Goal: Task Accomplishment & Management: Complete application form

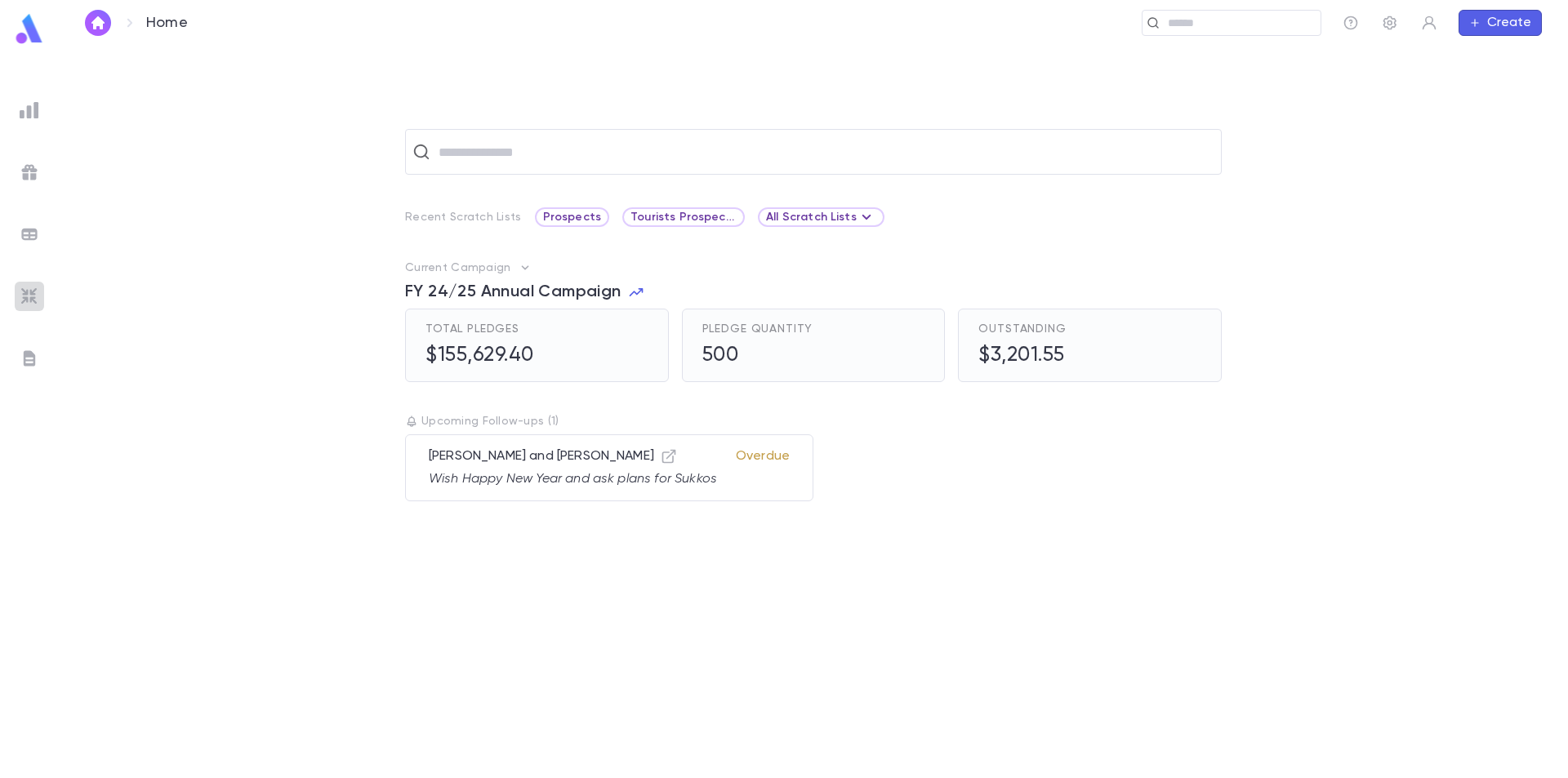
click at [27, 291] on img at bounding box center [30, 297] width 20 height 20
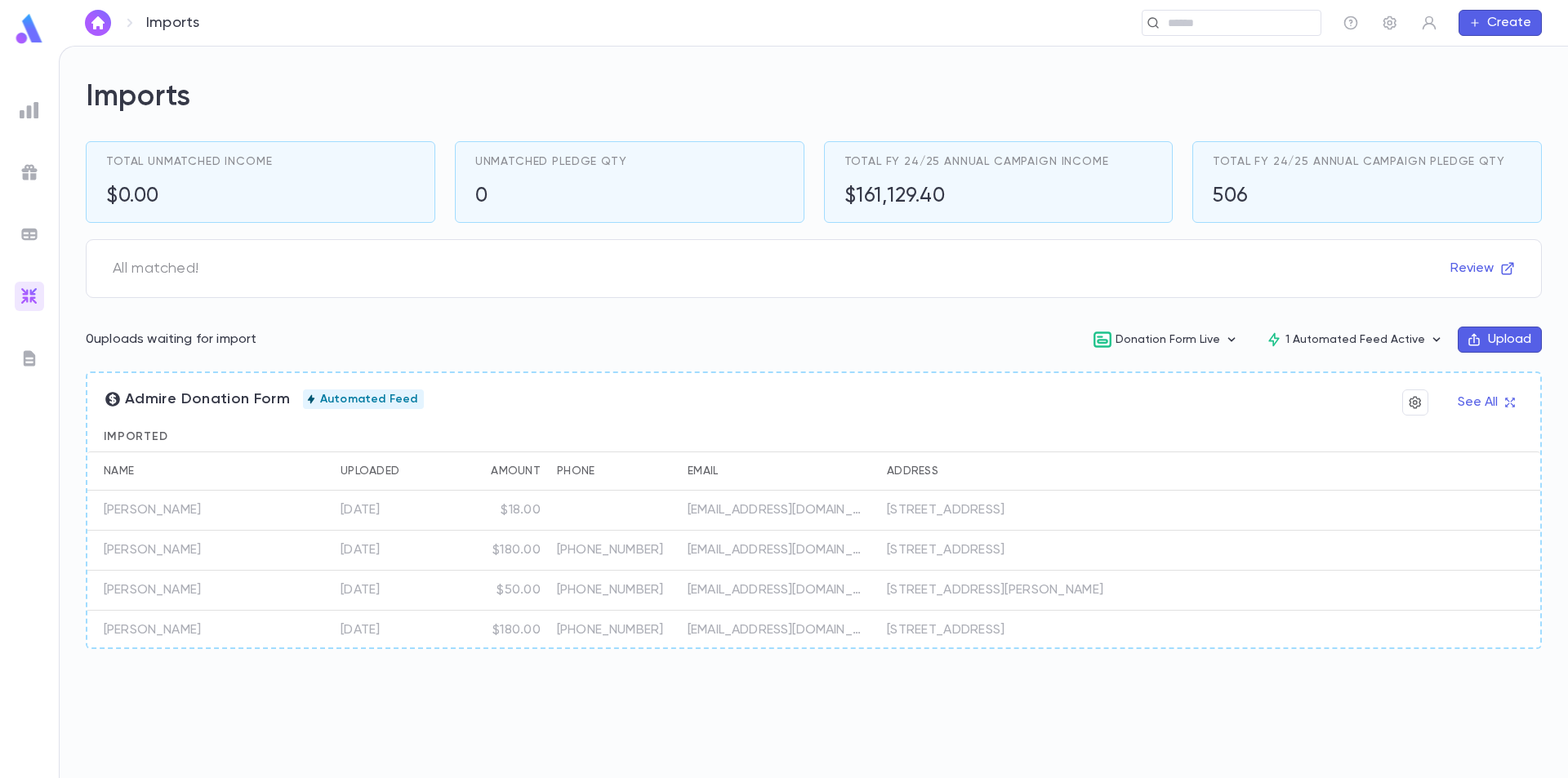
click at [1514, 340] on button "Upload" at bounding box center [1499, 339] width 84 height 27
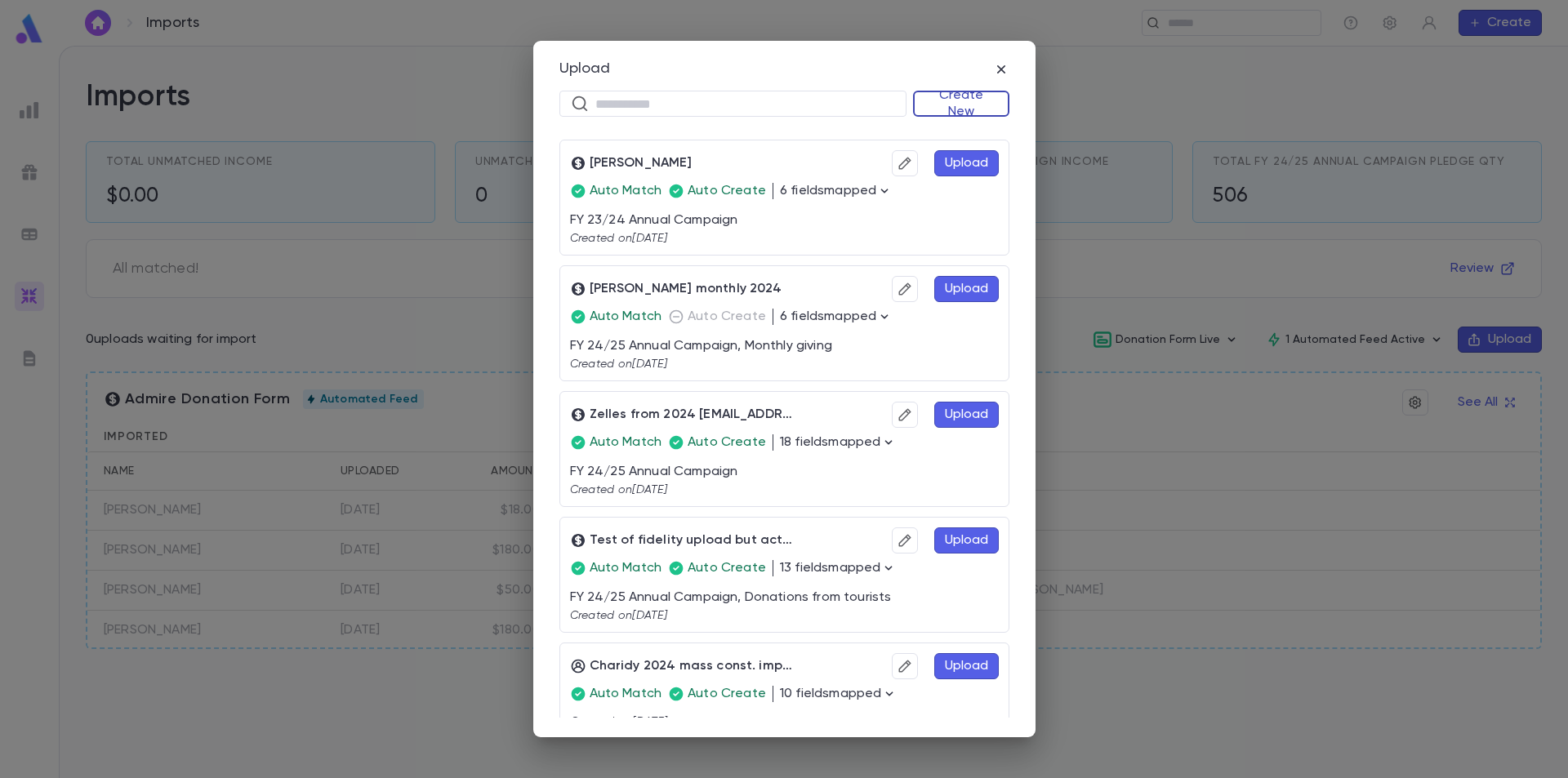
click at [978, 98] on button "Create New" at bounding box center [962, 104] width 97 height 27
click at [955, 160] on li "Donations" at bounding box center [964, 162] width 94 height 27
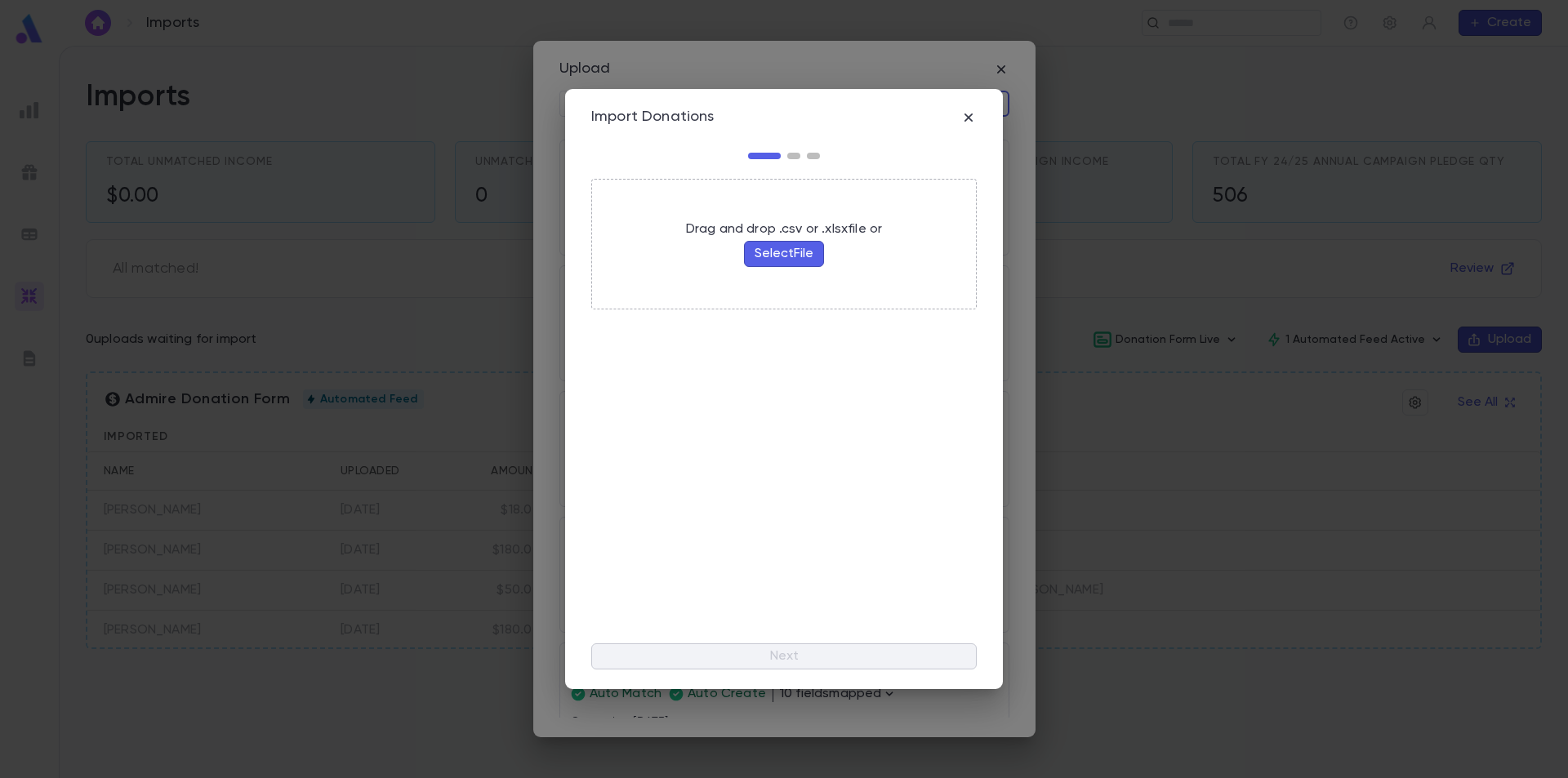
click at [780, 258] on button "Select File" at bounding box center [783, 253] width 80 height 27
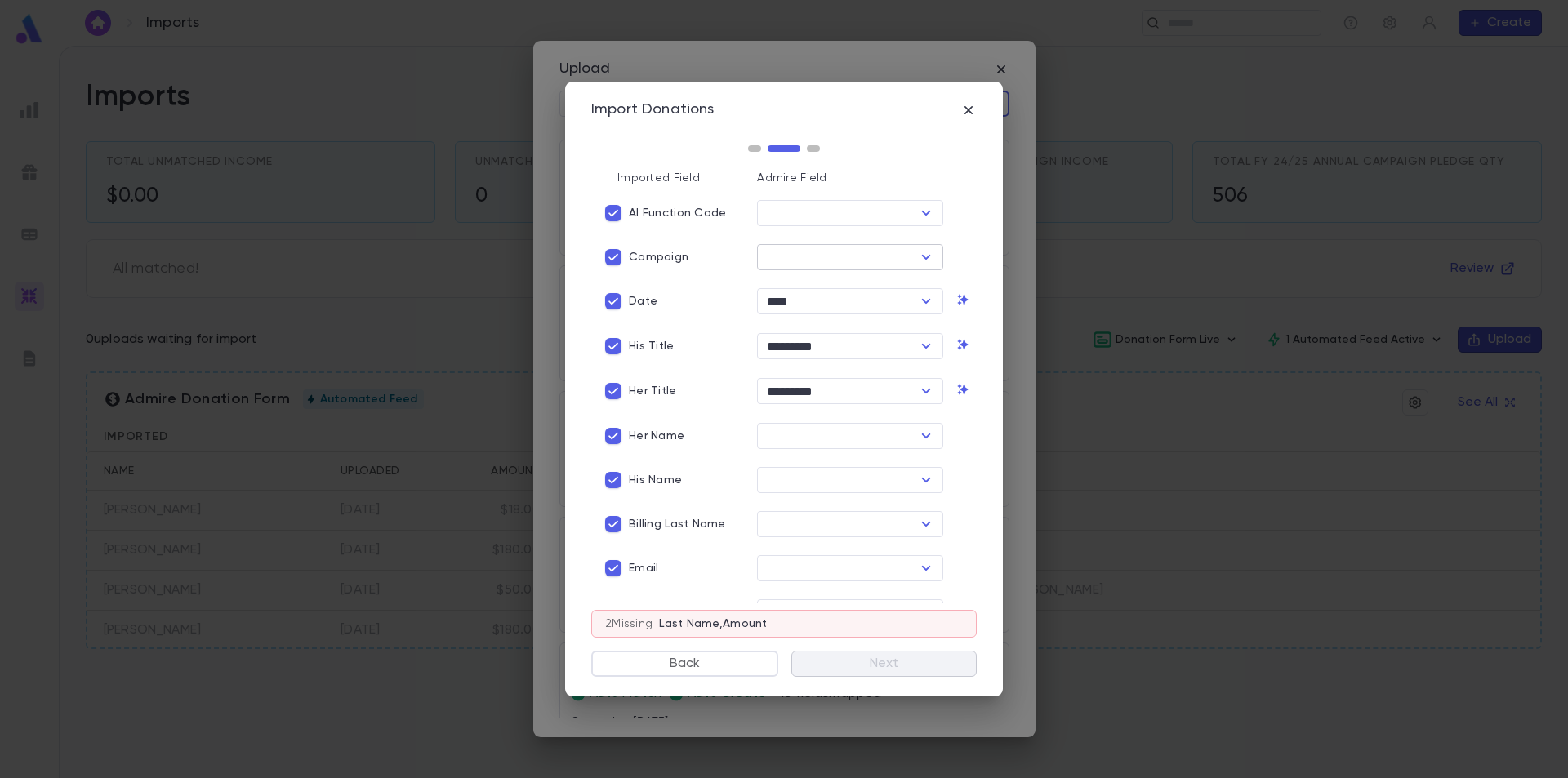
click at [919, 252] on icon "Open" at bounding box center [926, 257] width 20 height 20
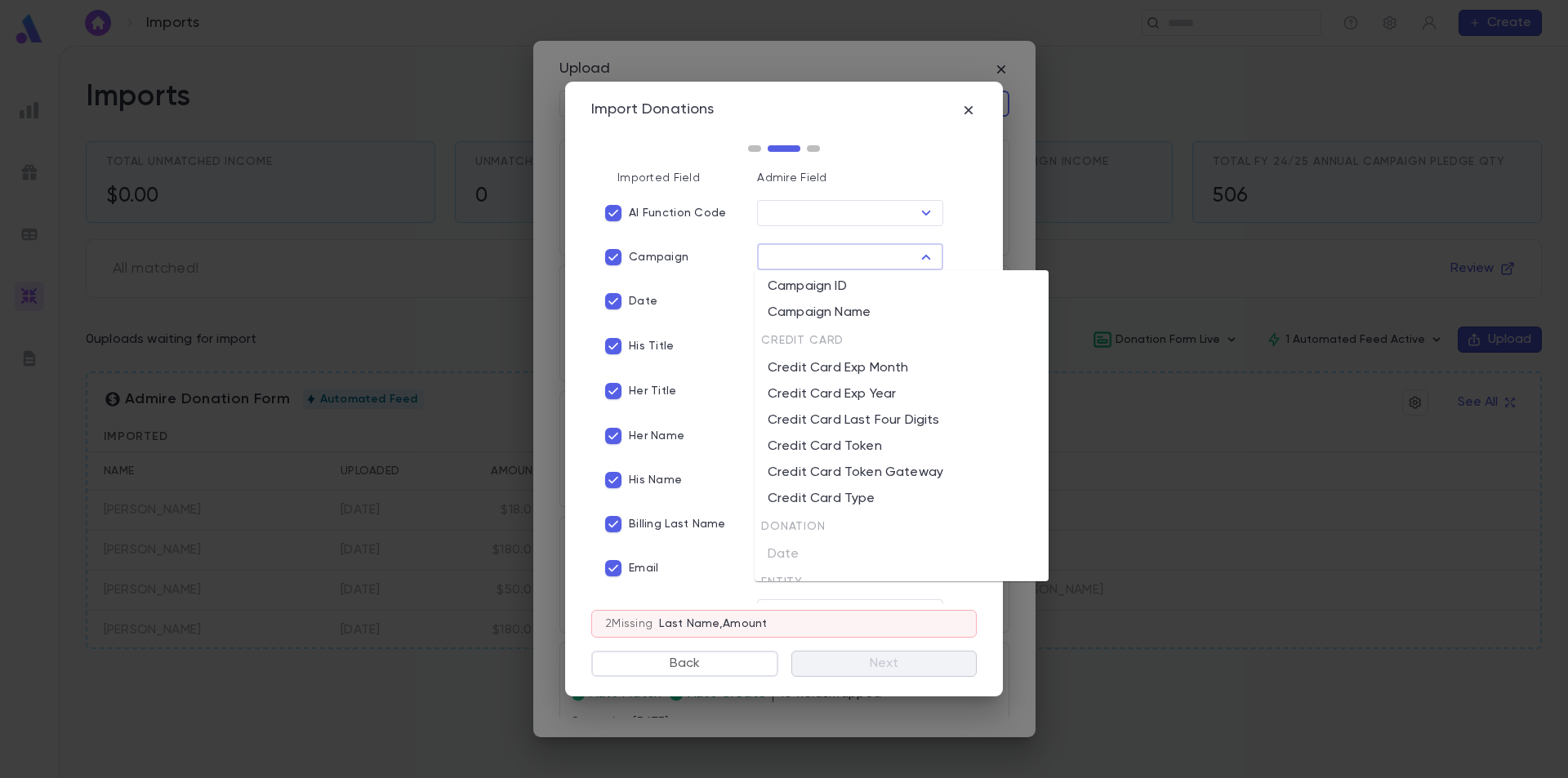
scroll to position [408, 0]
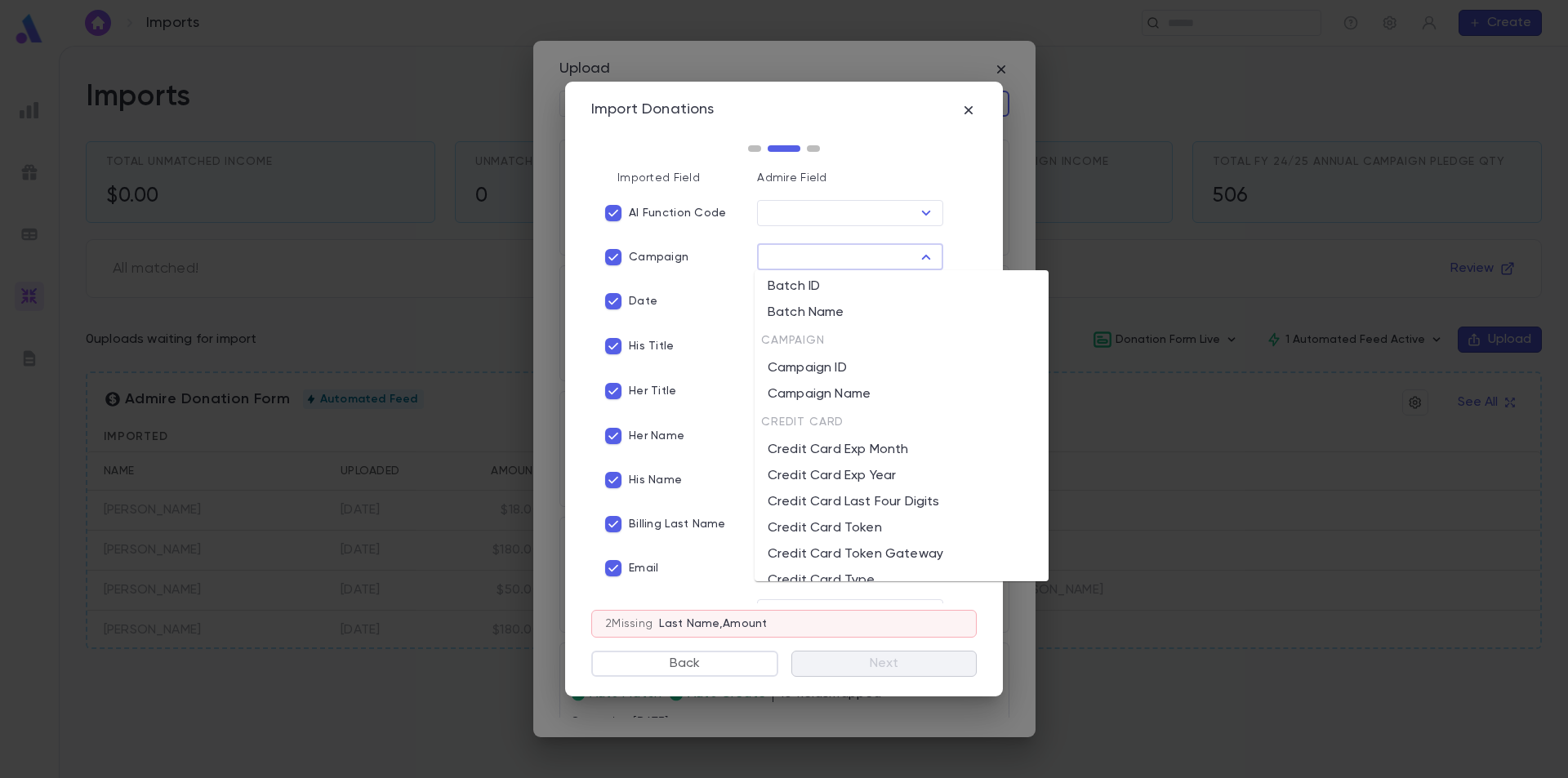
click at [863, 375] on li "Campaign ID" at bounding box center [901, 368] width 294 height 27
type input "**********"
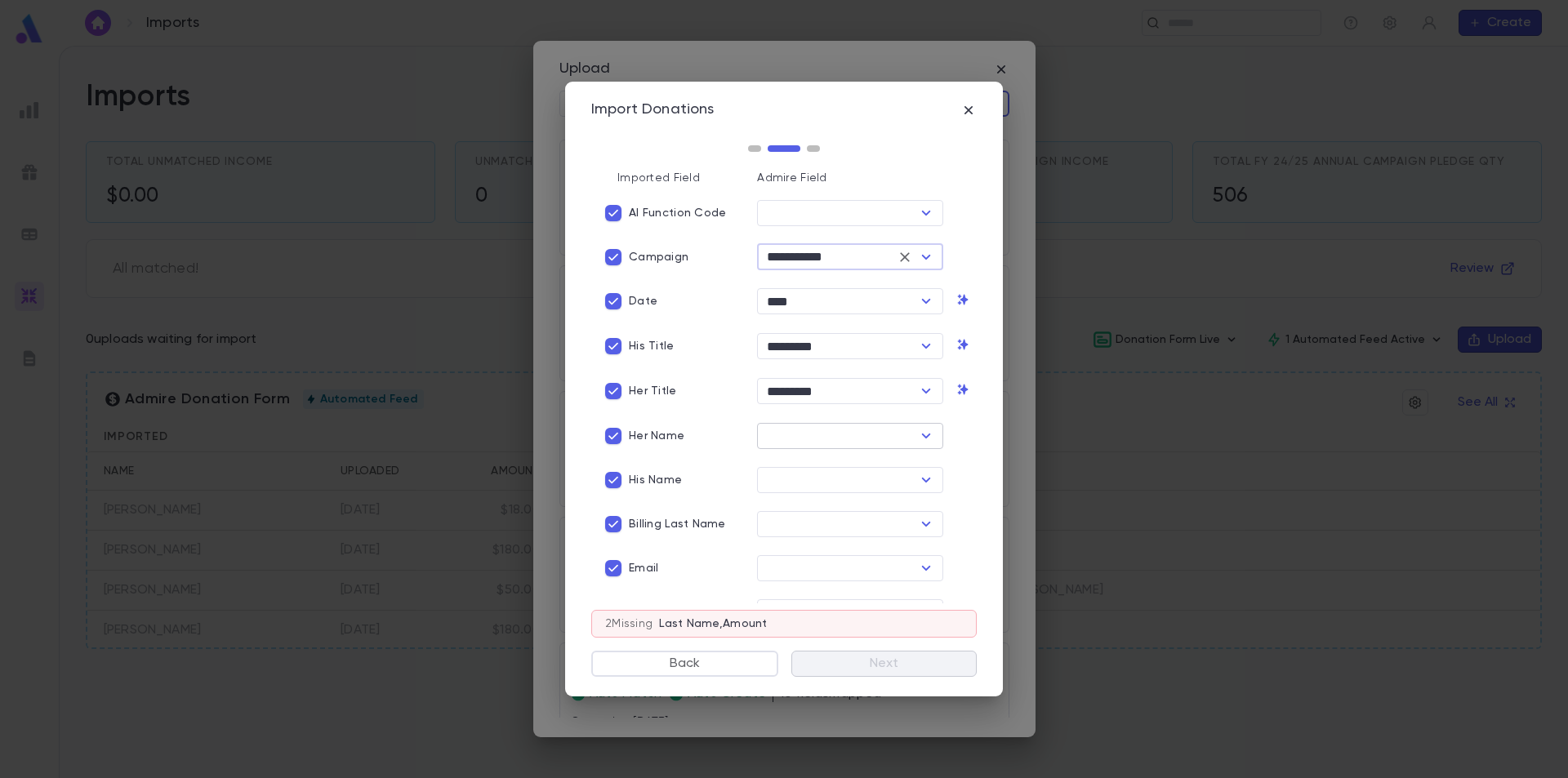
click at [921, 439] on icon "Open" at bounding box center [926, 436] width 20 height 20
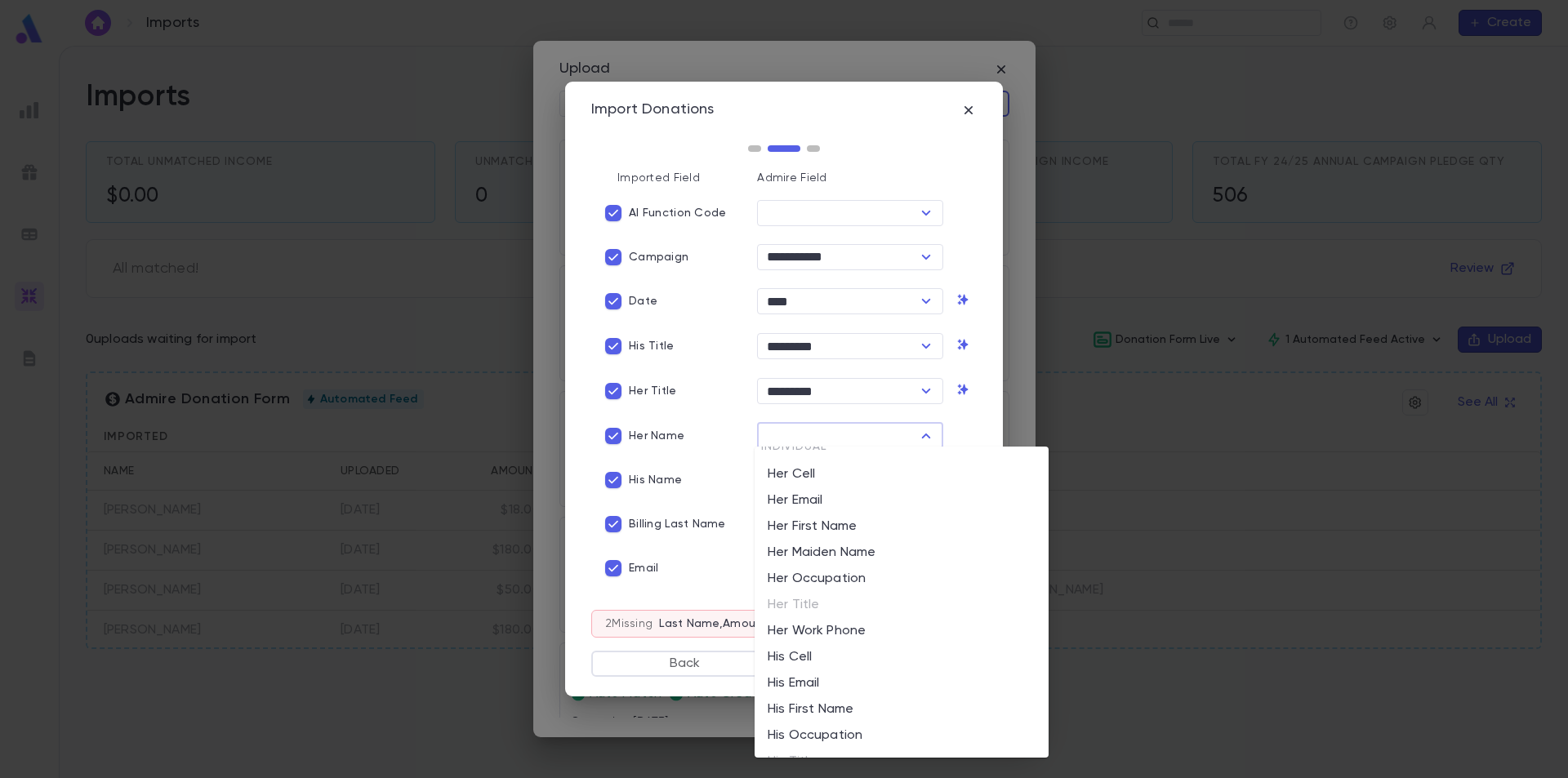
scroll to position [1062, 0]
click at [844, 534] on li "Her First Name" at bounding box center [901, 531] width 294 height 27
type input "**********"
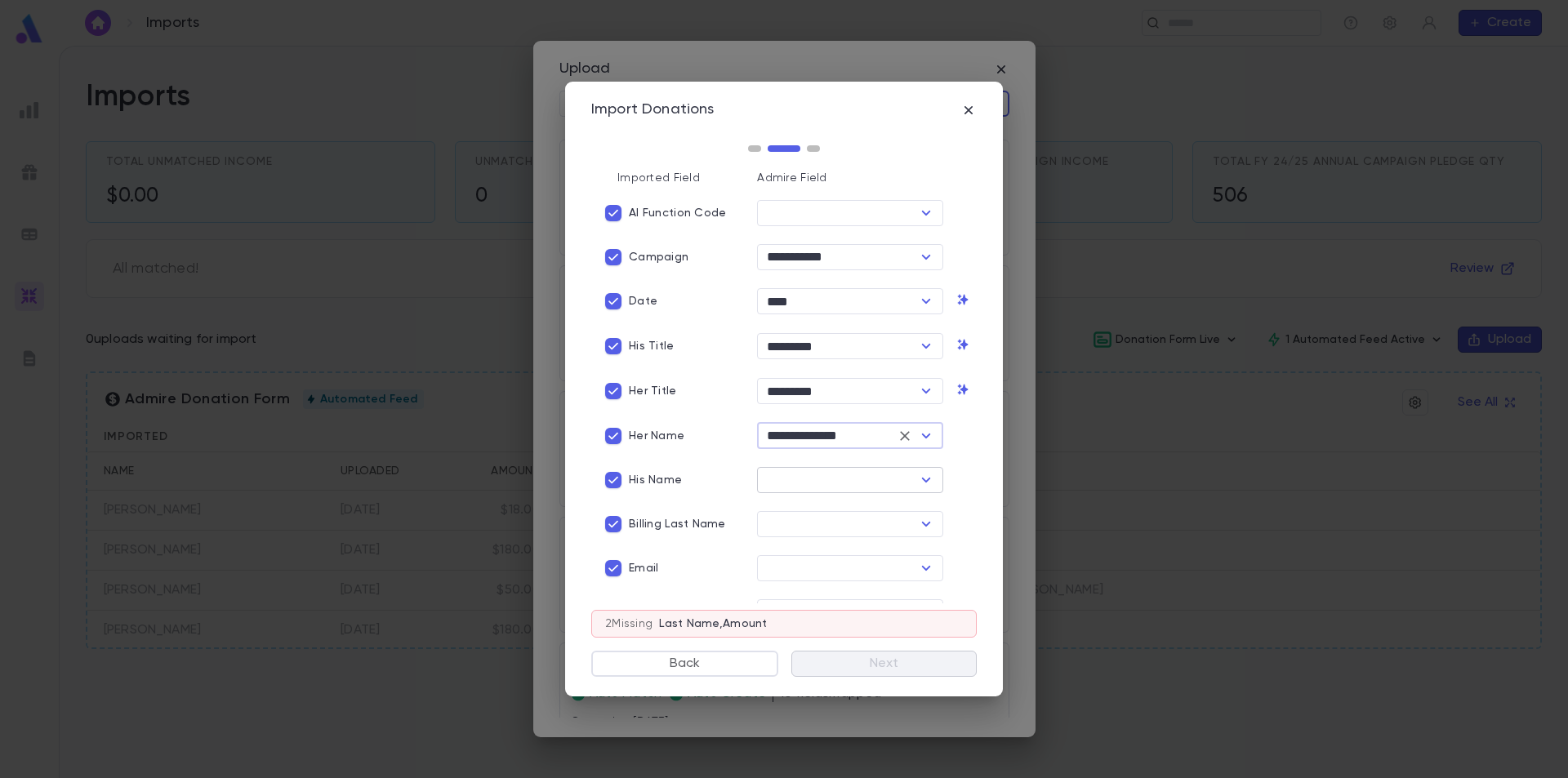
click at [921, 481] on icon "Open" at bounding box center [926, 480] width 20 height 20
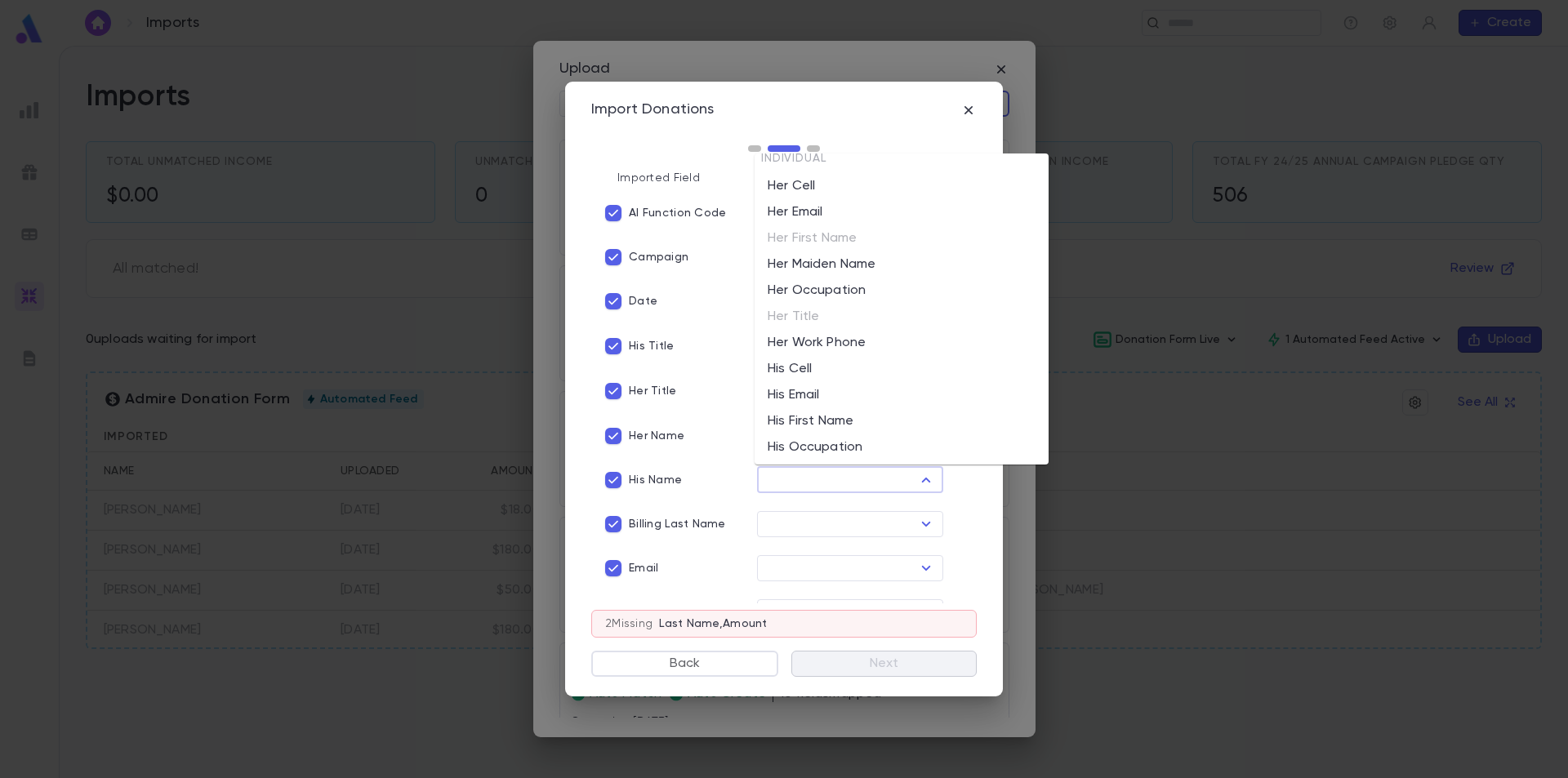
click at [844, 417] on li "His First Name" at bounding box center [901, 421] width 294 height 27
type input "**********"
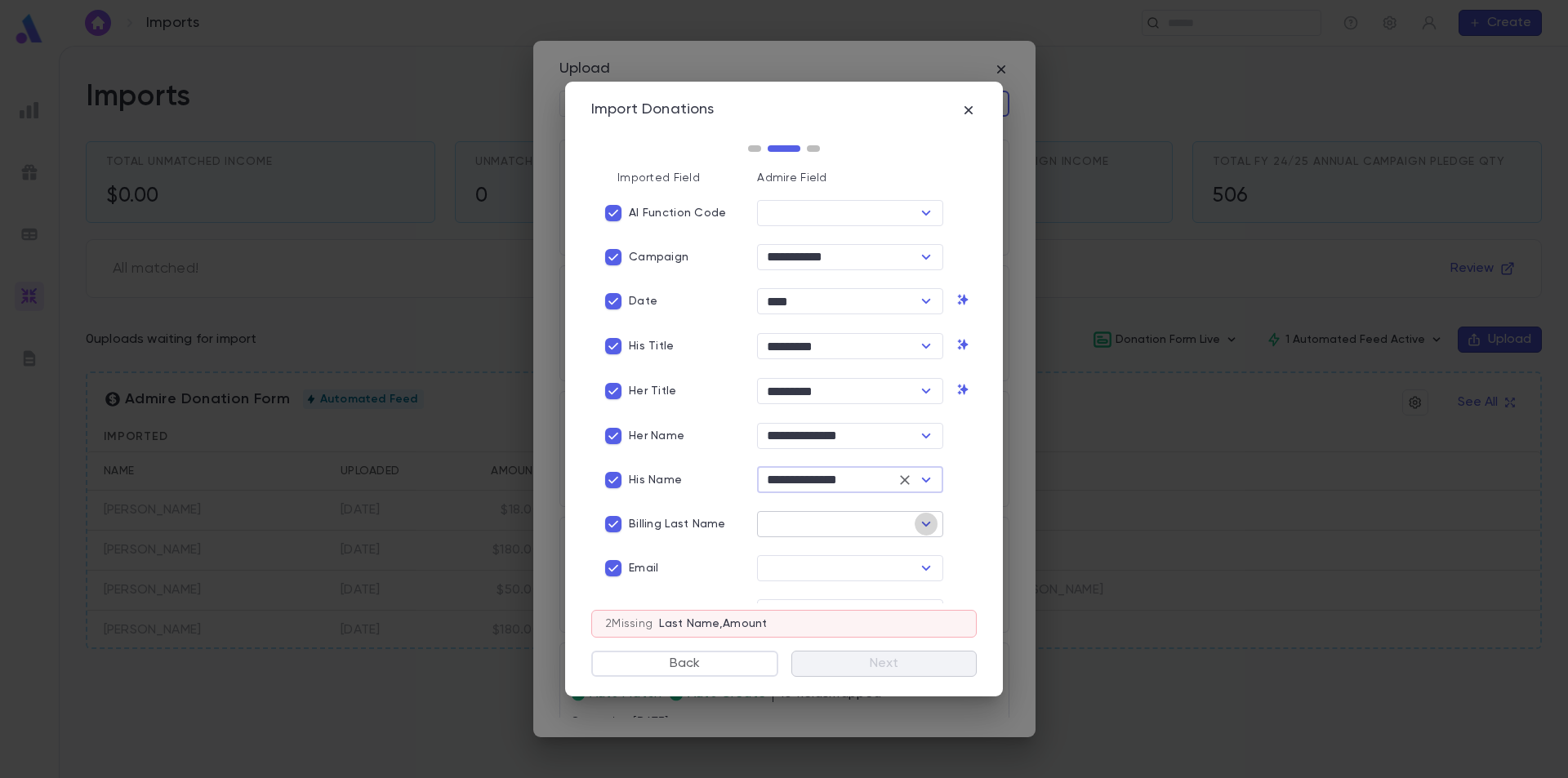
click at [922, 522] on icon "Open" at bounding box center [926, 524] width 9 height 5
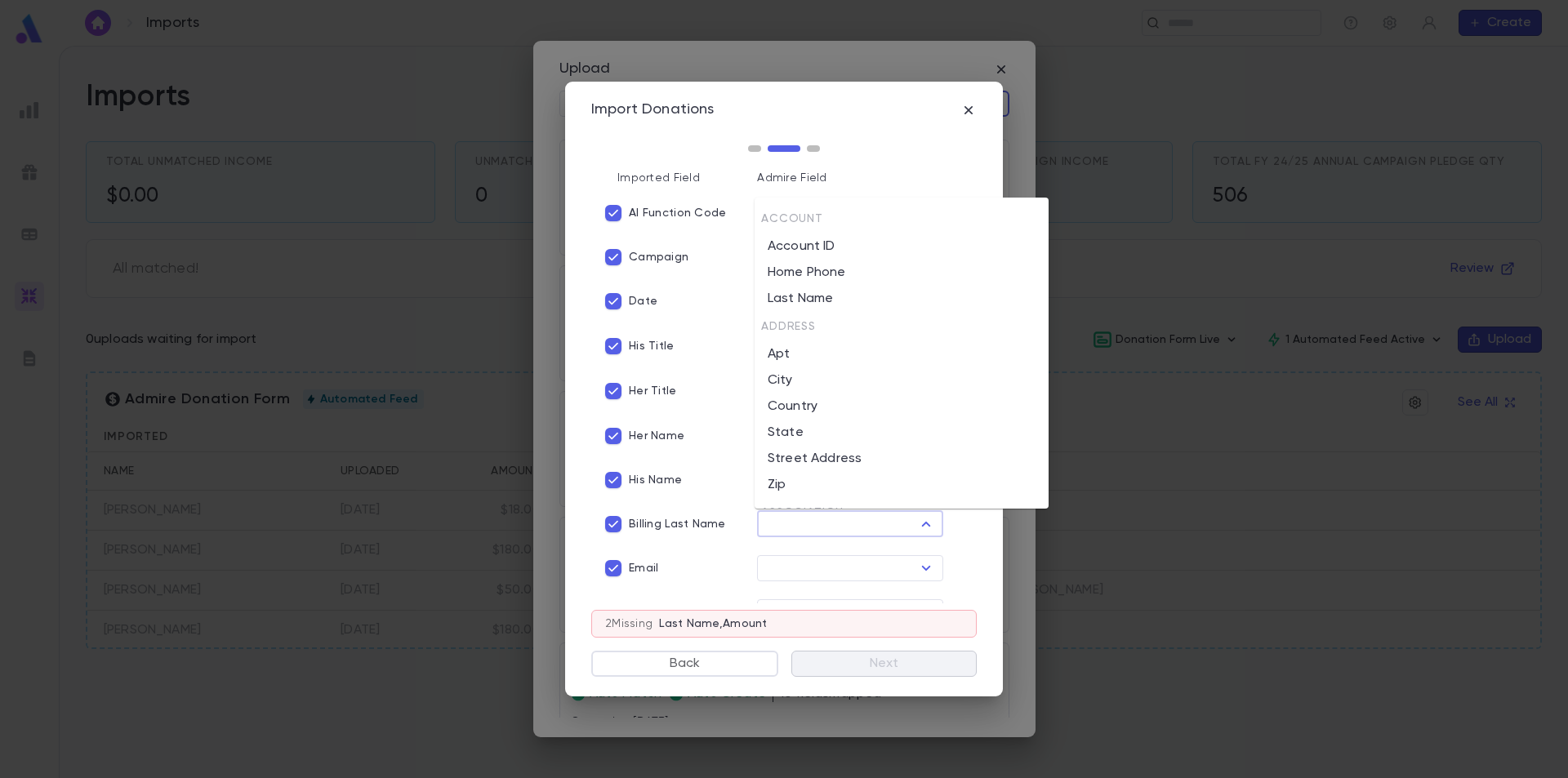
click at [885, 295] on li "Last Name" at bounding box center [901, 299] width 294 height 27
type input "*********"
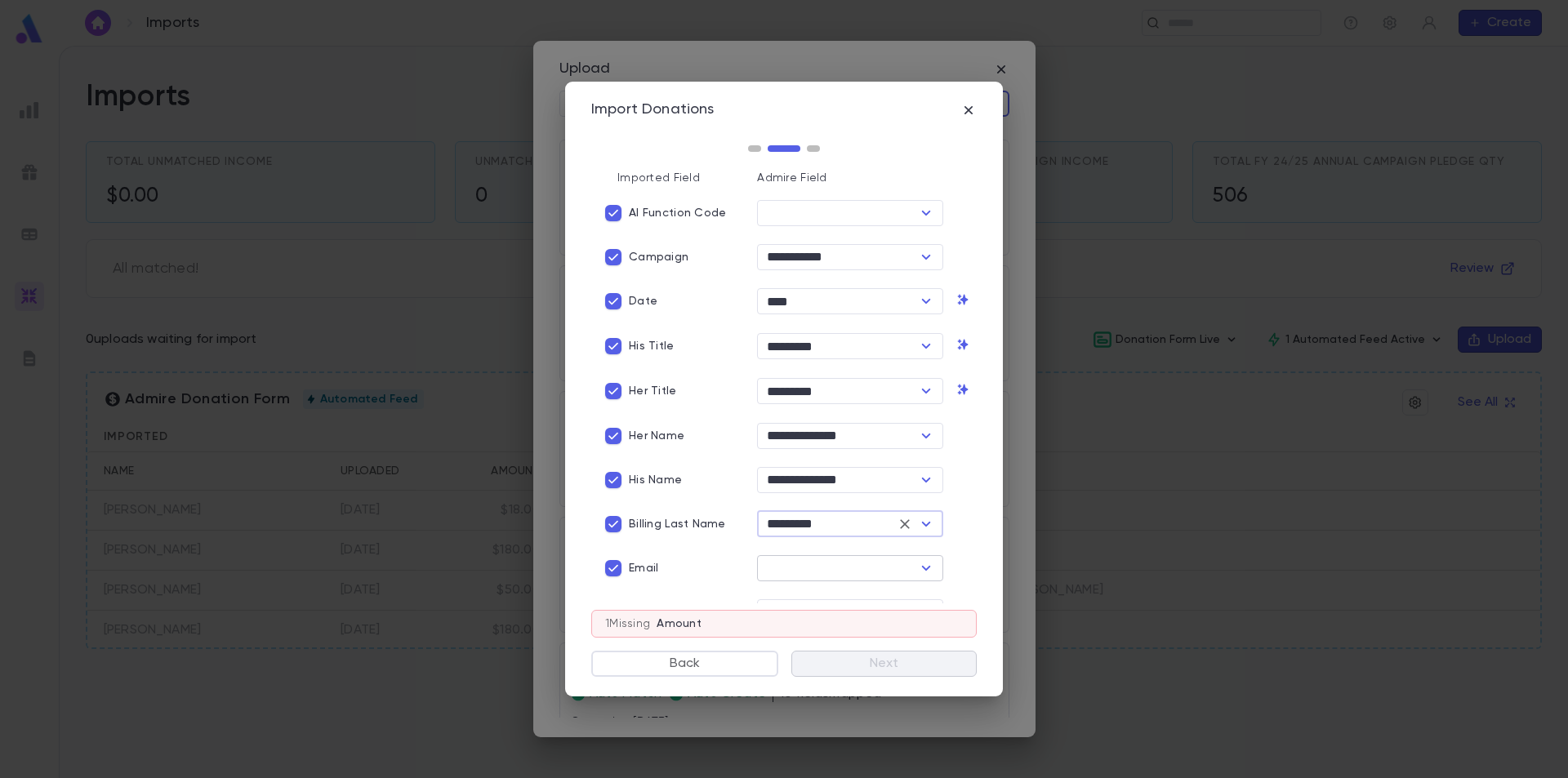
click at [917, 567] on icon "Open" at bounding box center [926, 568] width 20 height 20
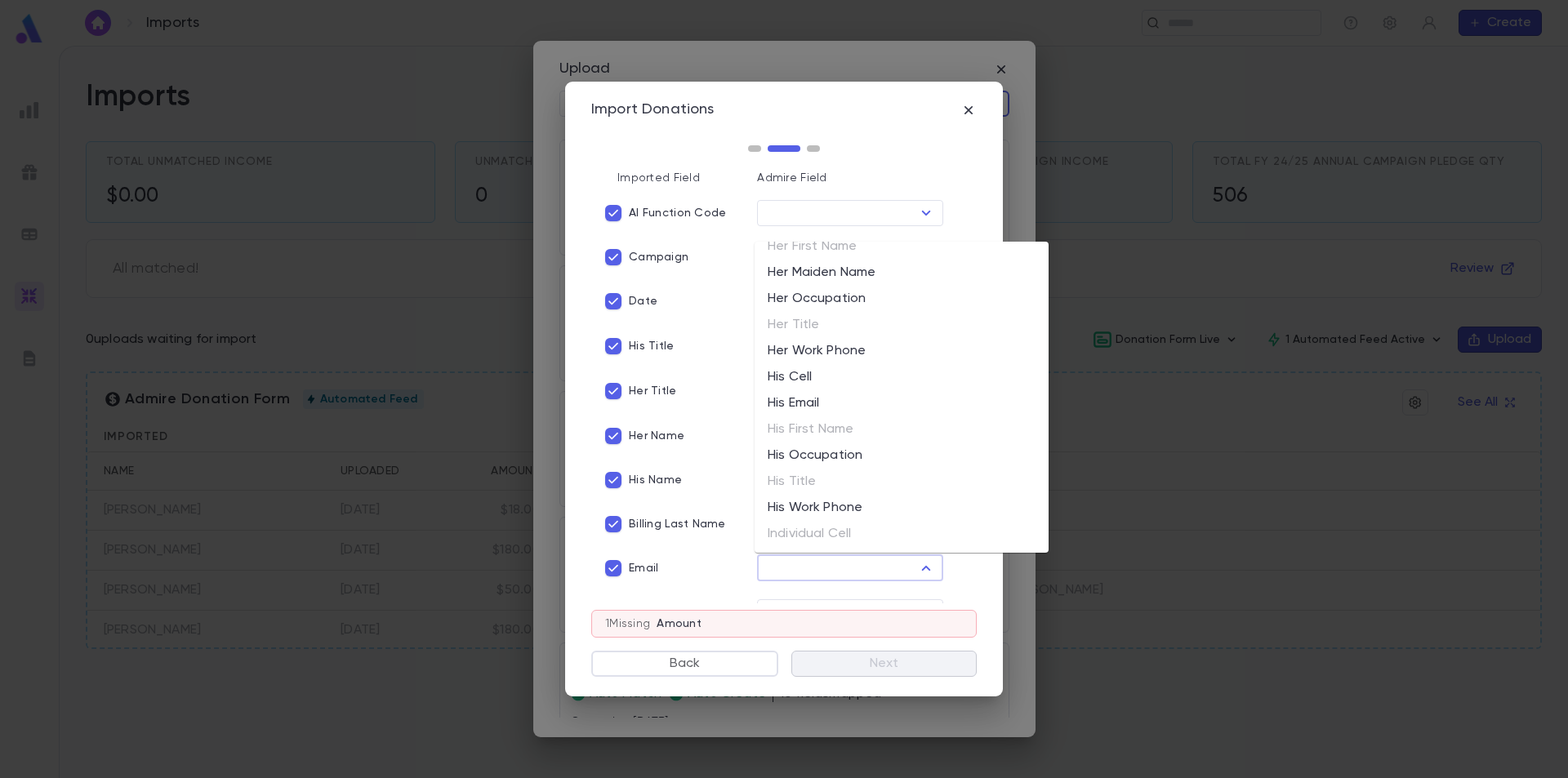
scroll to position [1143, 0]
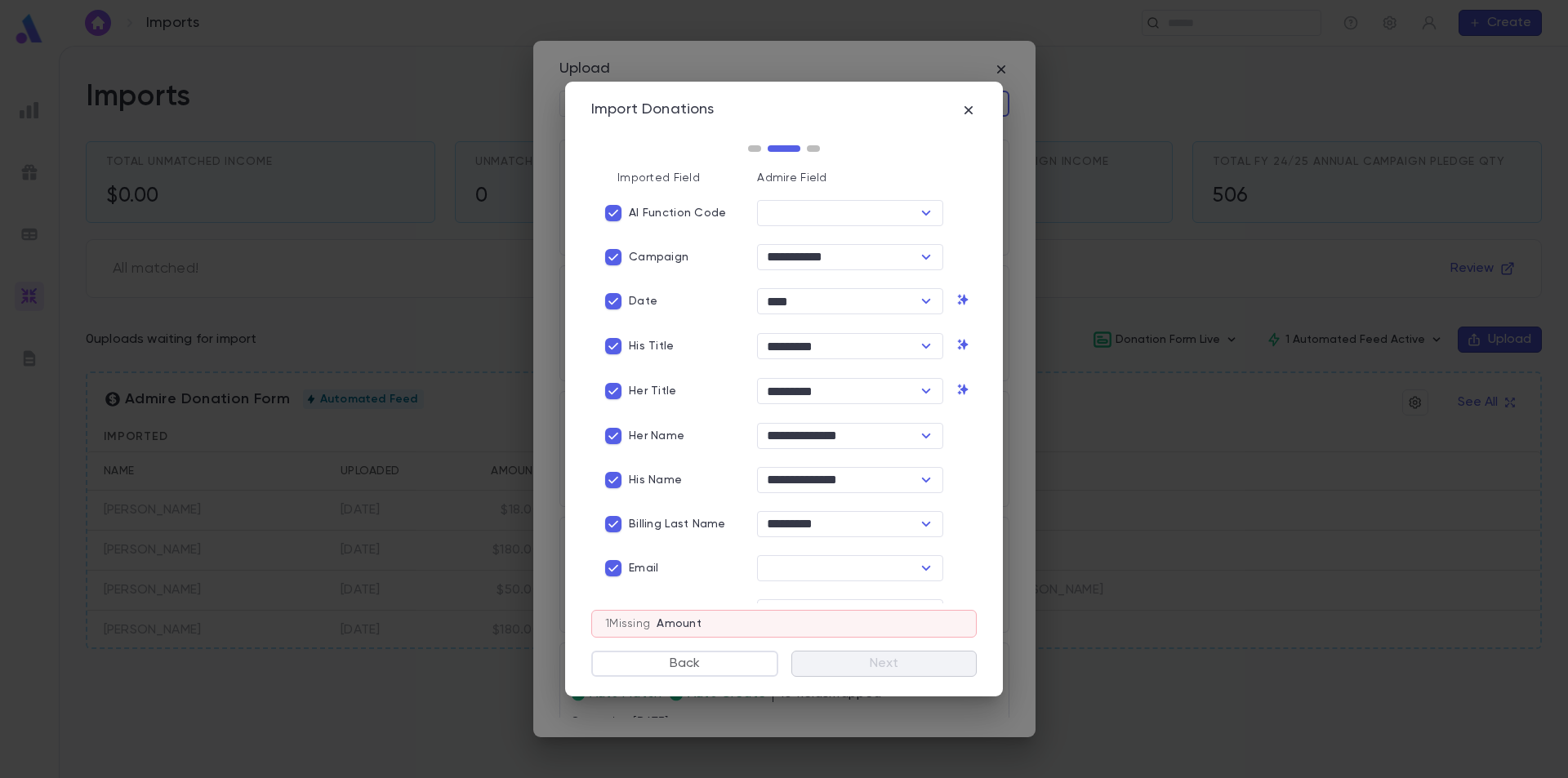
click at [715, 376] on div "Her Title" at bounding box center [671, 390] width 146 height 31
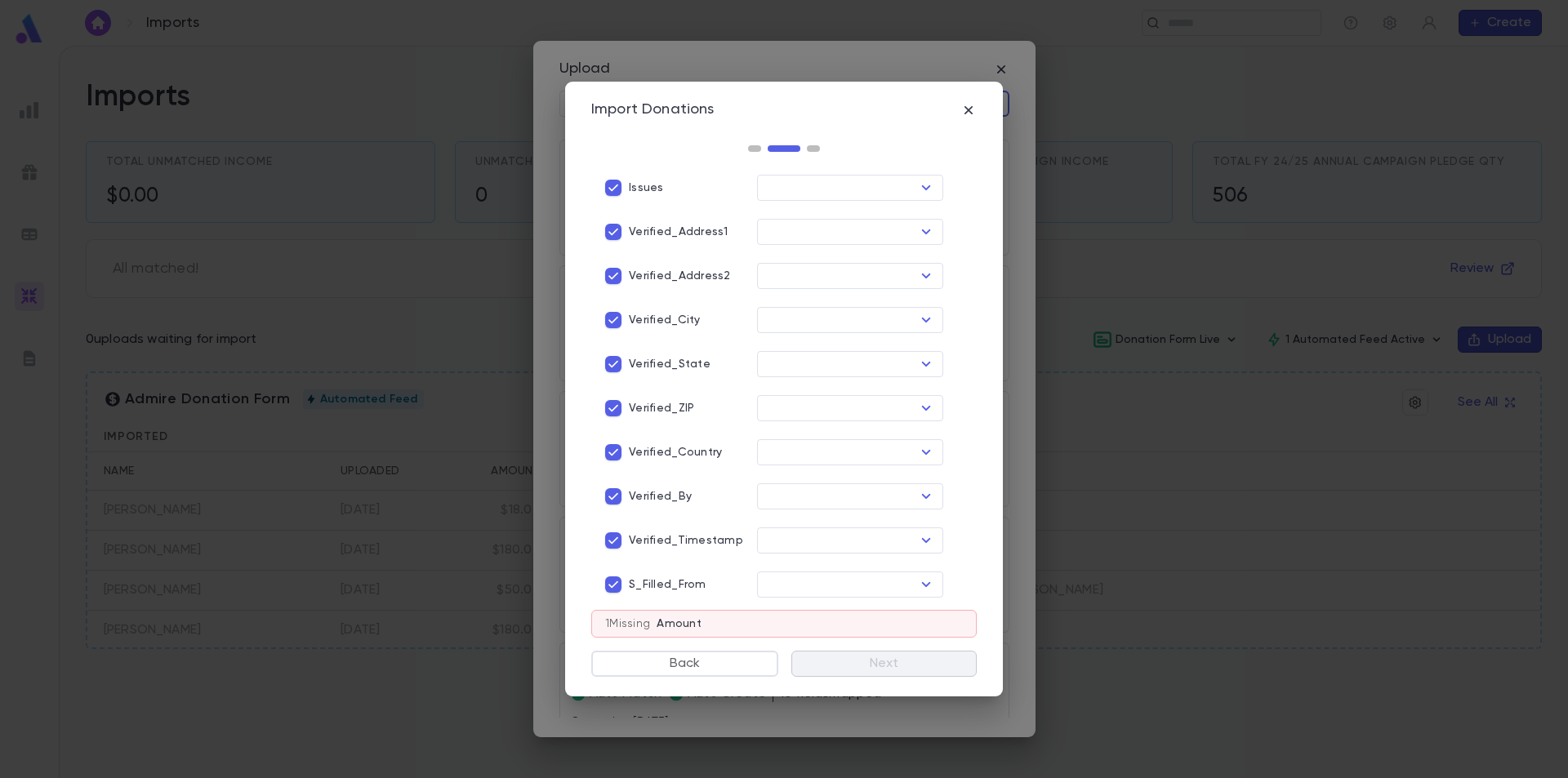
scroll to position [1345, 0]
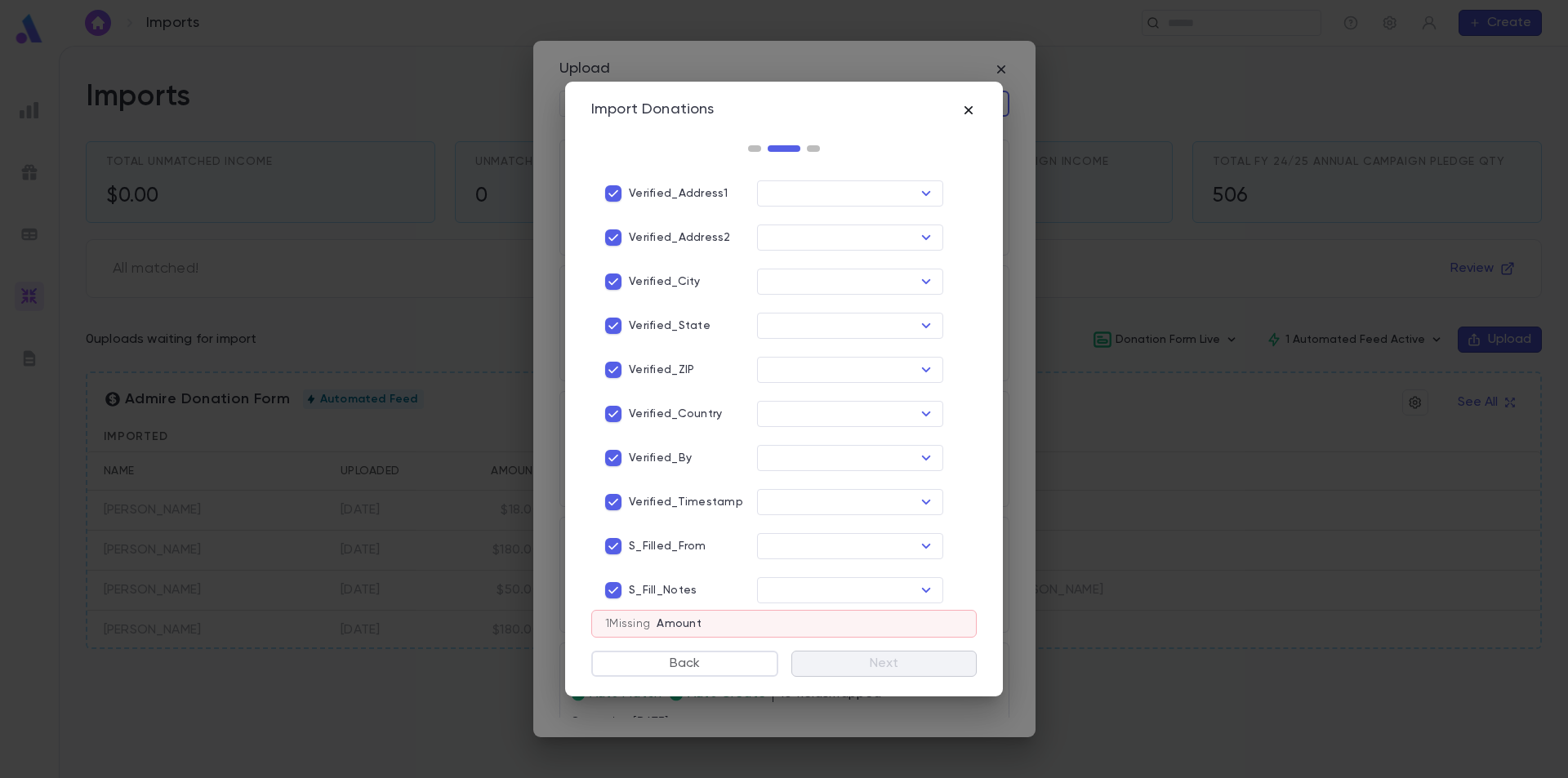
click at [963, 109] on icon "button" at bounding box center [968, 110] width 17 height 17
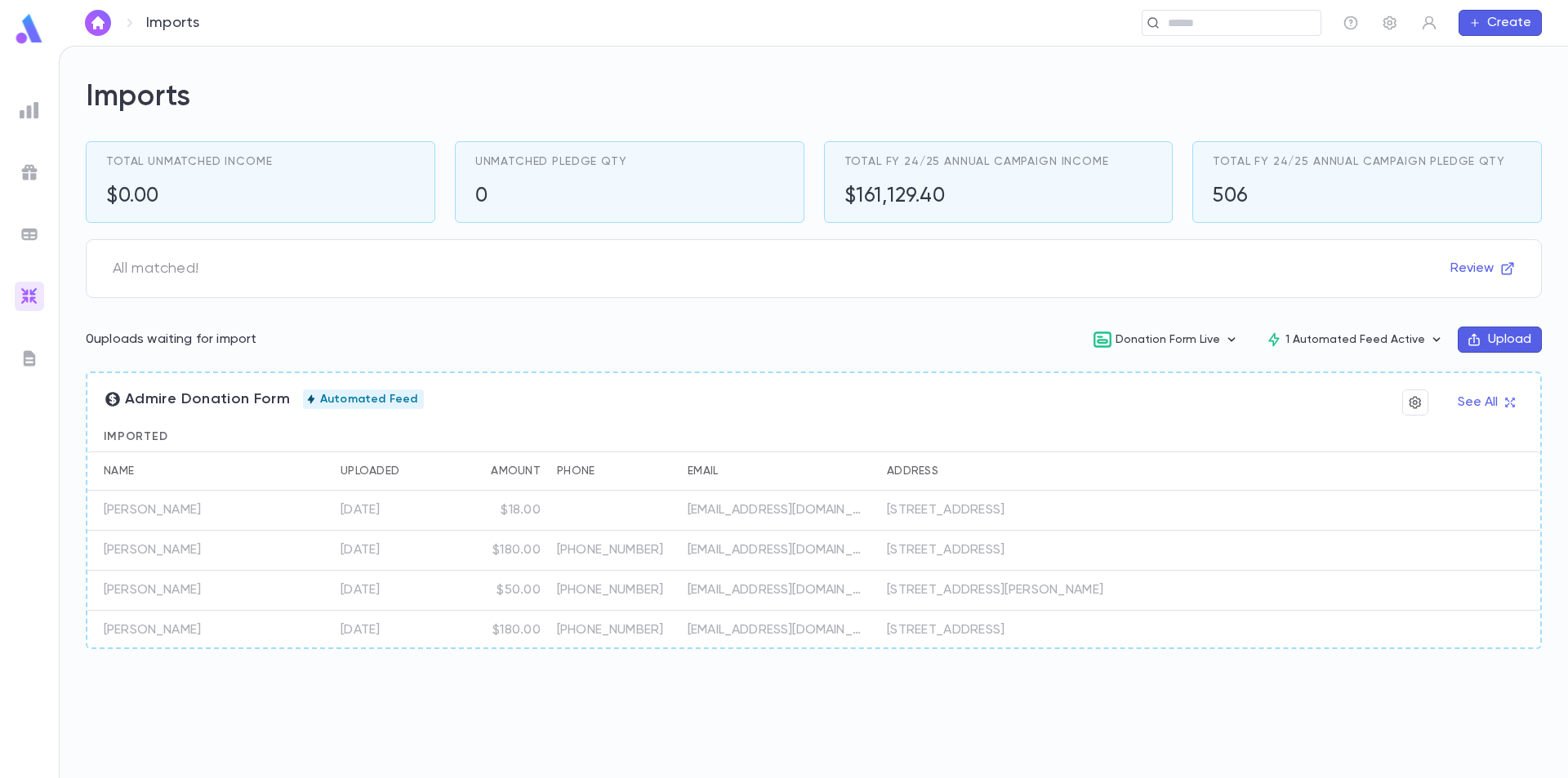
click at [1468, 338] on icon "button" at bounding box center [1473, 339] width 15 height 15
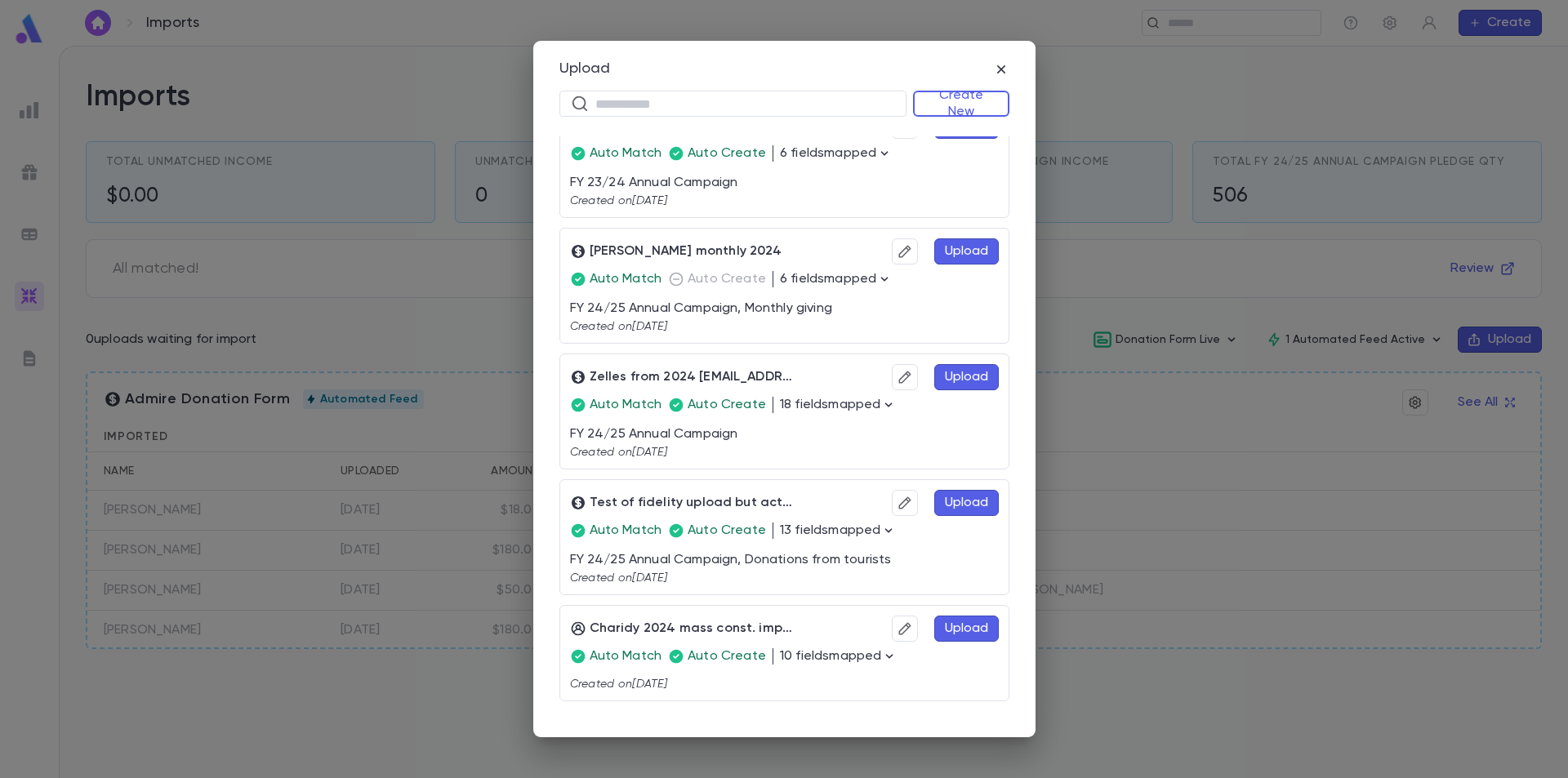
scroll to position [0, 0]
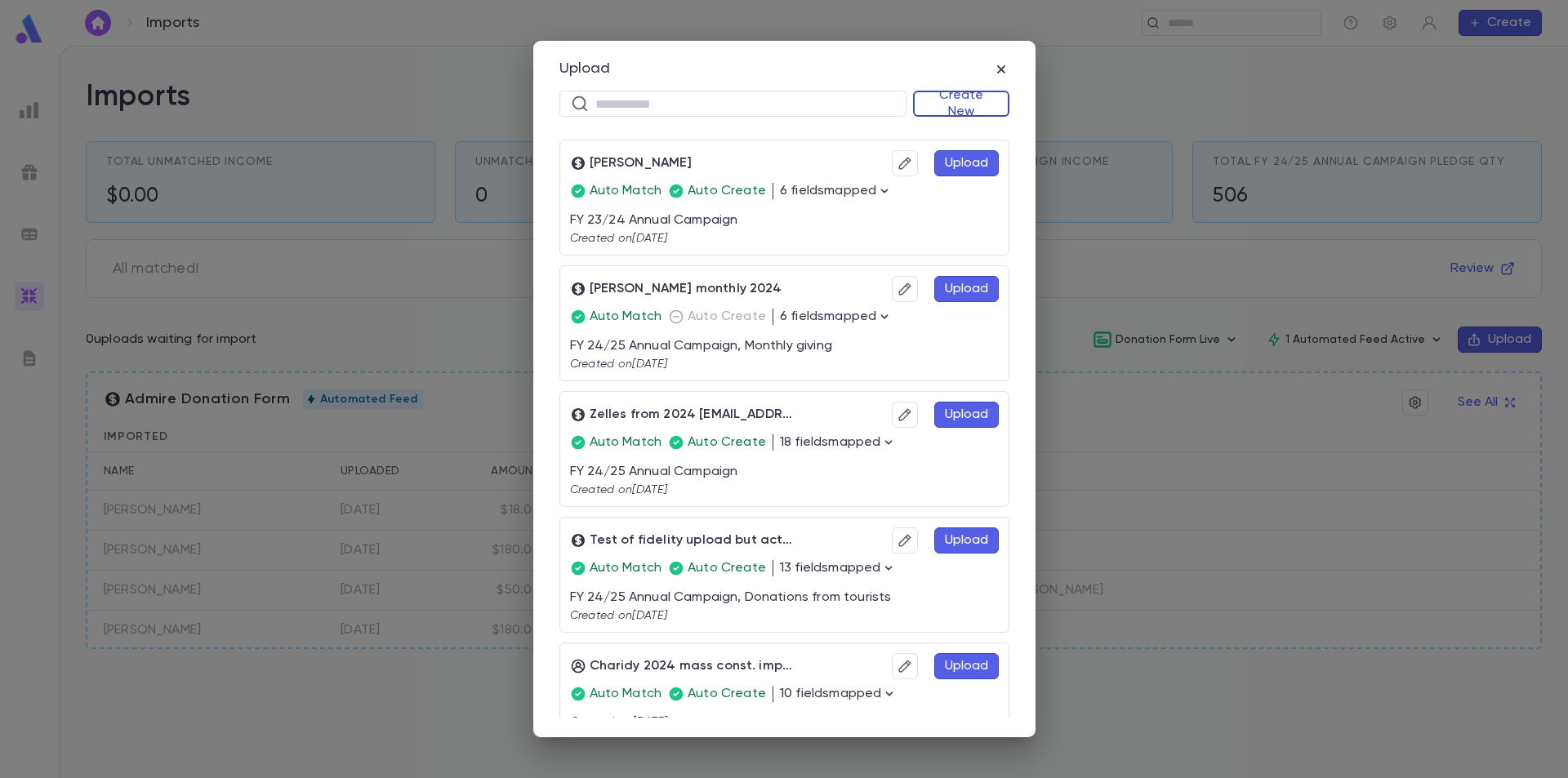
click at [964, 98] on button "Create New" at bounding box center [962, 104] width 97 height 27
click at [961, 164] on li "Donations" at bounding box center [964, 162] width 94 height 27
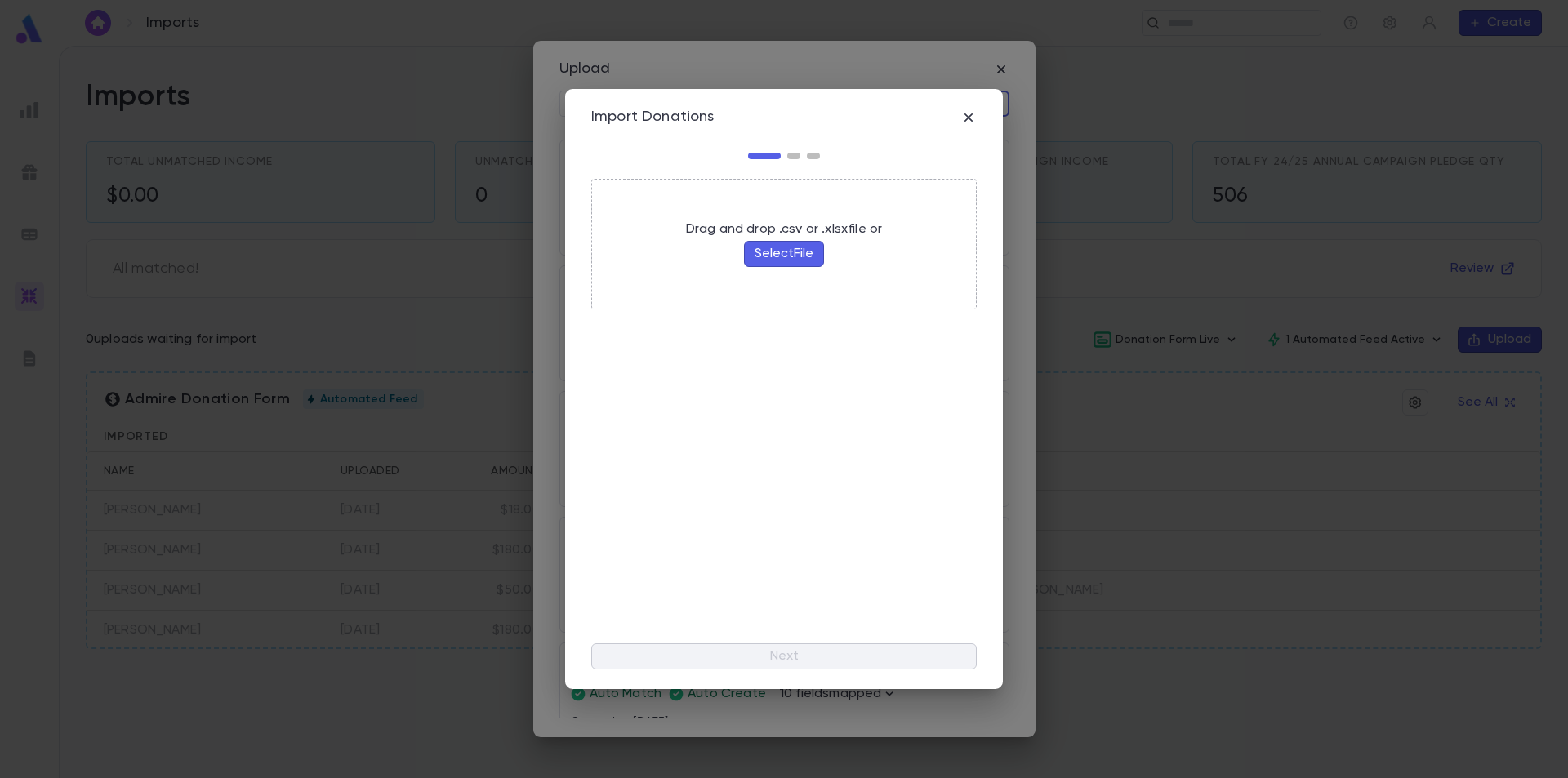
click at [779, 252] on button "Select File" at bounding box center [783, 253] width 80 height 27
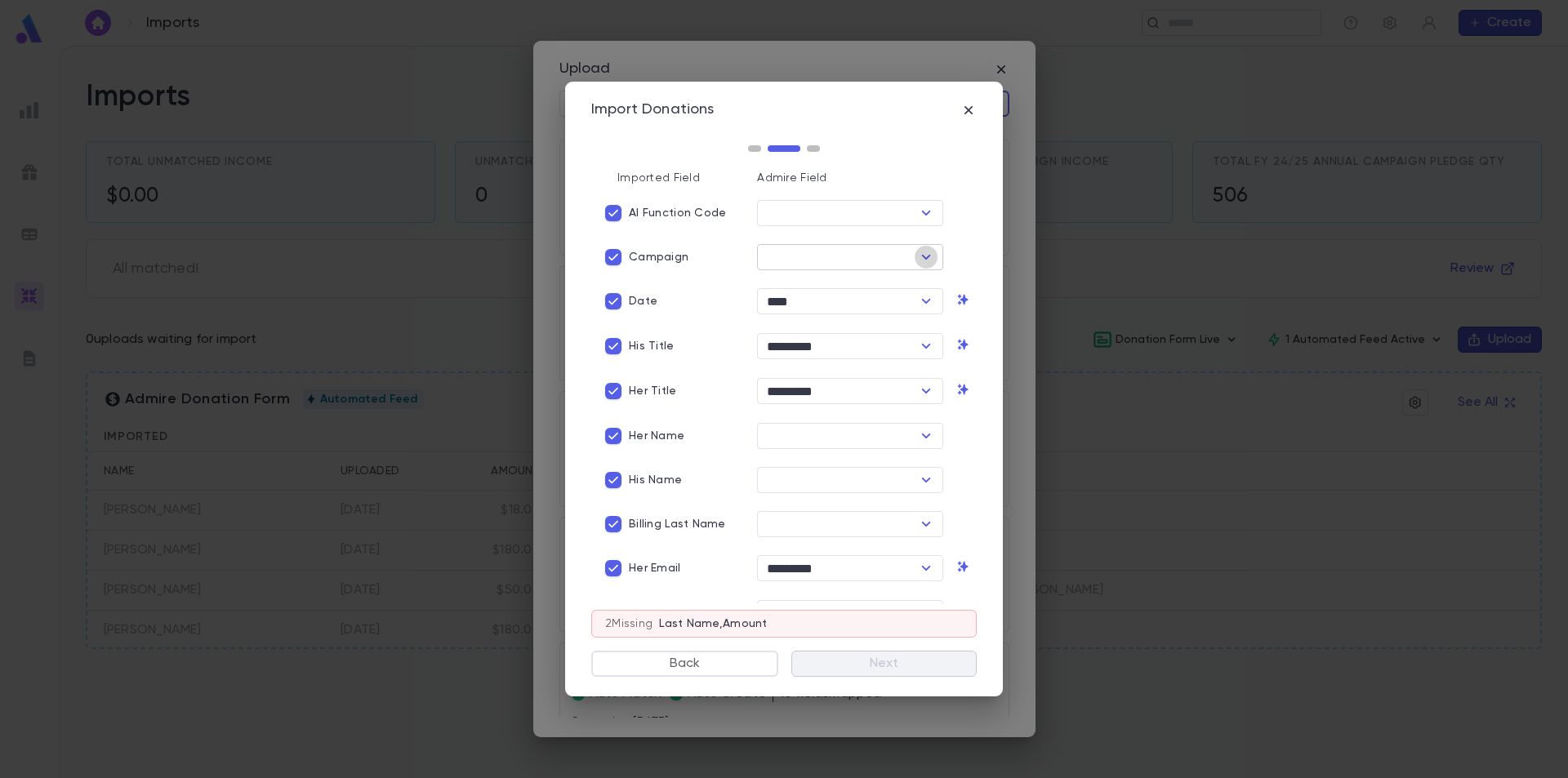
click at [926, 258] on icon "Open" at bounding box center [926, 257] width 20 height 20
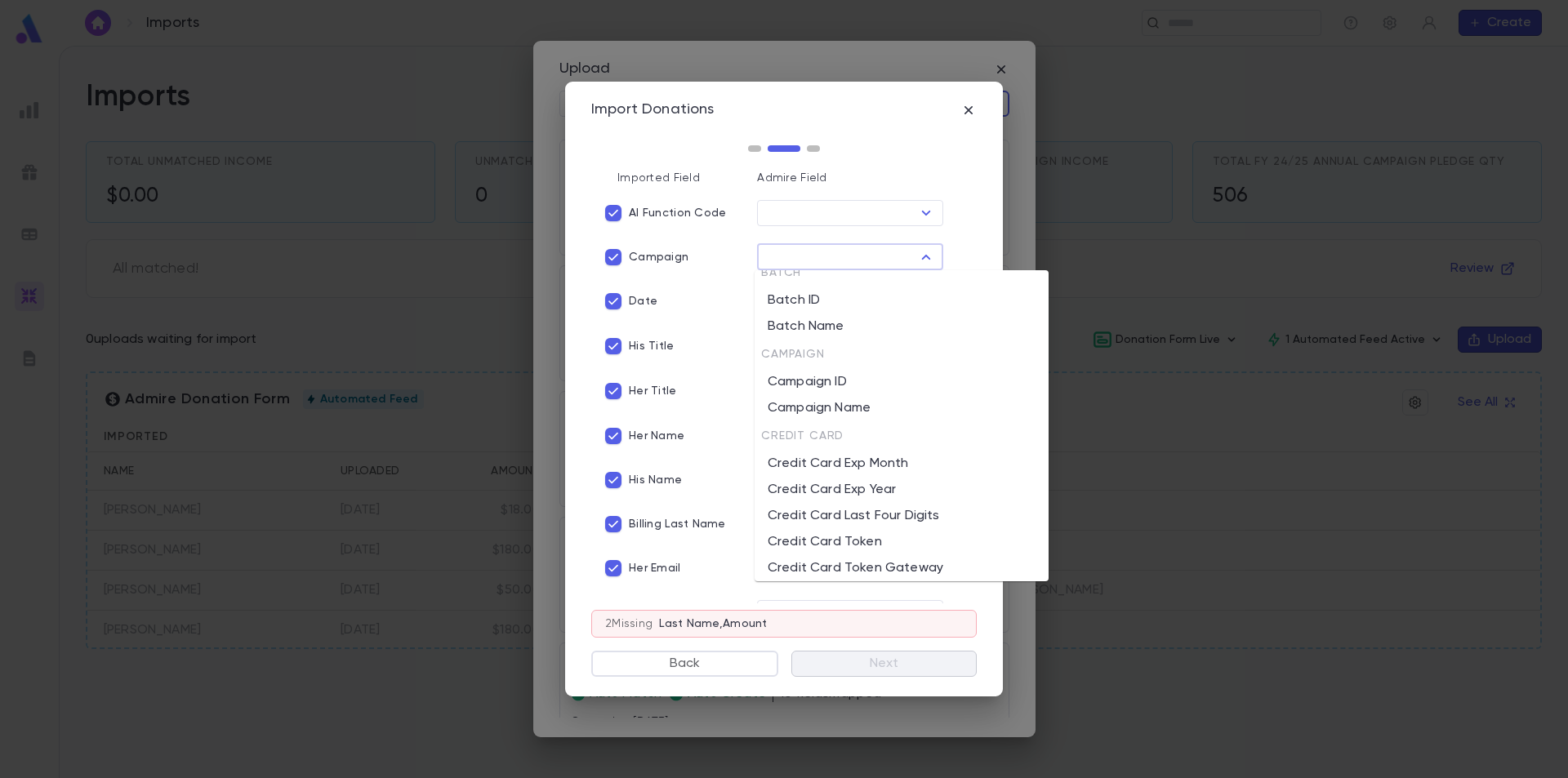
scroll to position [408, 0]
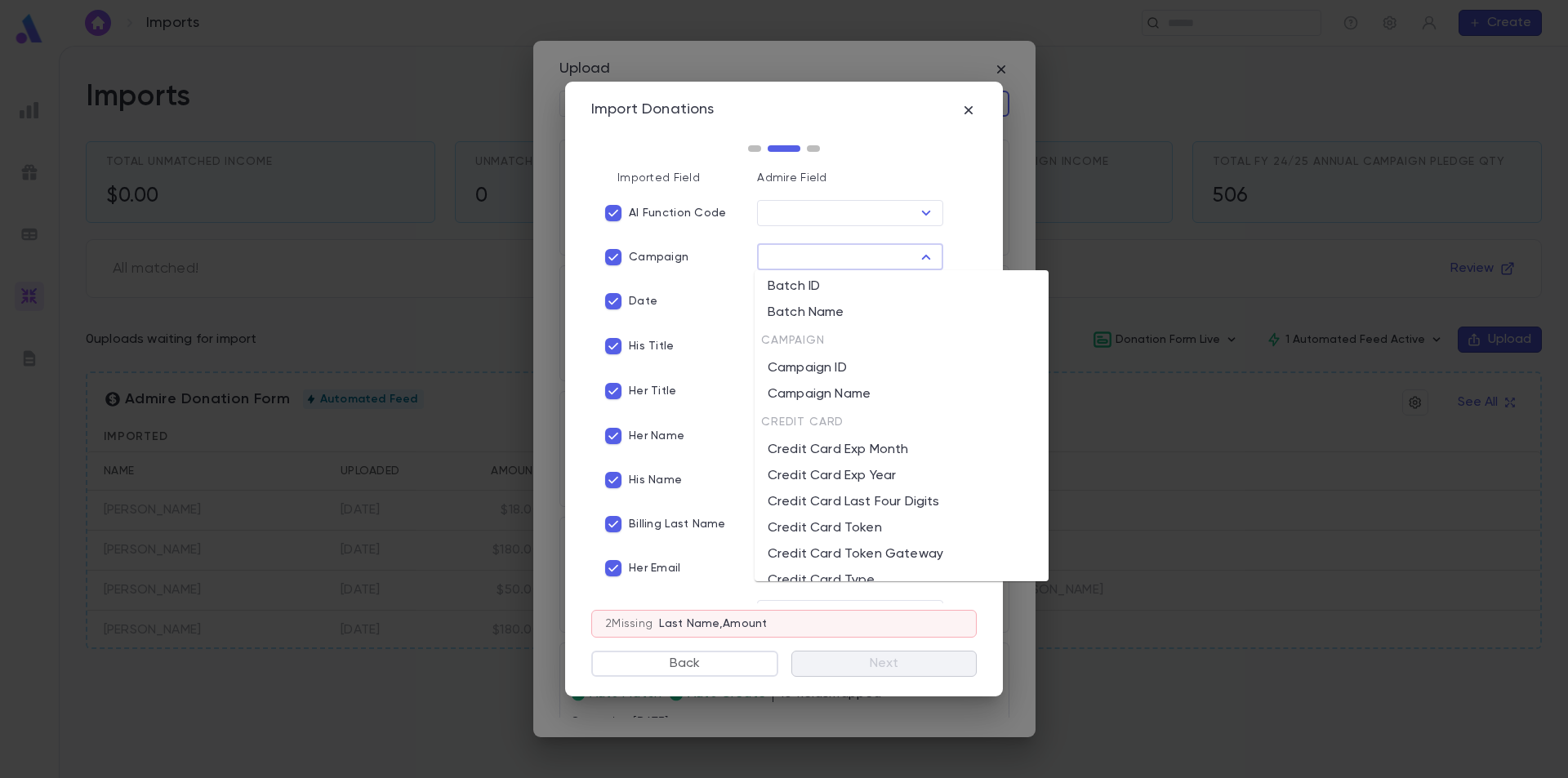
click at [846, 369] on li "Campaign ID" at bounding box center [901, 368] width 294 height 27
type input "**********"
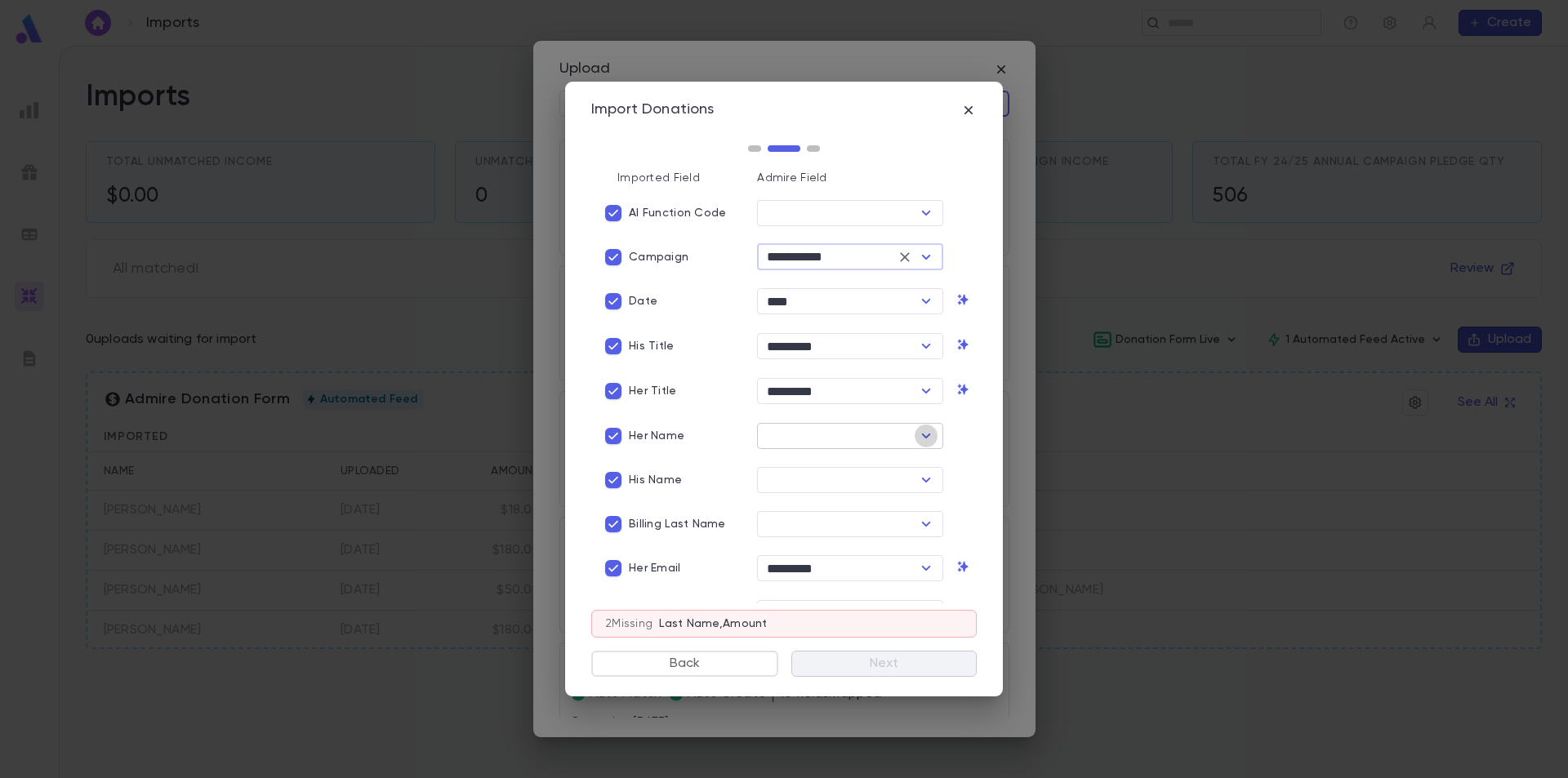
click at [916, 439] on icon "Open" at bounding box center [926, 436] width 20 height 20
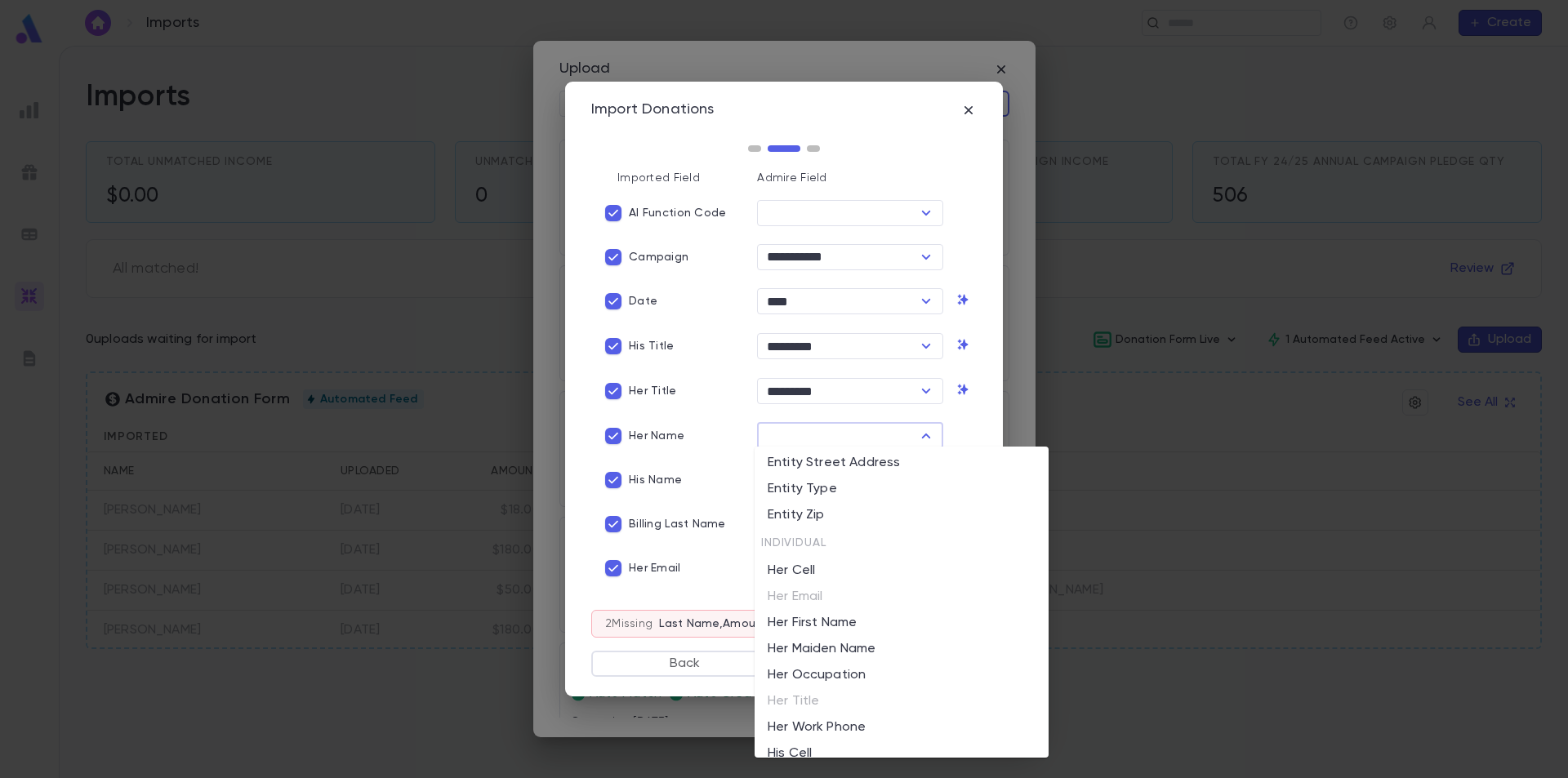
scroll to position [980, 0]
click at [847, 609] on li "Her First Name" at bounding box center [901, 613] width 294 height 27
type input "**********"
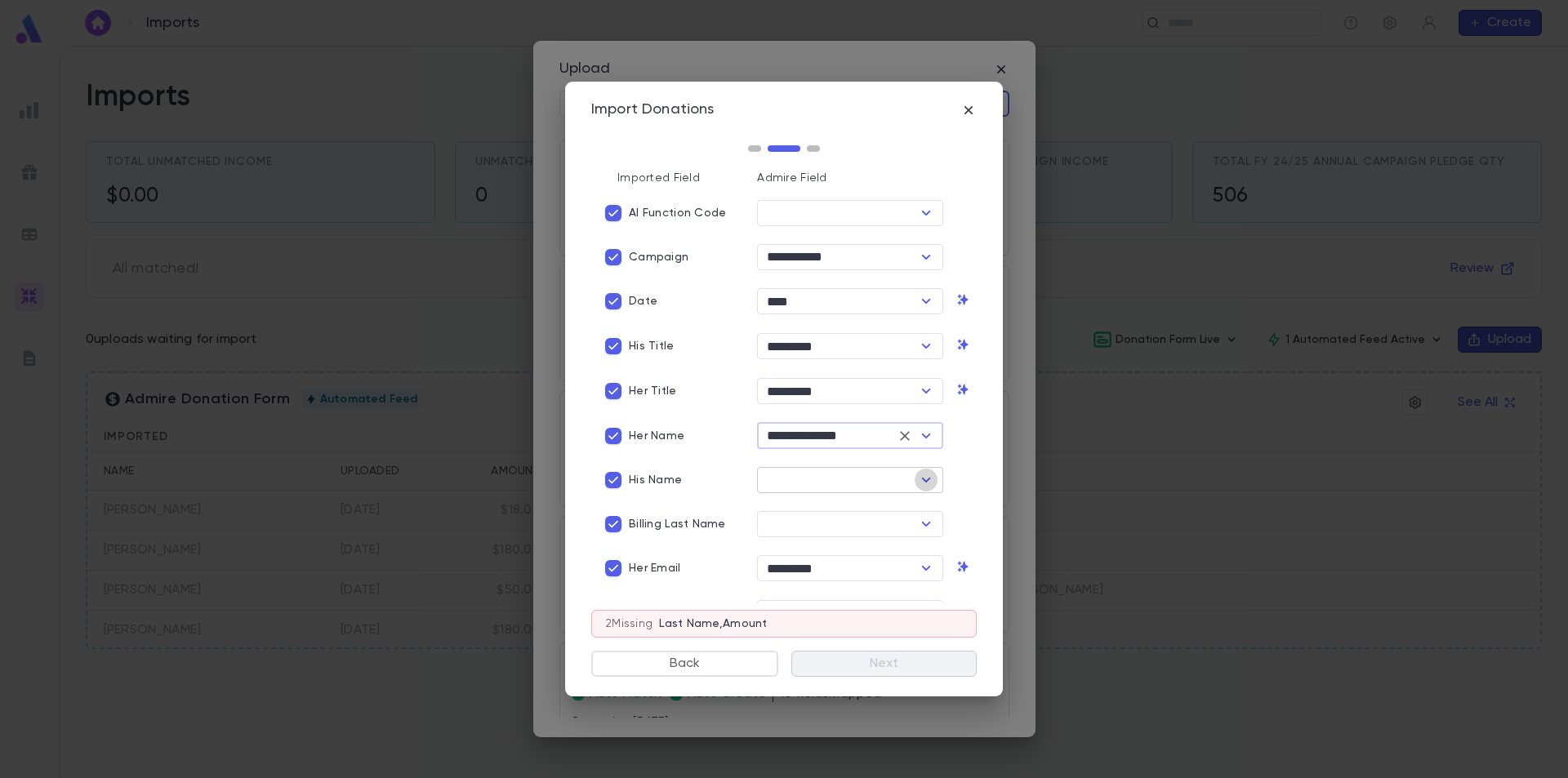
click at [922, 477] on icon "Open" at bounding box center [926, 479] width 9 height 5
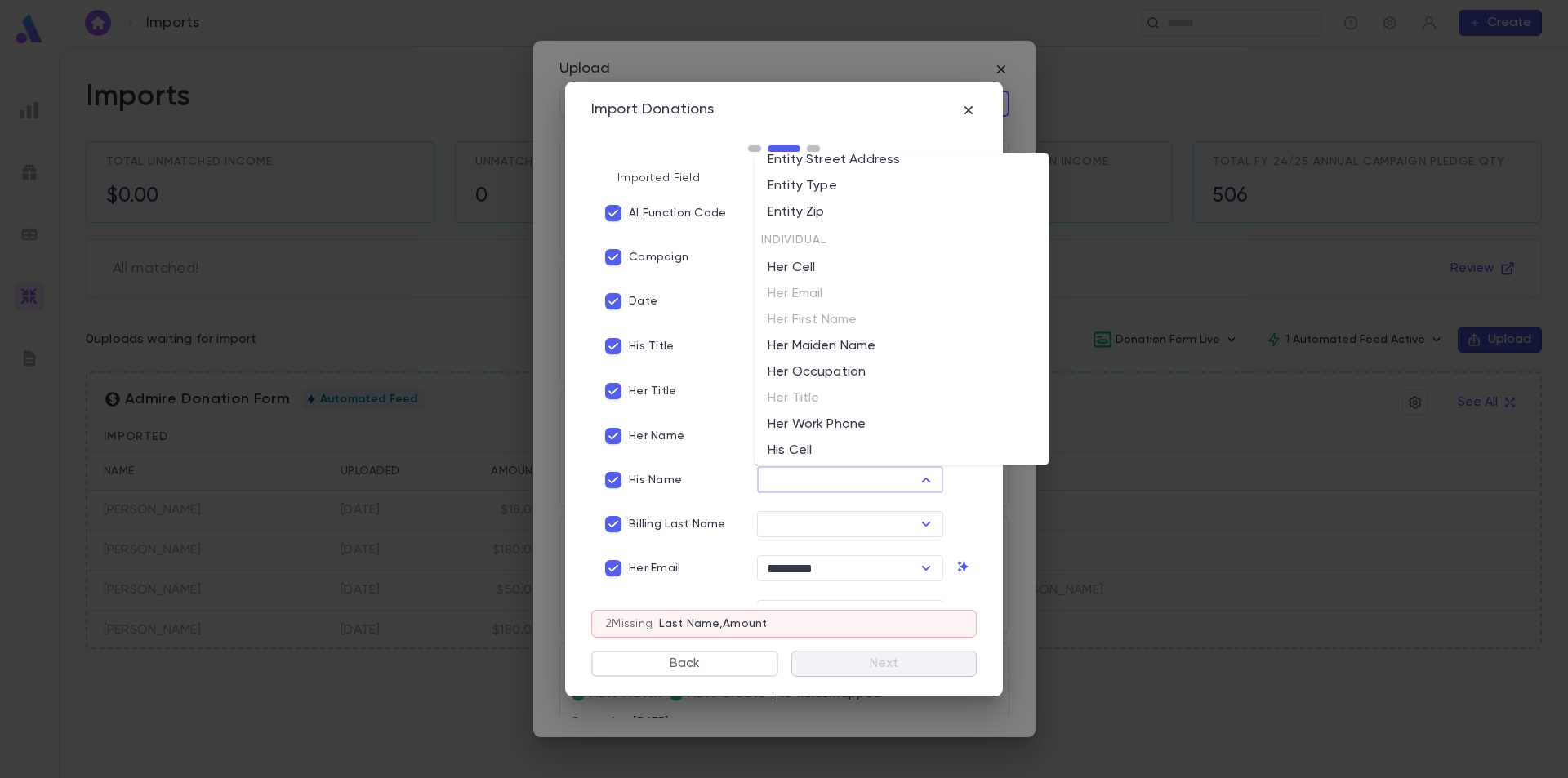
scroll to position [1062, 0]
click at [857, 422] on li "His First Name" at bounding box center [901, 421] width 294 height 27
type input "**********"
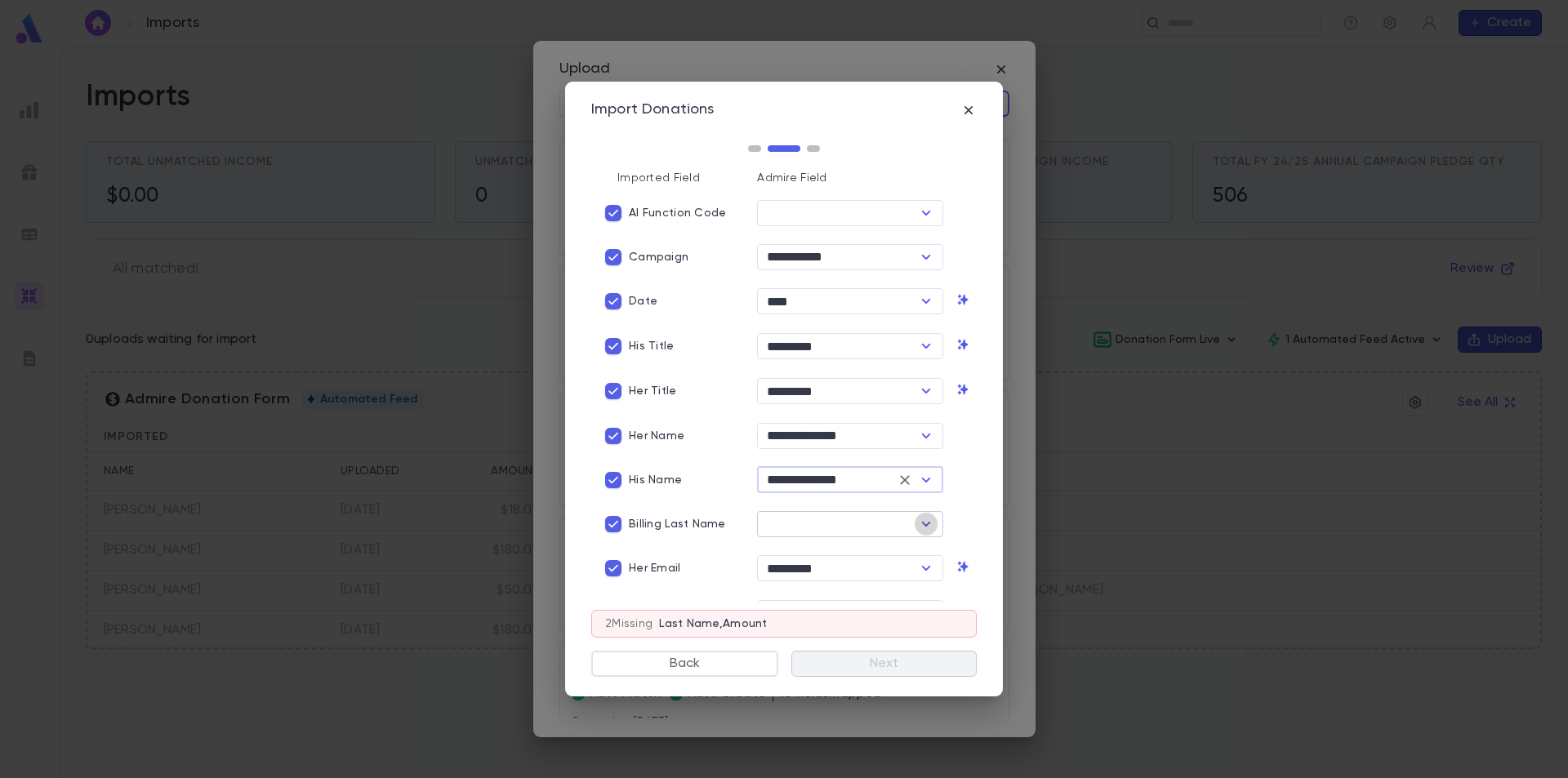
click at [923, 526] on icon "Open" at bounding box center [926, 525] width 20 height 20
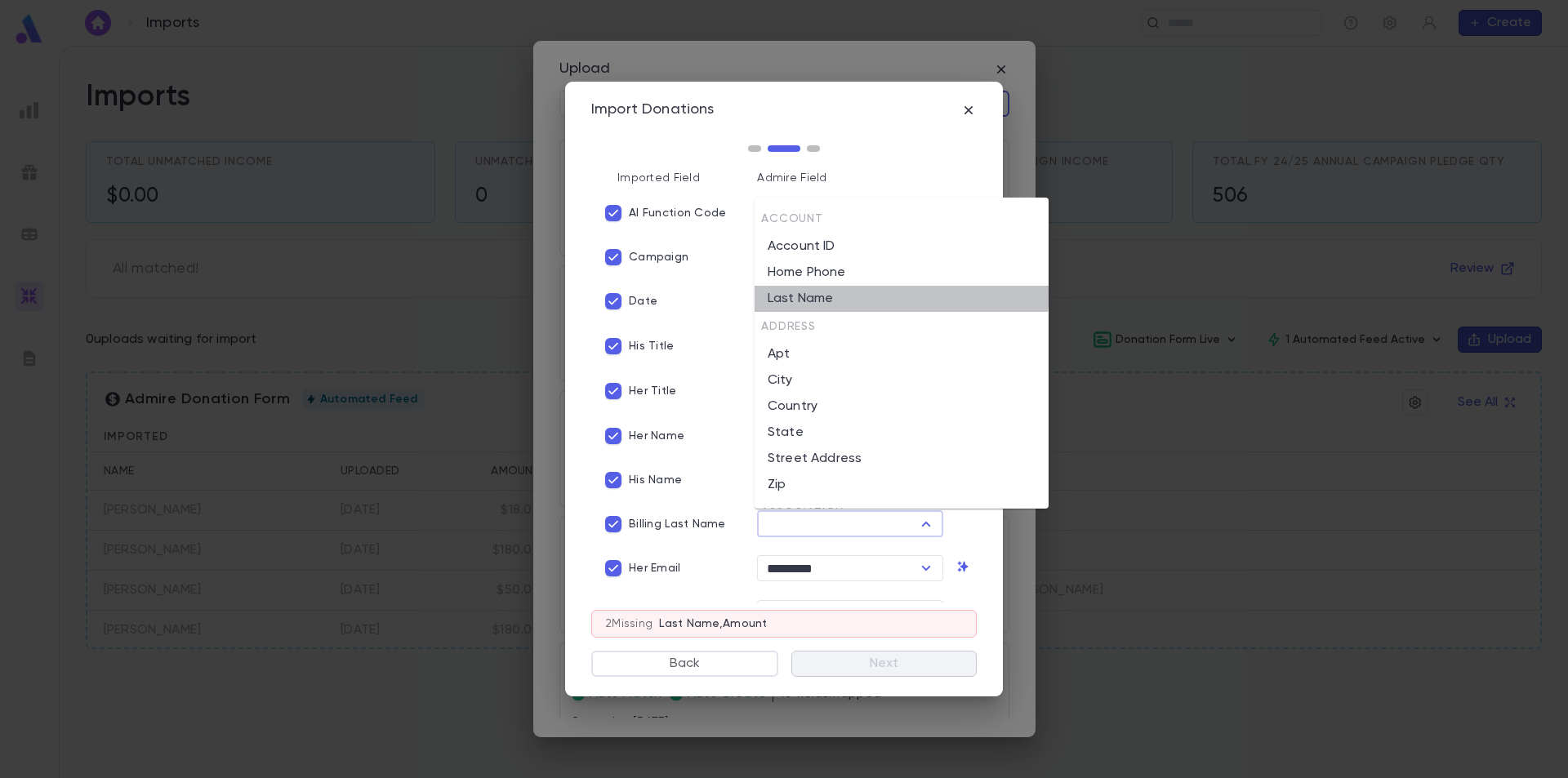
click at [870, 289] on li "Last Name" at bounding box center [901, 299] width 294 height 27
type input "*********"
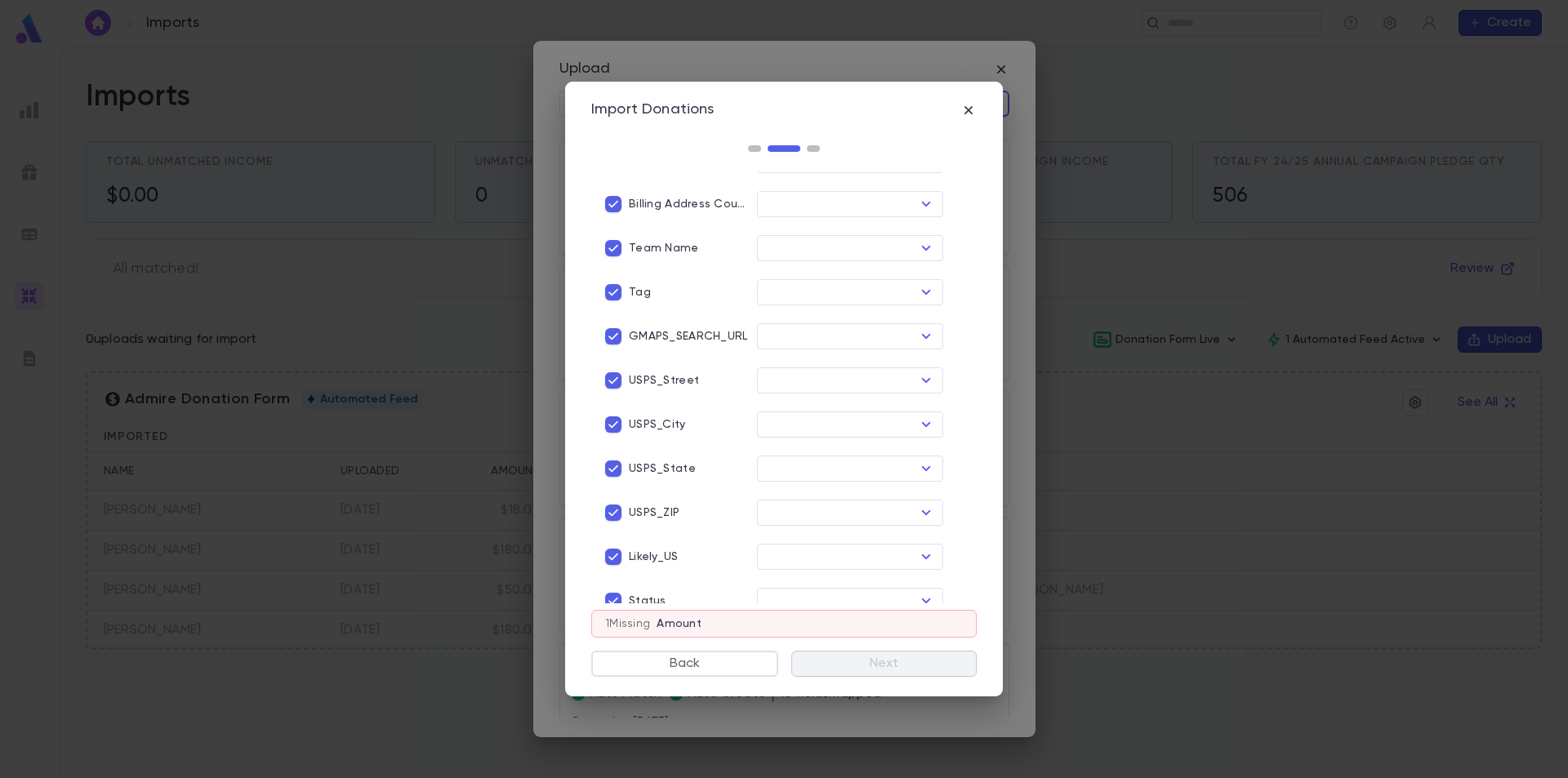
scroll to position [898, 0]
click at [725, 668] on button "Back" at bounding box center [685, 664] width 187 height 27
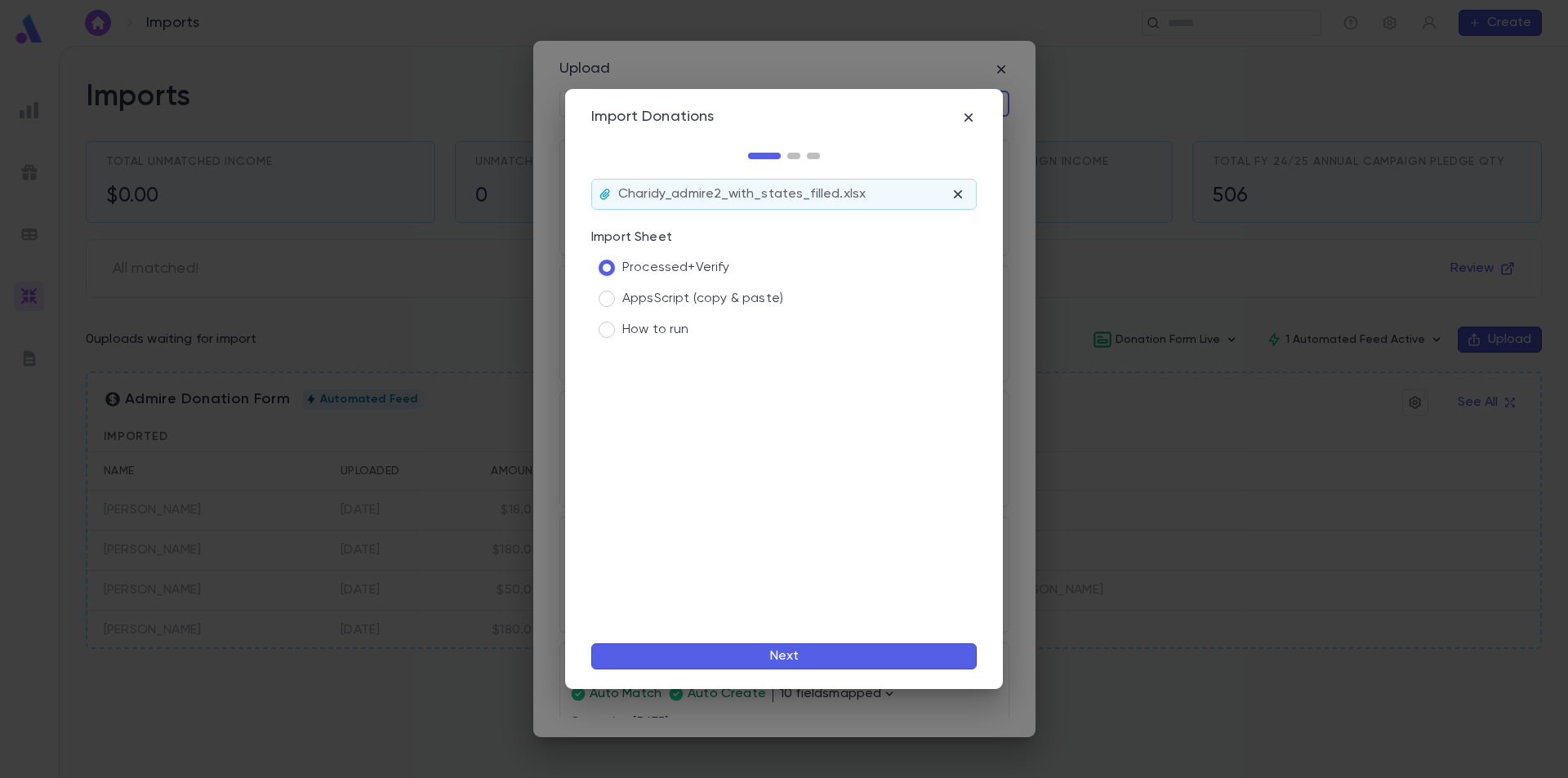
scroll to position [0, 0]
click at [966, 113] on icon "button" at bounding box center [968, 117] width 17 height 17
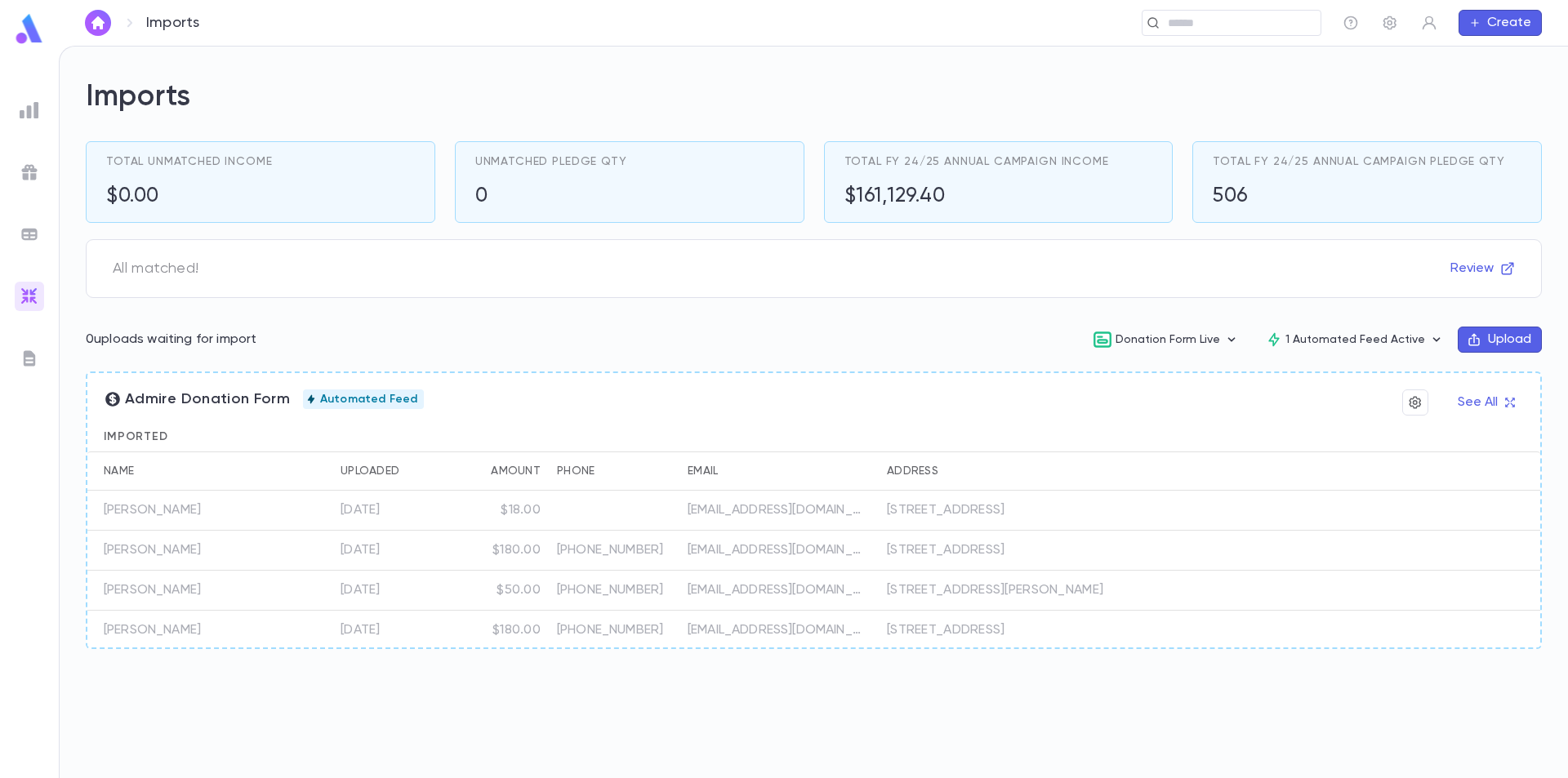
click at [1499, 343] on button "Upload" at bounding box center [1499, 339] width 84 height 27
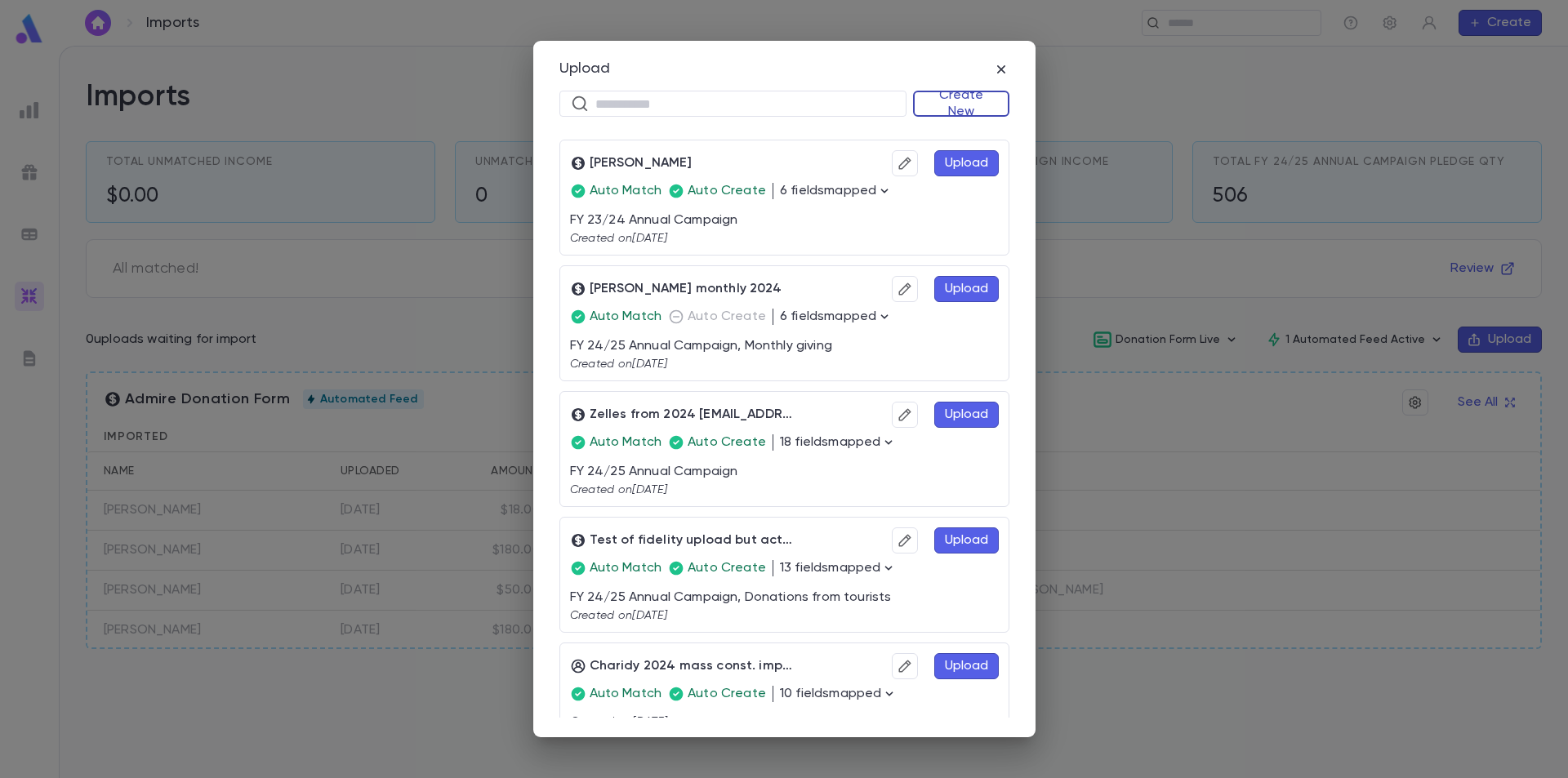
click at [954, 100] on button "Create New" at bounding box center [962, 104] width 97 height 27
click at [952, 161] on li "Donations" at bounding box center [964, 162] width 94 height 27
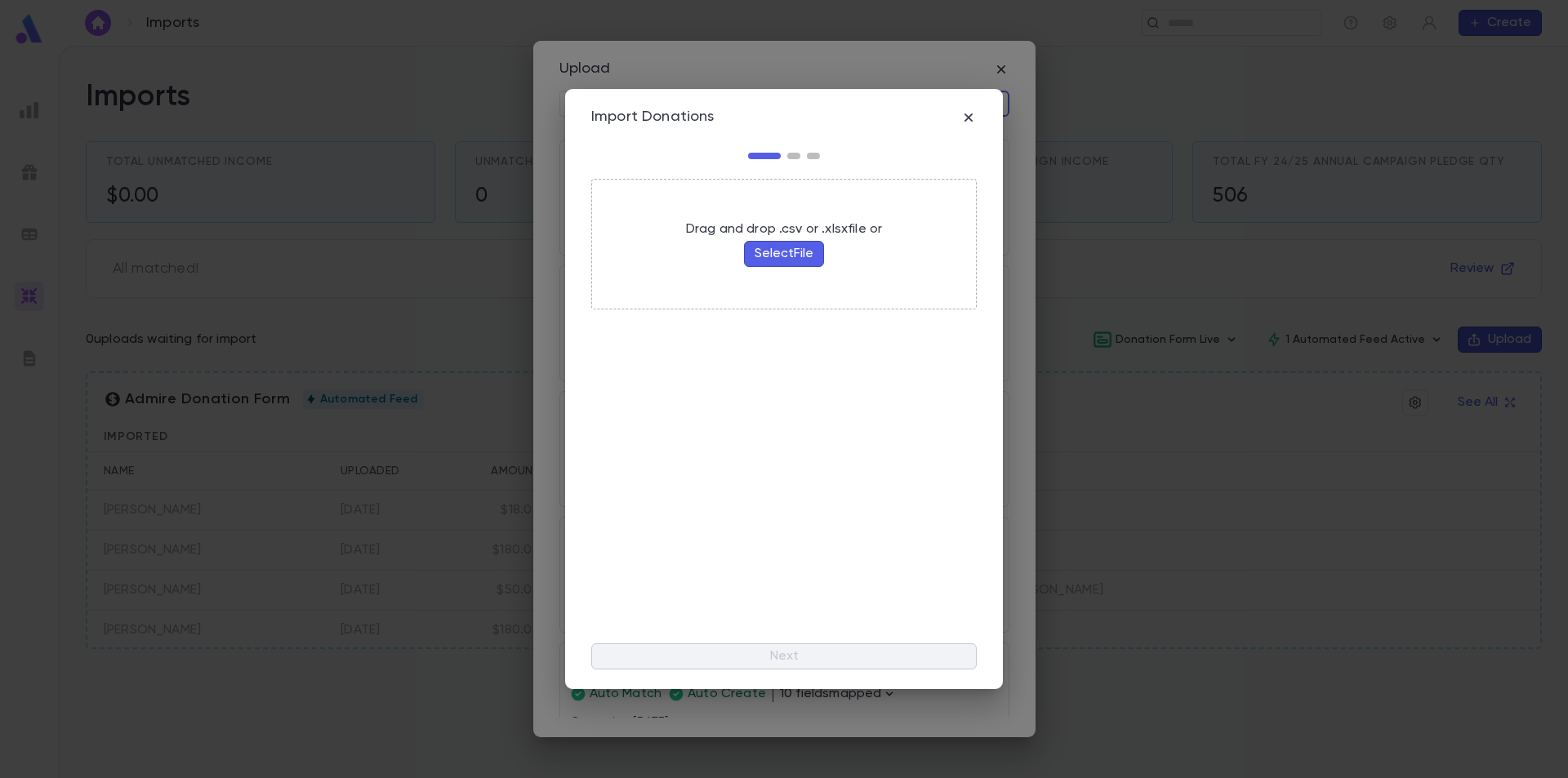
click at [785, 255] on button "Select File" at bounding box center [783, 253] width 80 height 27
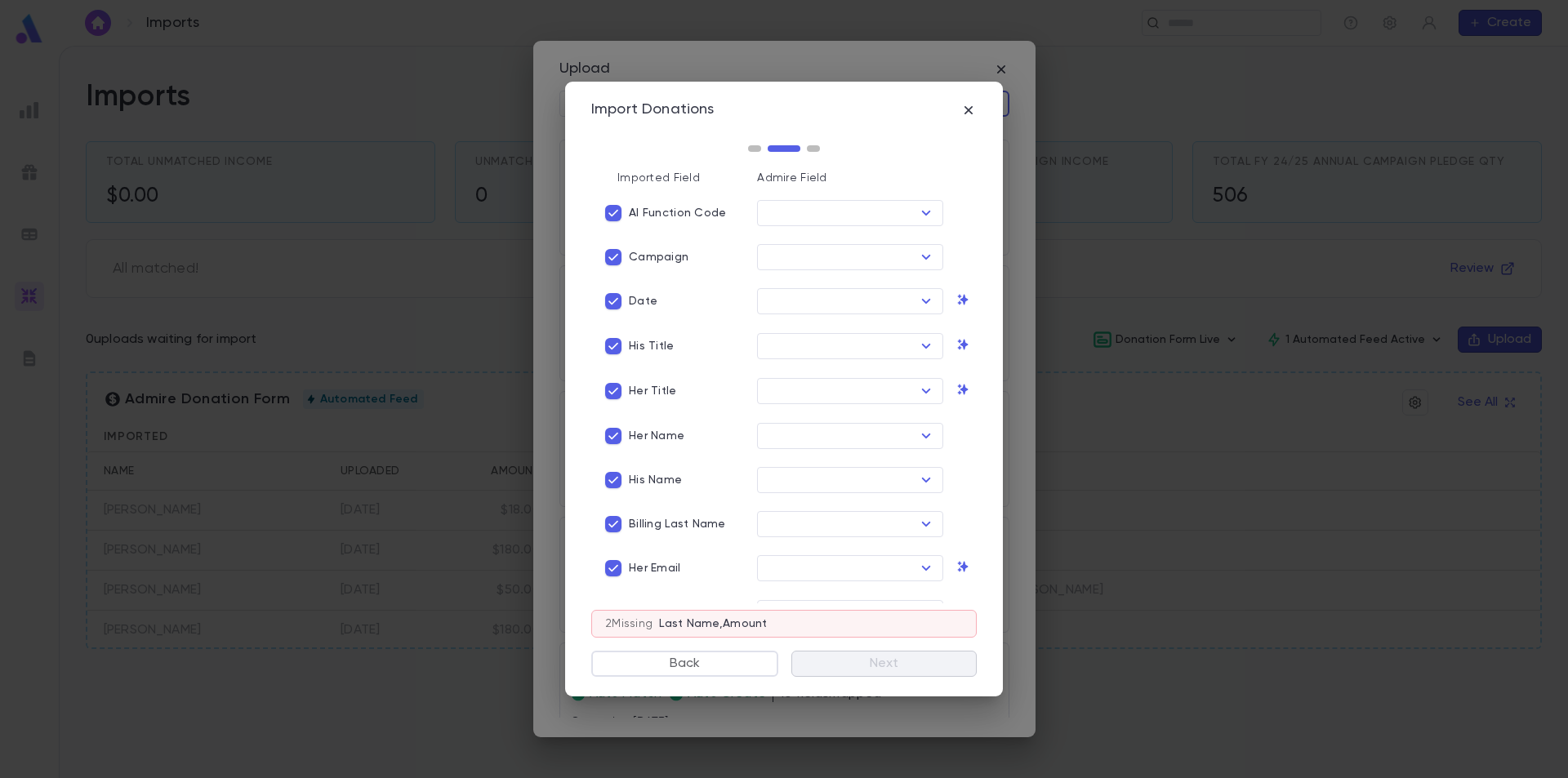
type input "****"
type input "*********"
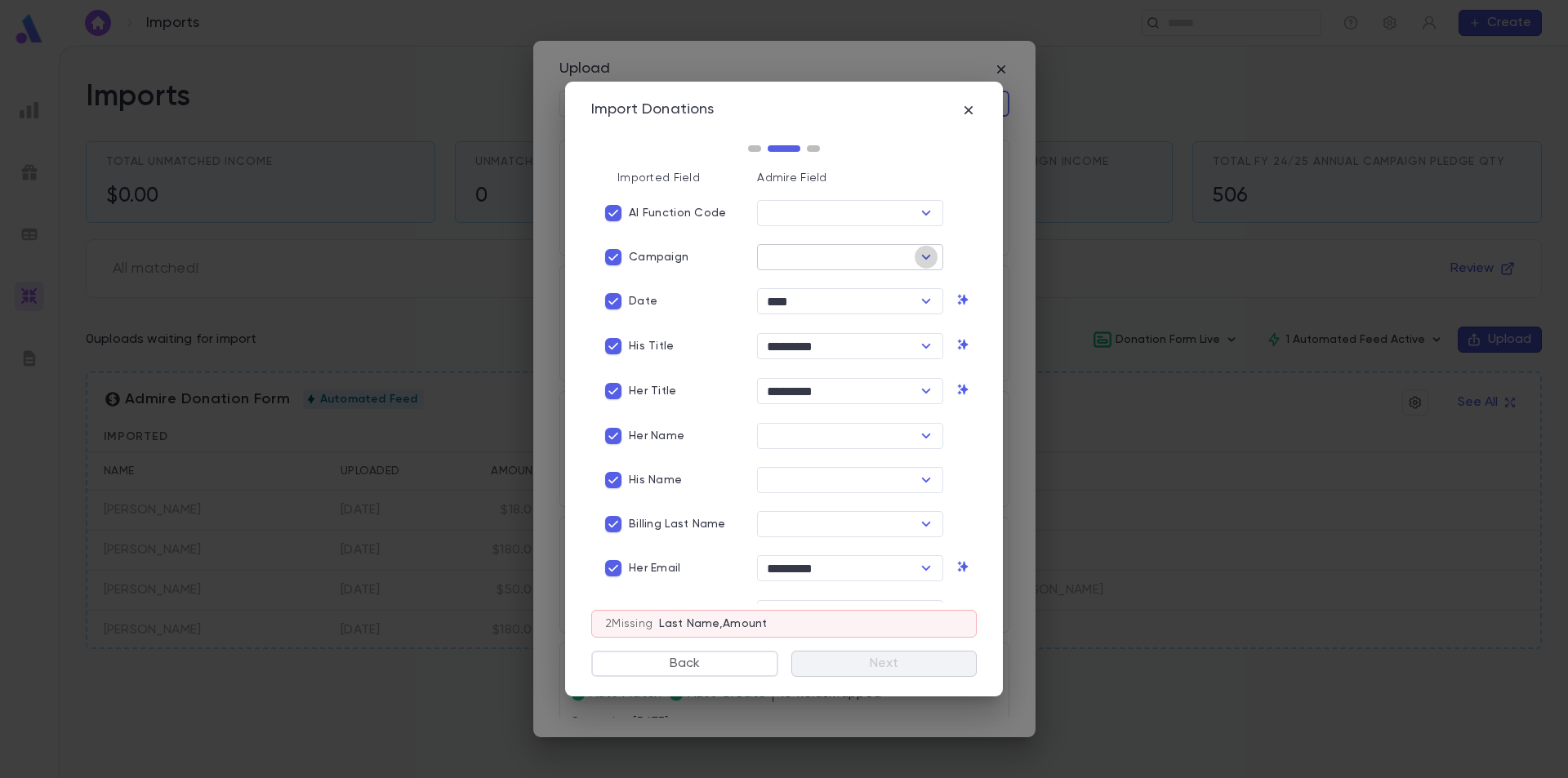
click at [926, 254] on icon "Open" at bounding box center [926, 257] width 20 height 20
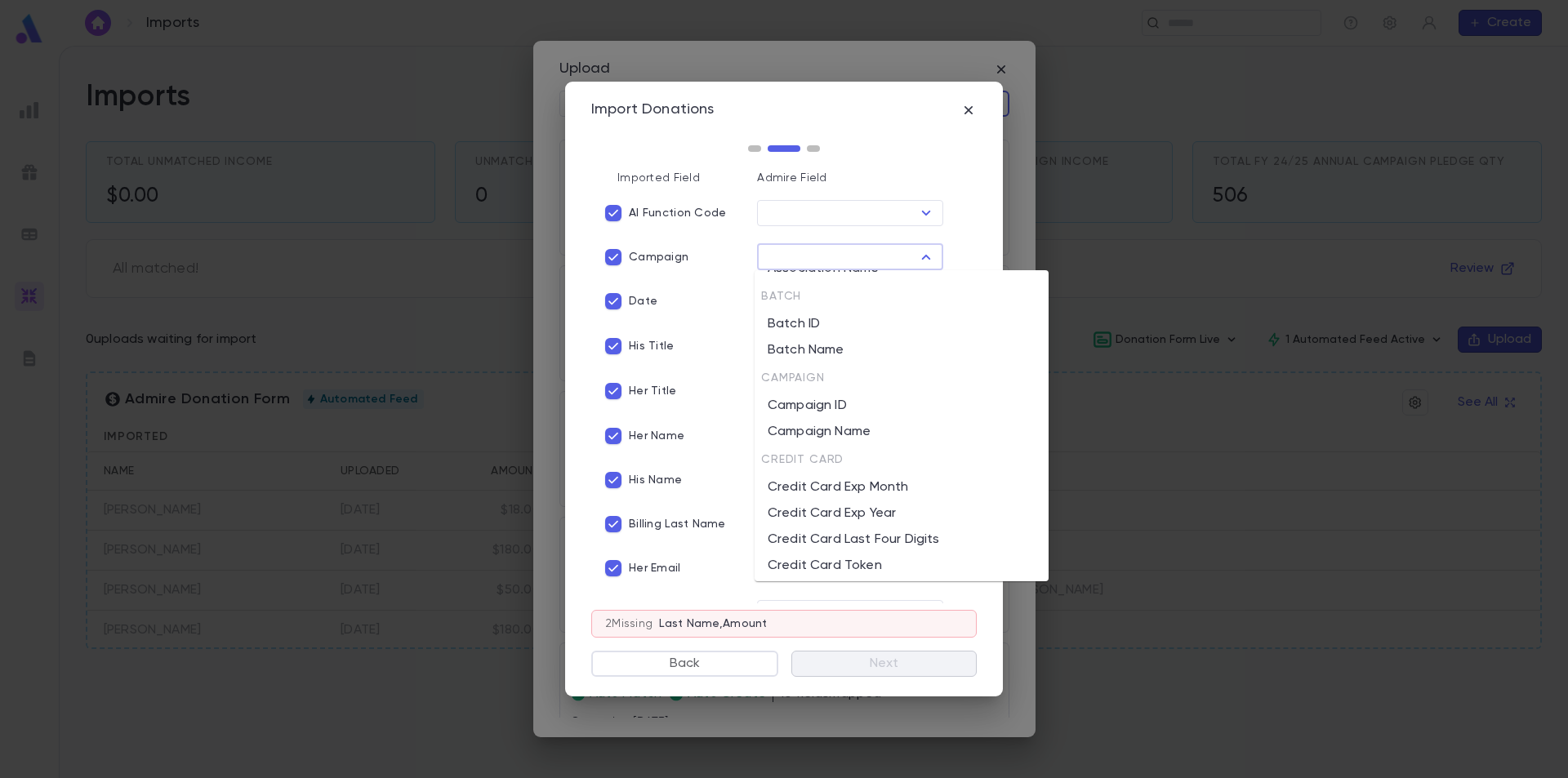
scroll to position [408, 0]
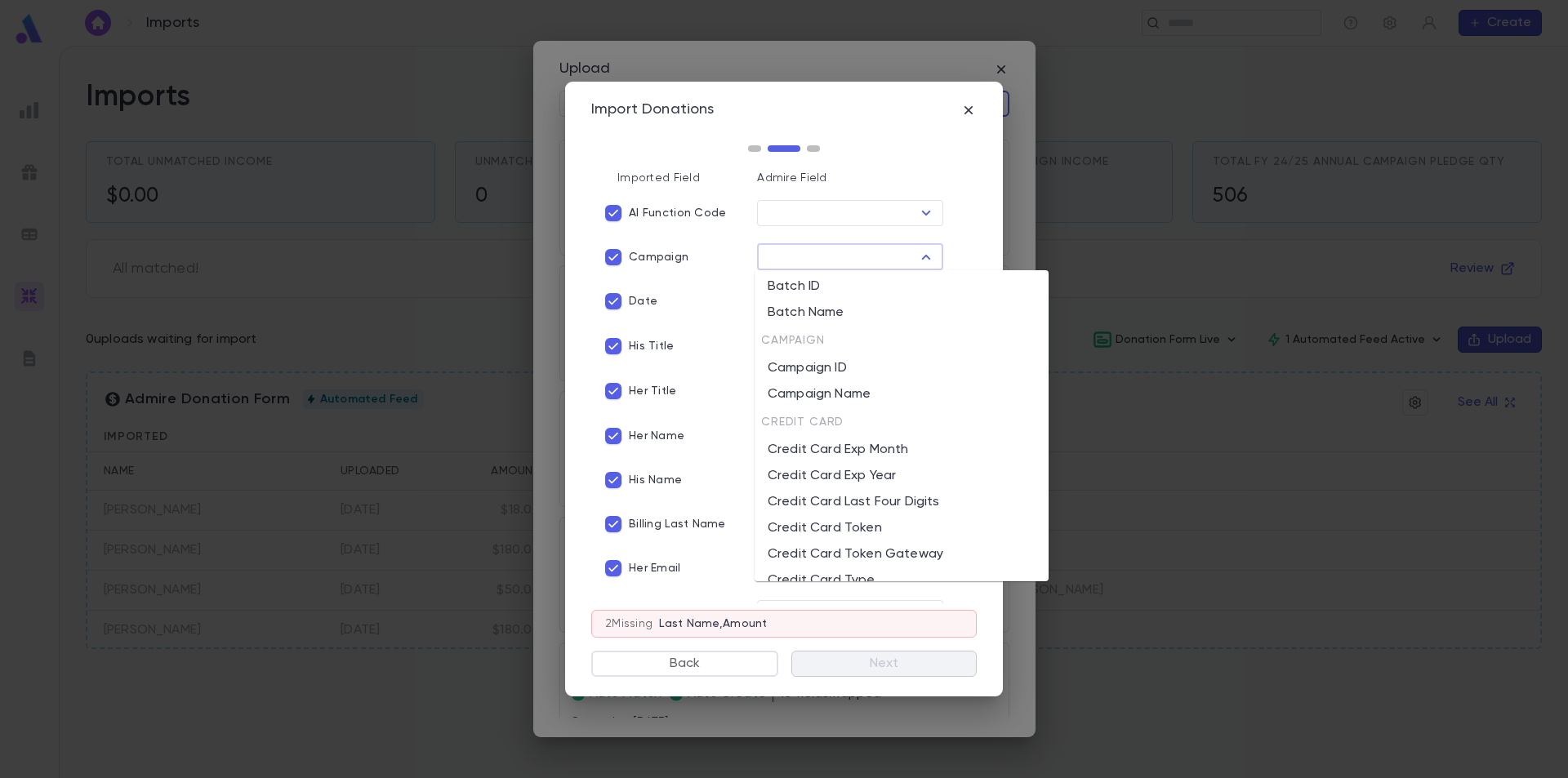
click at [863, 374] on li "Campaign ID" at bounding box center [901, 368] width 294 height 27
type input "**********"
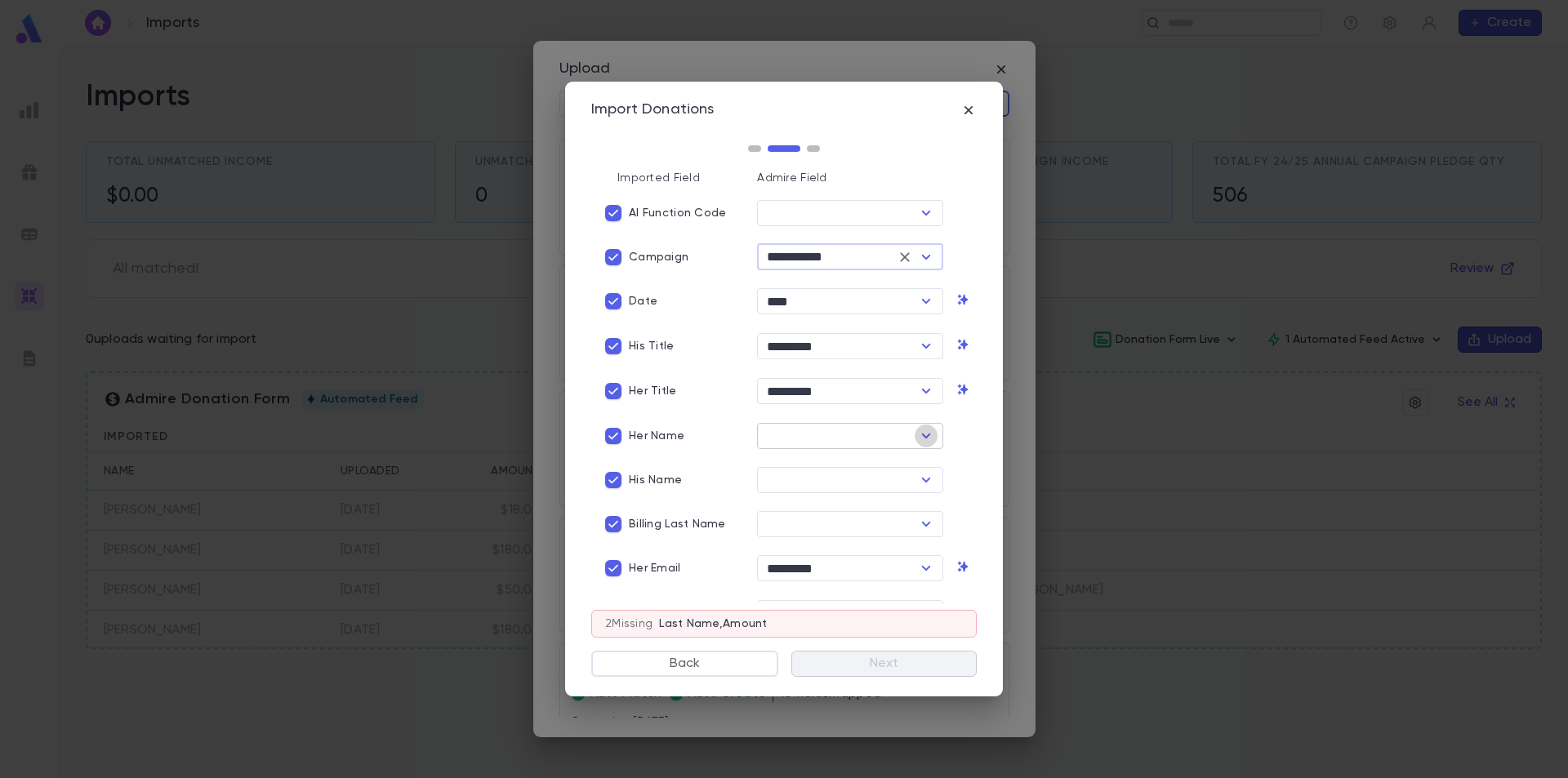
click at [921, 431] on icon "Open" at bounding box center [926, 436] width 20 height 20
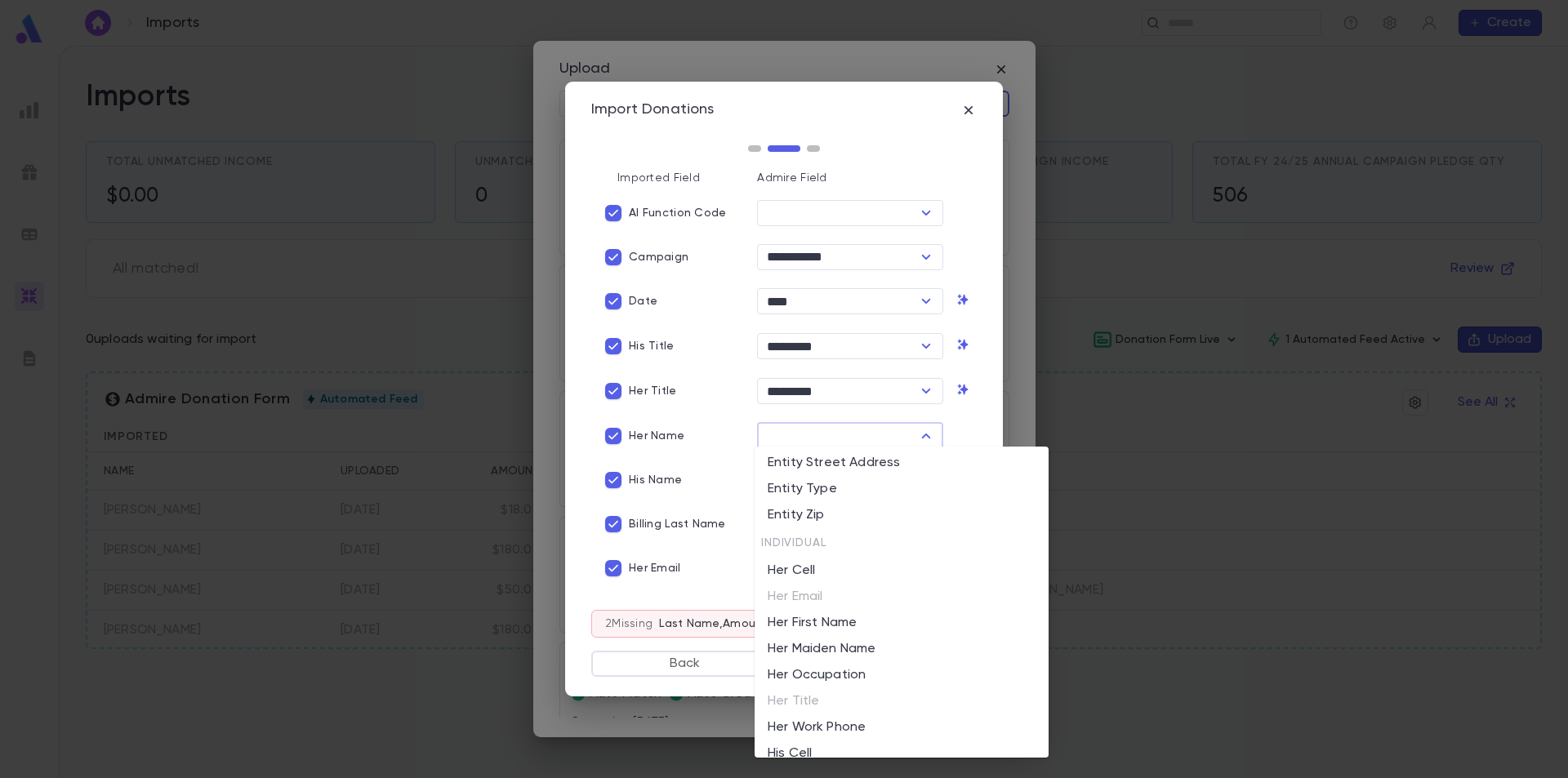
scroll to position [980, 0]
click at [844, 607] on li "Her First Name" at bounding box center [901, 613] width 294 height 27
type input "**********"
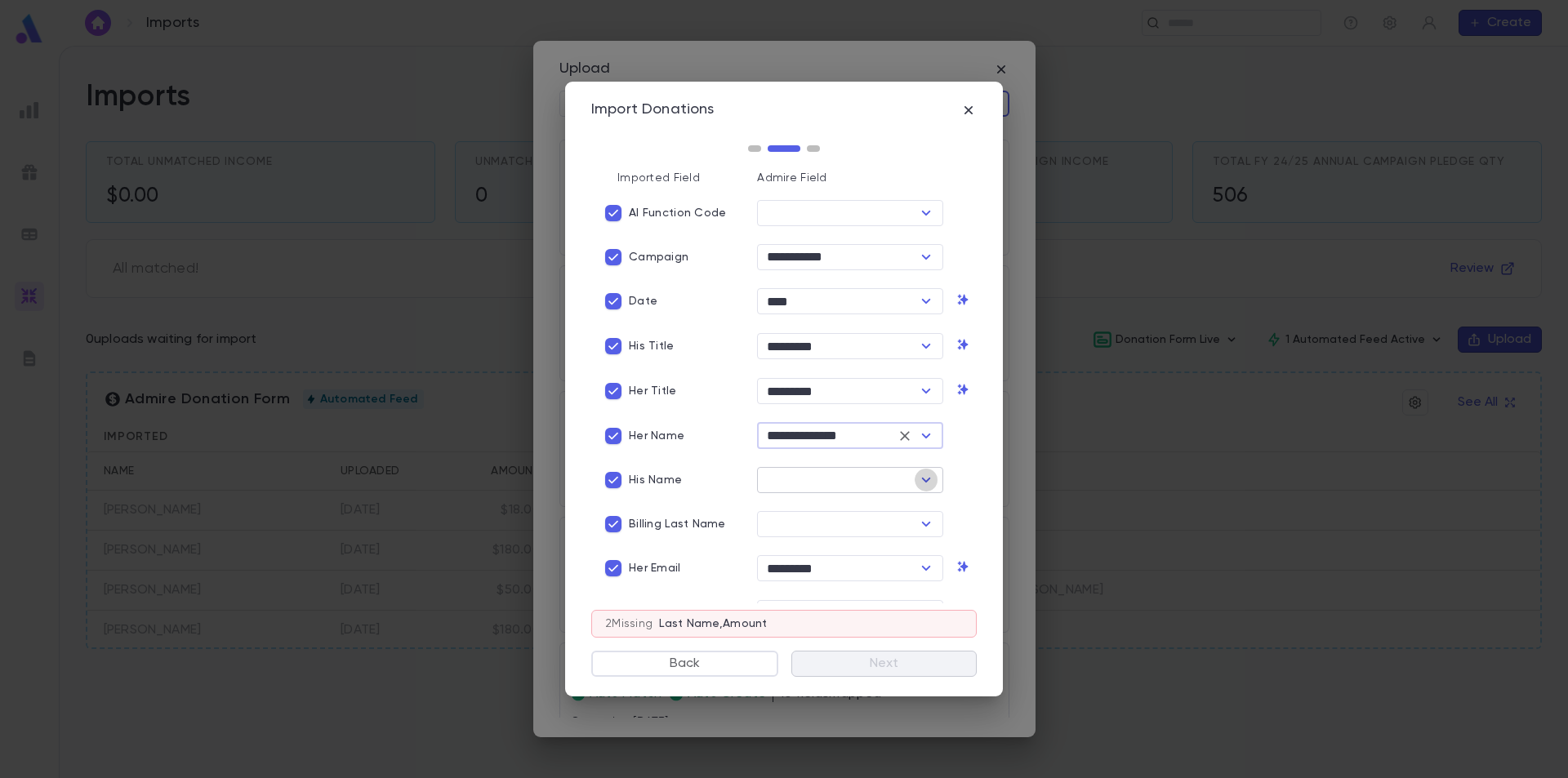
click at [916, 482] on icon "Open" at bounding box center [926, 480] width 20 height 20
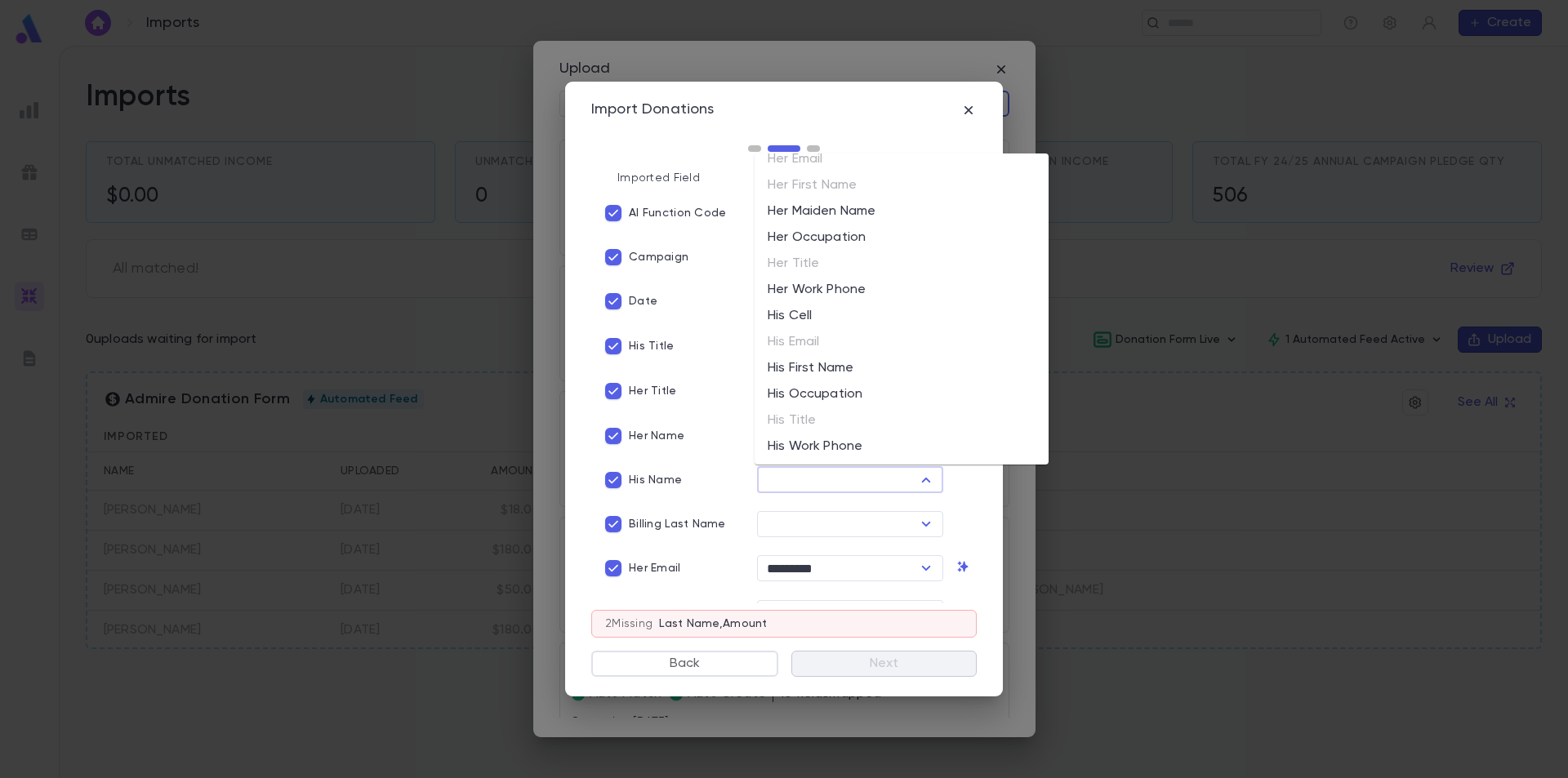
scroll to position [1143, 0]
click at [866, 339] on li "His First Name" at bounding box center [901, 339] width 294 height 27
type input "**********"
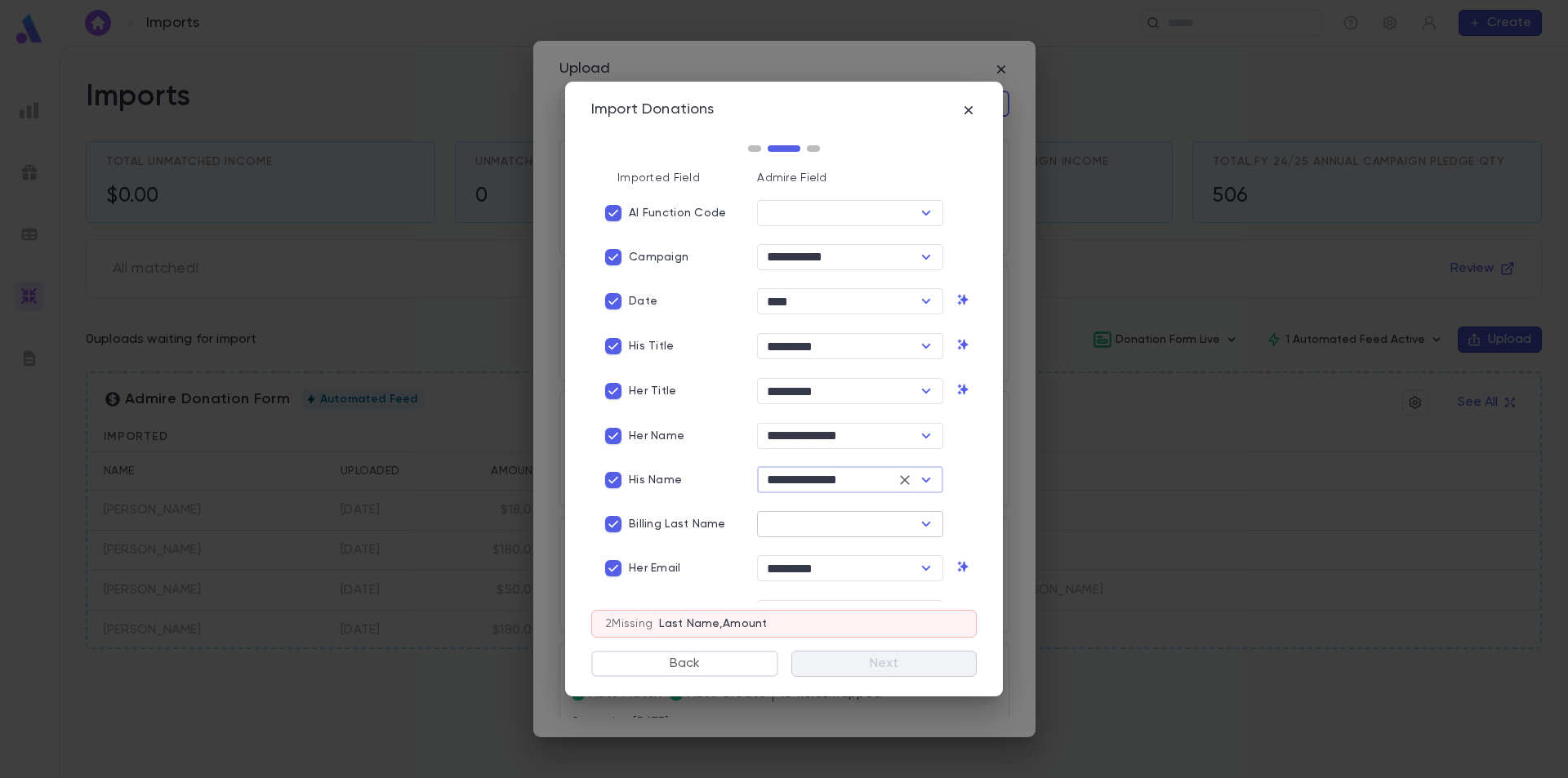
click at [916, 522] on icon "Open" at bounding box center [926, 525] width 20 height 20
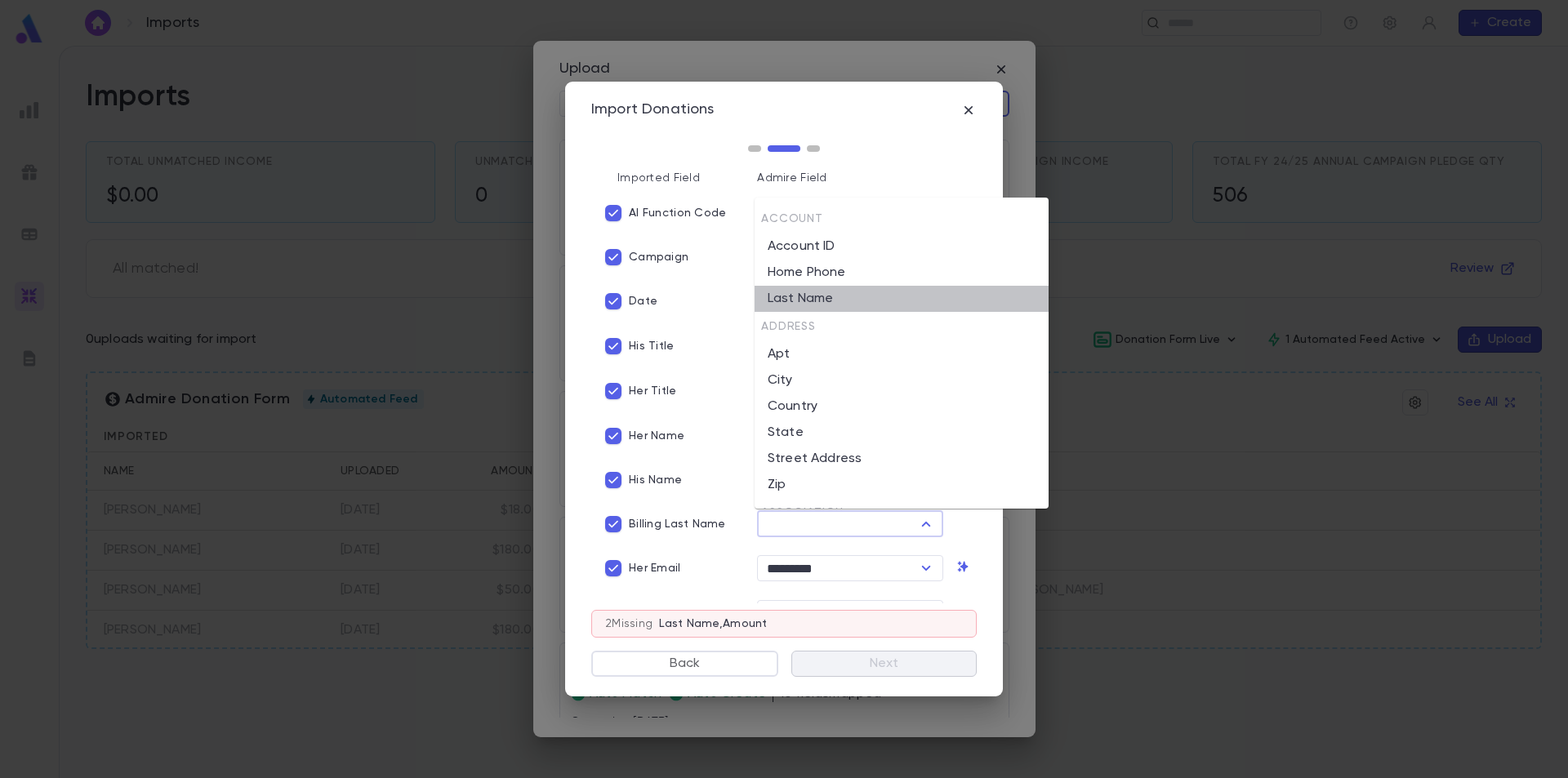
click at [901, 291] on li "Last Name" at bounding box center [901, 299] width 294 height 27
type input "*********"
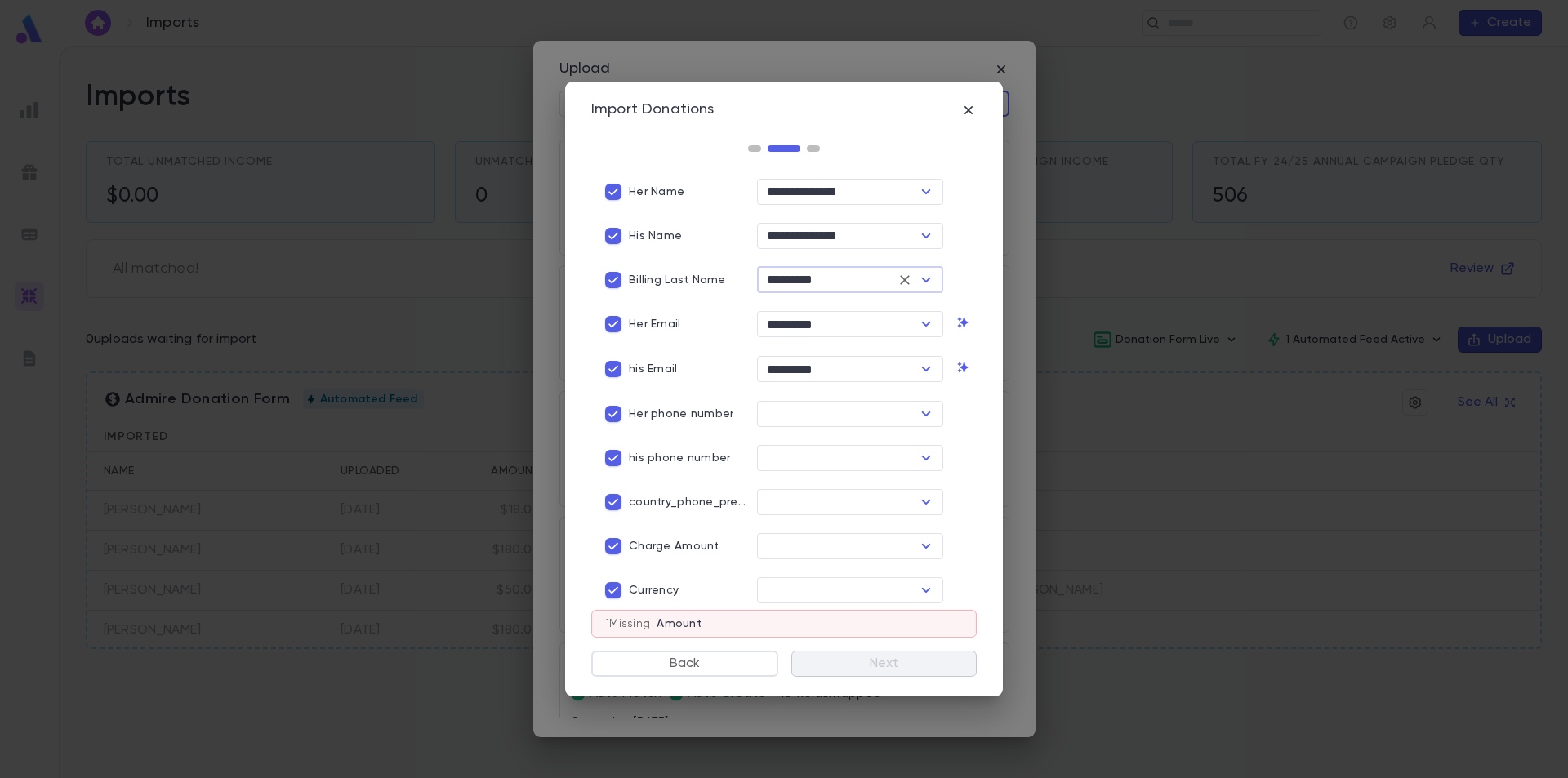
scroll to position [245, 0]
click at [920, 406] on icon "Open" at bounding box center [926, 413] width 20 height 20
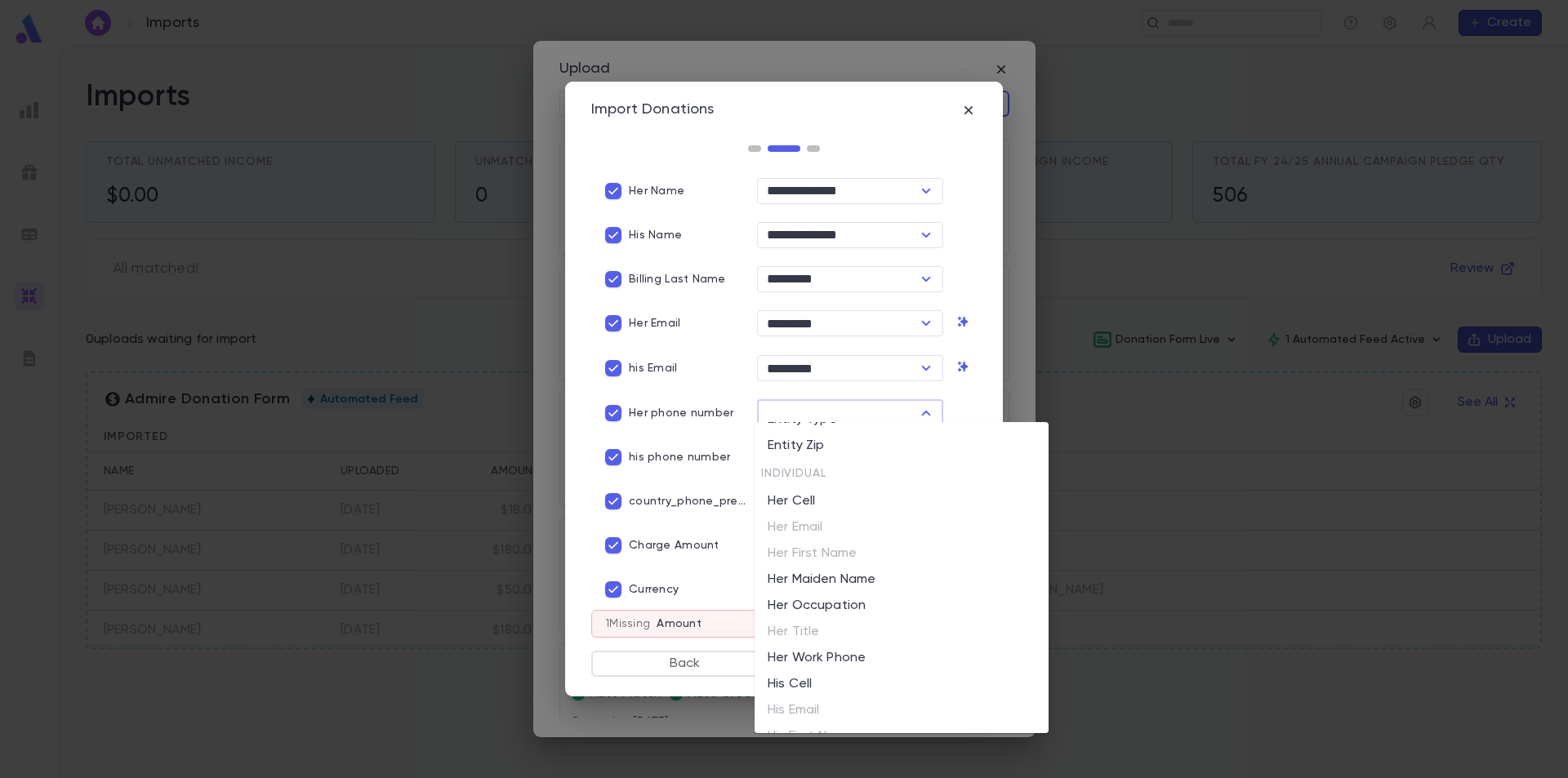
scroll to position [1062, 0]
click at [818, 455] on li "Her Cell" at bounding box center [901, 455] width 294 height 27
type input "********"
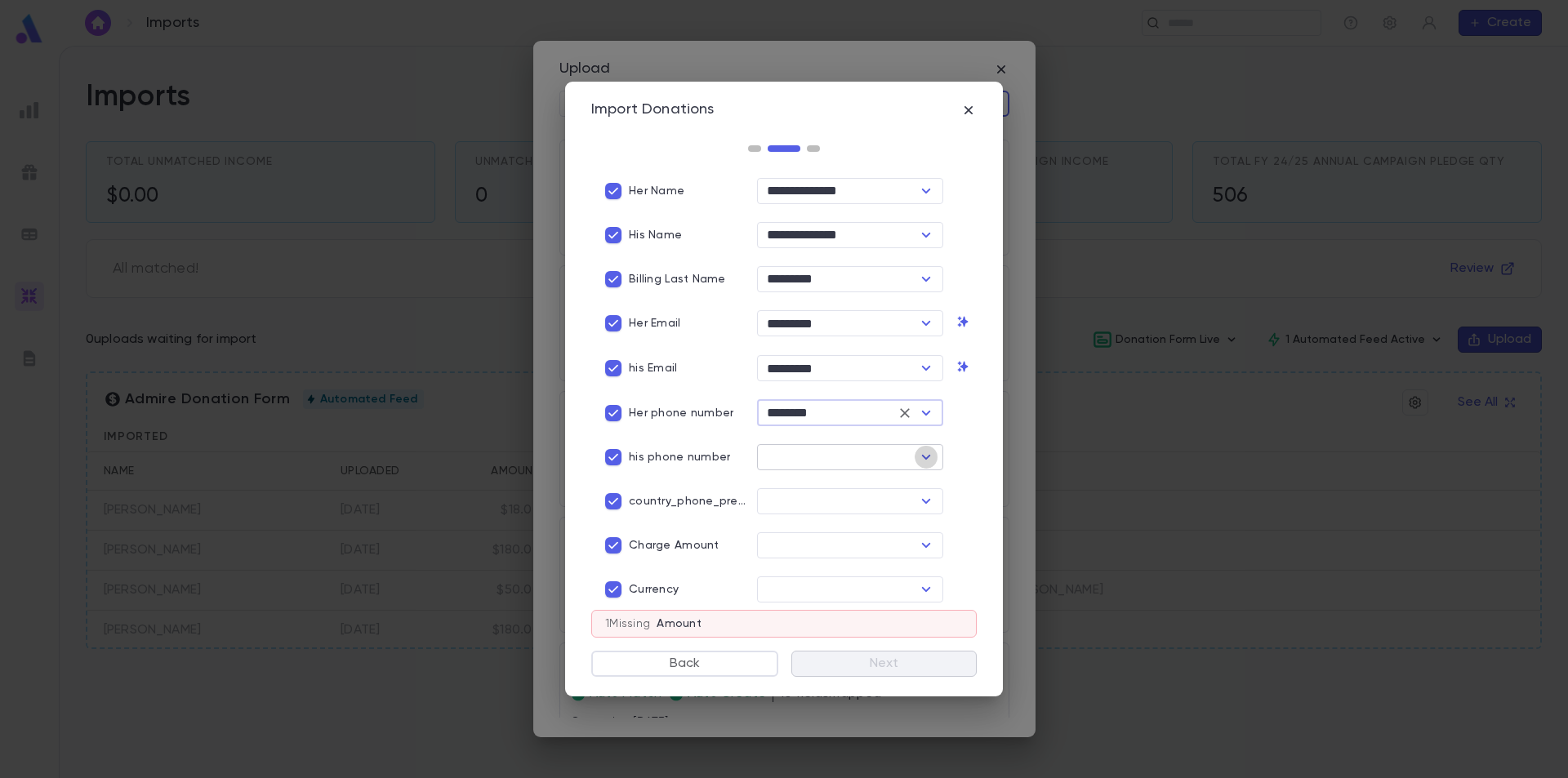
click at [922, 455] on icon "Open" at bounding box center [926, 457] width 9 height 5
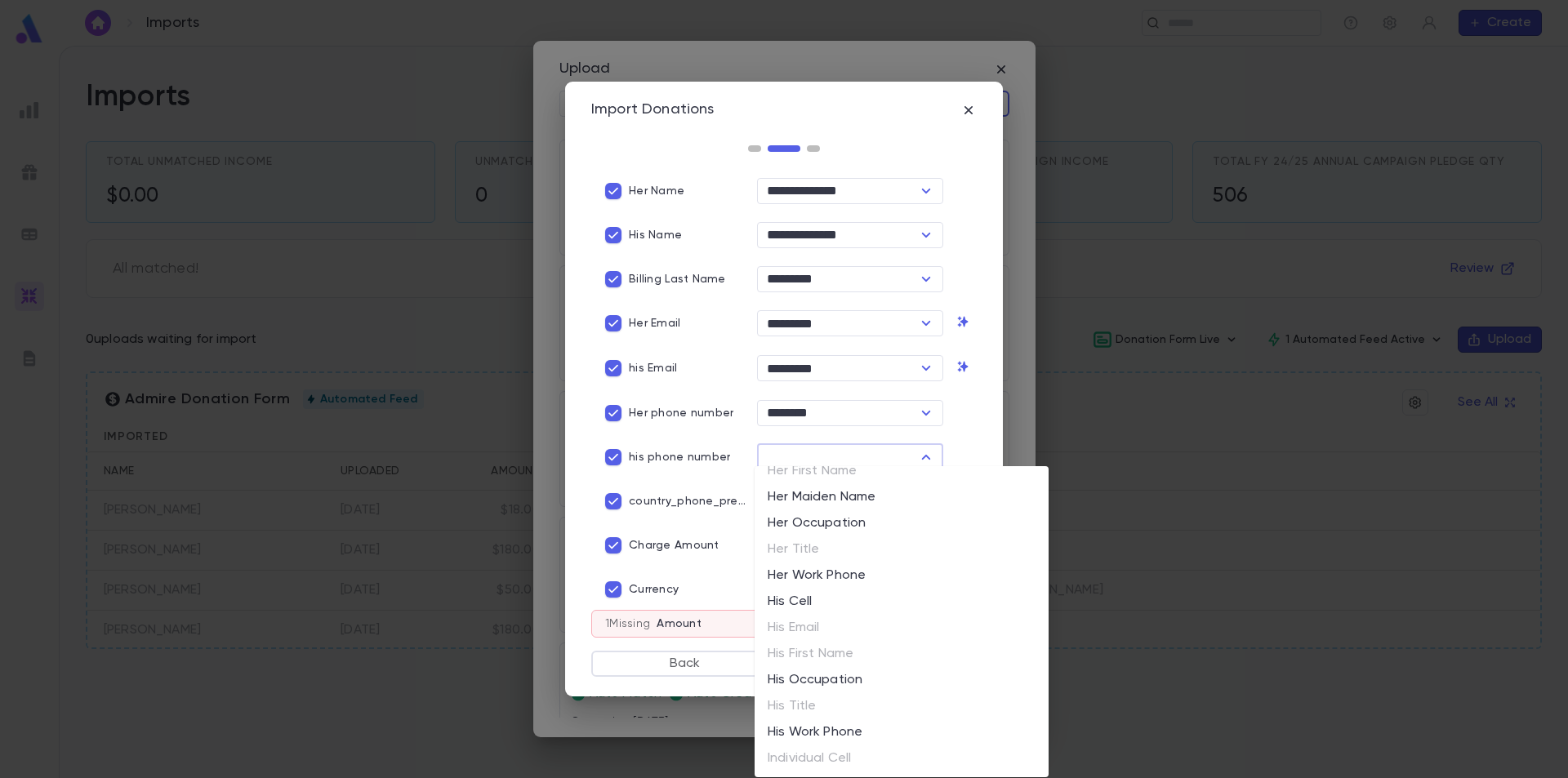
scroll to position [1143, 0]
click at [823, 601] on li "His Cell" at bounding box center [901, 600] width 294 height 27
type input "********"
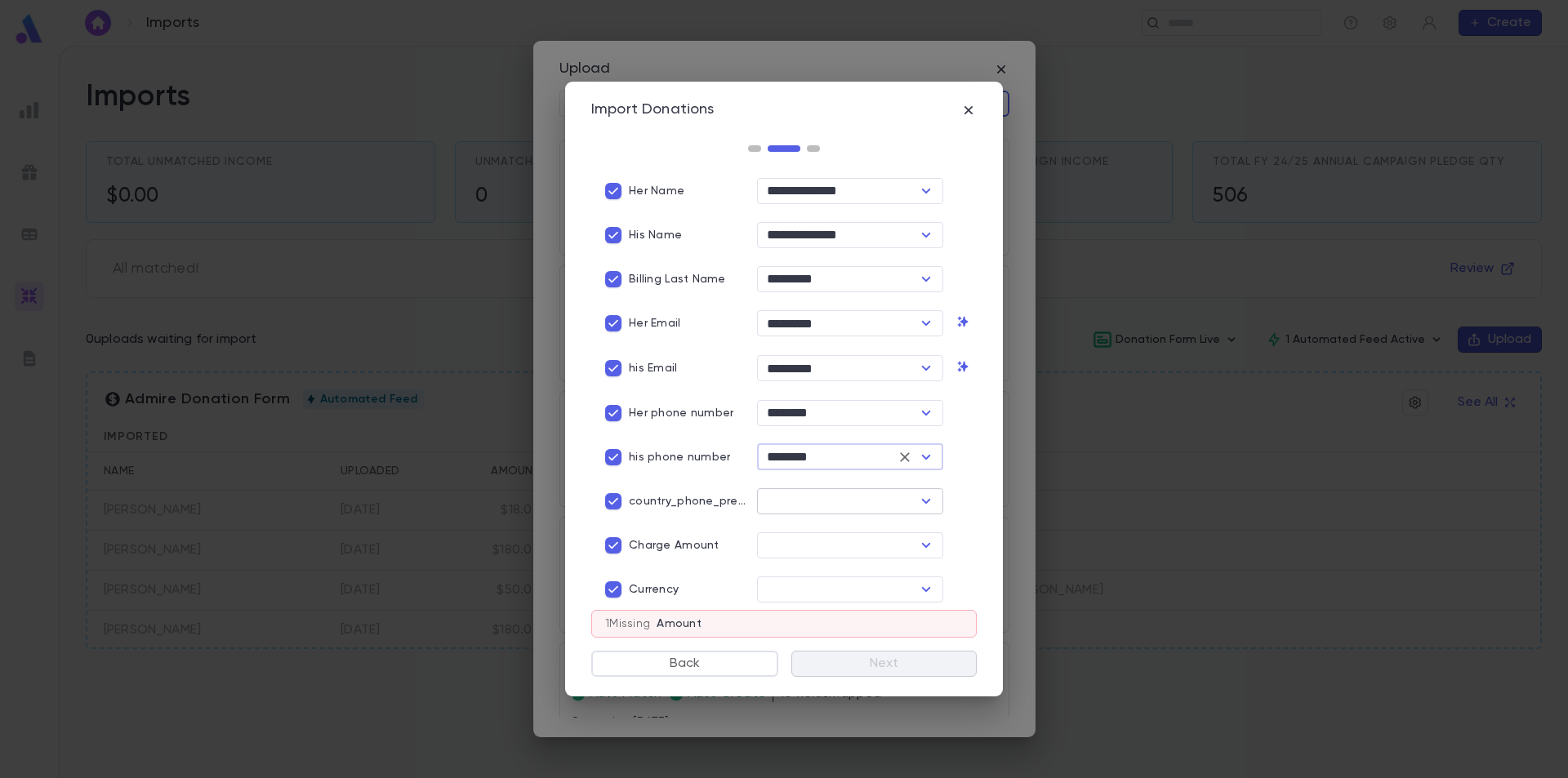
click at [922, 501] on icon "Open" at bounding box center [926, 502] width 20 height 20
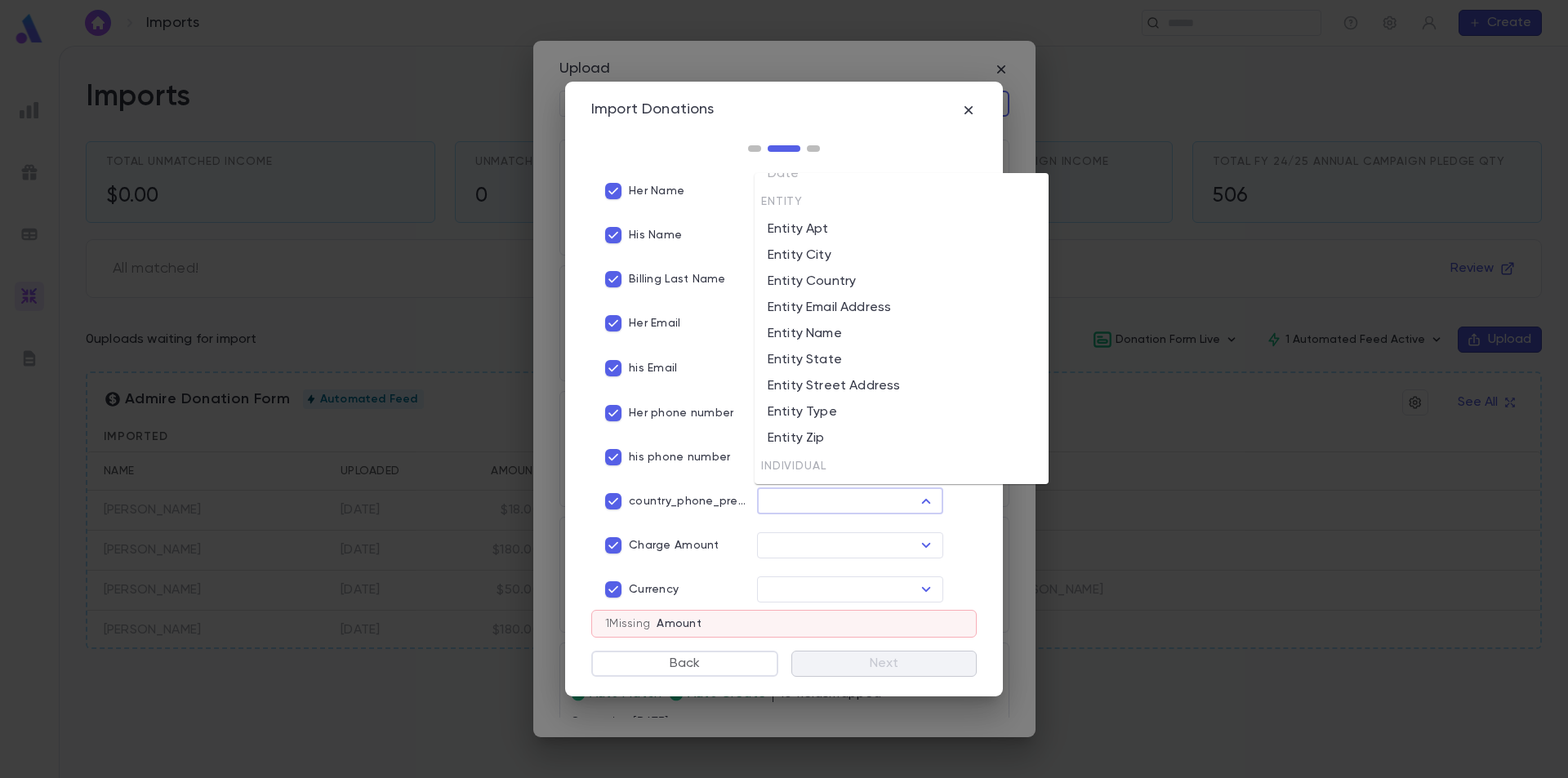
scroll to position [816, 0]
click at [868, 544] on input "text" at bounding box center [837, 545] width 150 height 23
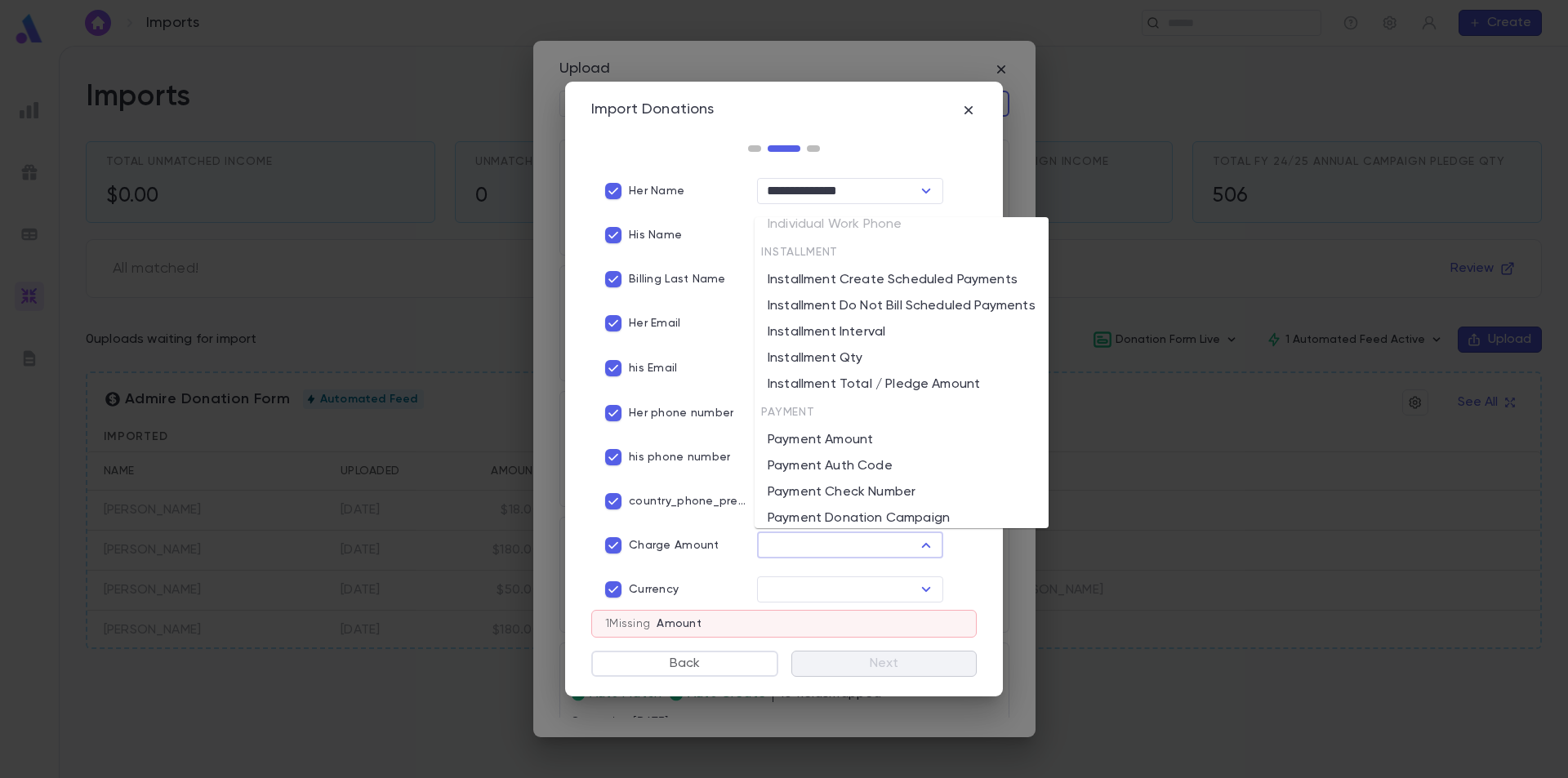
scroll to position [1633, 0]
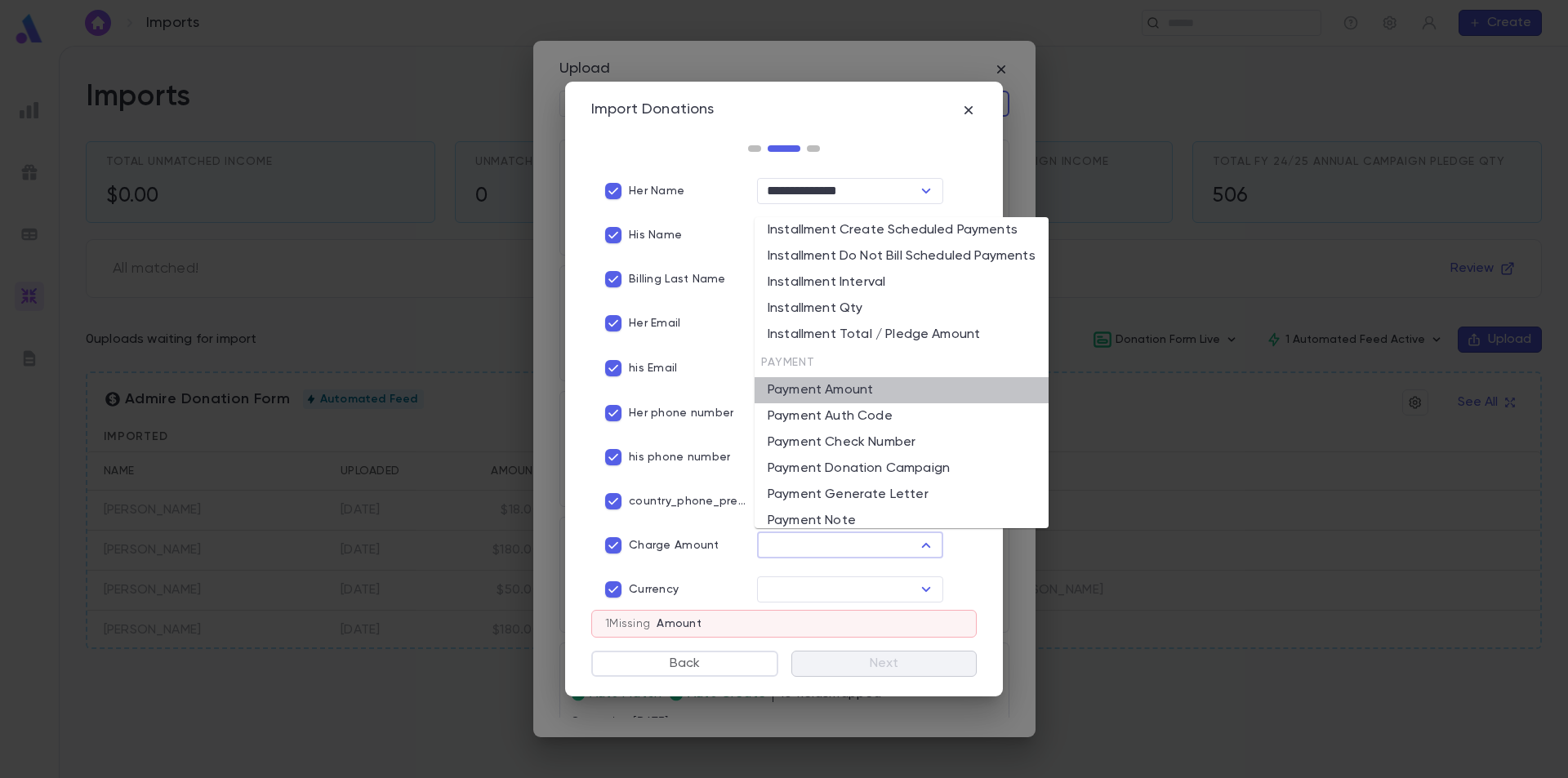
click at [906, 391] on li "Payment Amount" at bounding box center [901, 390] width 294 height 27
type input "**********"
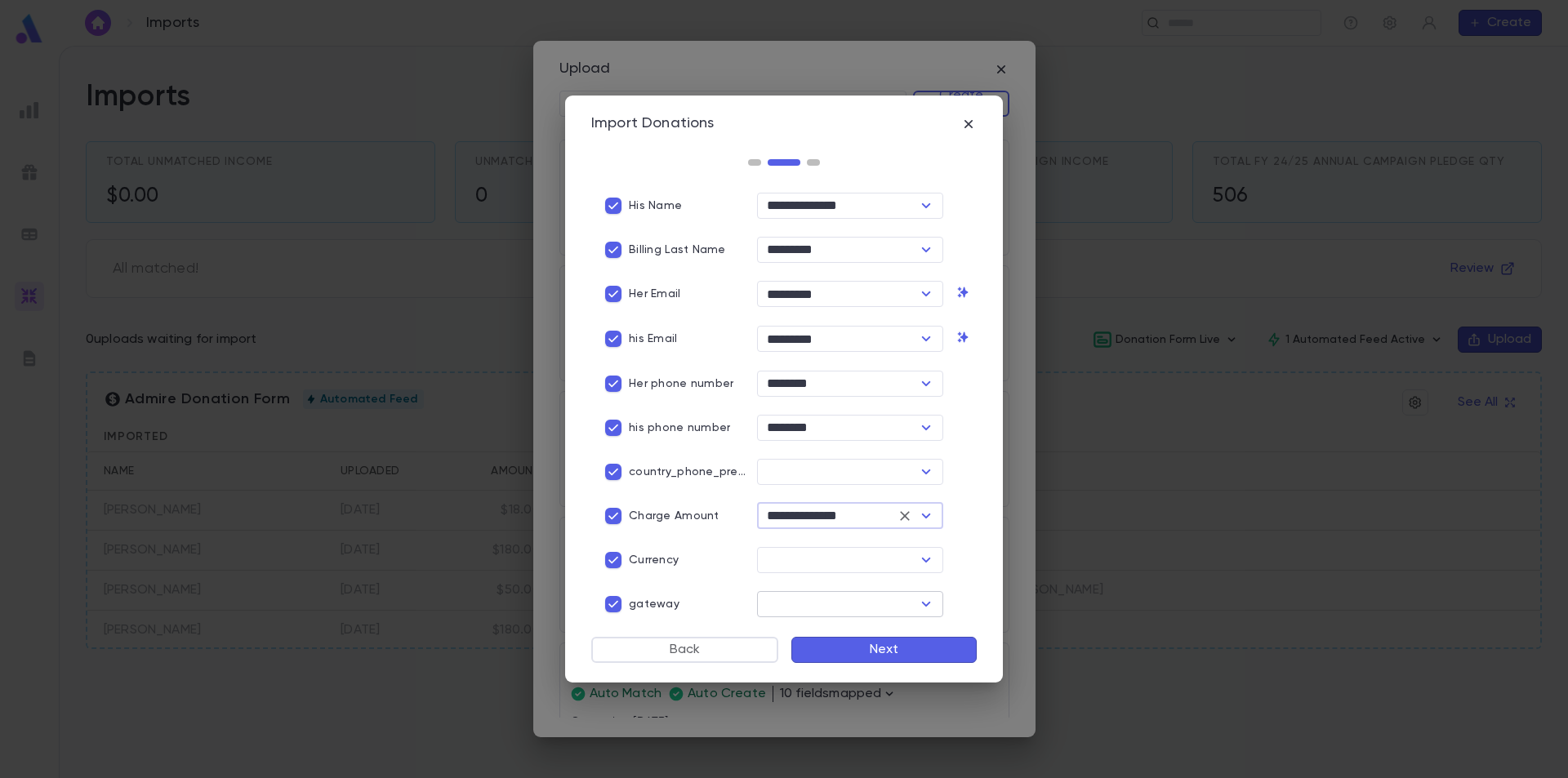
scroll to position [326, 0]
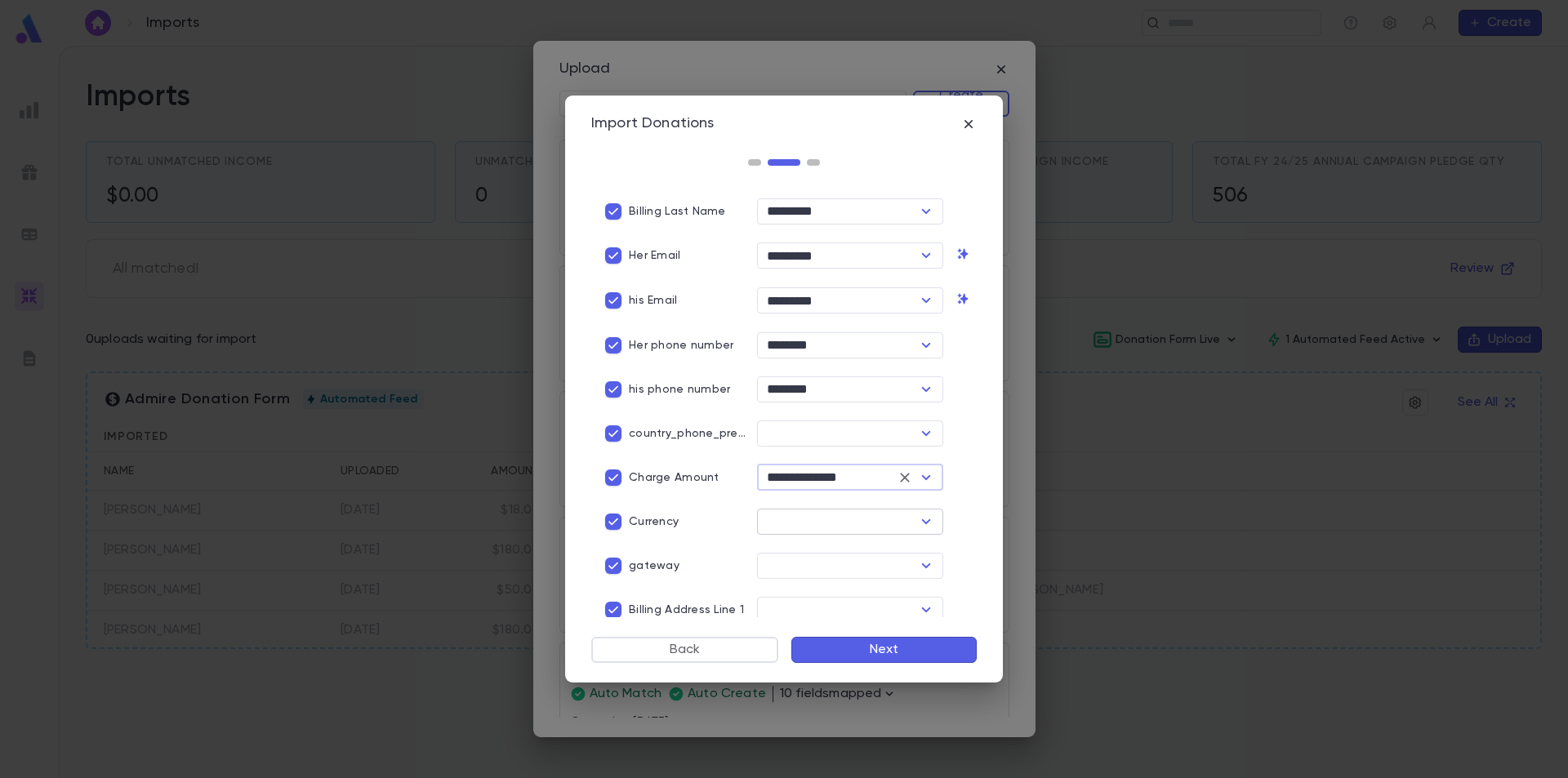
click at [916, 514] on icon "Open" at bounding box center [926, 522] width 20 height 20
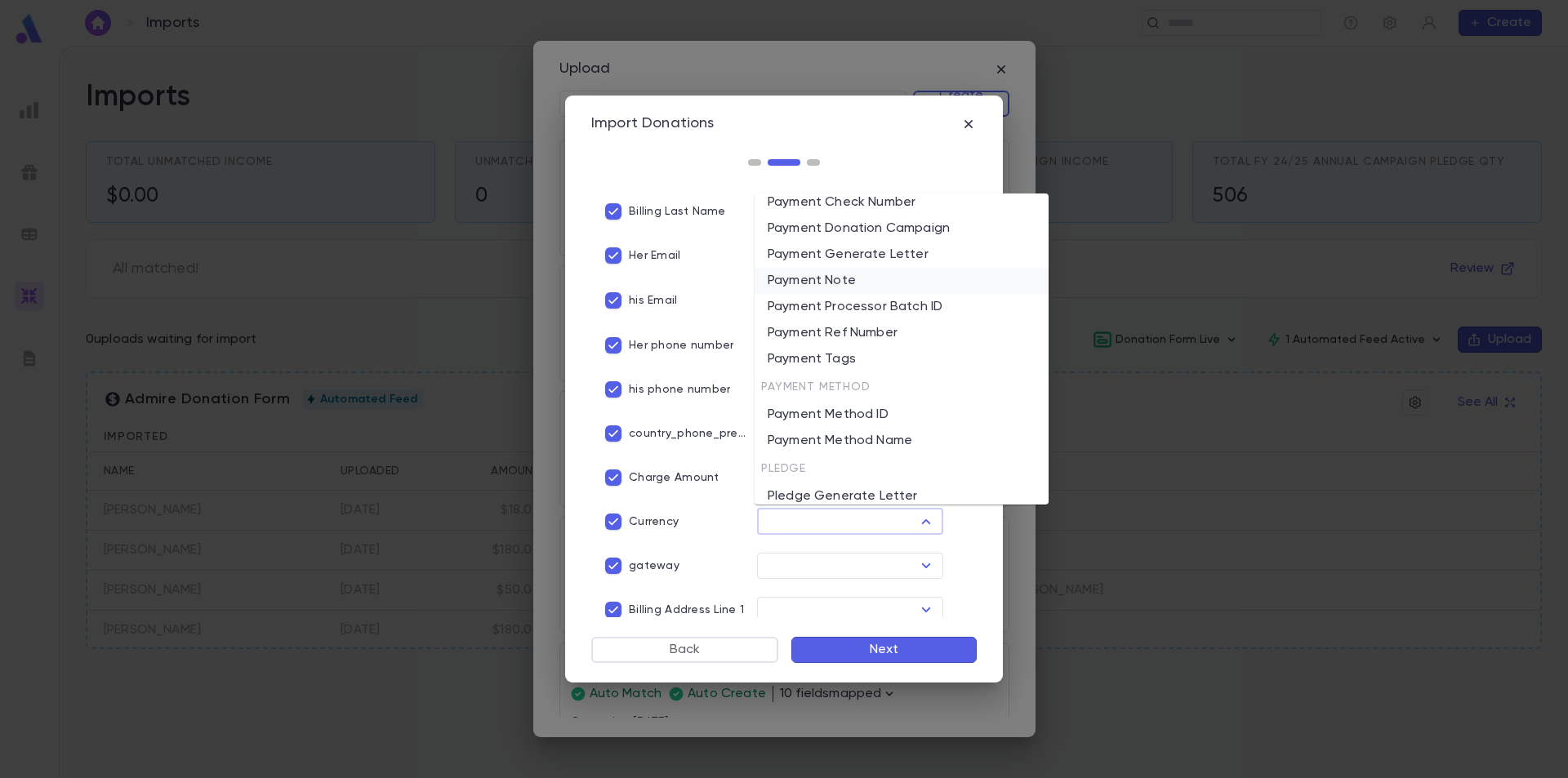
scroll to position [1878, 0]
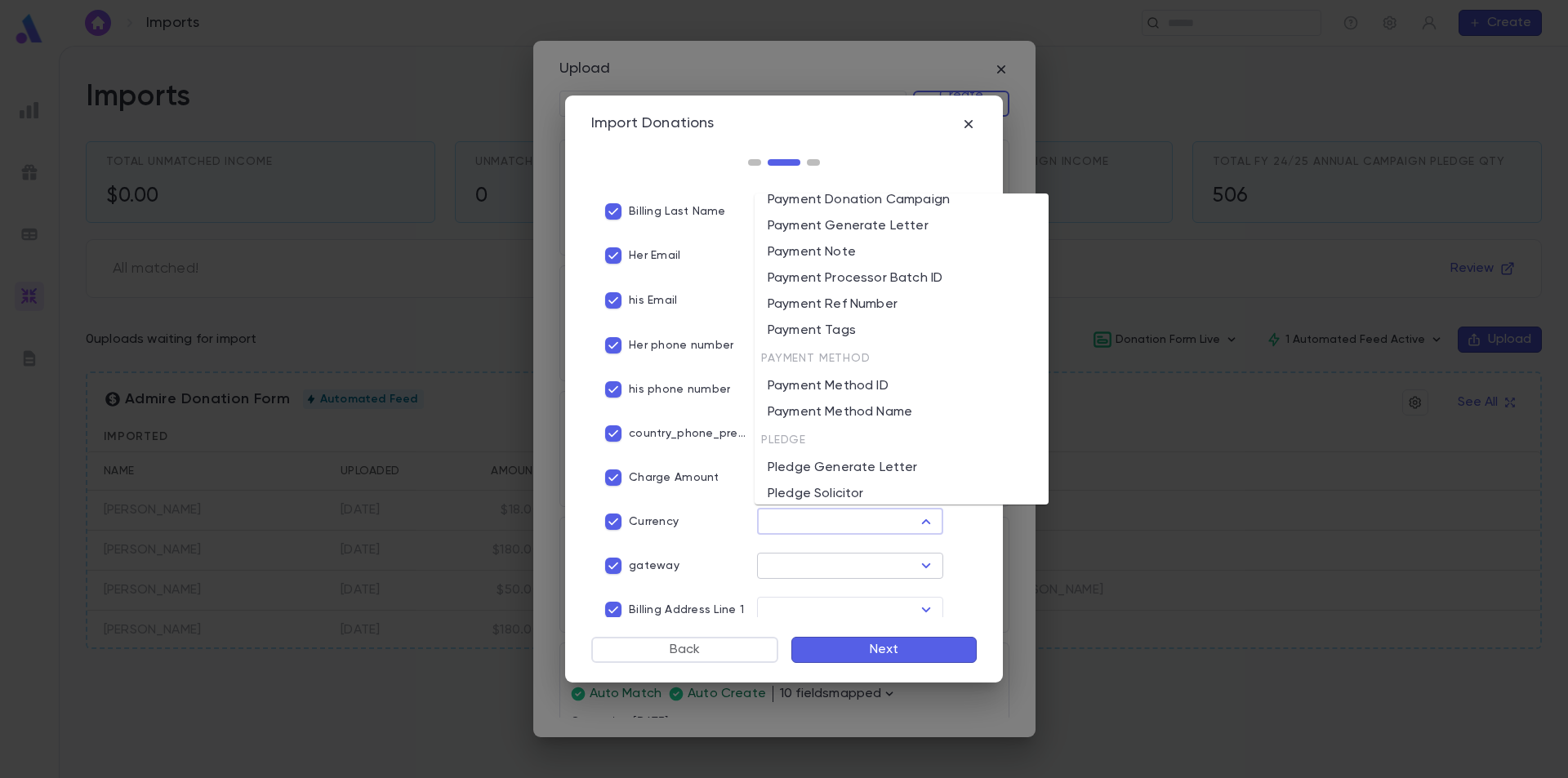
click at [884, 567] on input "text" at bounding box center [837, 565] width 150 height 23
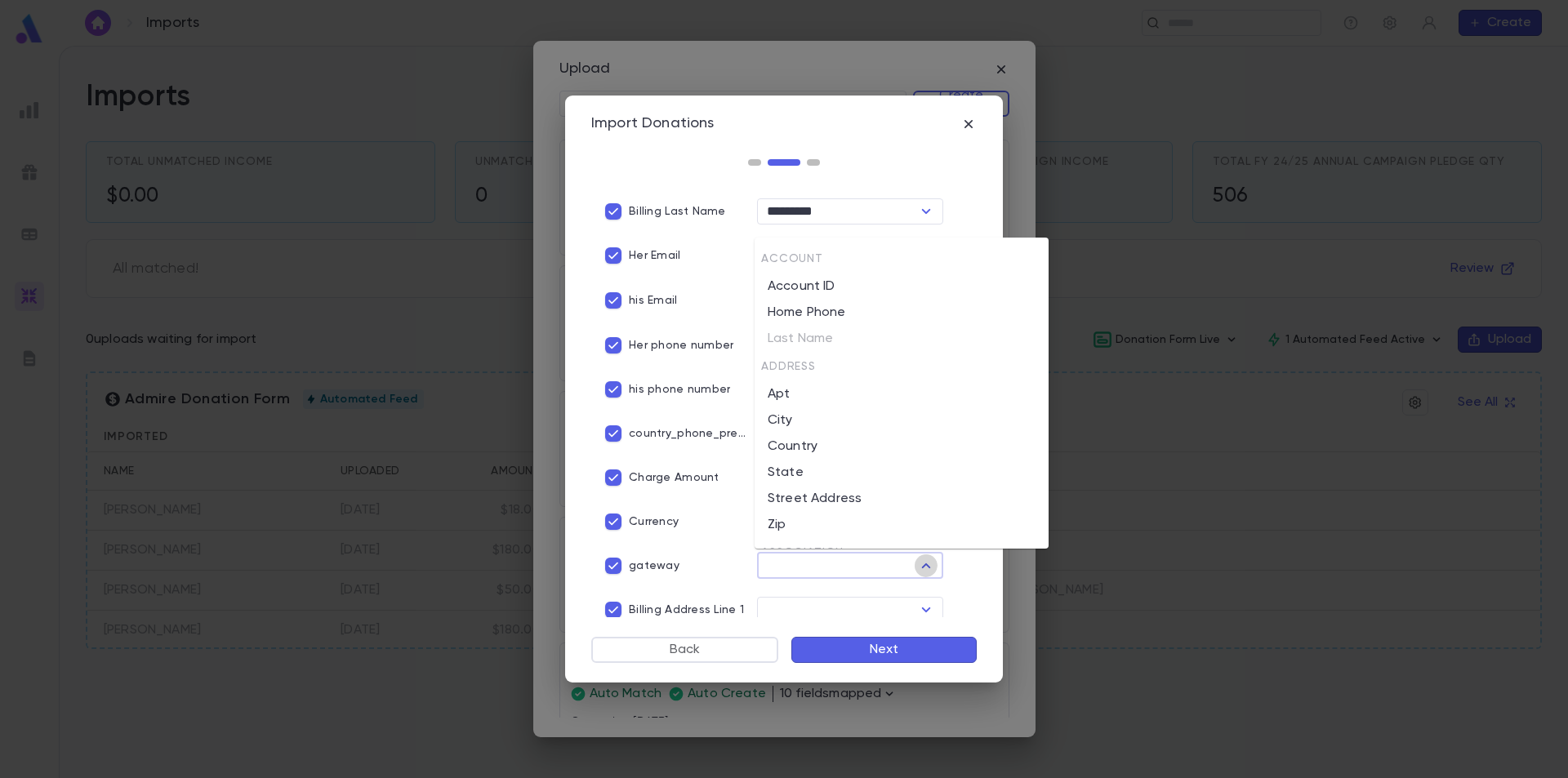
click at [917, 561] on icon "Close" at bounding box center [926, 566] width 20 height 20
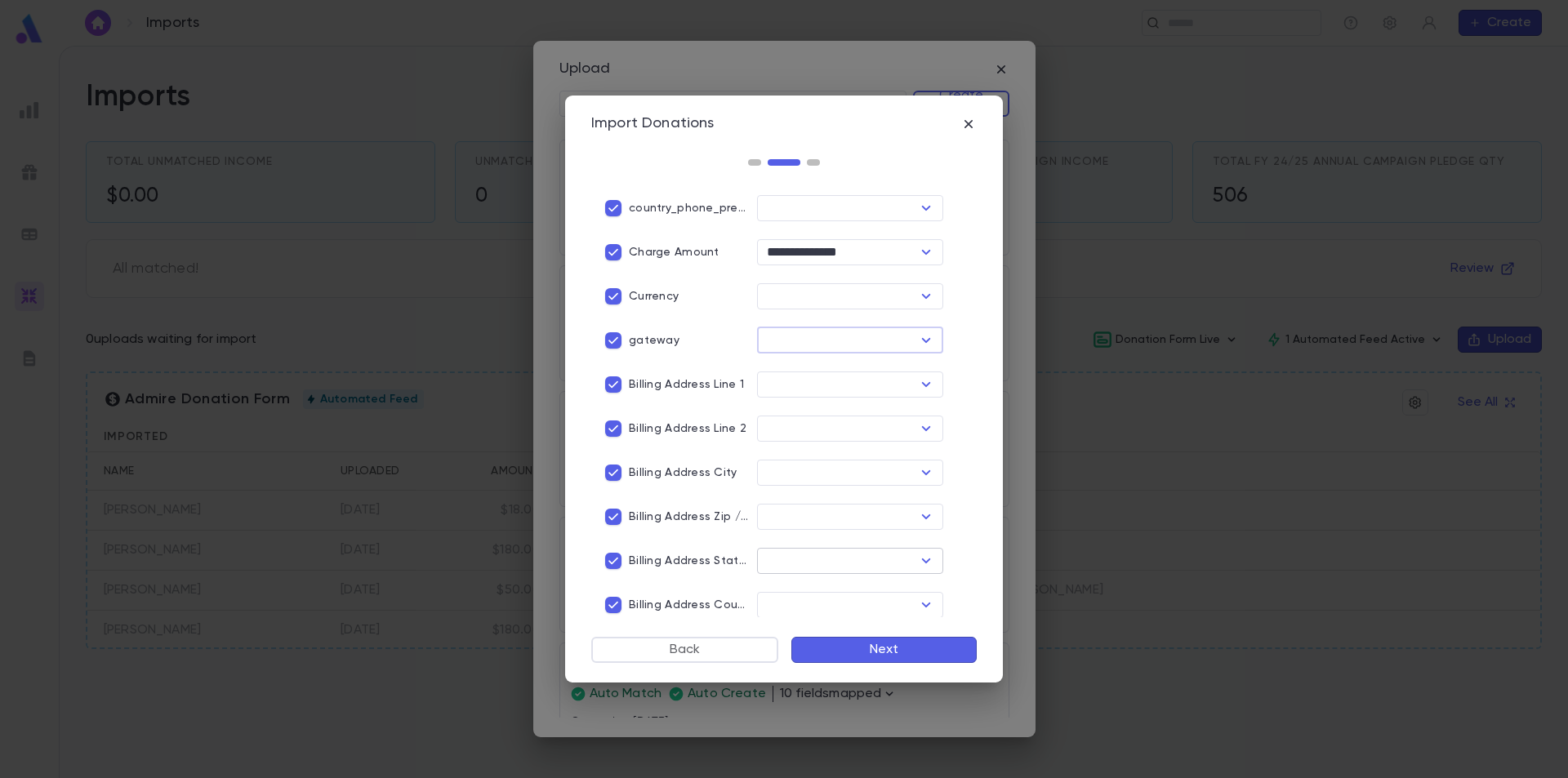
scroll to position [572, 0]
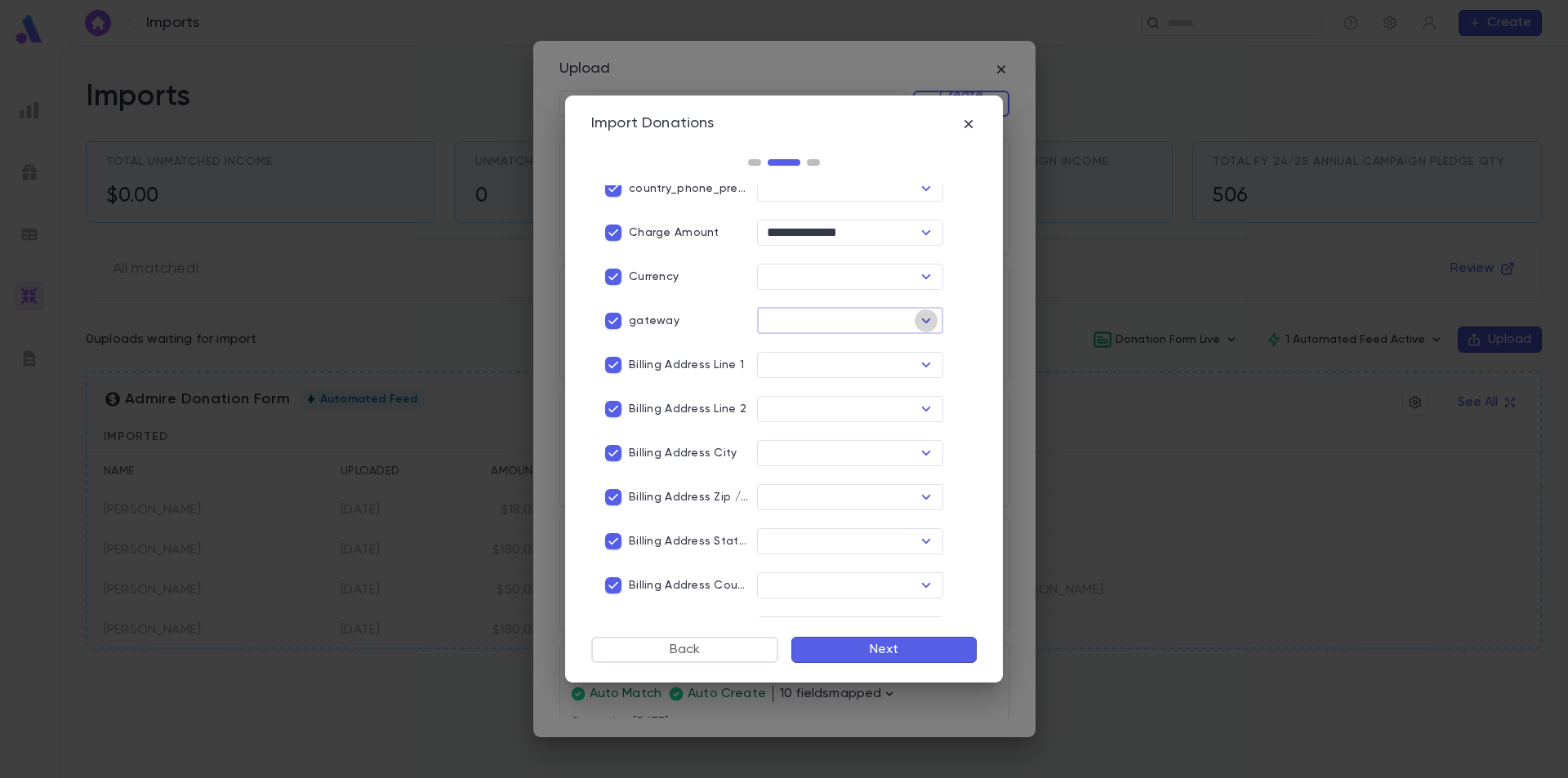
click at [920, 312] on icon "Open" at bounding box center [926, 321] width 20 height 20
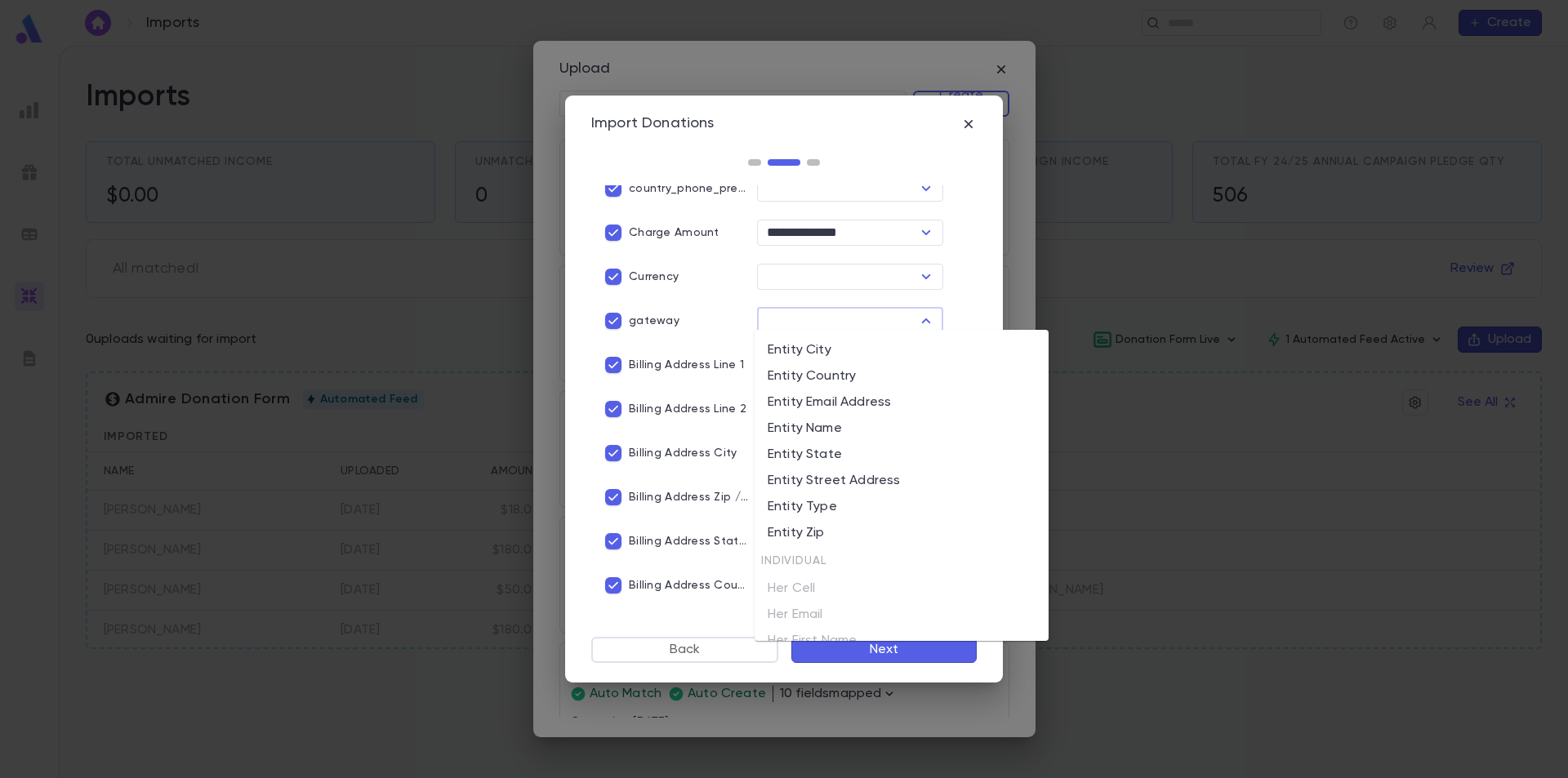
scroll to position [898, 0]
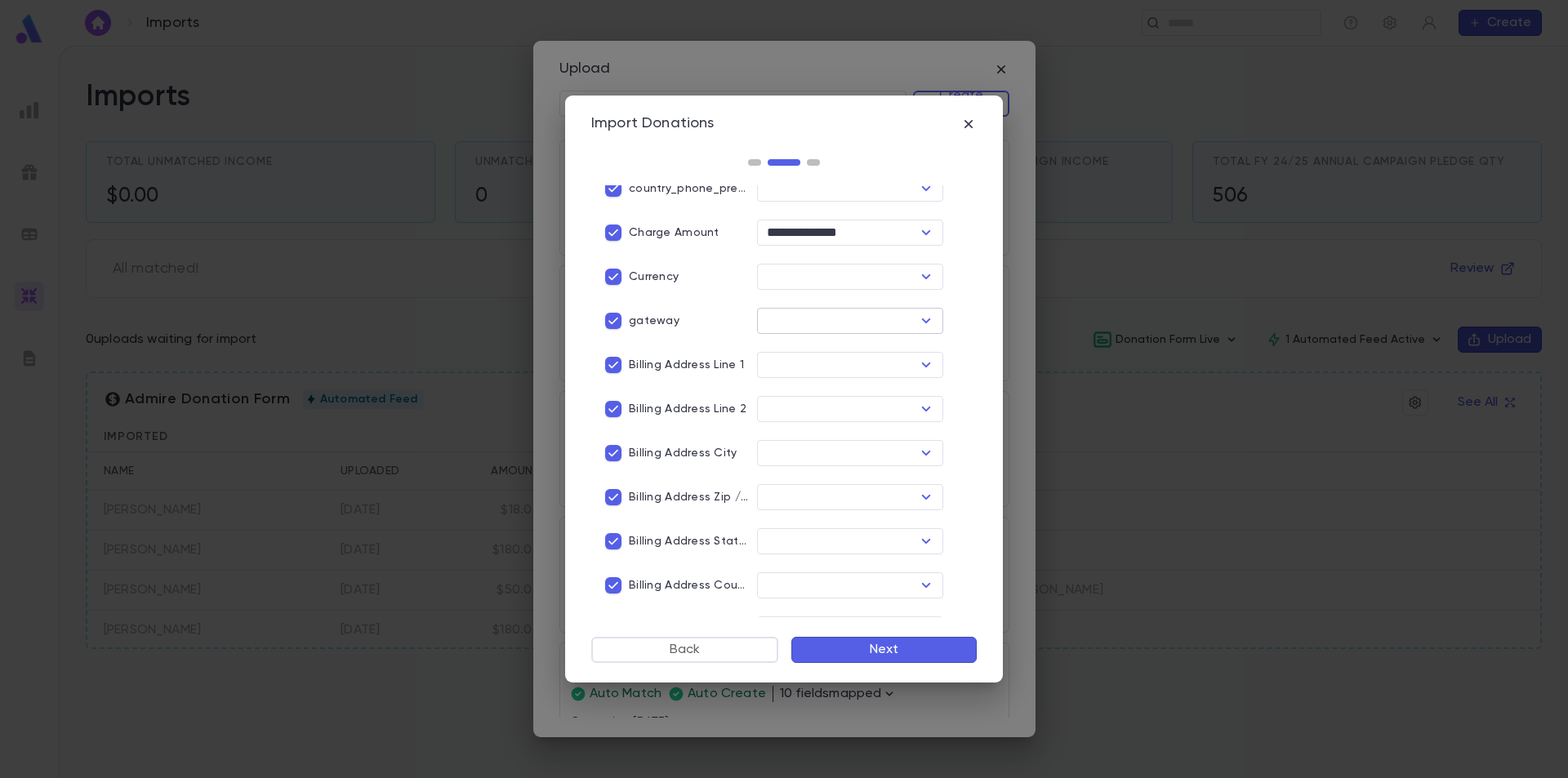
click at [919, 319] on icon "Open" at bounding box center [926, 321] width 20 height 20
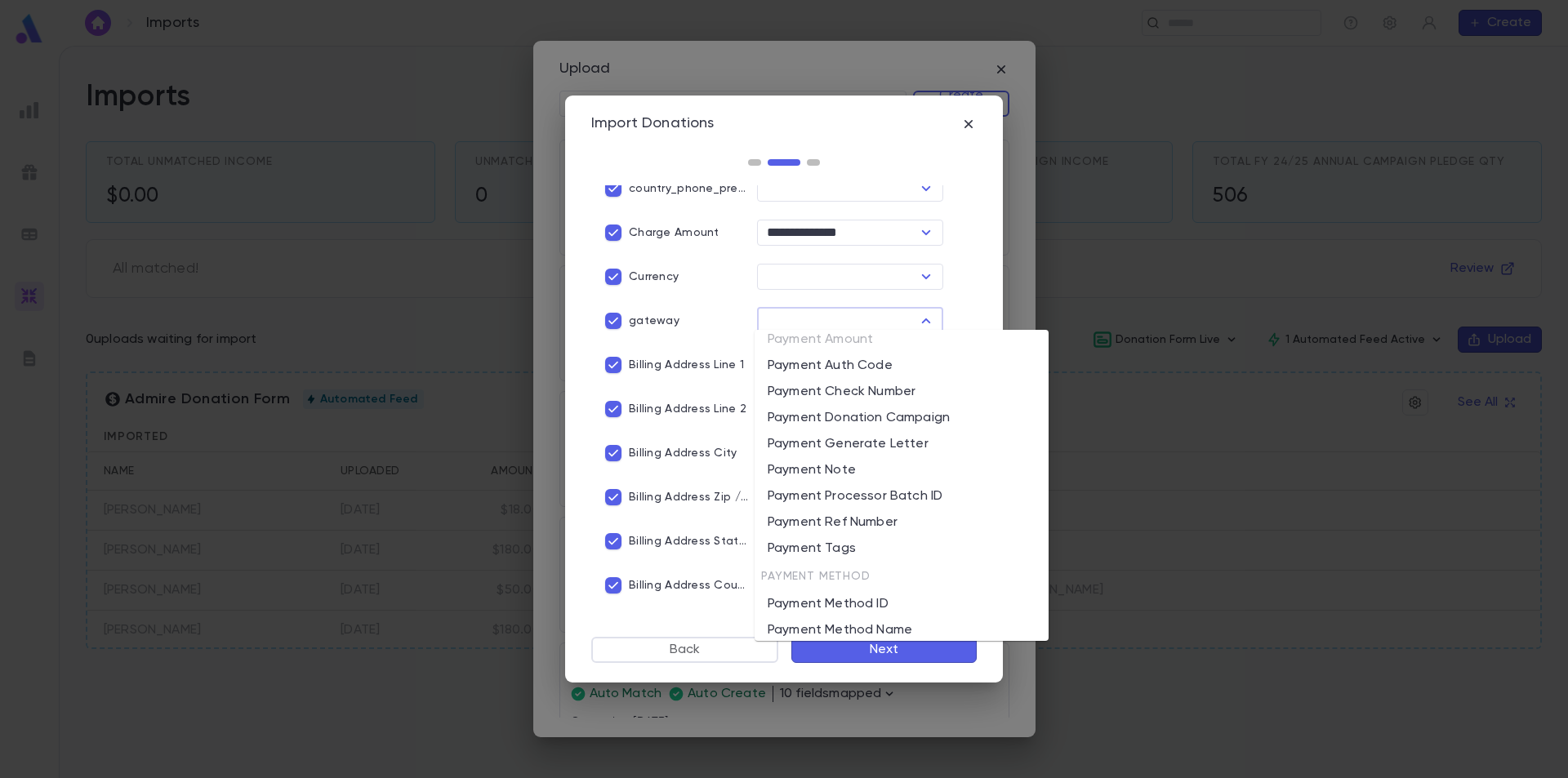
scroll to position [1878, 0]
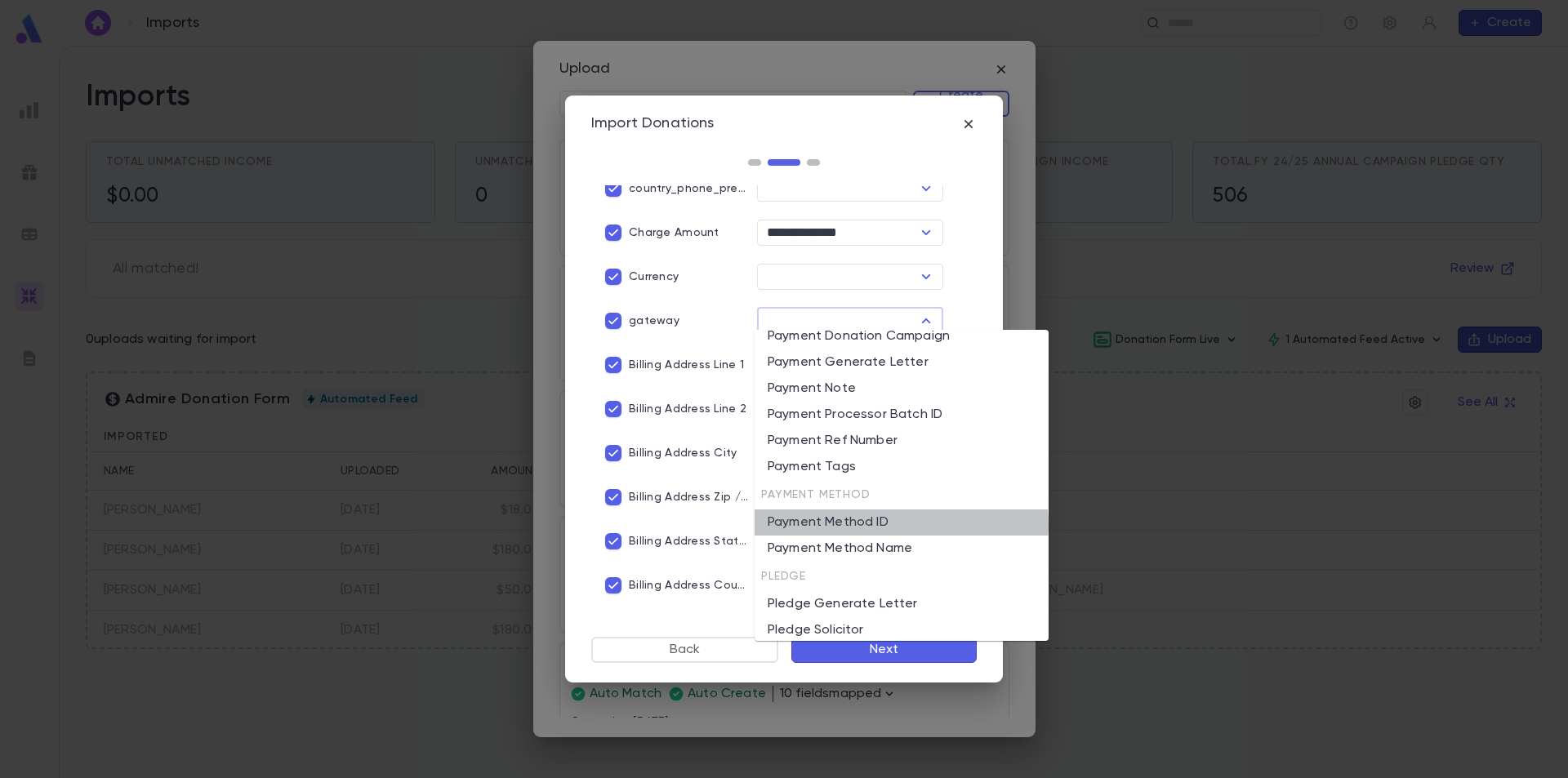
click at [878, 526] on li "Payment Method ID" at bounding box center [901, 523] width 294 height 27
type input "**********"
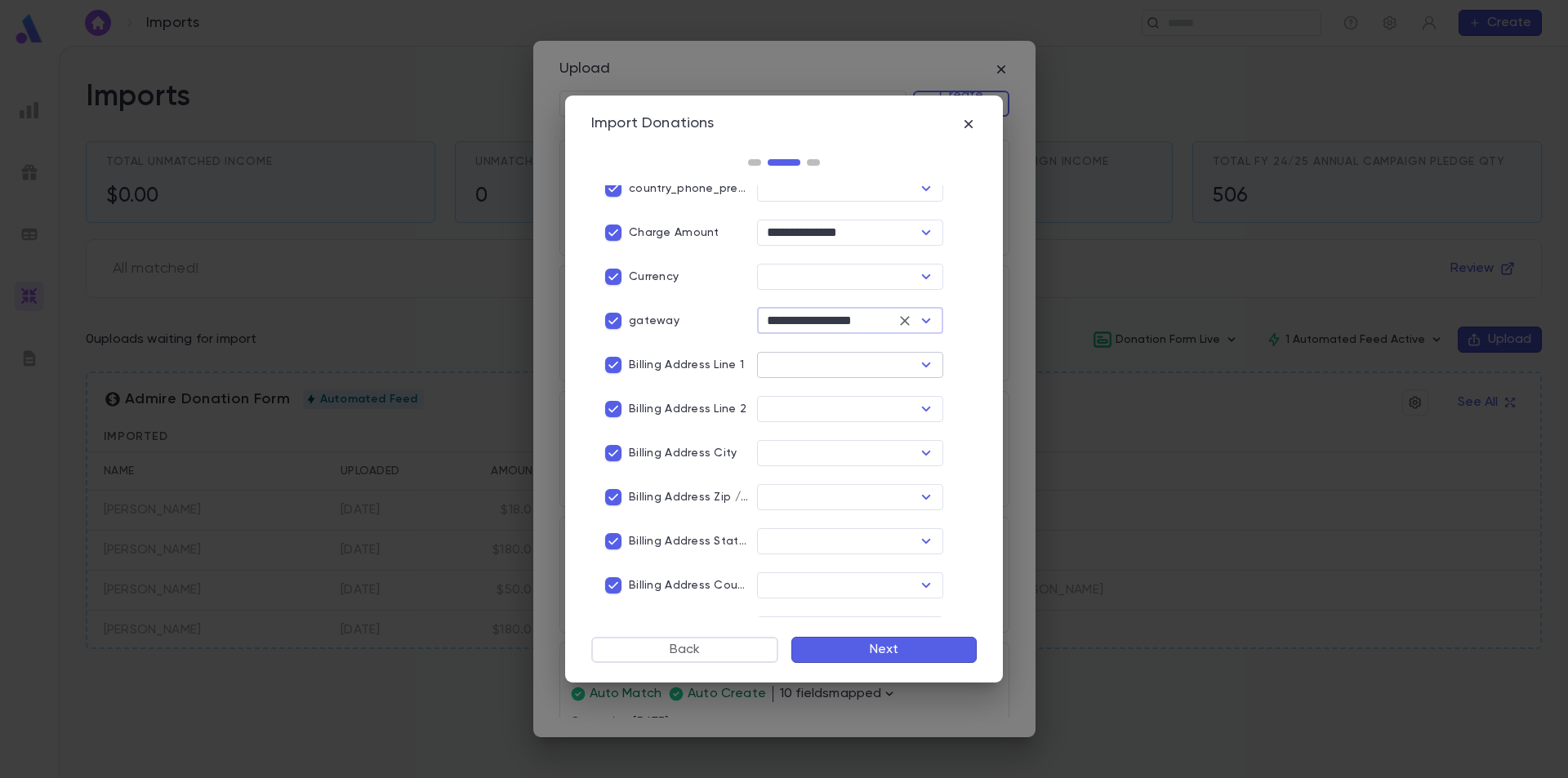
click at [922, 363] on icon "Open" at bounding box center [926, 365] width 9 height 5
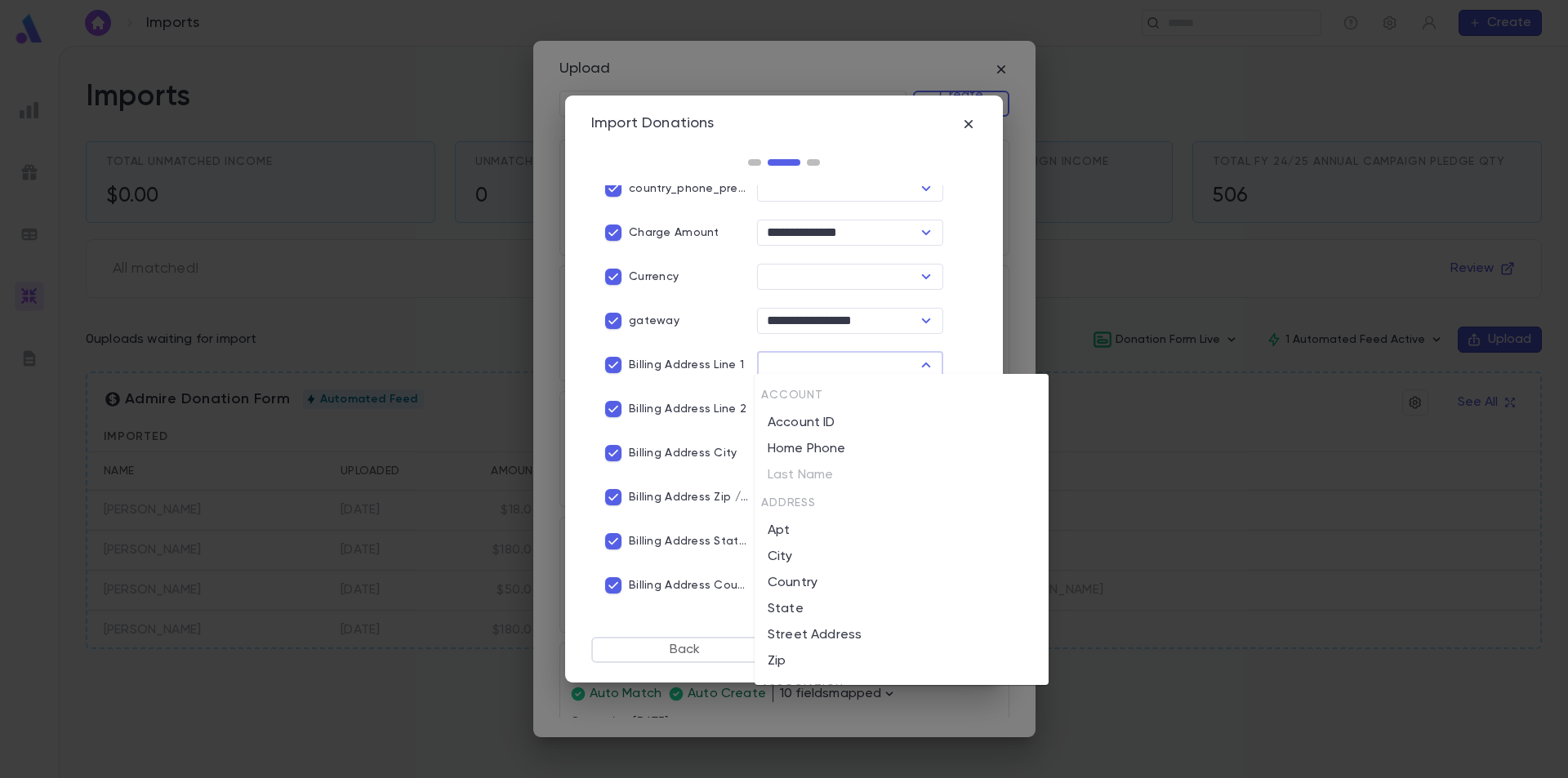
click at [711, 381] on div "Billing Address Line 2" at bounding box center [661, 402] width 166 height 44
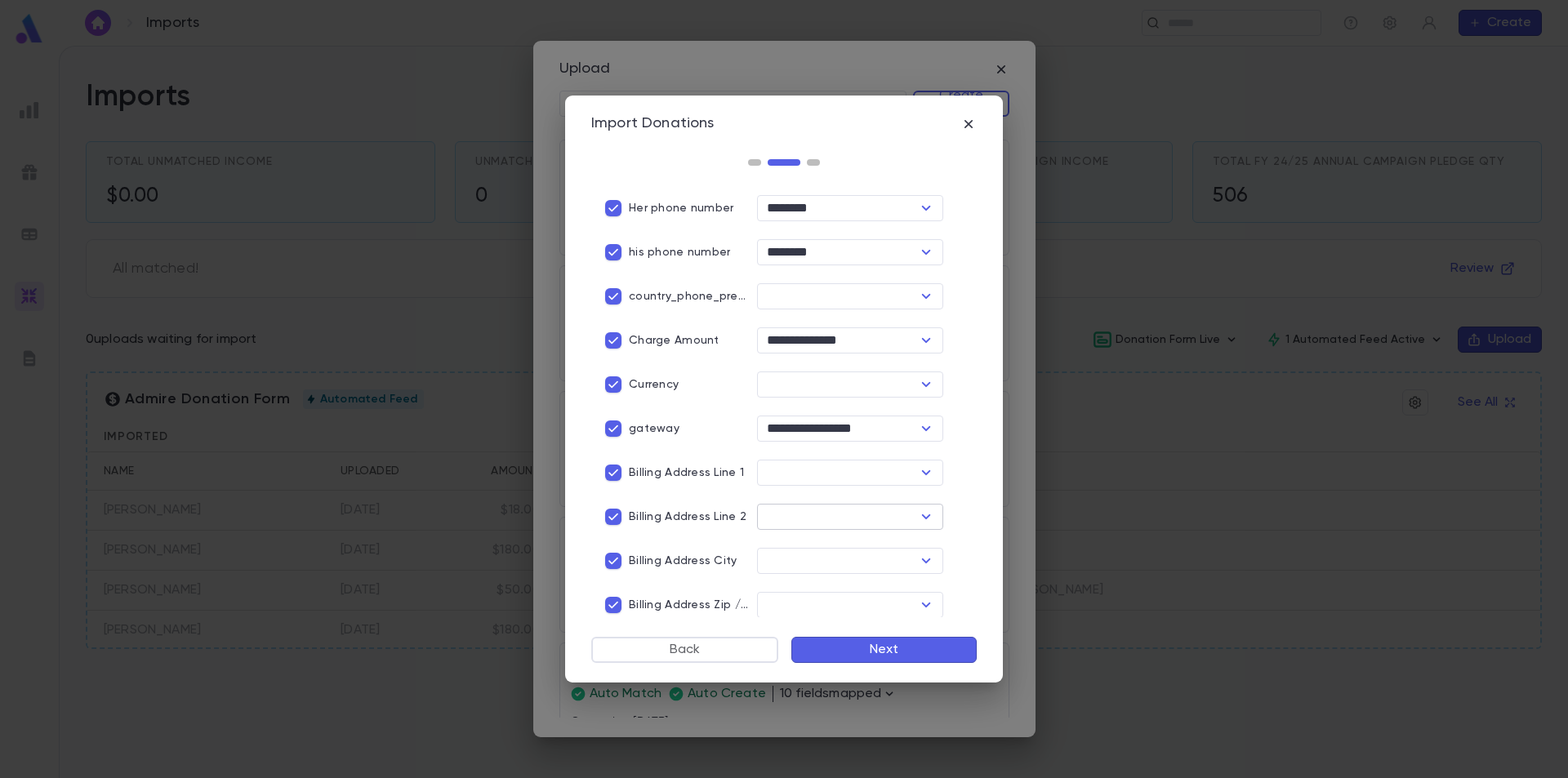
scroll to position [490, 0]
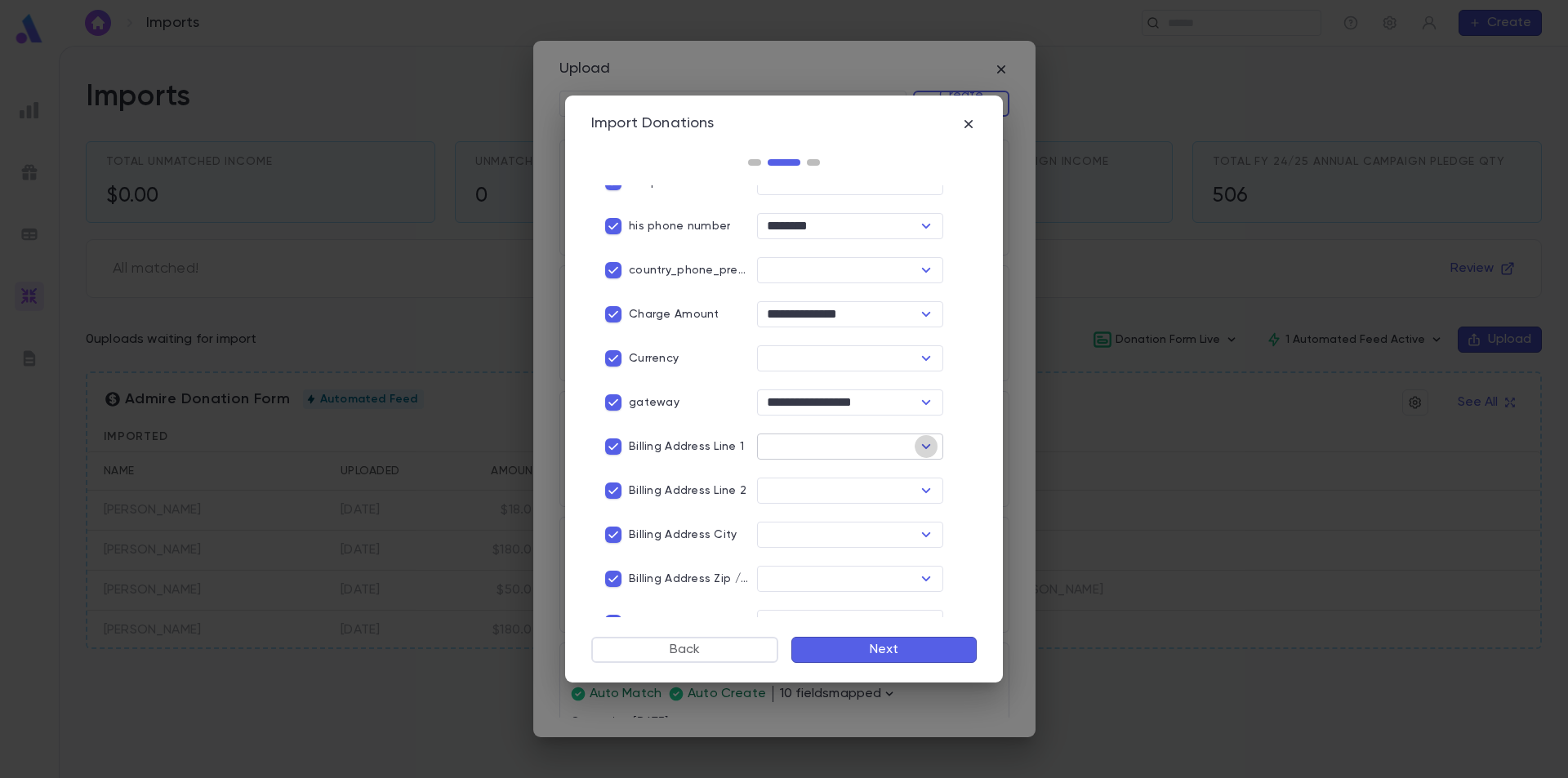
click at [916, 445] on icon "Open" at bounding box center [926, 447] width 20 height 20
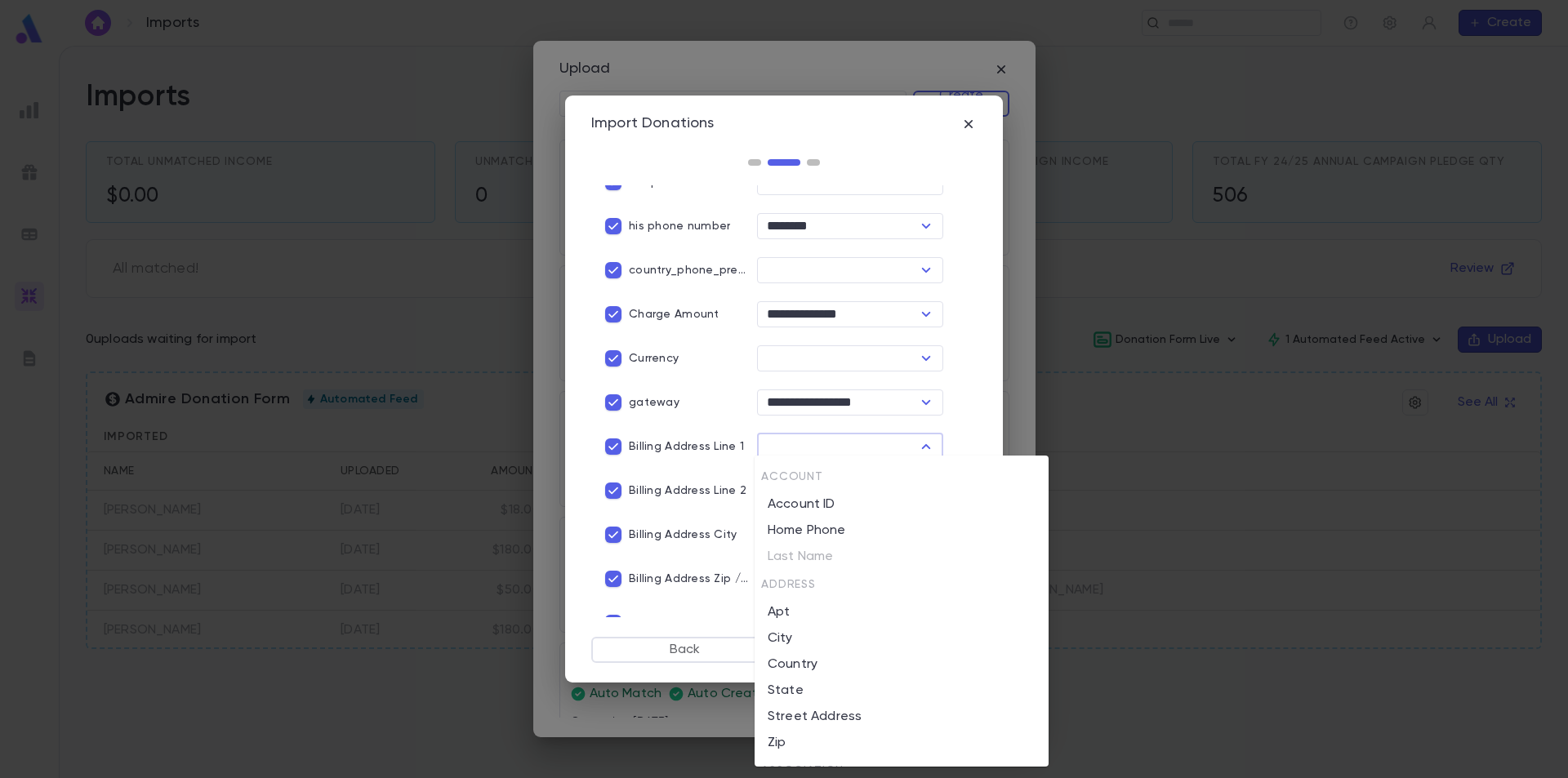
click at [829, 717] on li "Street Address" at bounding box center [901, 717] width 294 height 27
type input "**********"
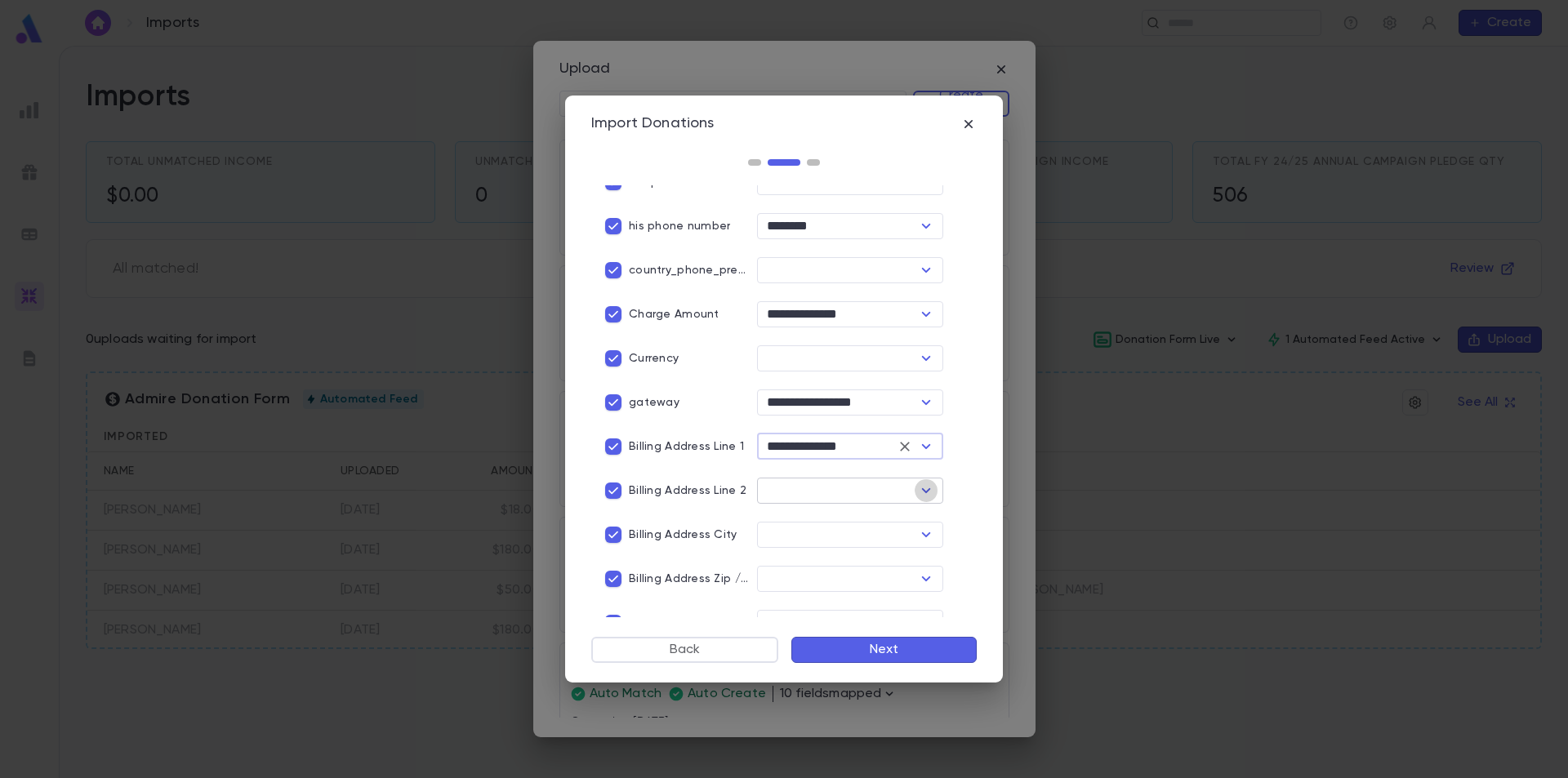
click at [916, 484] on icon "Open" at bounding box center [926, 491] width 20 height 20
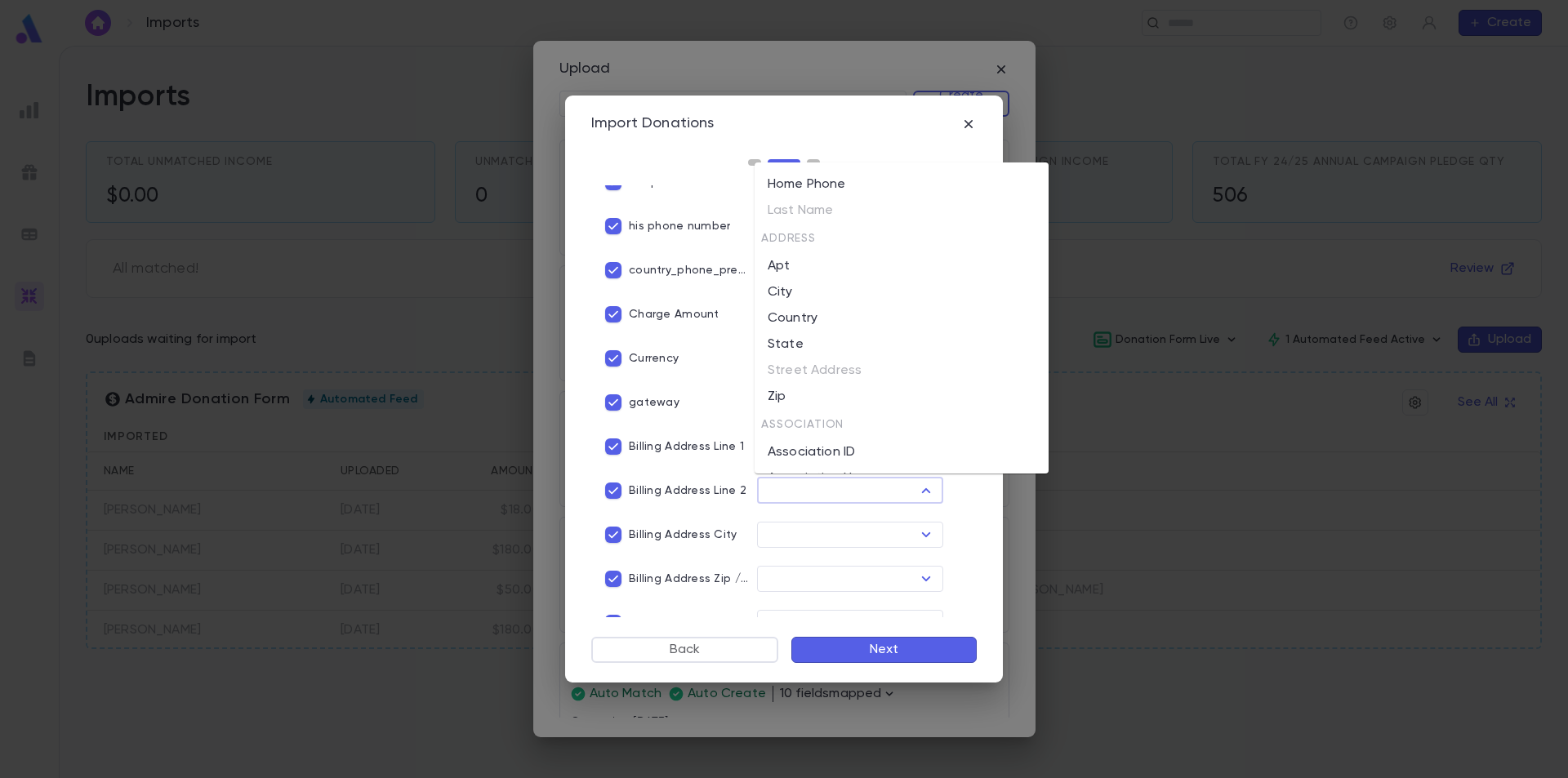
scroll to position [82, 0]
click at [849, 243] on li "Apt" at bounding box center [901, 238] width 294 height 27
type input "***"
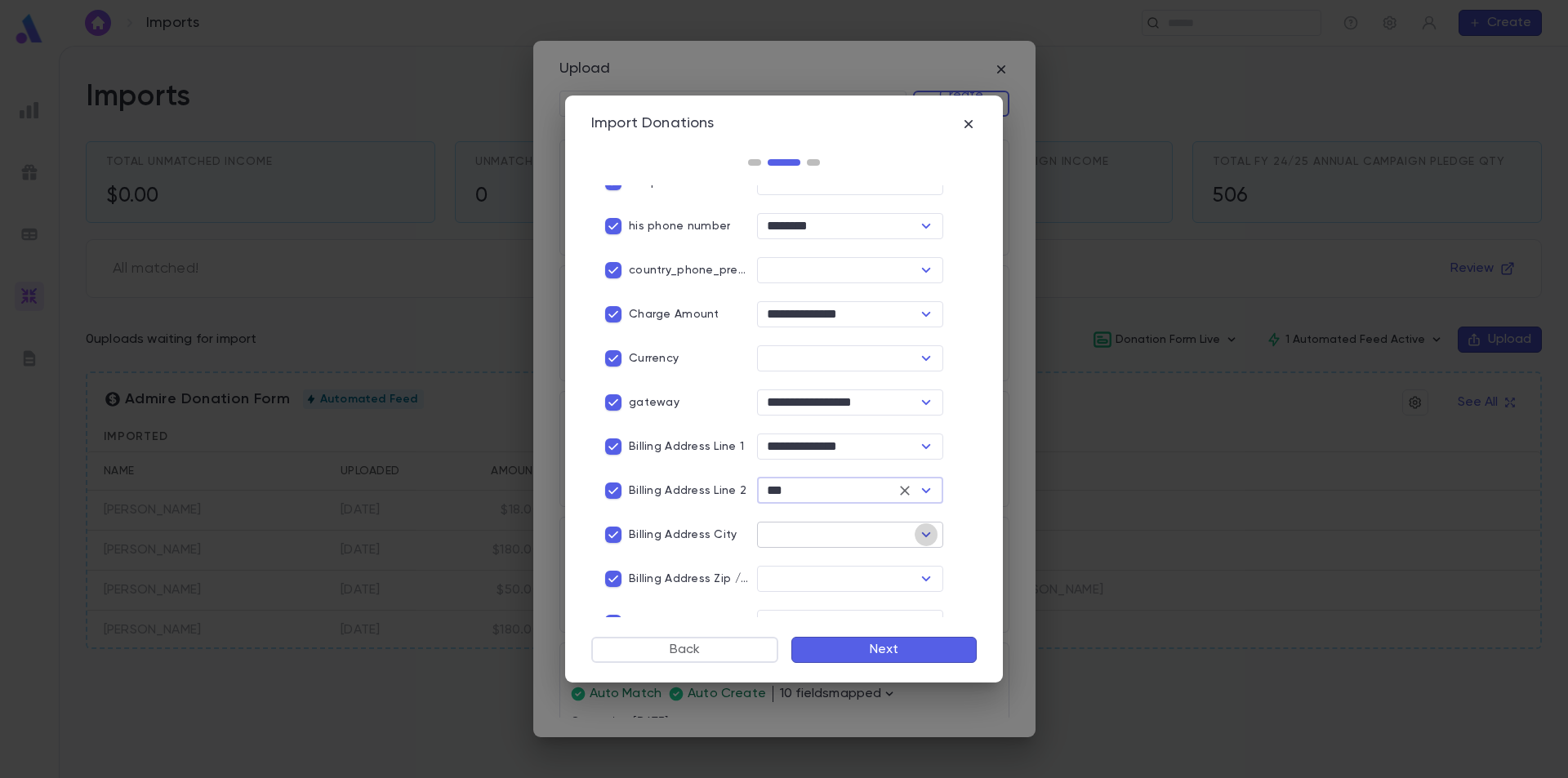
click at [916, 533] on icon "Open" at bounding box center [926, 535] width 20 height 20
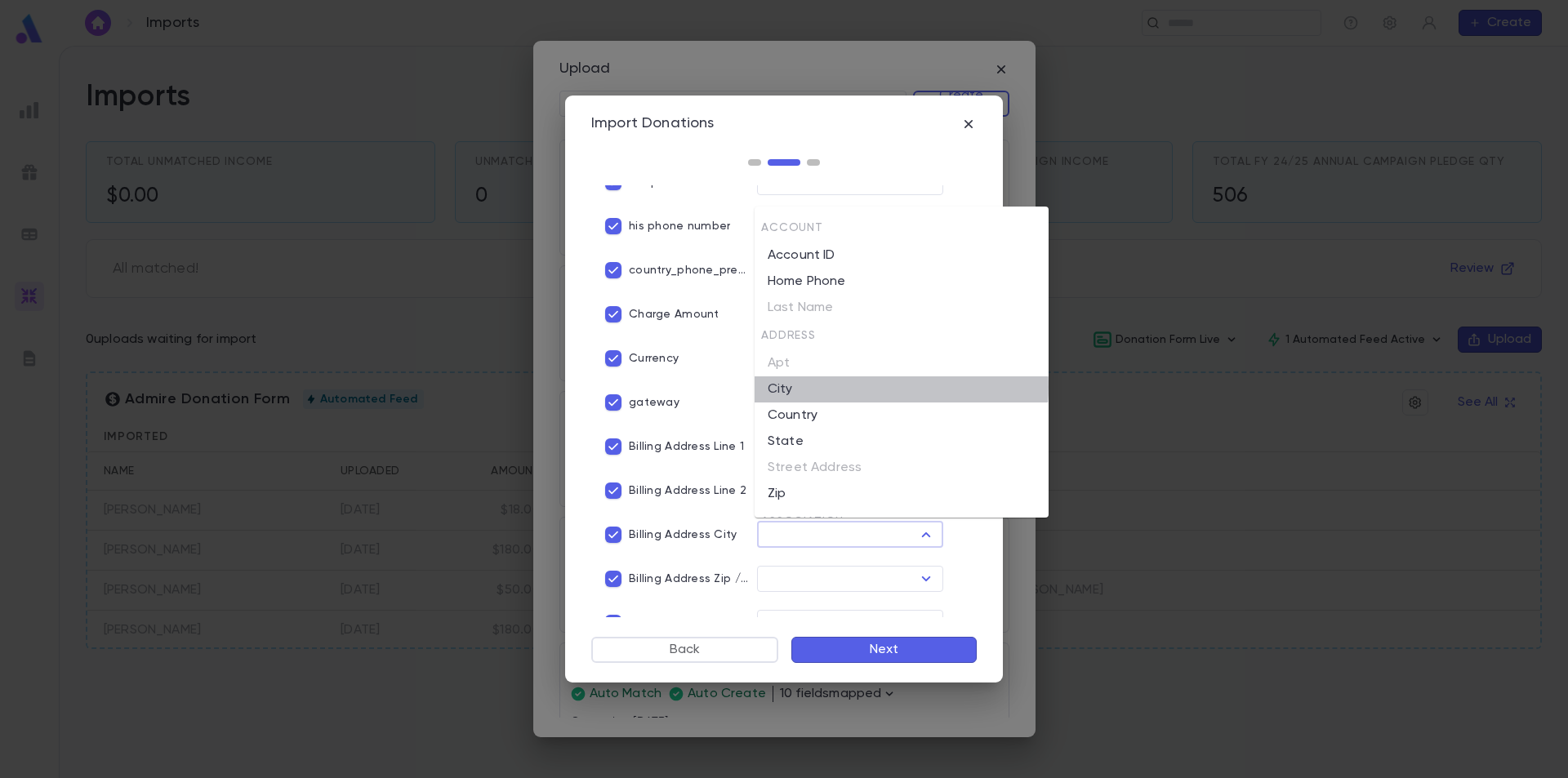
click at [853, 388] on li "City" at bounding box center [901, 389] width 294 height 27
type input "****"
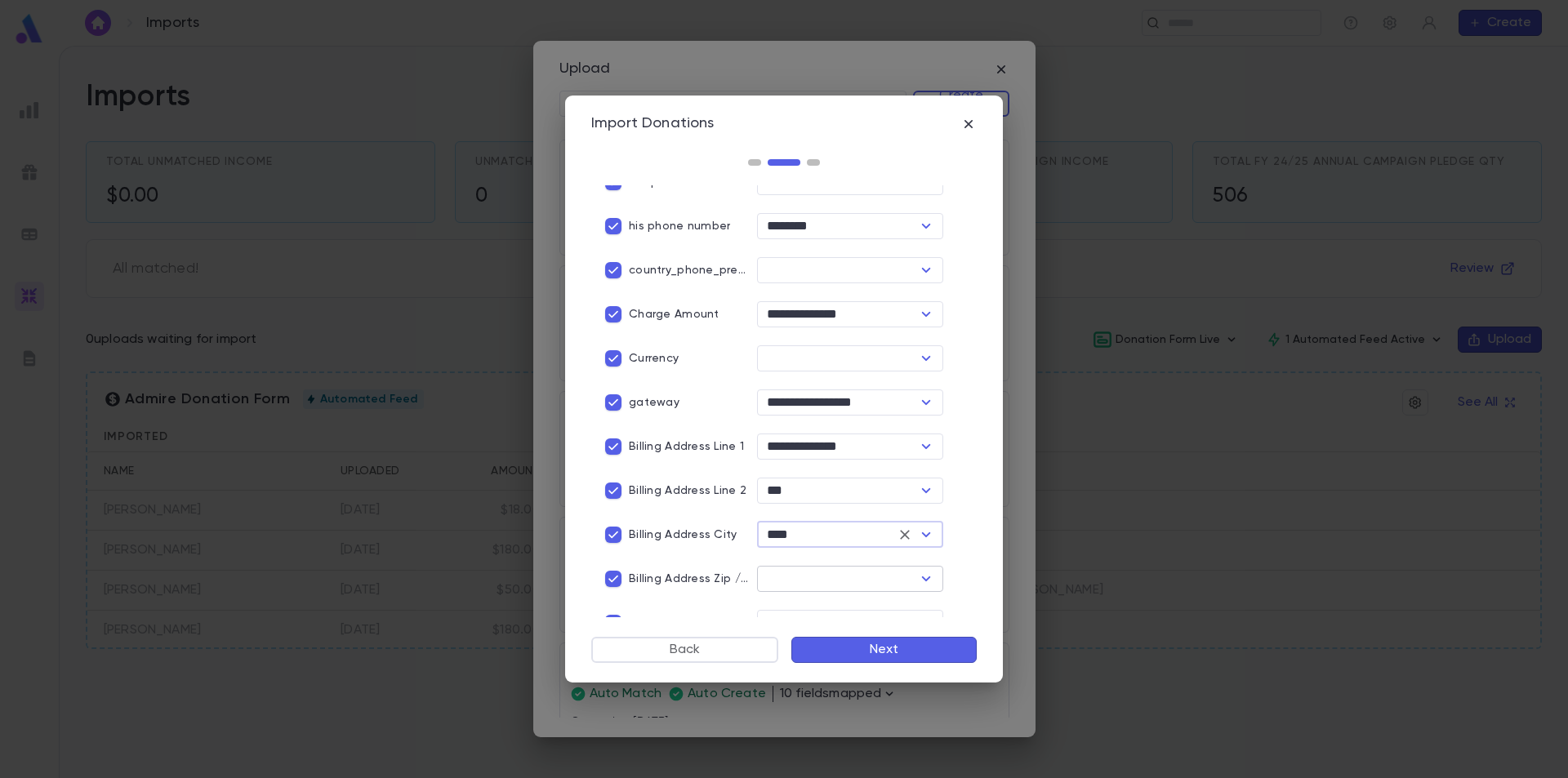
click at [920, 572] on icon "Open" at bounding box center [926, 579] width 20 height 20
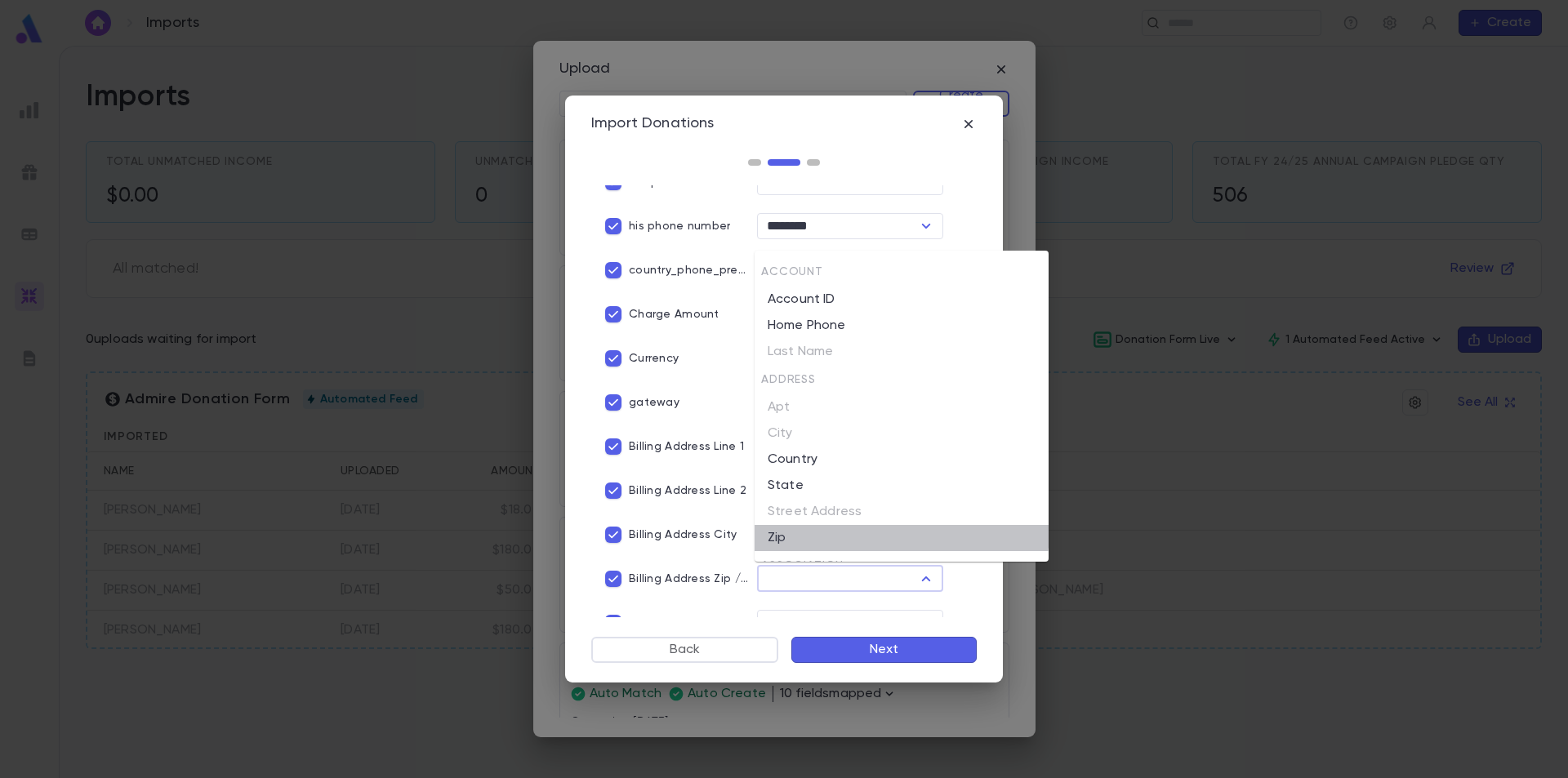
click at [873, 530] on li "Zip" at bounding box center [901, 538] width 294 height 27
type input "***"
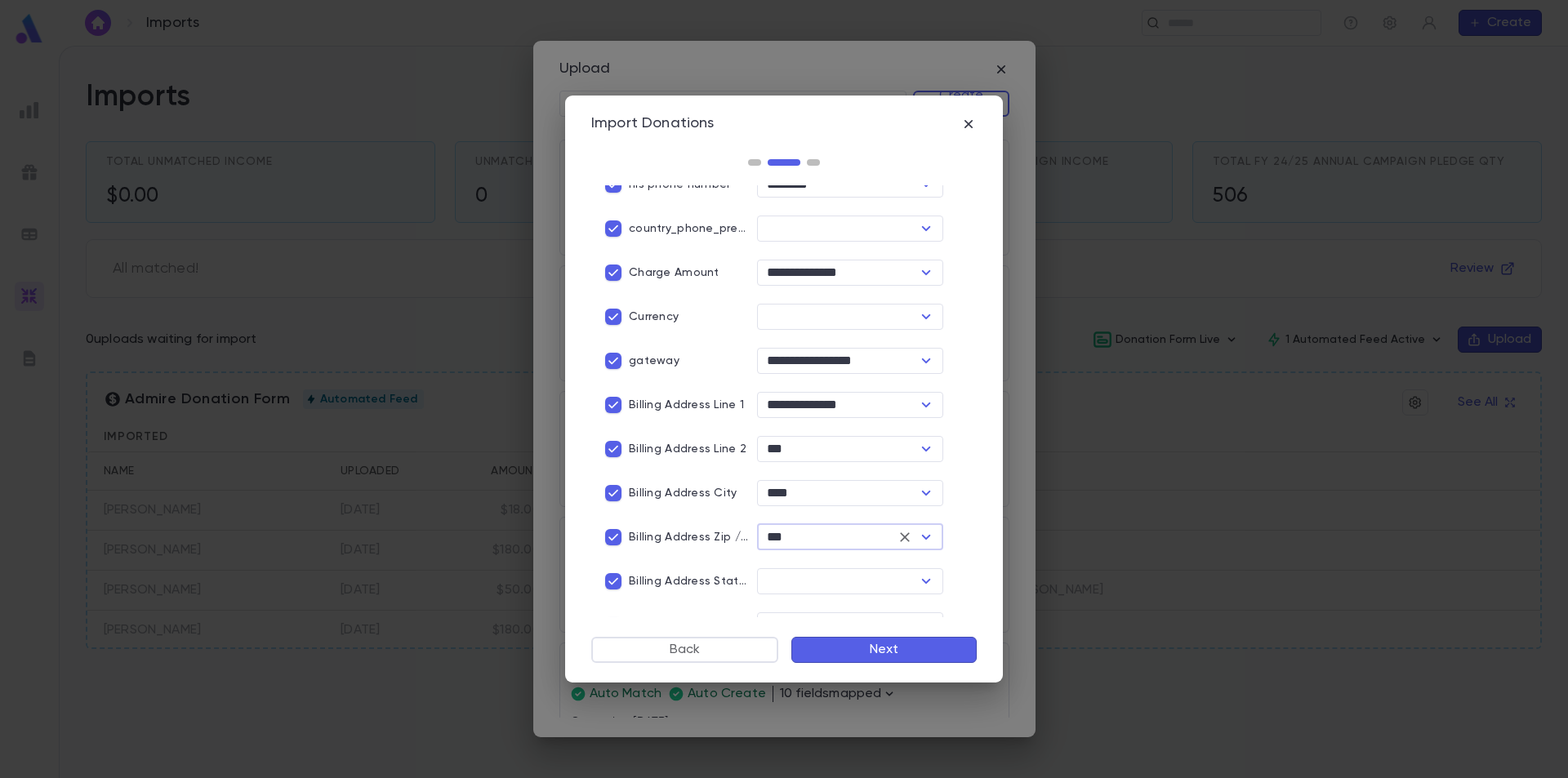
scroll to position [572, 0]
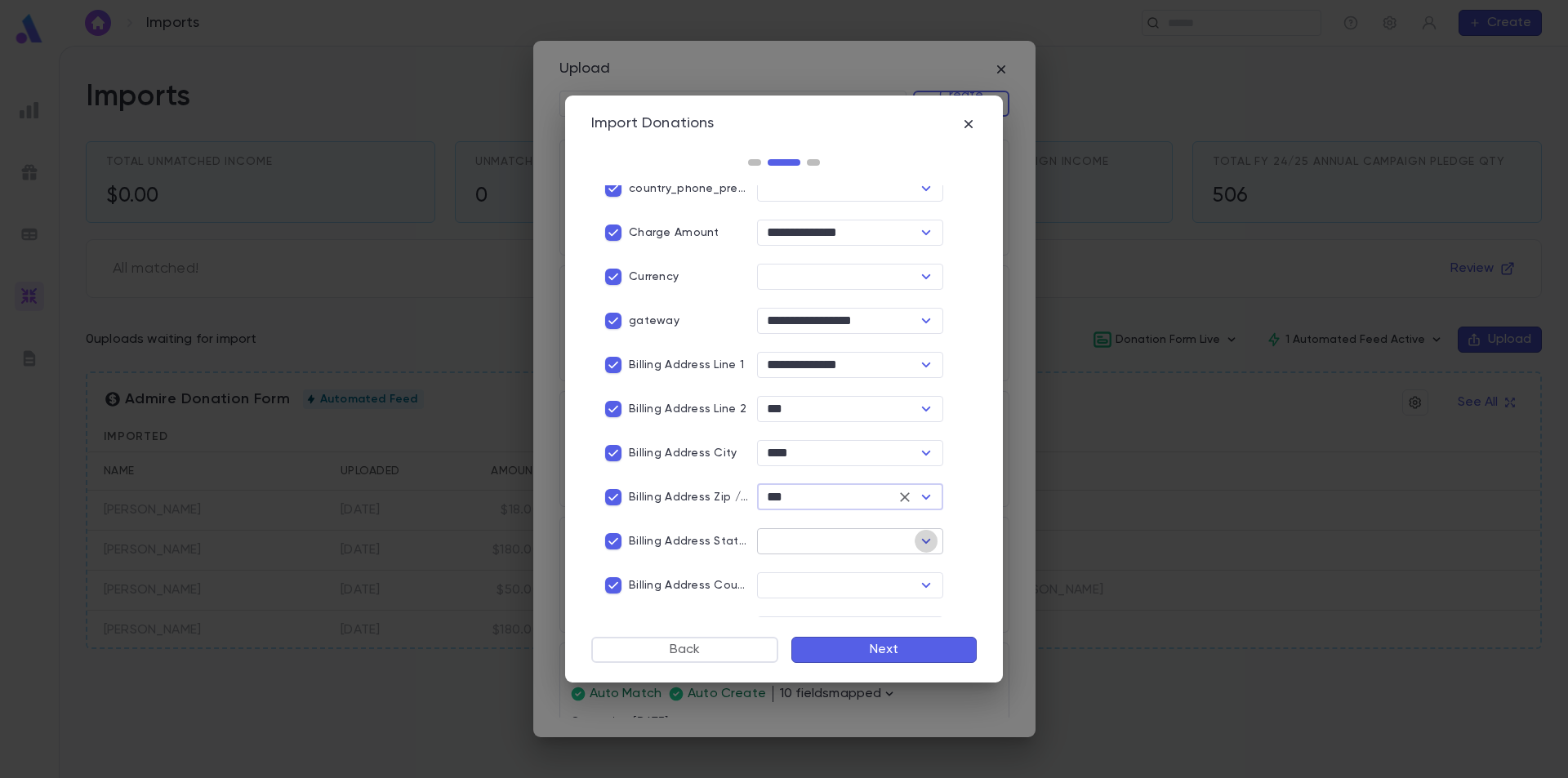
click at [920, 541] on icon "Open" at bounding box center [926, 541] width 20 height 20
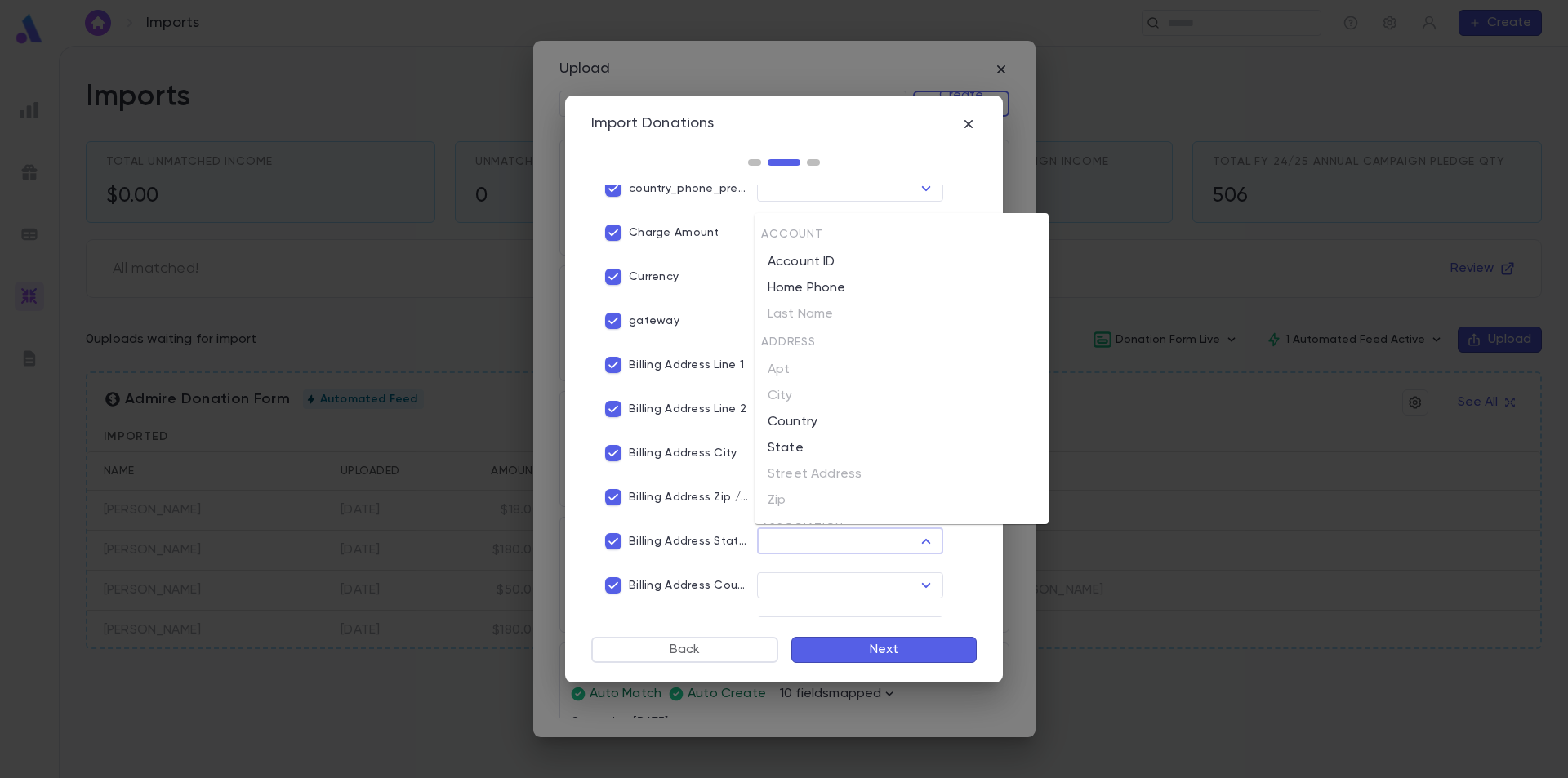
click at [852, 450] on li "State" at bounding box center [901, 448] width 294 height 27
type input "*****"
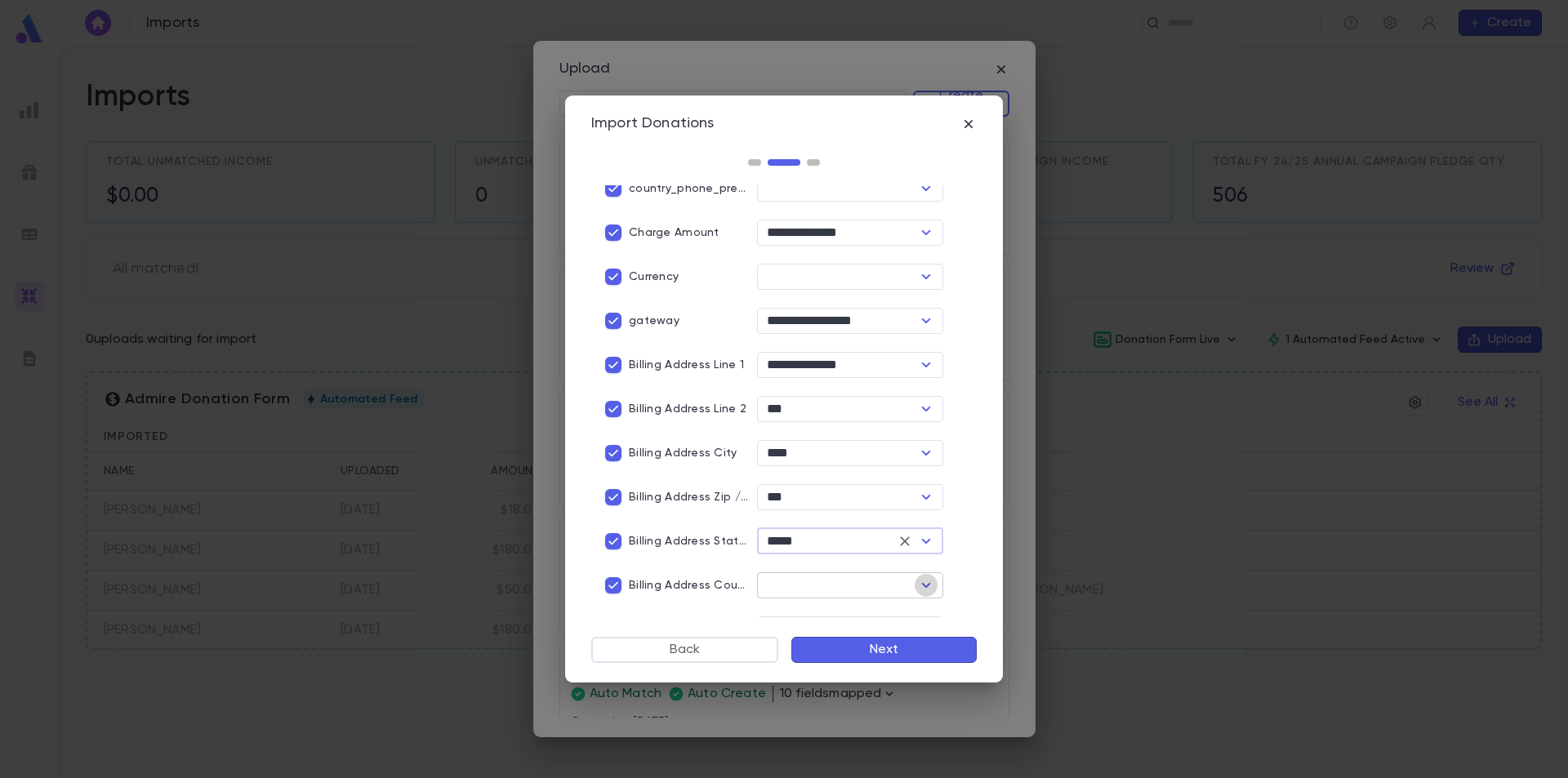
click at [916, 582] on icon "Open" at bounding box center [926, 586] width 20 height 20
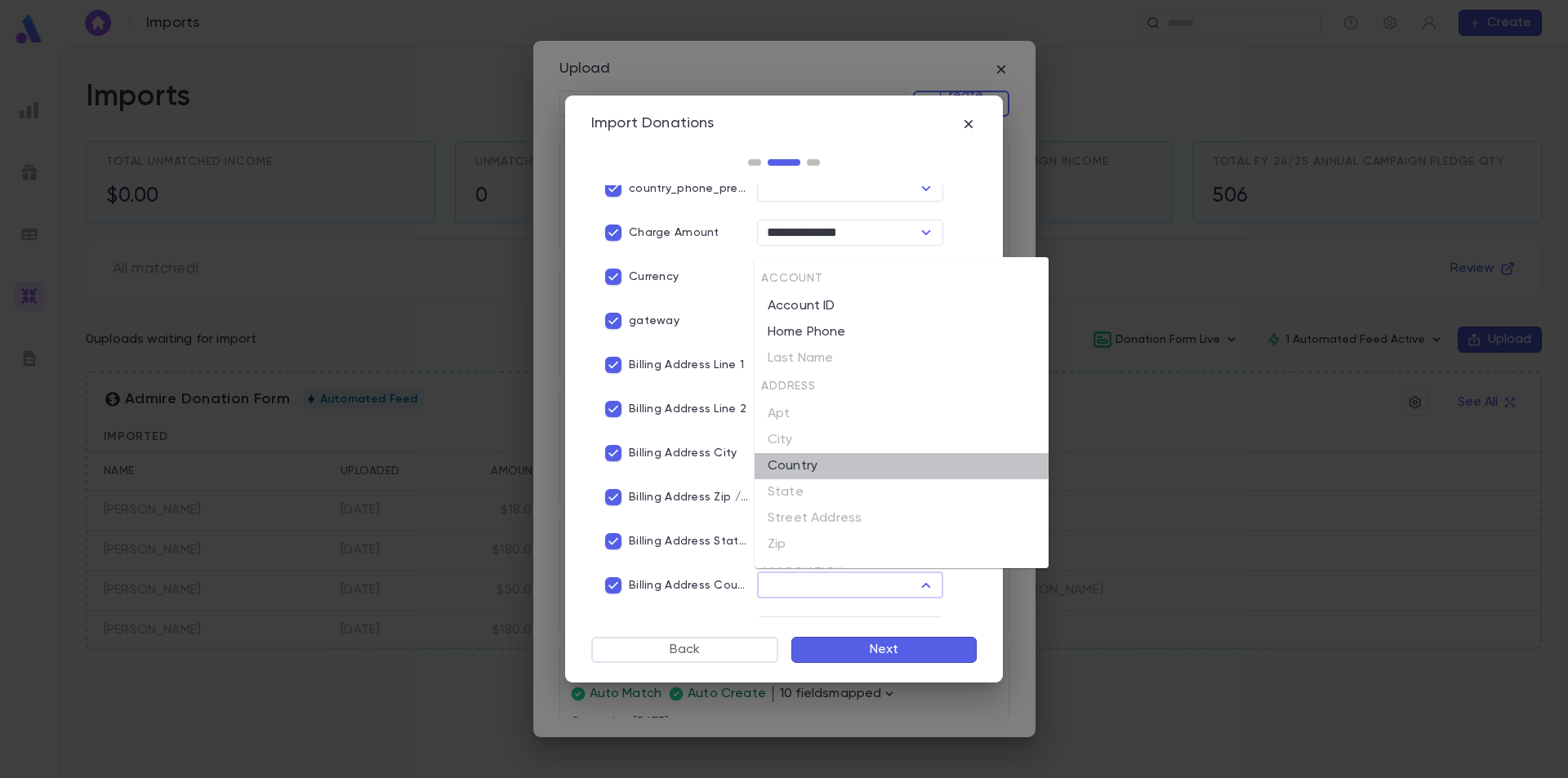
drag, startPoint x: 848, startPoint y: 464, endPoint x: 843, endPoint y: 475, distance: 12.1
click at [848, 463] on li "Country" at bounding box center [901, 466] width 294 height 27
type input "*******"
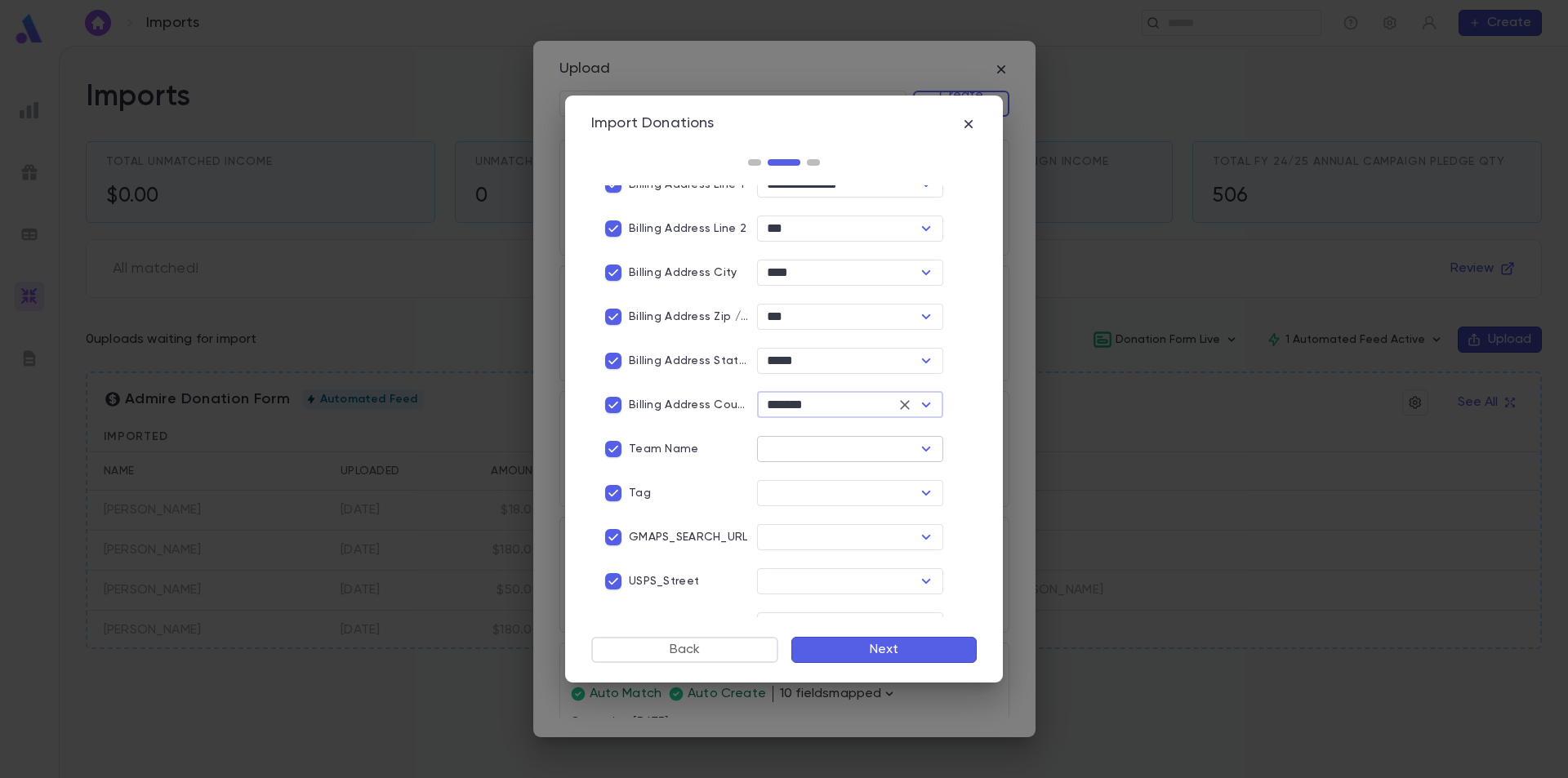
scroll to position [816, 0]
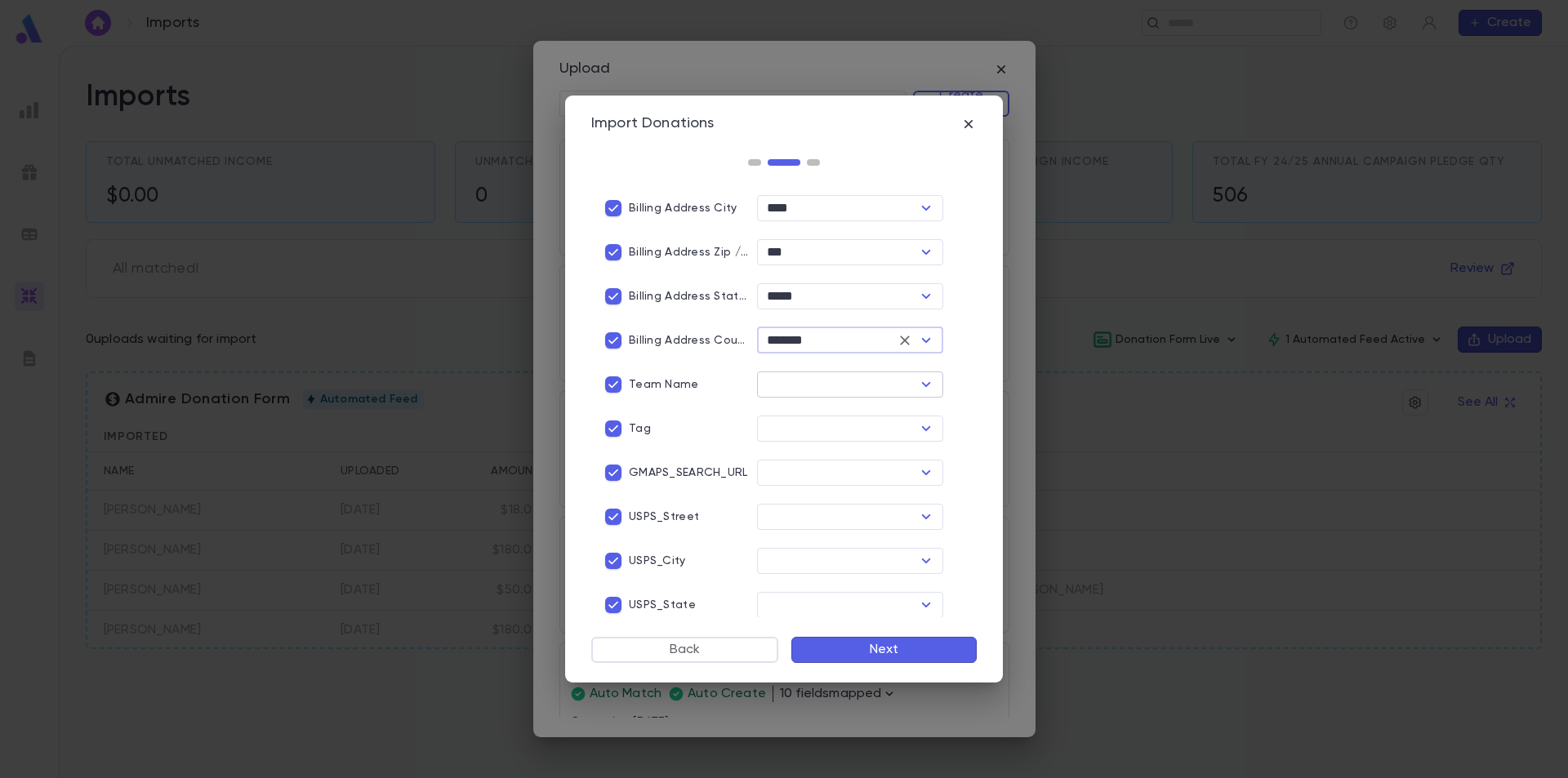
click at [916, 381] on icon "Open" at bounding box center [926, 385] width 20 height 20
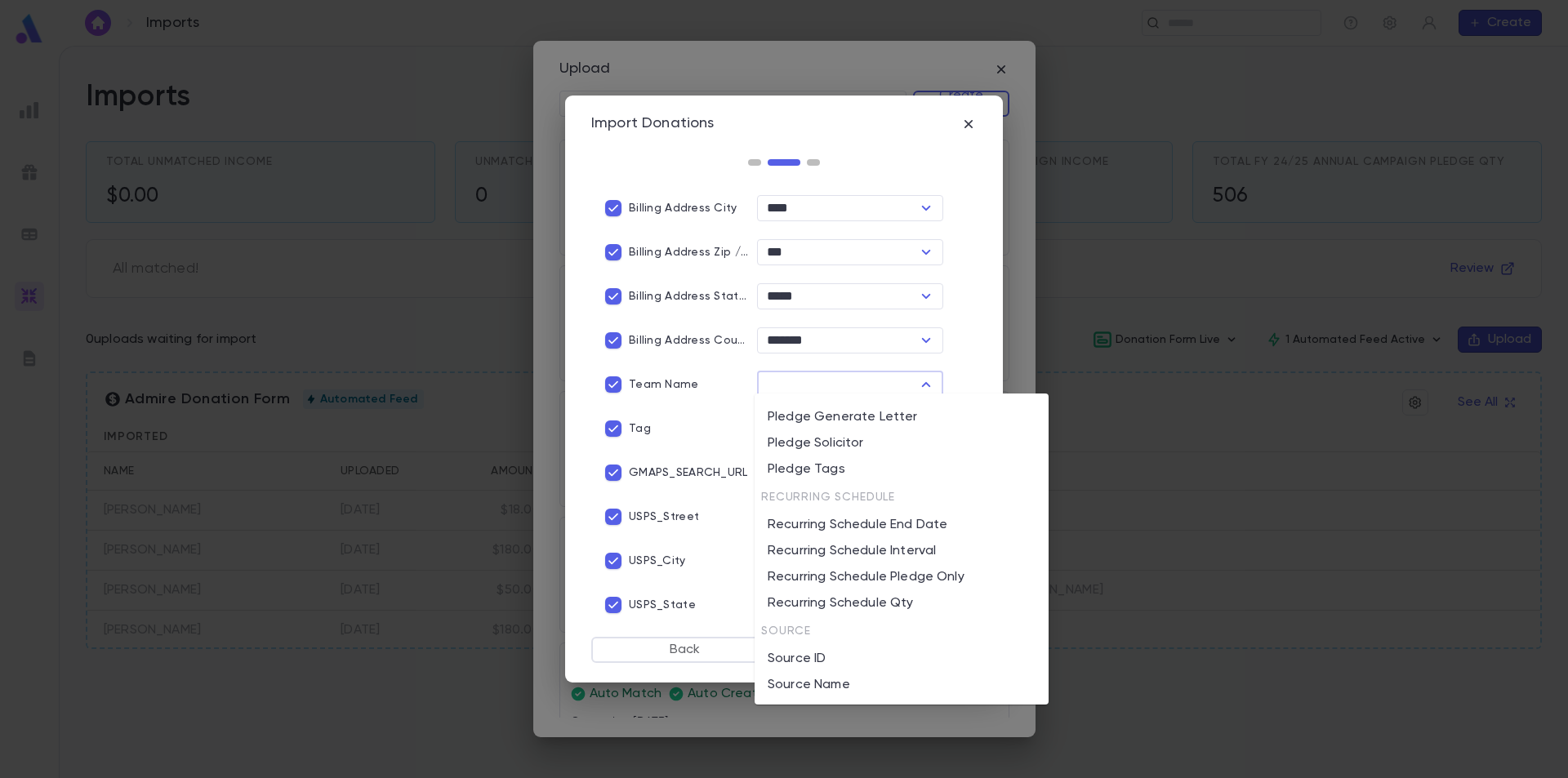
scroll to position [2047, 0]
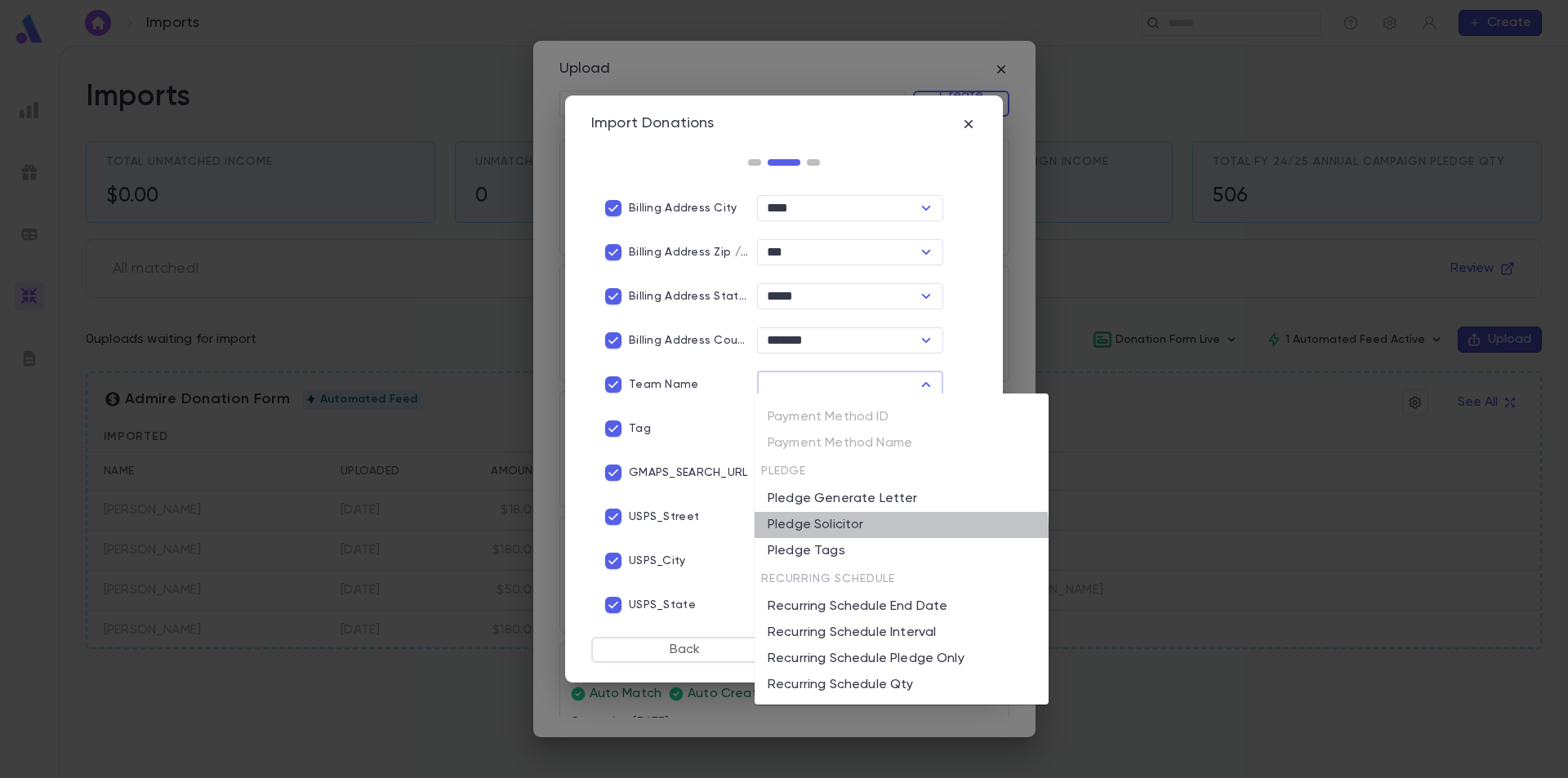
click at [858, 530] on li "Pledge Solicitor" at bounding box center [901, 525] width 294 height 27
type input "**********"
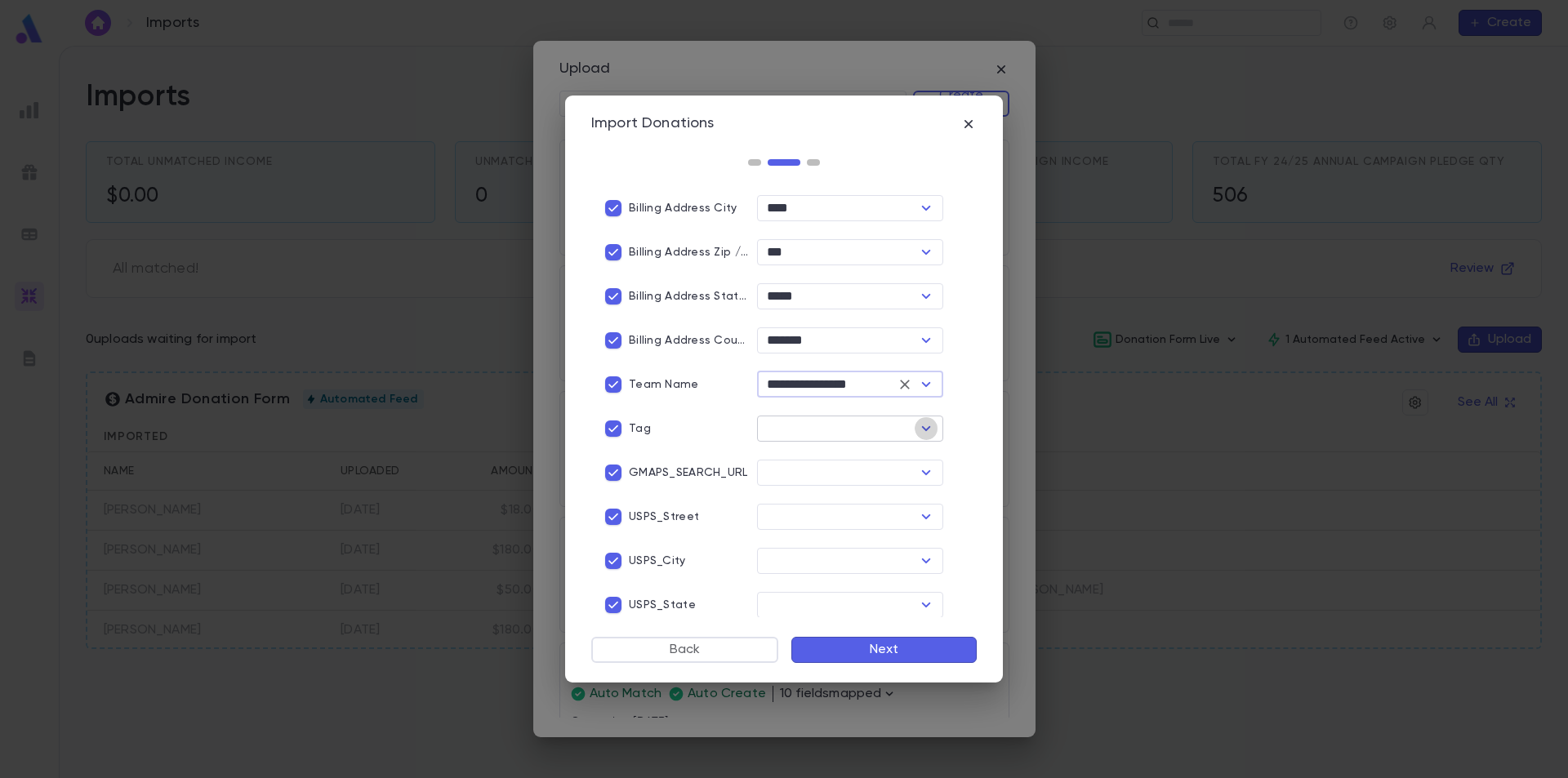
click at [922, 427] on icon "Open" at bounding box center [926, 429] width 20 height 20
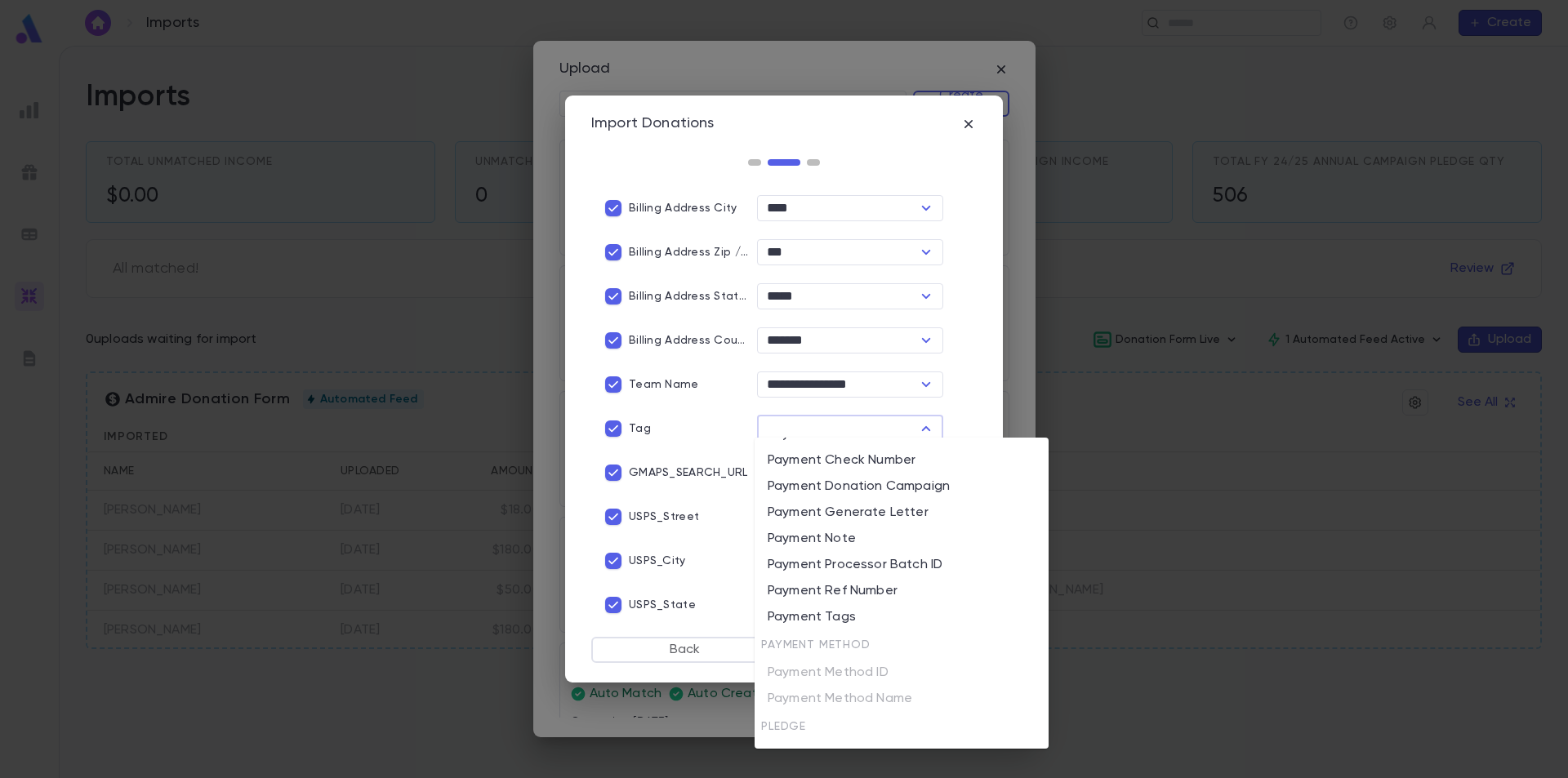
scroll to position [1878, 0]
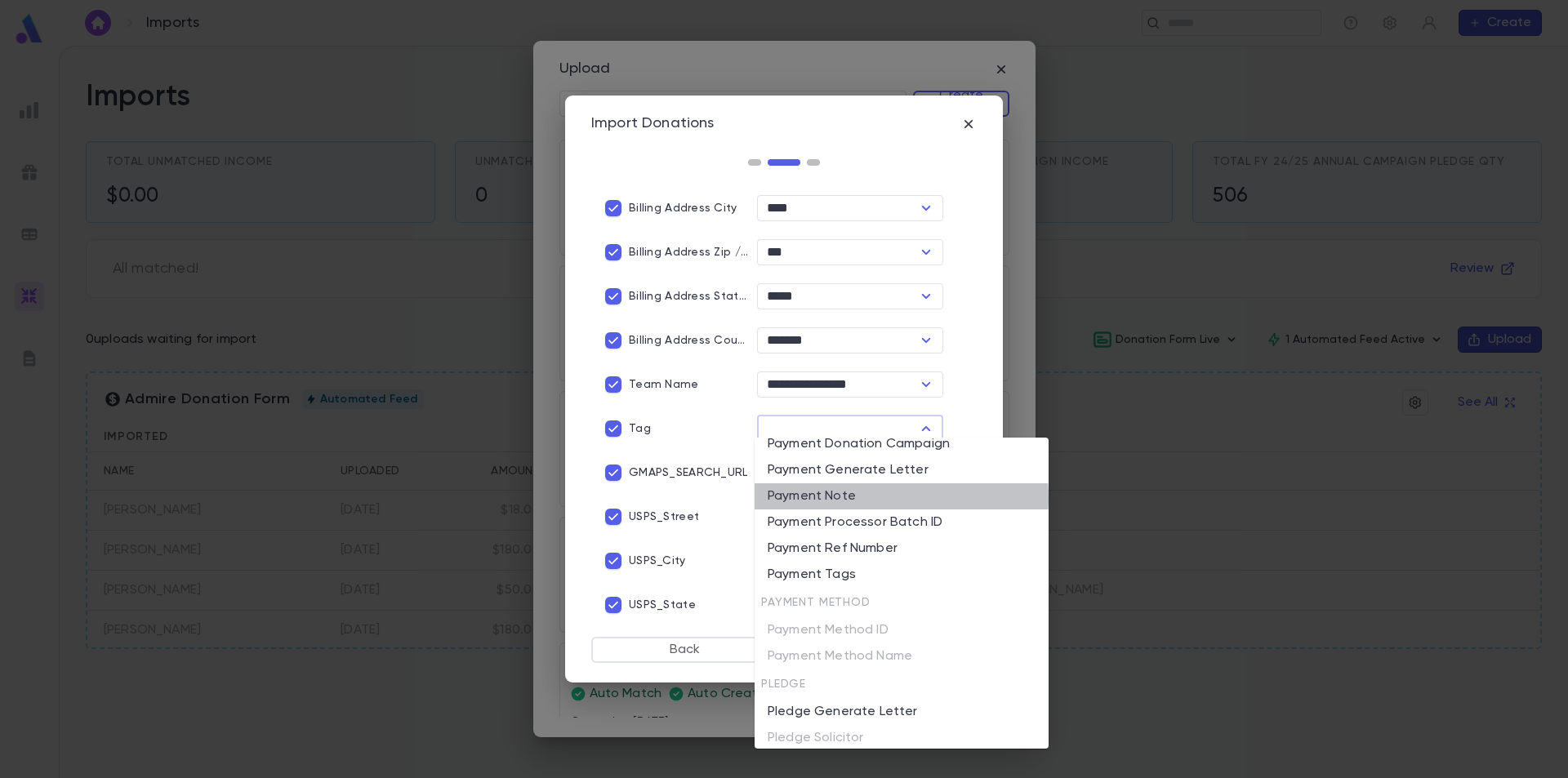
click at [839, 498] on li "Payment Note" at bounding box center [901, 496] width 294 height 27
type input "**********"
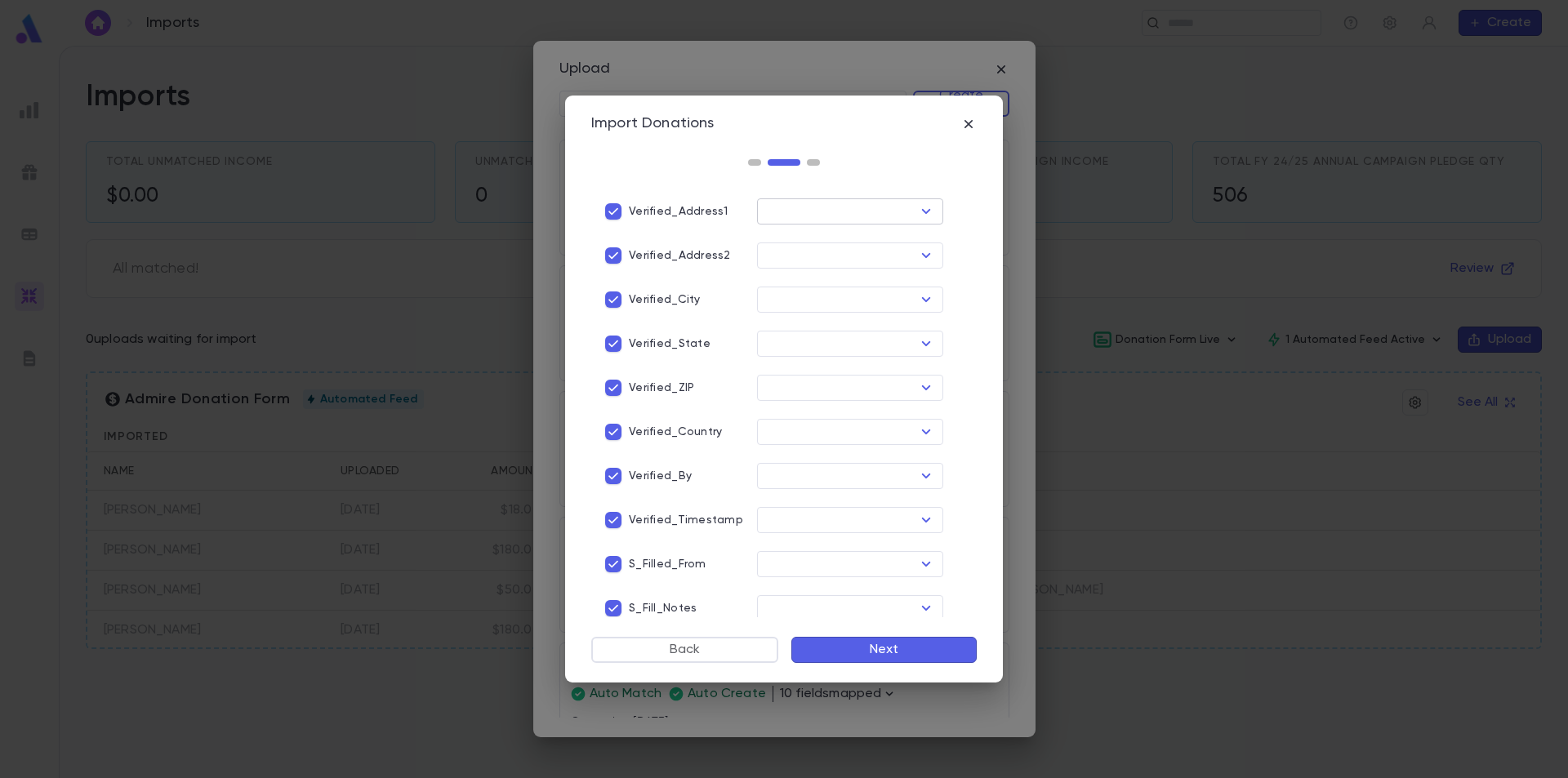
scroll to position [1433, 0]
click at [887, 657] on button "Next" at bounding box center [885, 650] width 185 height 27
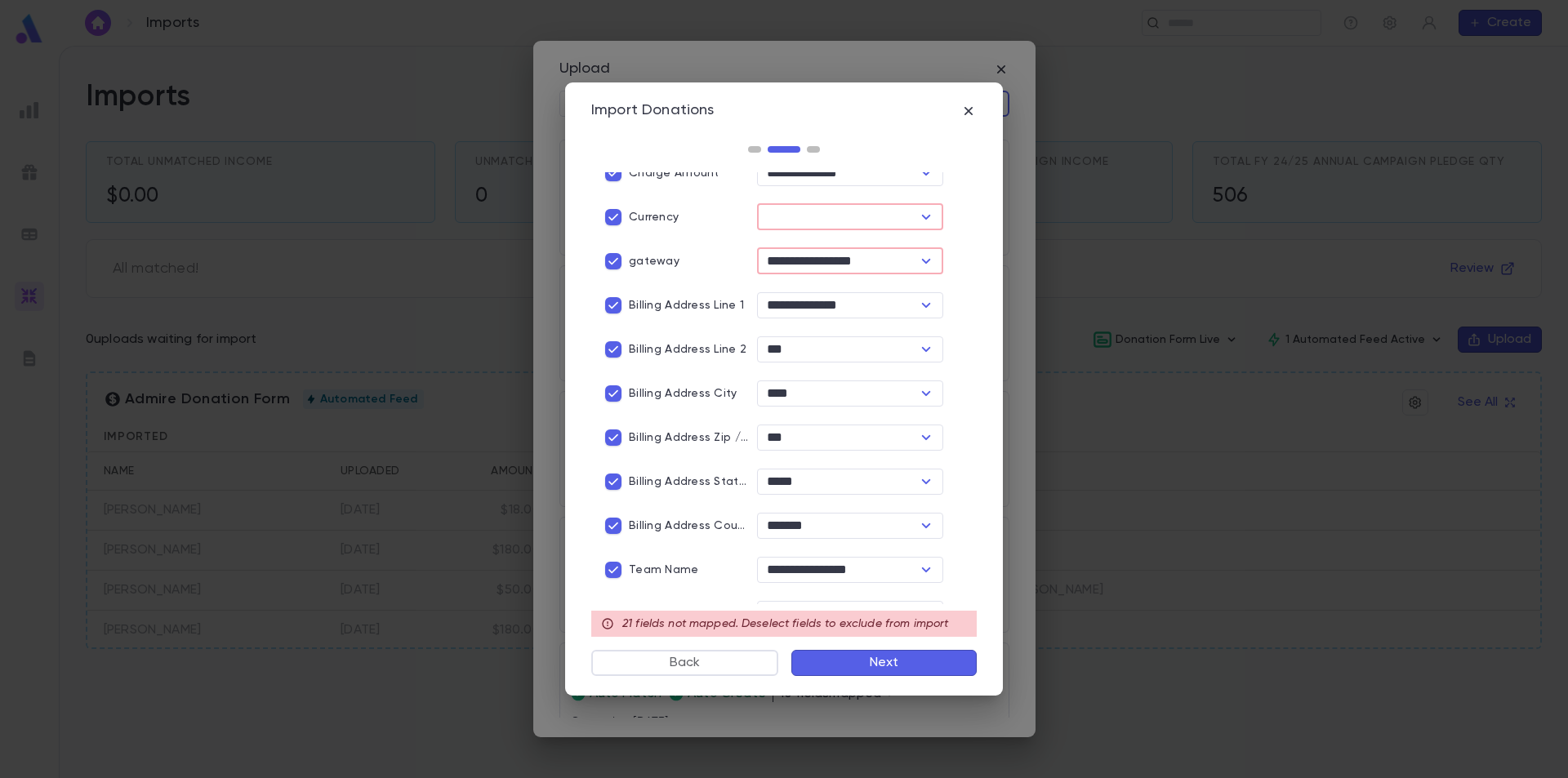
scroll to position [616, 0]
click at [920, 259] on icon "Open" at bounding box center [926, 263] width 20 height 20
click at [862, 256] on input "**********" at bounding box center [824, 262] width 125 height 23
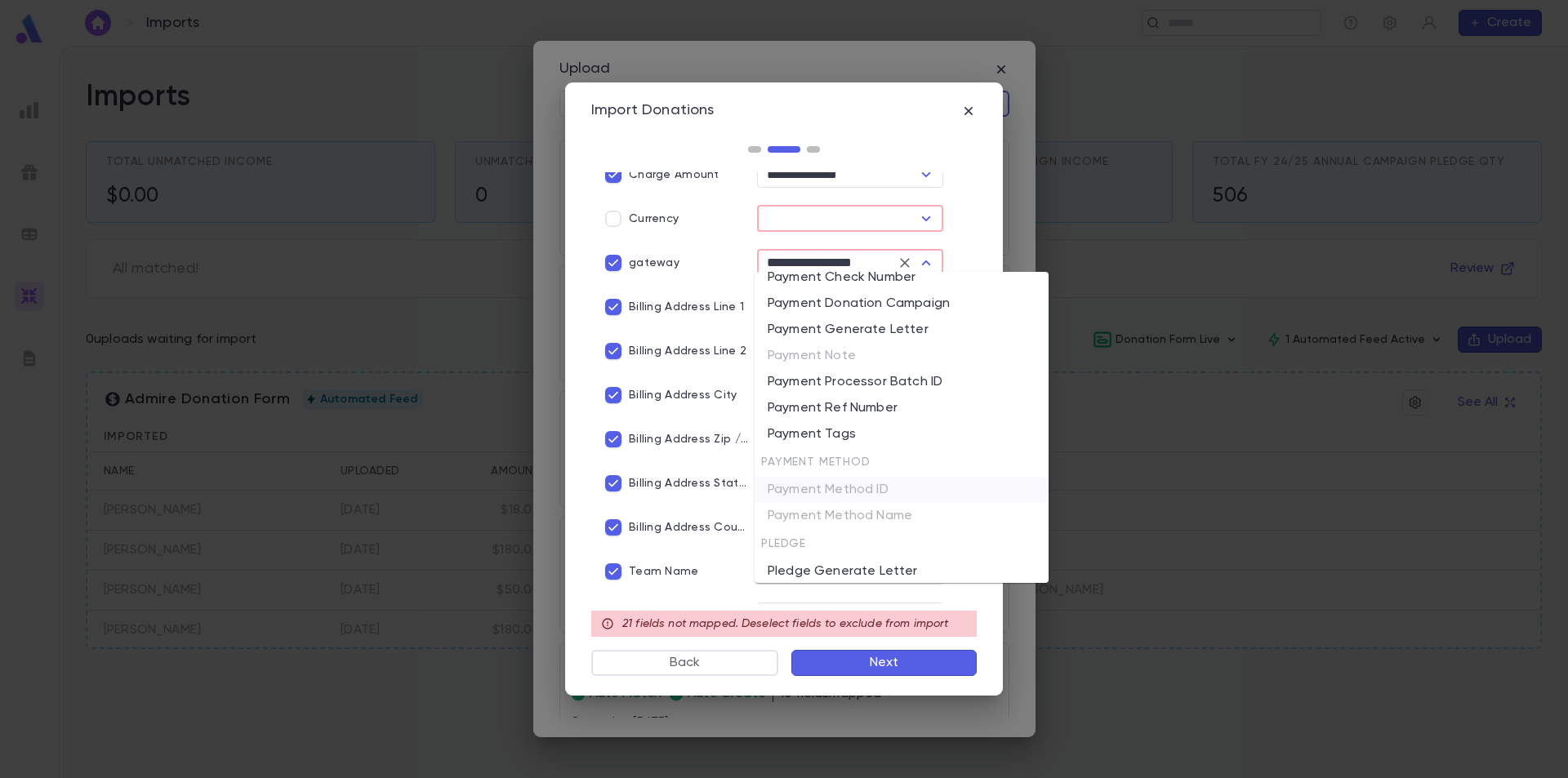
scroll to position [1878, 0]
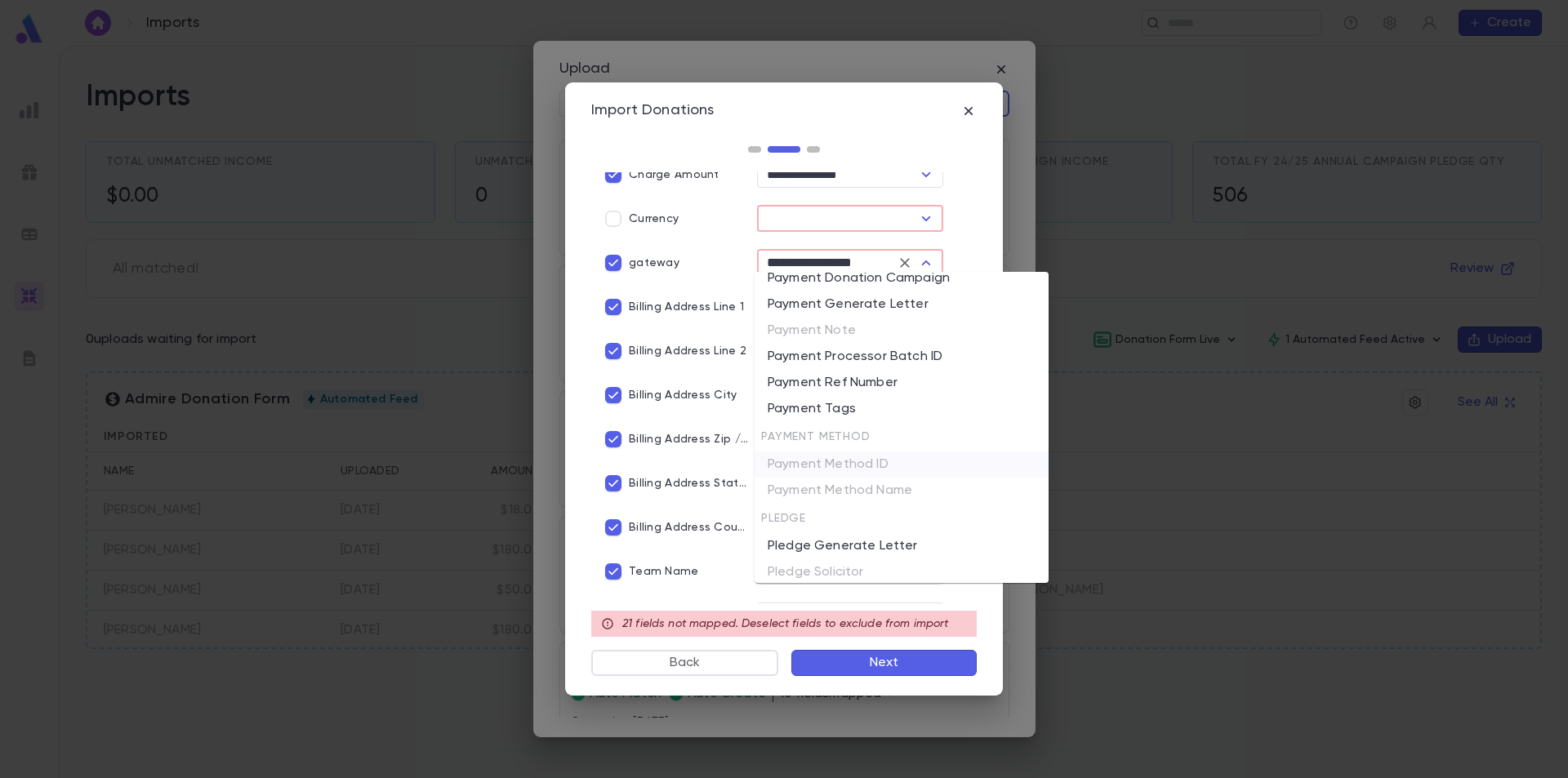
click at [895, 493] on ul "Account Account ID Home Phone Last Name Address Apt City Country State Street A…" at bounding box center [901, 428] width 294 height 312
click at [896, 258] on icon "Clear" at bounding box center [904, 262] width 17 height 17
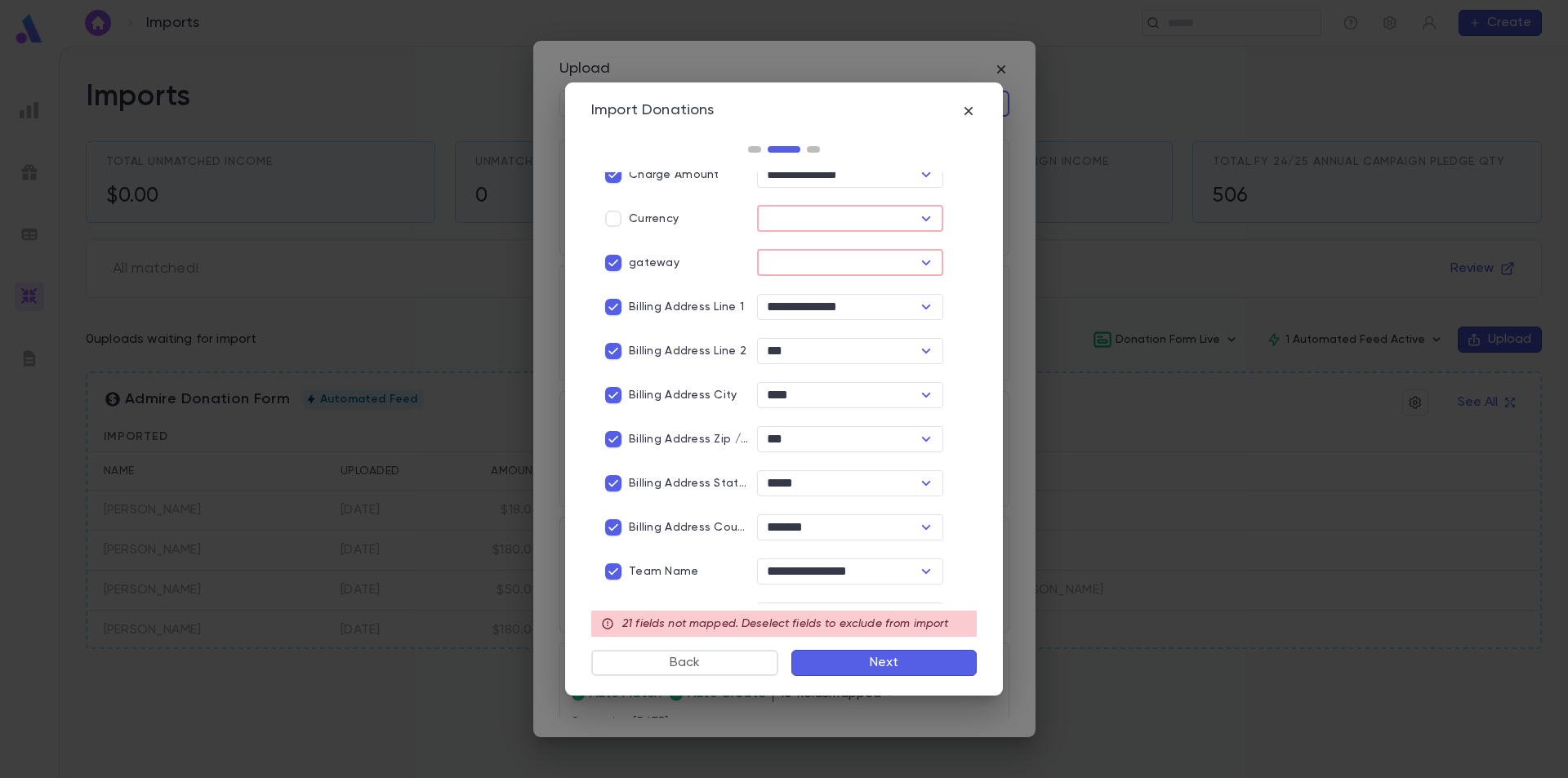
click at [854, 262] on input "text" at bounding box center [835, 262] width 146 height 23
click at [916, 261] on icon "Open" at bounding box center [926, 263] width 20 height 20
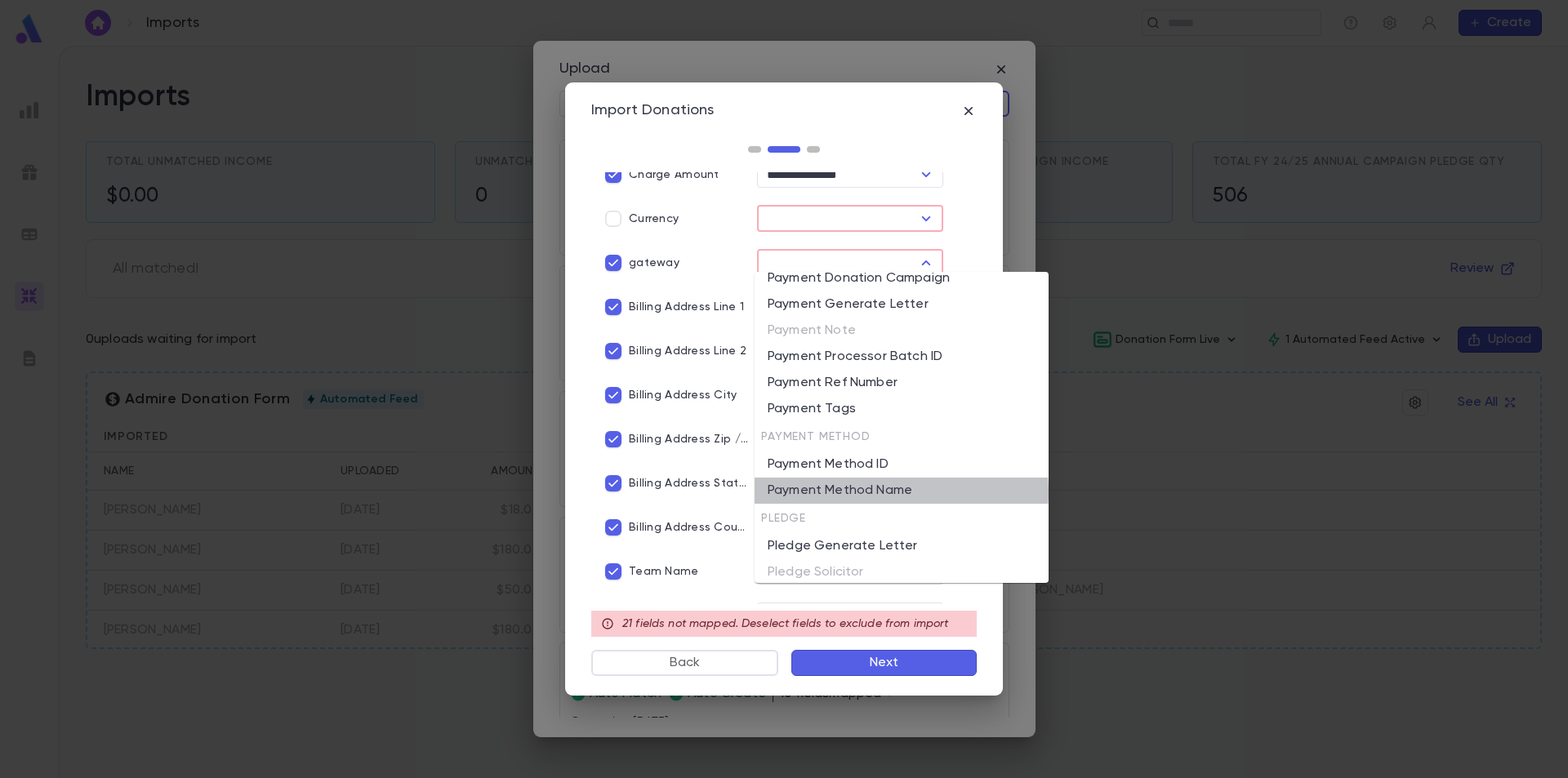
click at [860, 492] on li "Payment Method Name" at bounding box center [901, 490] width 294 height 27
type input "**********"
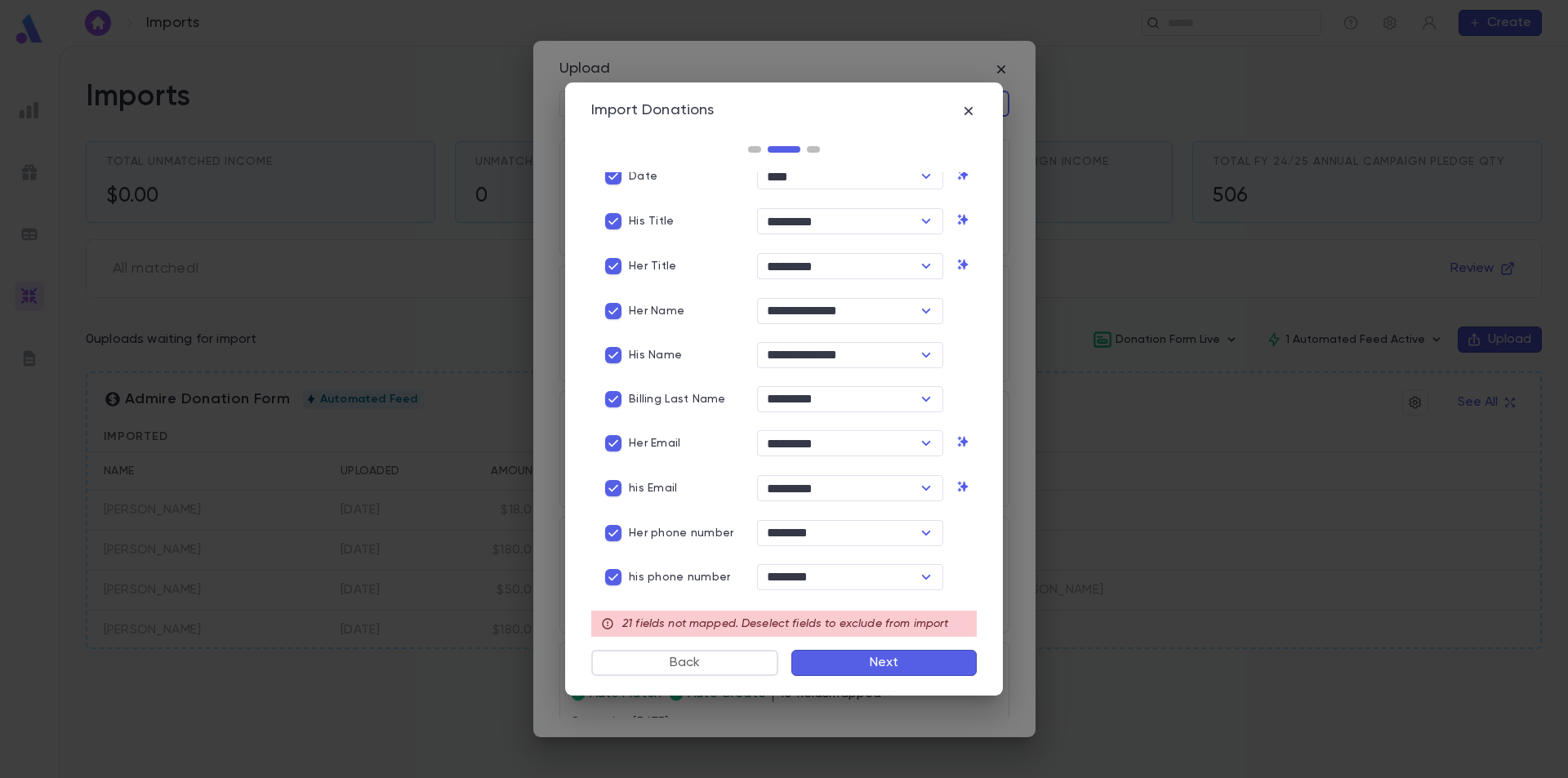
scroll to position [0, 0]
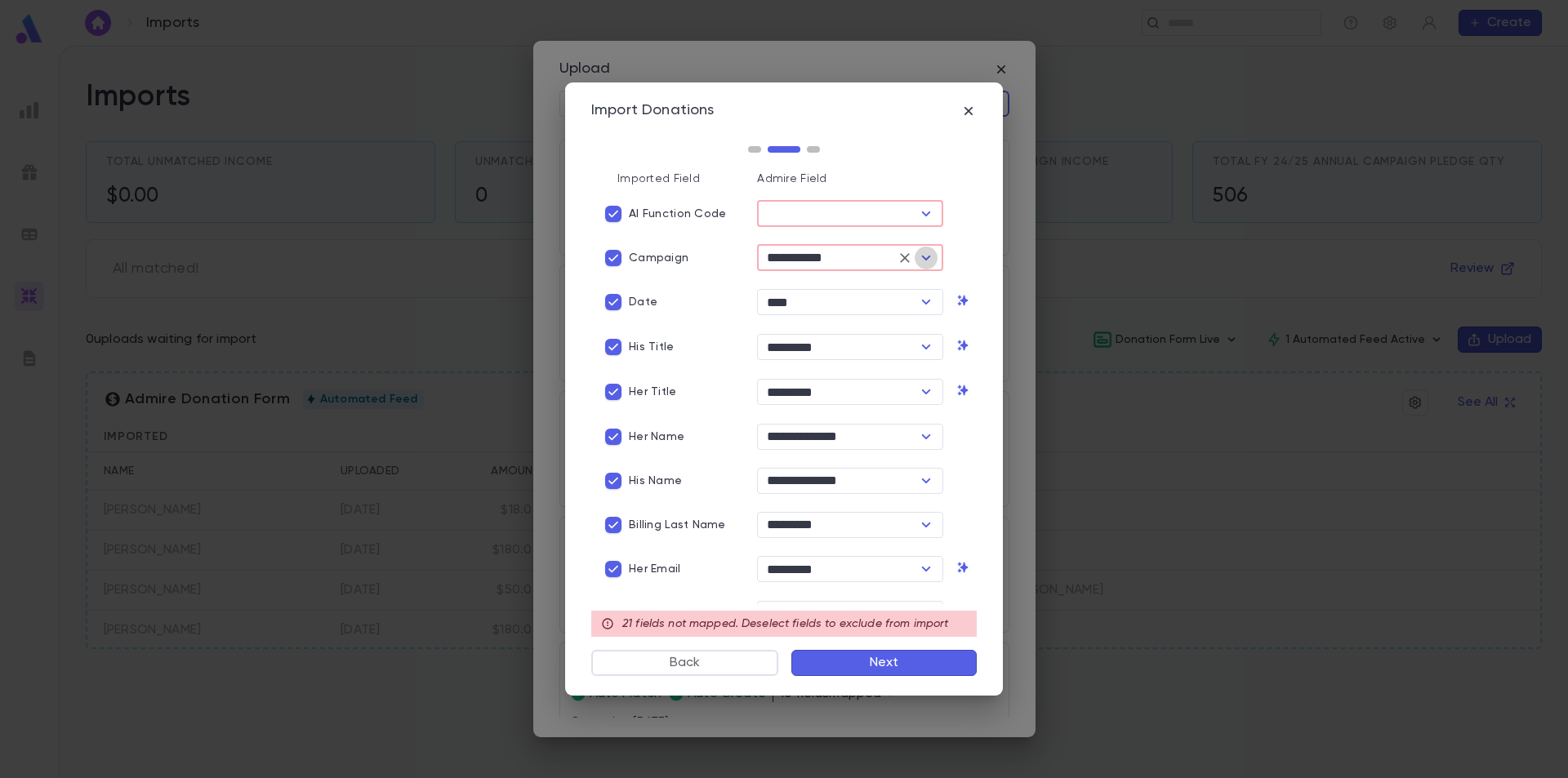
click at [917, 259] on icon "Open" at bounding box center [926, 258] width 20 height 20
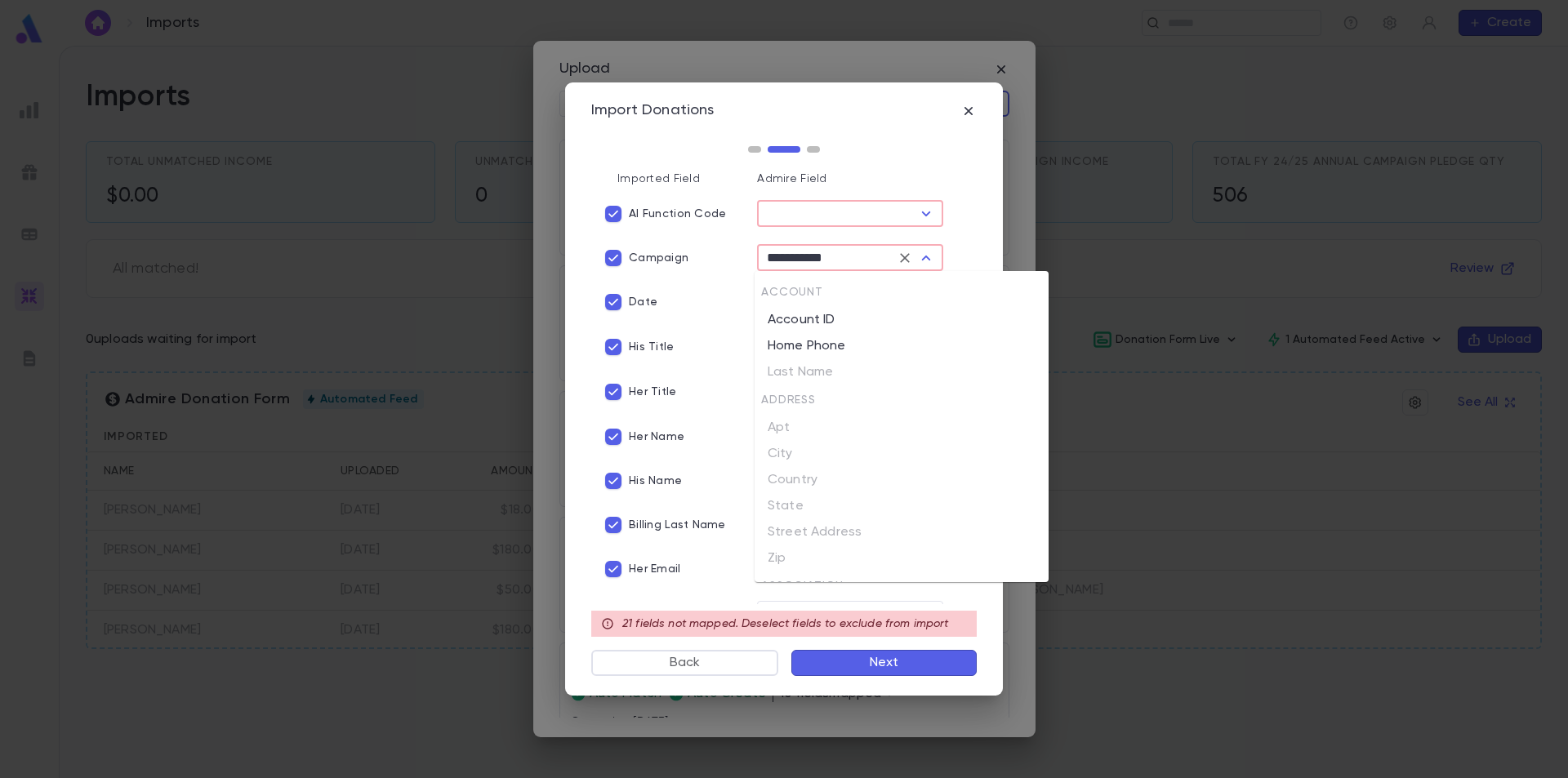
scroll to position [208, 0]
click at [896, 256] on icon "Clear" at bounding box center [904, 257] width 17 height 17
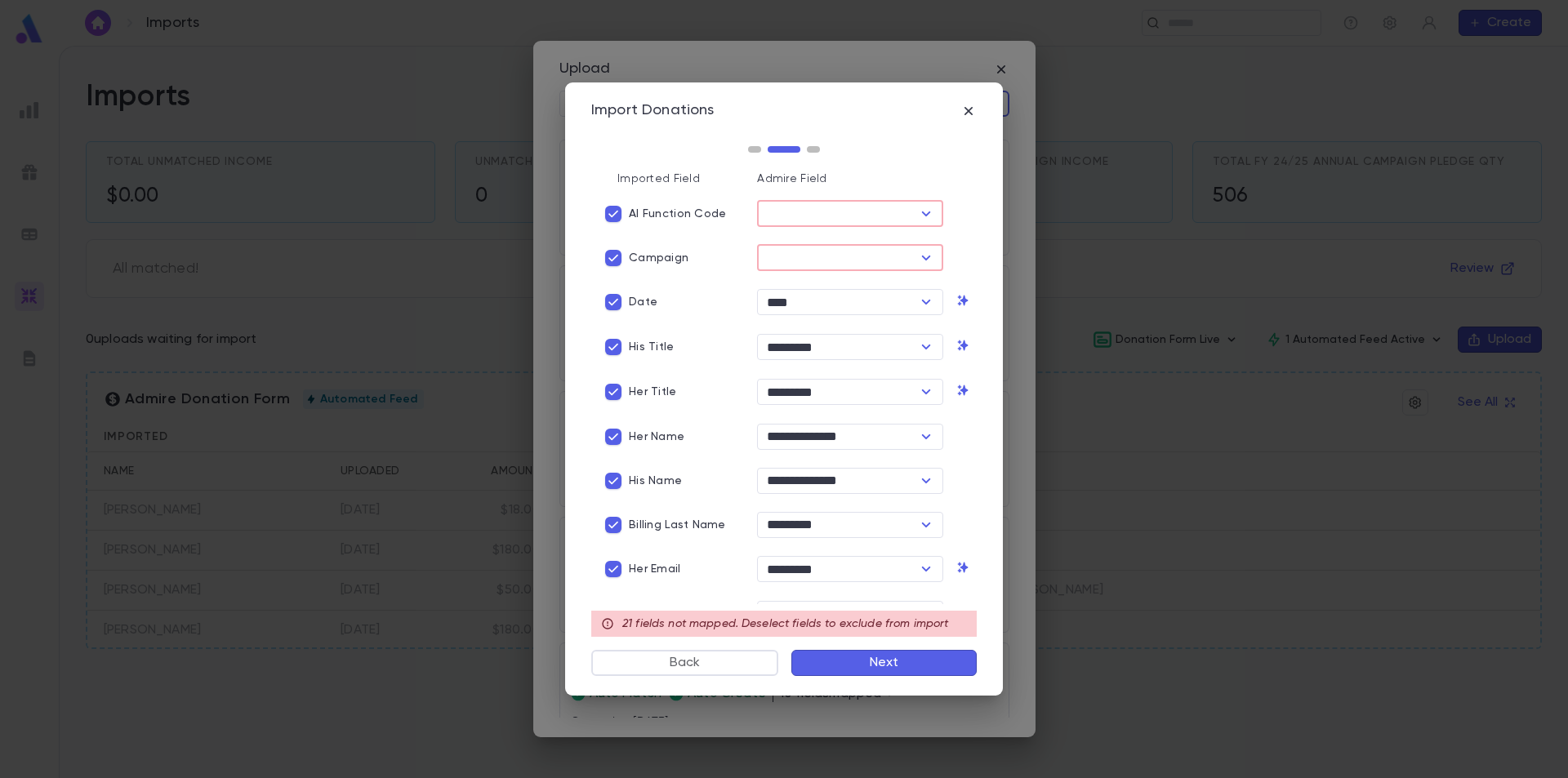
click at [863, 257] on input "text" at bounding box center [837, 257] width 150 height 23
click at [916, 257] on icon "Open" at bounding box center [926, 258] width 20 height 20
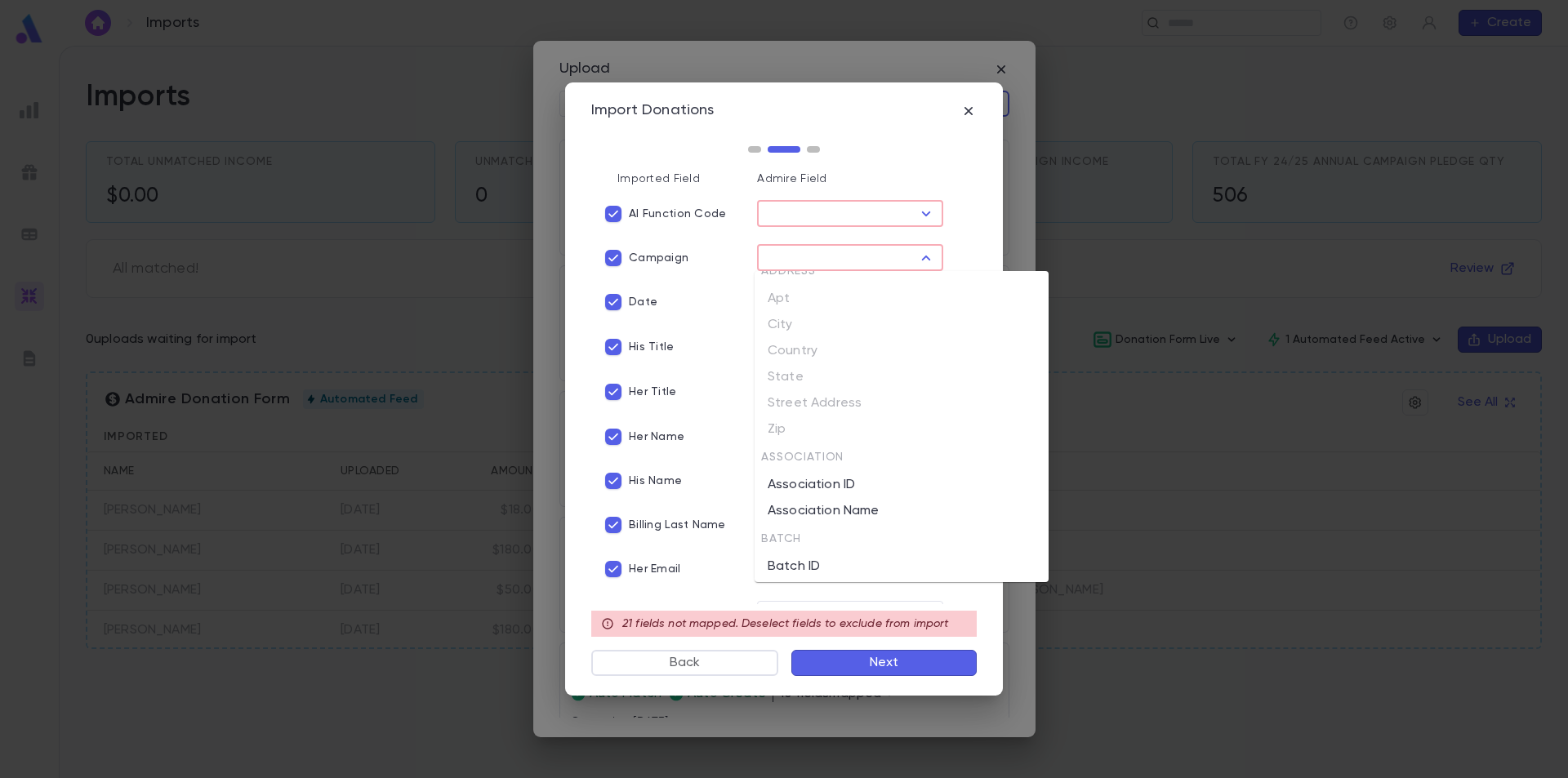
scroll to position [490, 0]
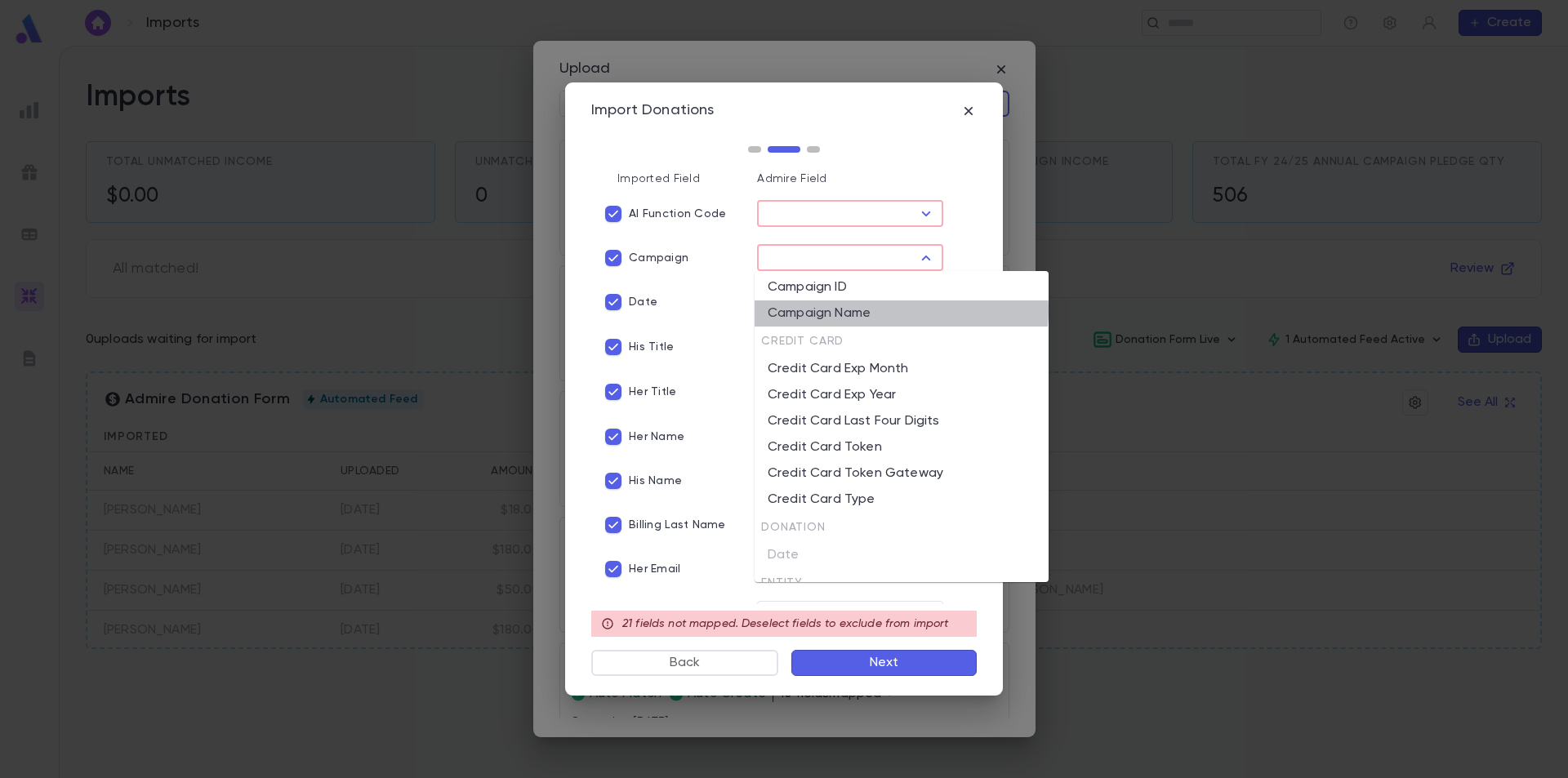
click at [865, 310] on li "Campaign Name" at bounding box center [901, 314] width 294 height 27
type input "**********"
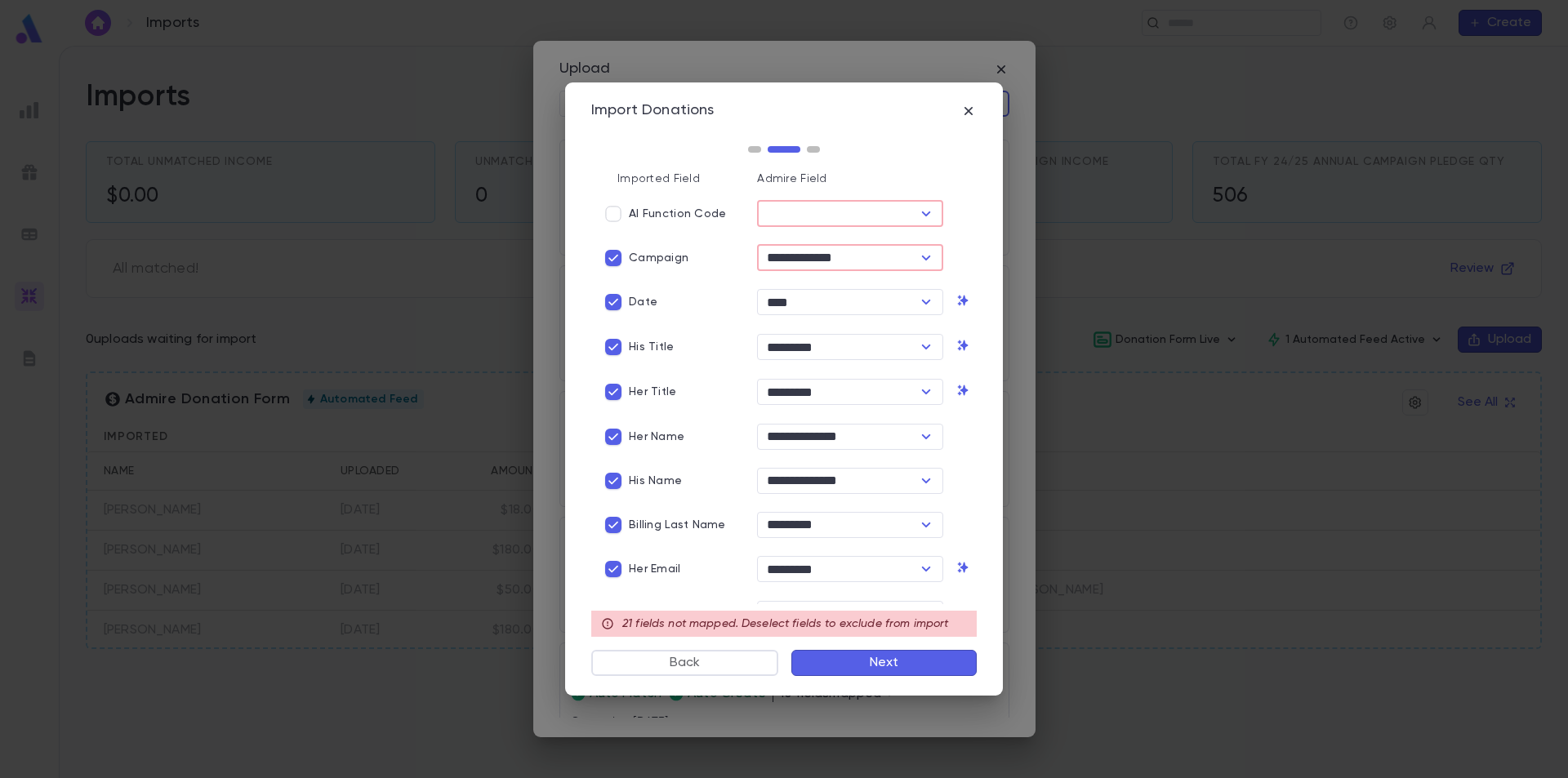
click at [915, 664] on button "Next" at bounding box center [885, 663] width 185 height 27
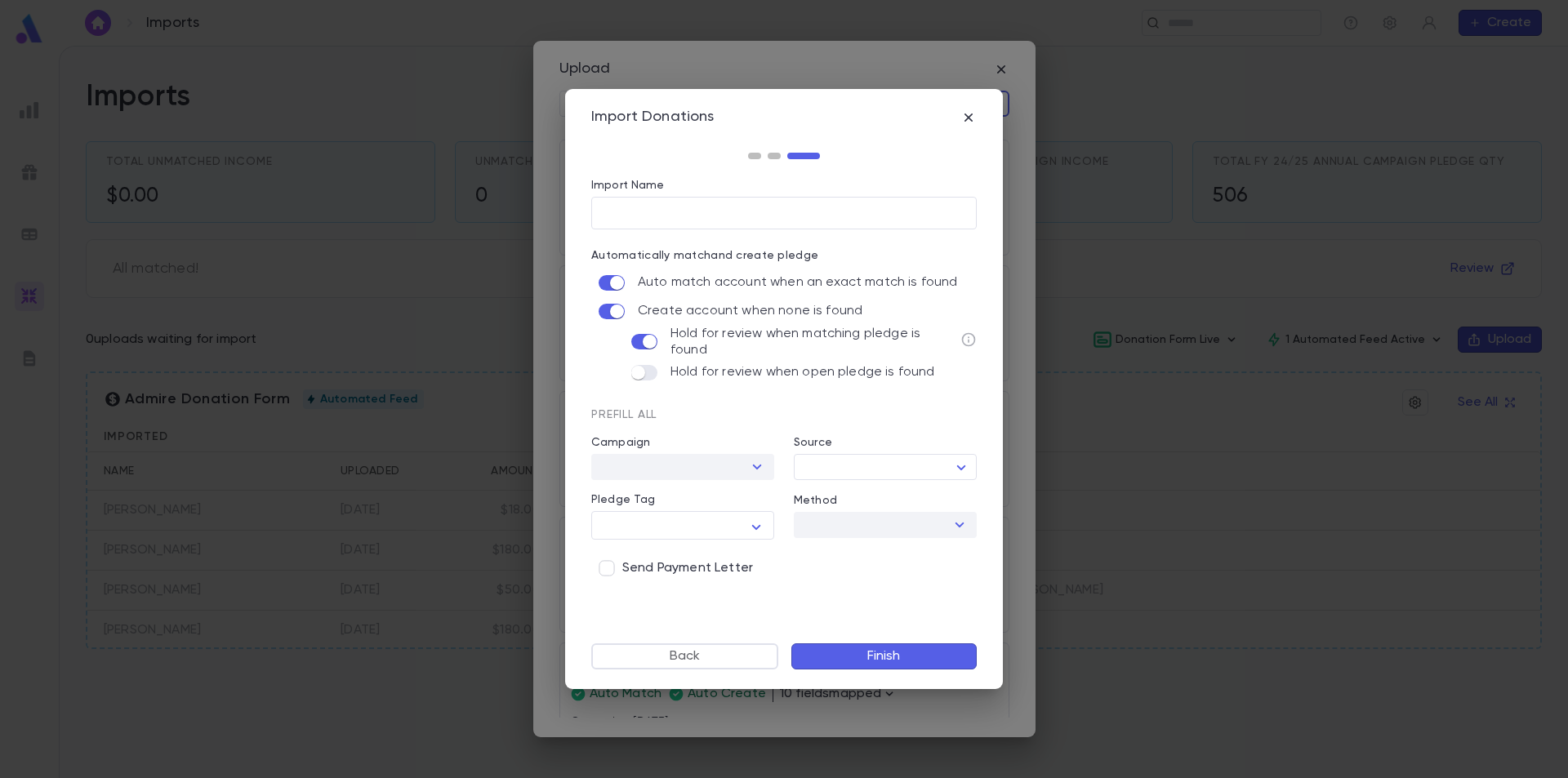
click at [762, 467] on div at bounding box center [756, 466] width 22 height 23
click at [754, 462] on div at bounding box center [756, 466] width 22 height 23
click at [830, 458] on body "Imports ​ Create Imports Total Unmatched Income $0.00 Unmatched Pledge Qty 0 To…" at bounding box center [784, 411] width 1568 height 733
click at [876, 493] on li "Charidy" at bounding box center [889, 494] width 181 height 27
type input "***"
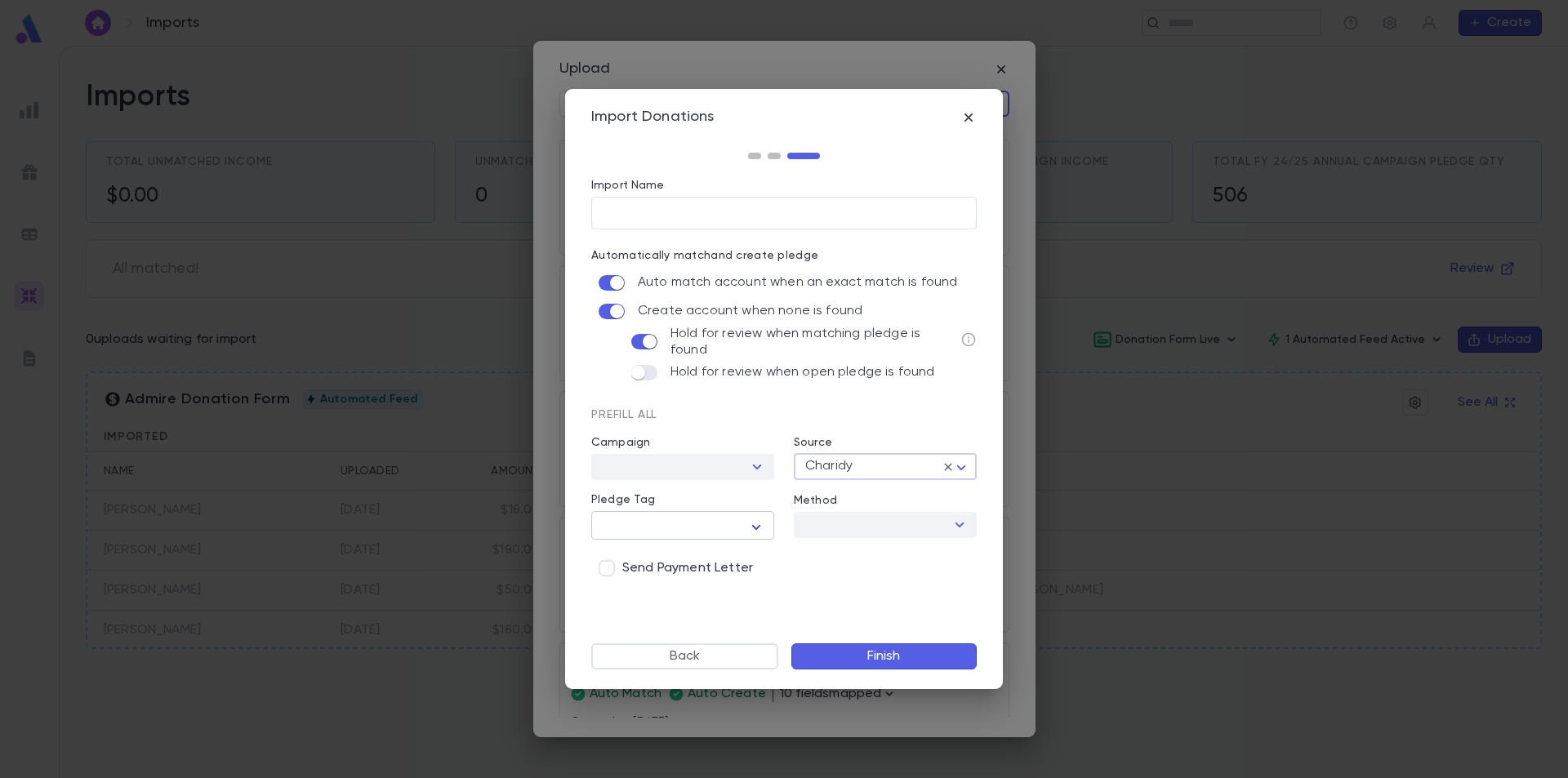
click at [748, 526] on icon "button" at bounding box center [756, 528] width 20 height 20
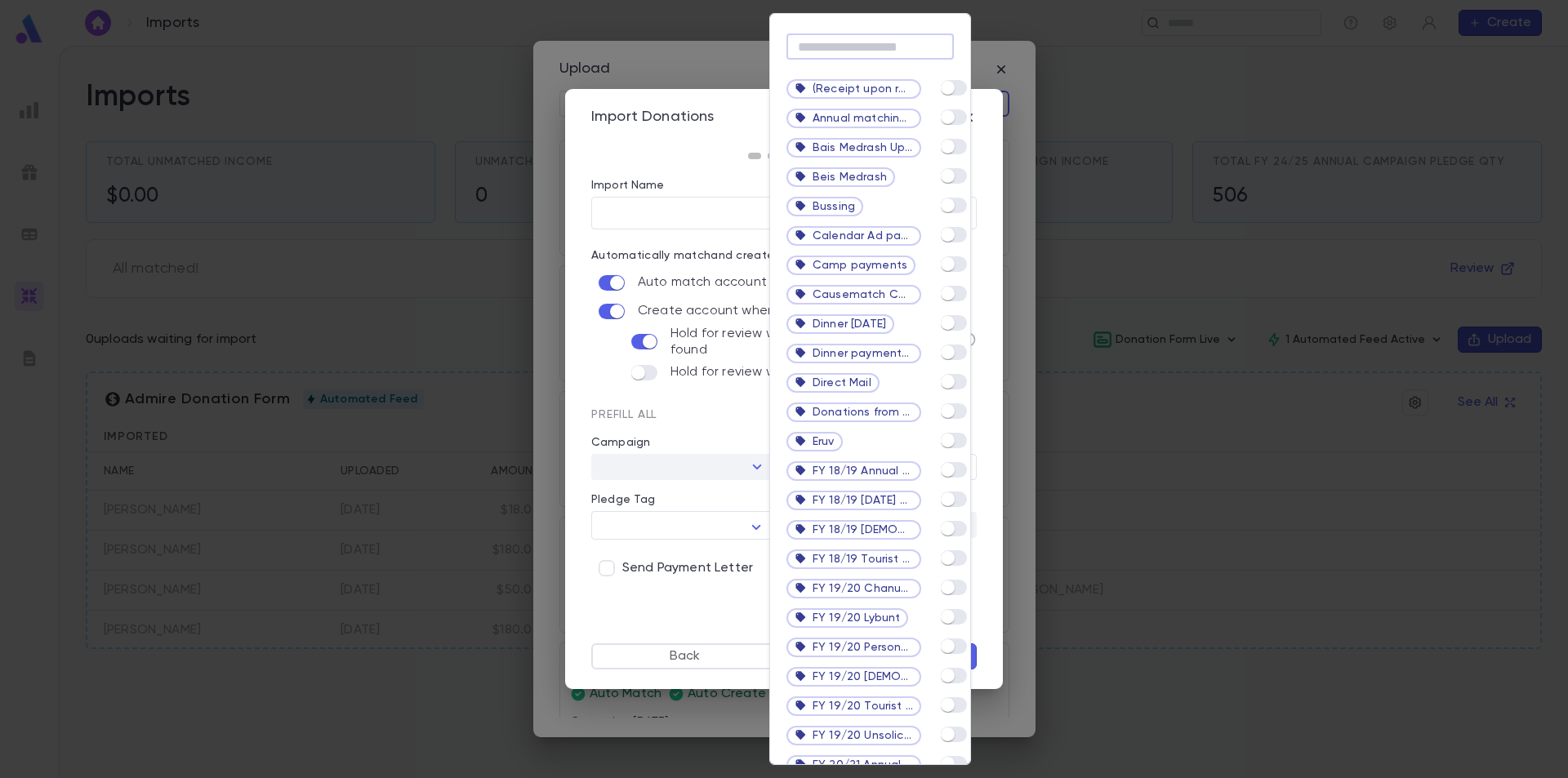
click at [842, 46] on input "text" at bounding box center [871, 47] width 168 height 26
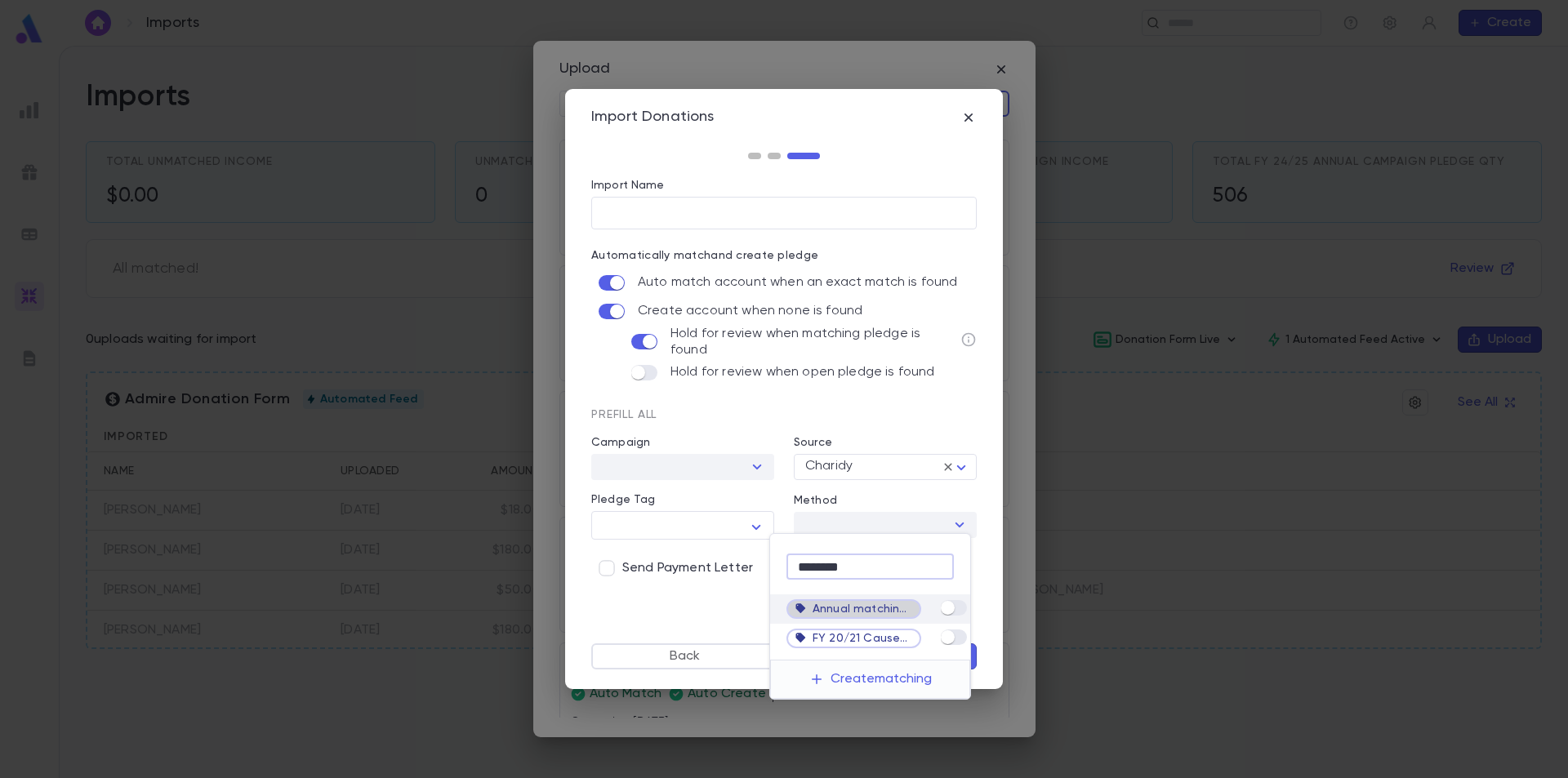
type input "********"
click at [867, 601] on div "Annual matching campaign" at bounding box center [854, 608] width 118 height 25
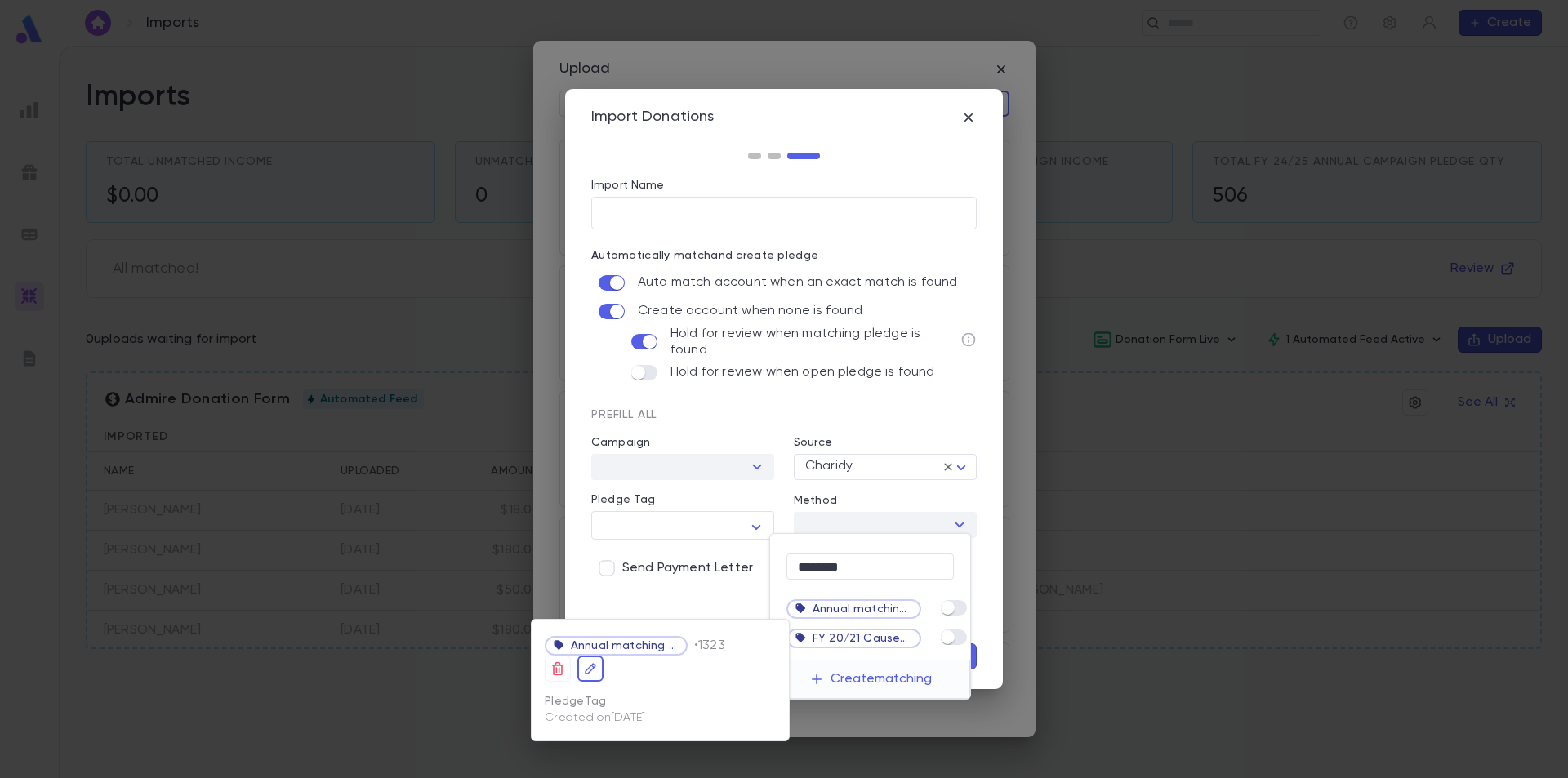
click at [944, 610] on div at bounding box center [784, 389] width 1568 height 778
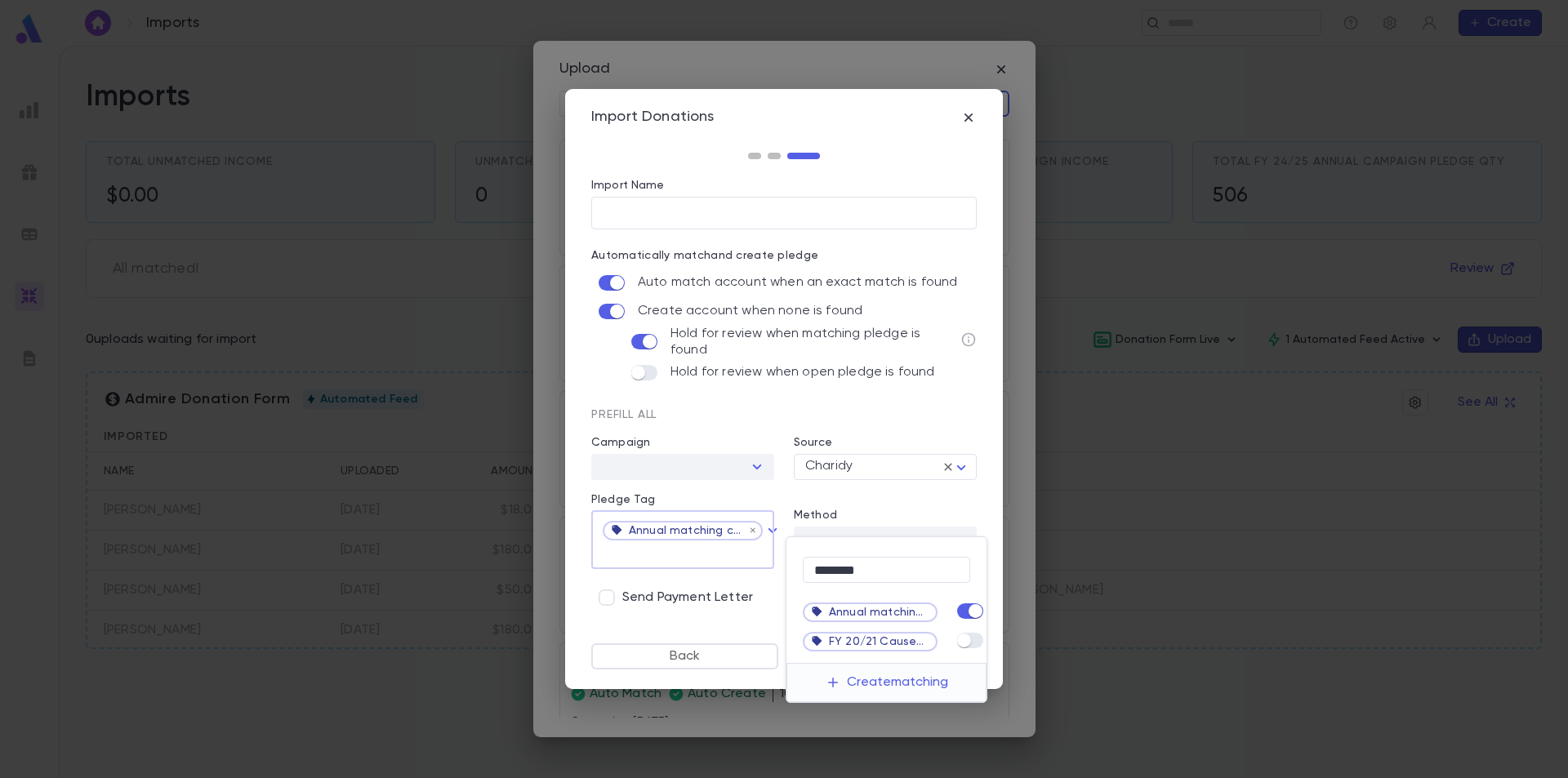
click at [896, 505] on div at bounding box center [784, 389] width 1568 height 778
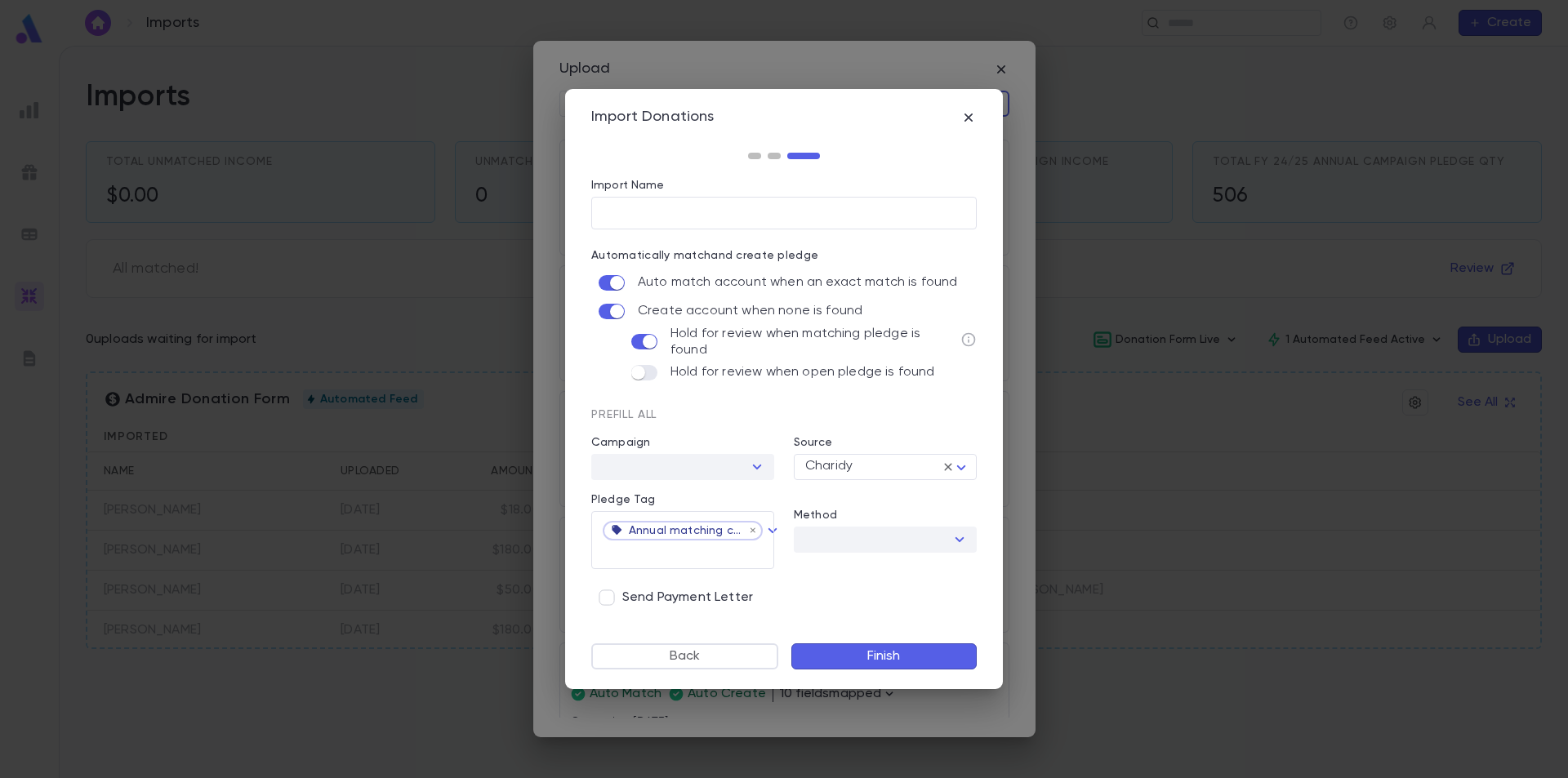
click at [959, 534] on div at bounding box center [960, 539] width 22 height 23
click at [740, 216] on input "Import Name" at bounding box center [784, 213] width 386 height 32
type input "**********"
click at [895, 657] on button "Finish" at bounding box center [885, 657] width 185 height 27
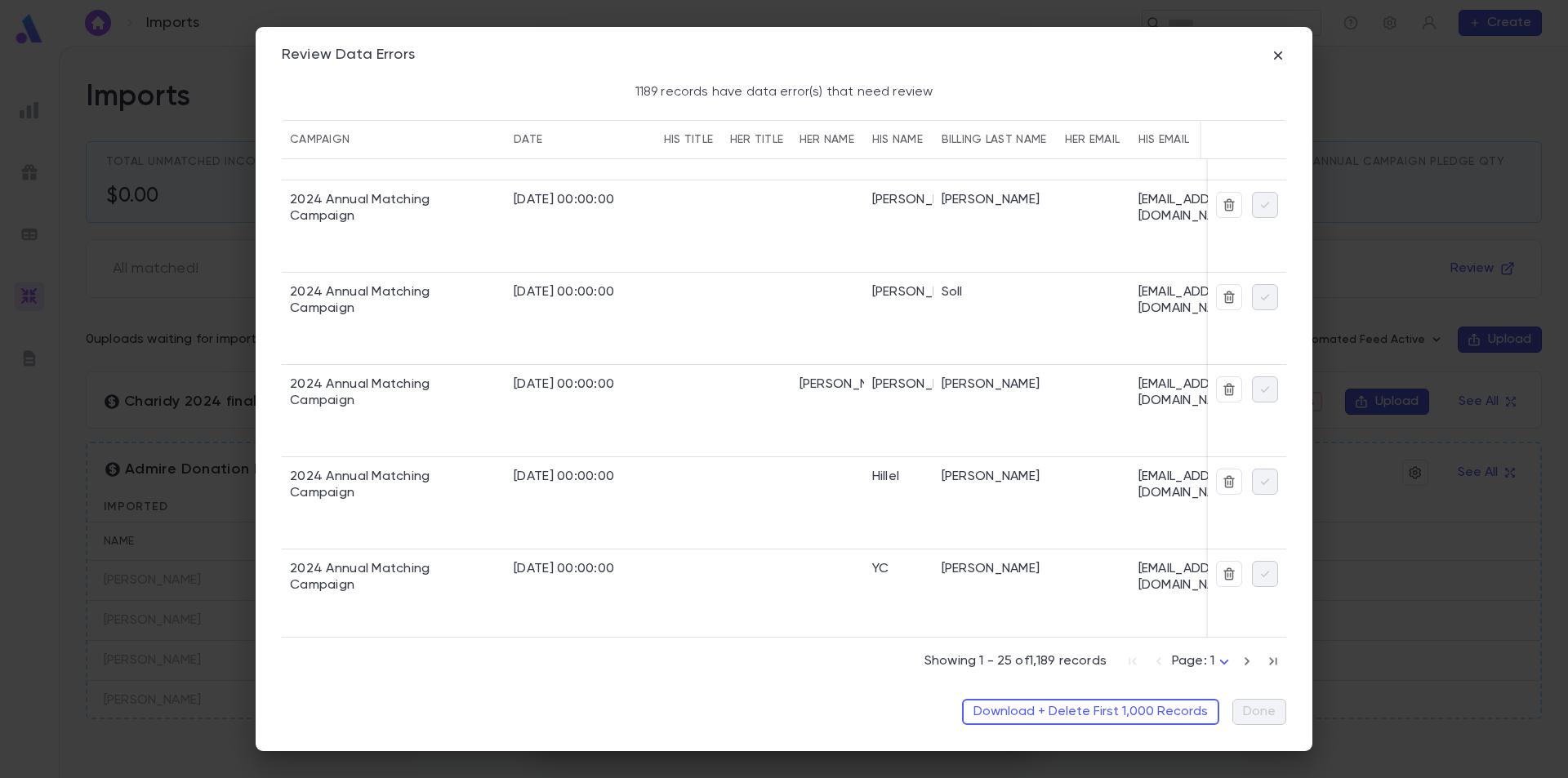
scroll to position [0, 0]
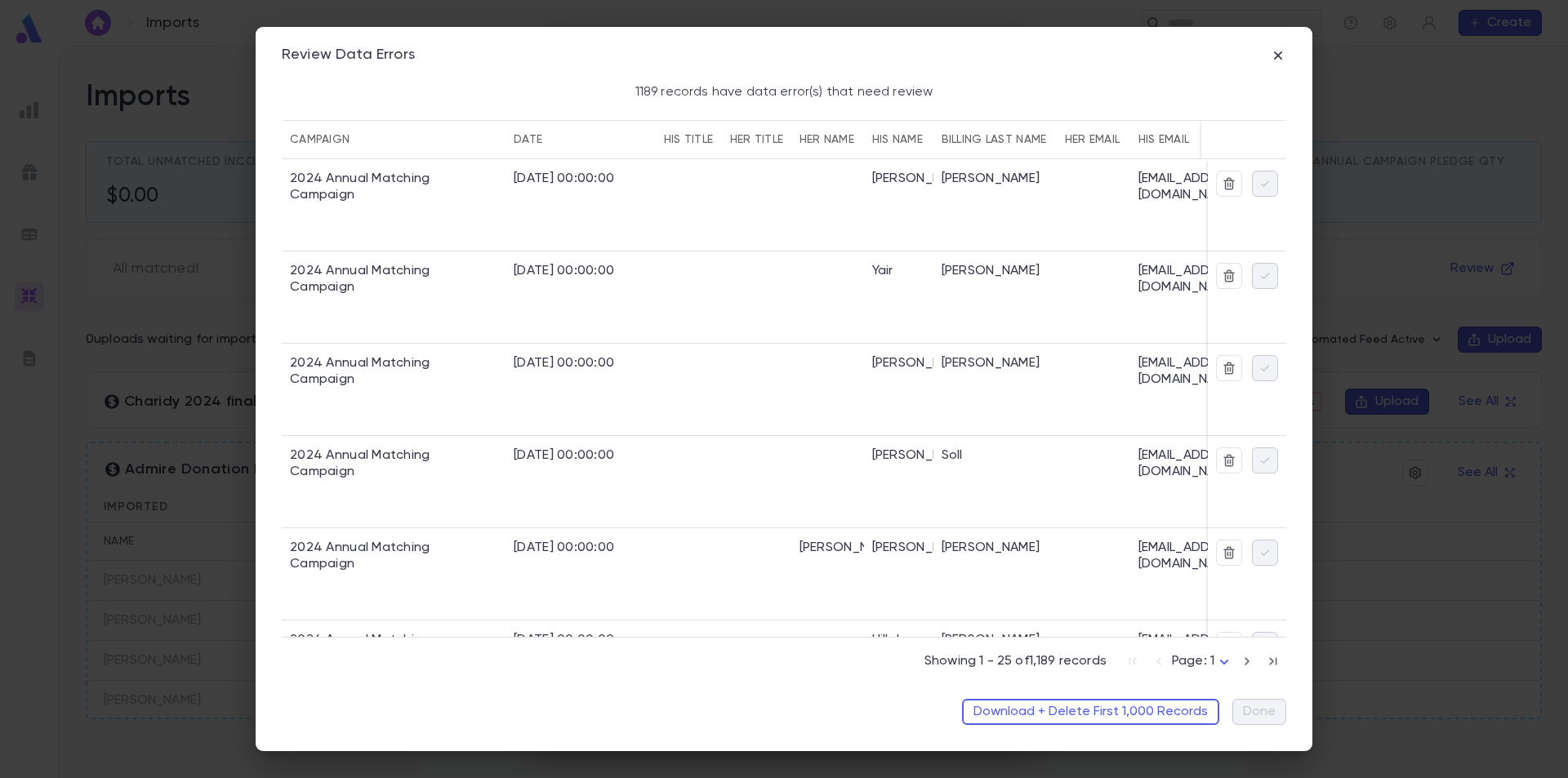
click at [1043, 177] on div "Ray" at bounding box center [995, 205] width 123 height 93
click at [1243, 665] on icon "button" at bounding box center [1247, 662] width 18 height 20
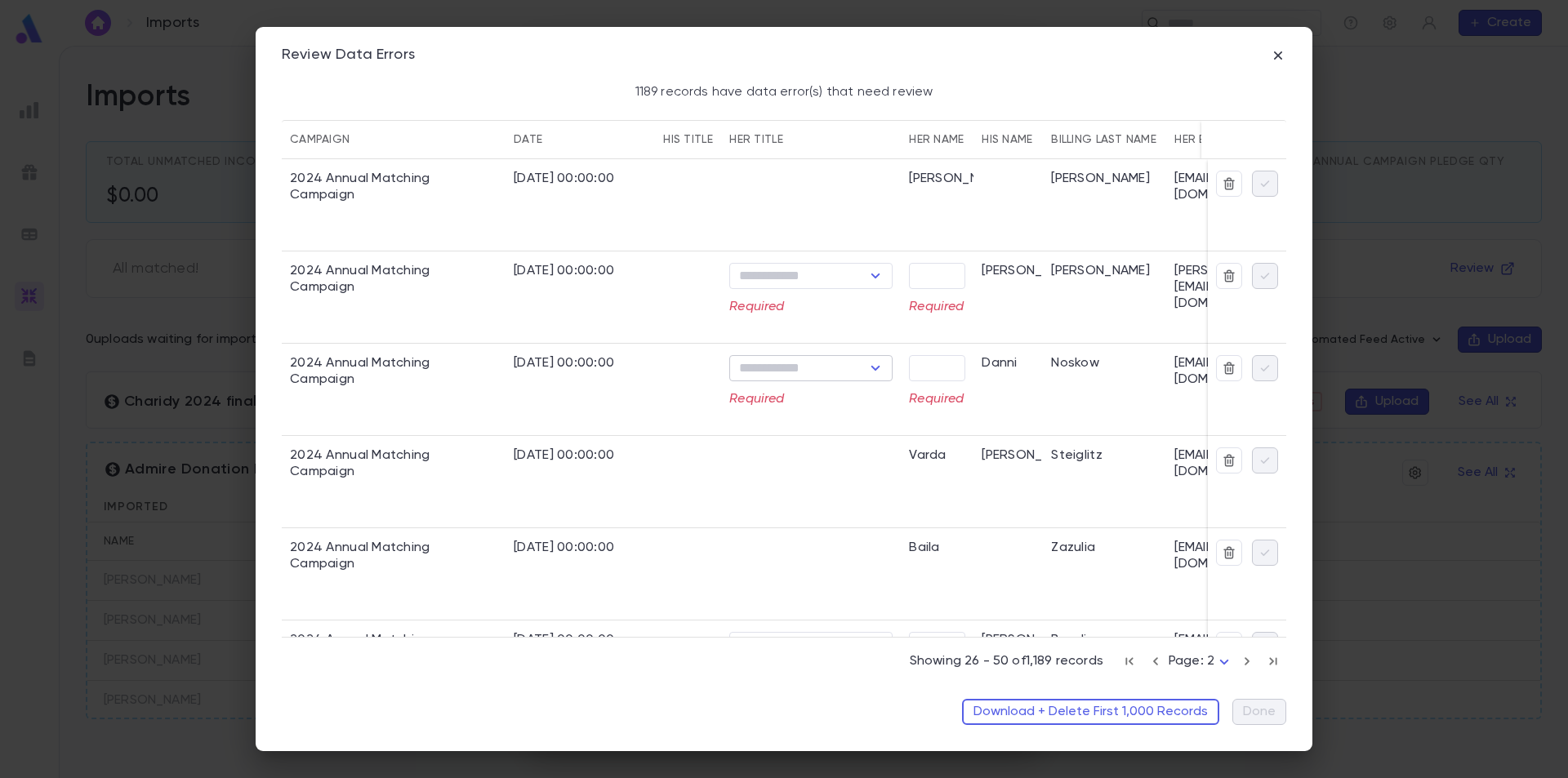
click at [848, 372] on input "text" at bounding box center [798, 368] width 126 height 23
click at [939, 364] on input "text" at bounding box center [937, 368] width 56 height 26
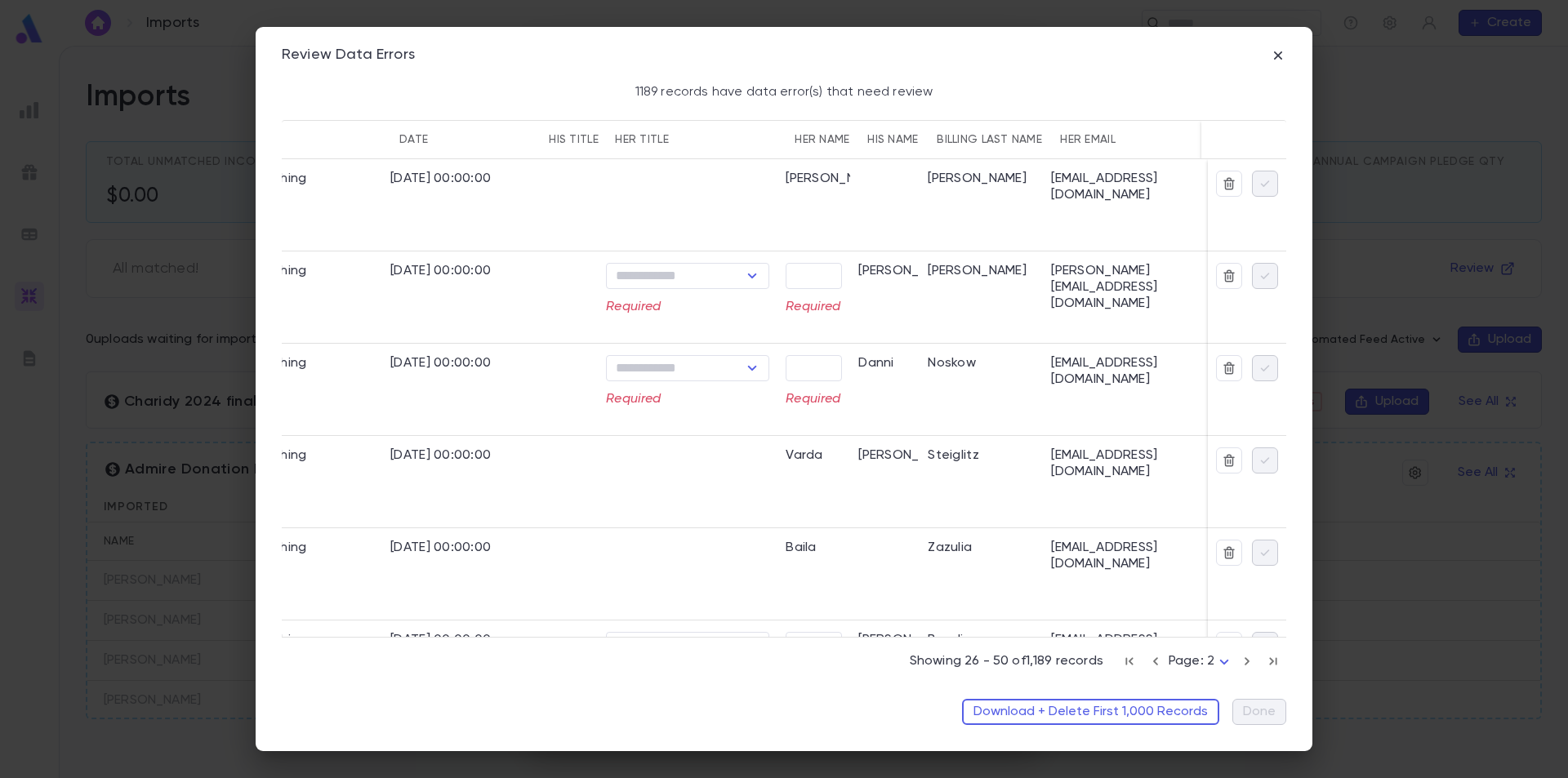
scroll to position [0, 114]
click at [1275, 49] on icon "button" at bounding box center [1278, 55] width 17 height 17
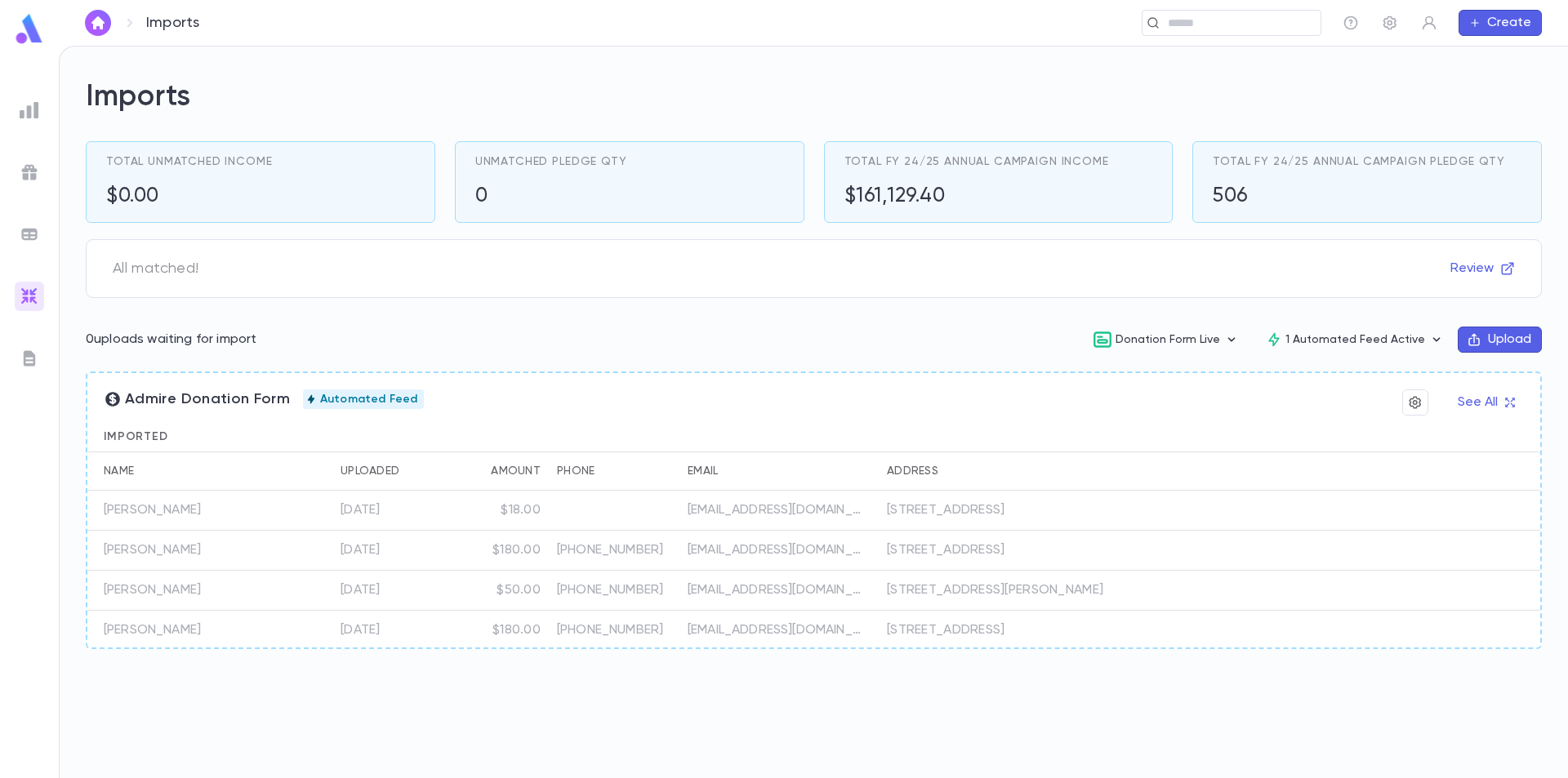
click at [23, 27] on img at bounding box center [29, 29] width 33 height 32
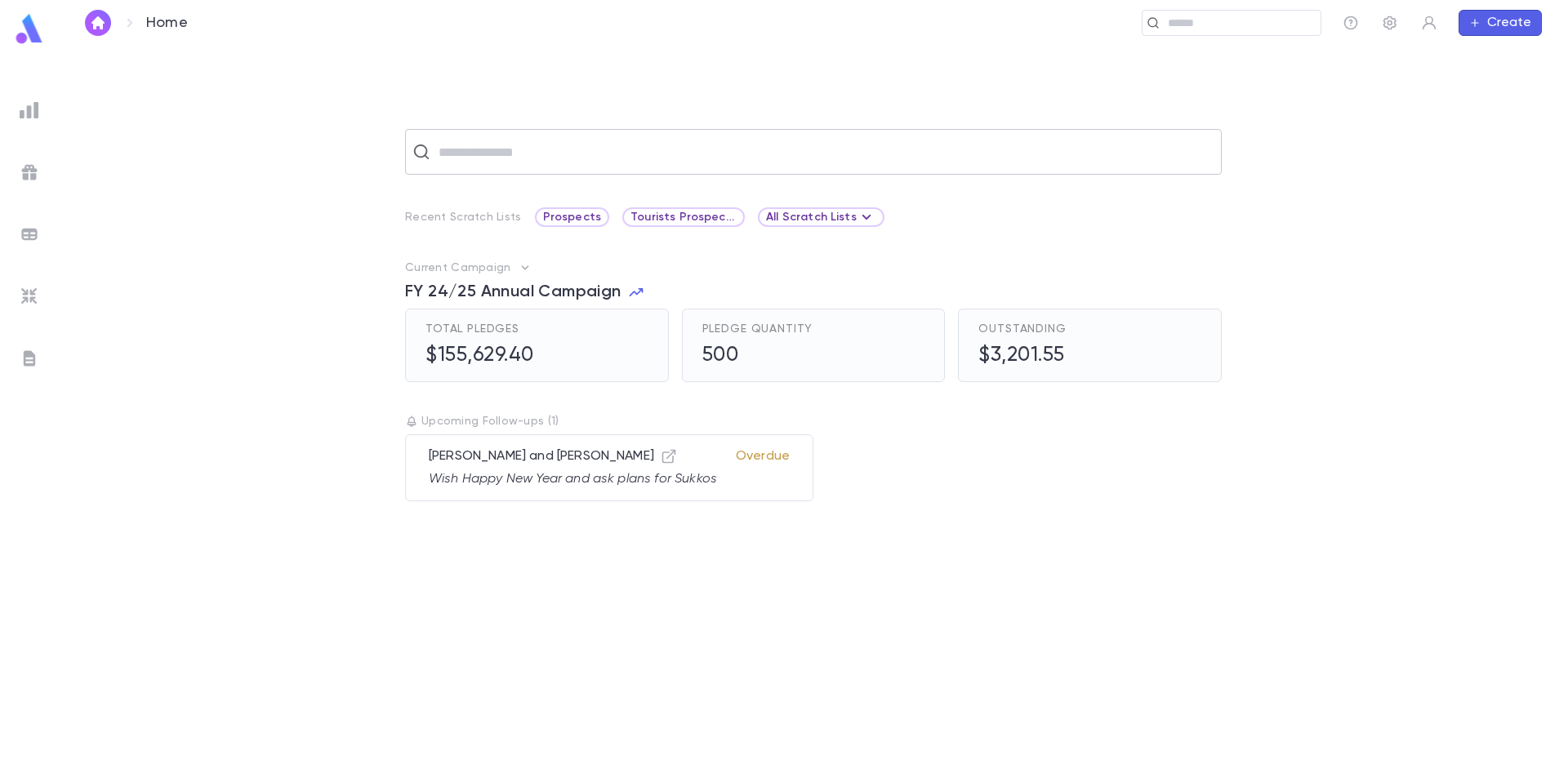
click at [482, 157] on input "text" at bounding box center [824, 151] width 781 height 31
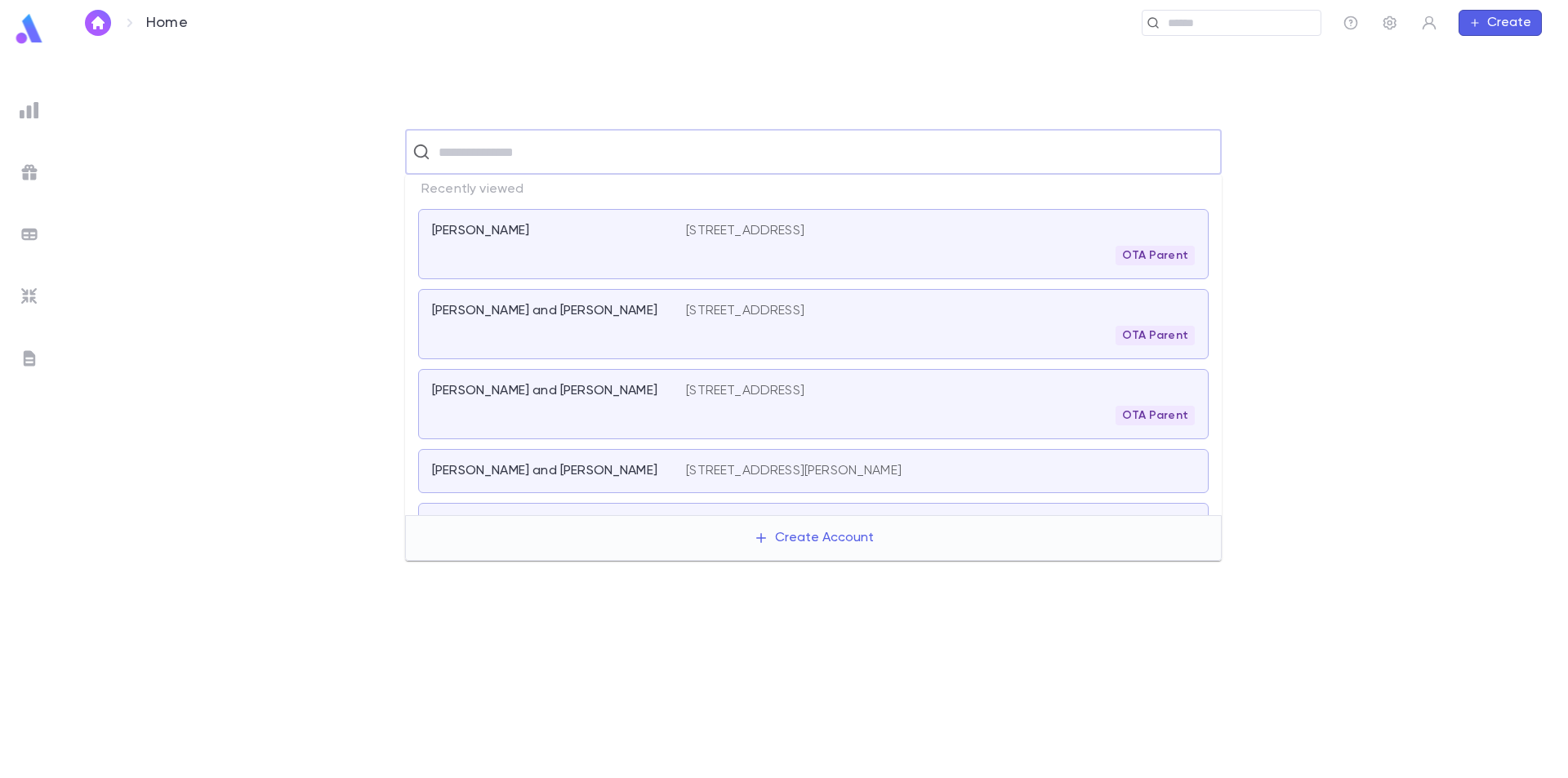
click at [558, 254] on div "[PERSON_NAME]" at bounding box center [559, 244] width 254 height 42
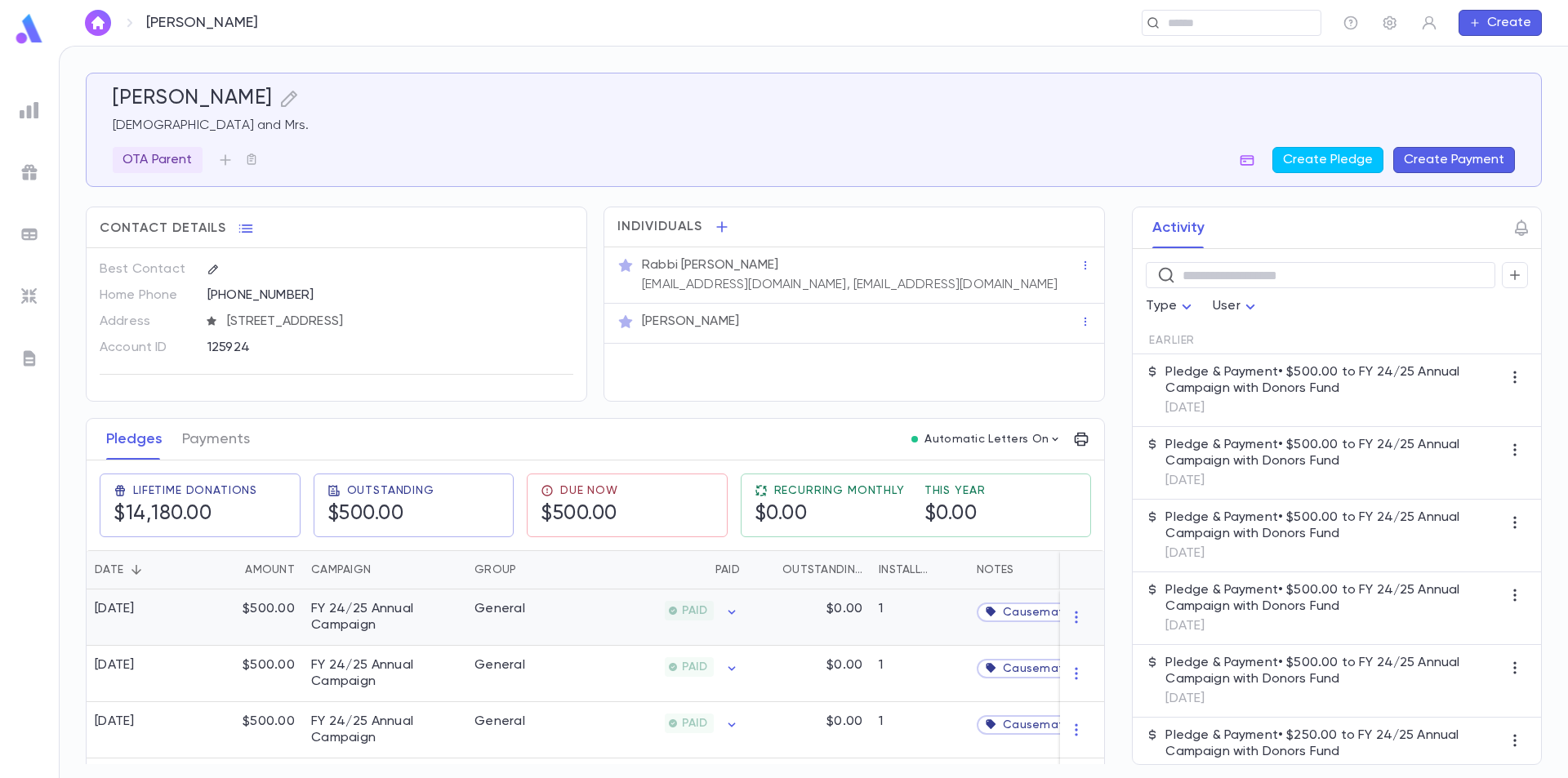
click at [585, 620] on div "General" at bounding box center [528, 617] width 122 height 56
